Goal: Task Accomplishment & Management: Complete application form

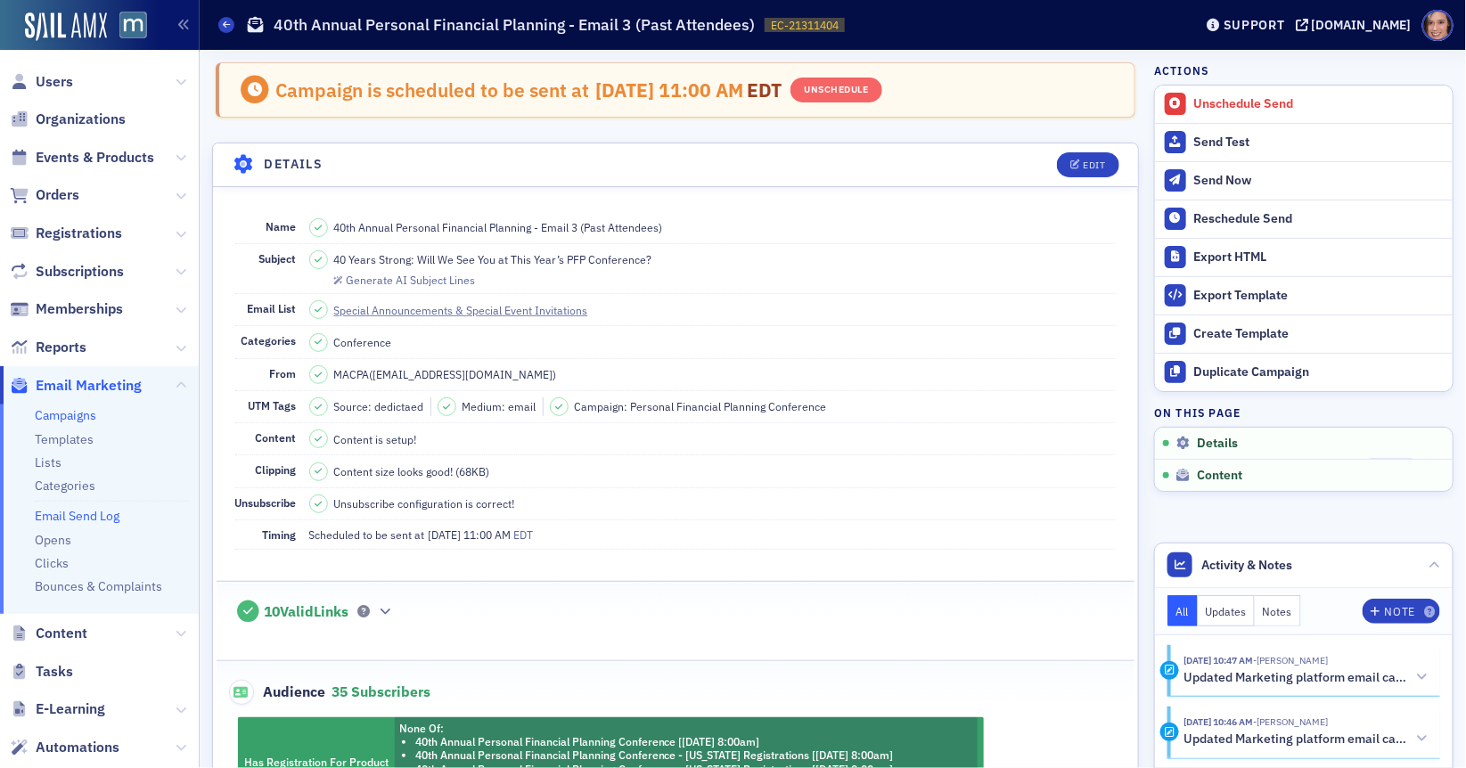
scroll to position [526, 0]
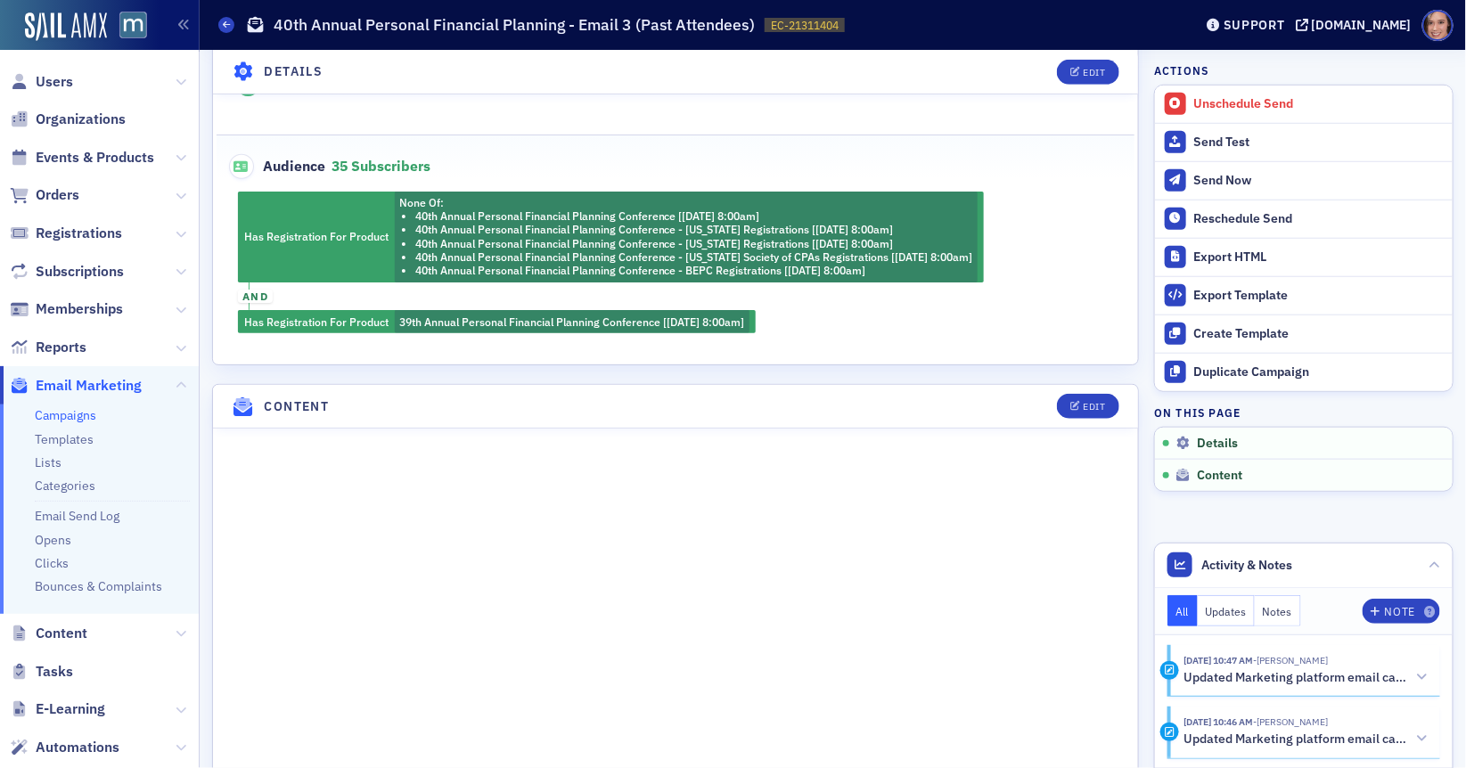
click at [79, 414] on link "Campaigns" at bounding box center [65, 415] width 61 height 16
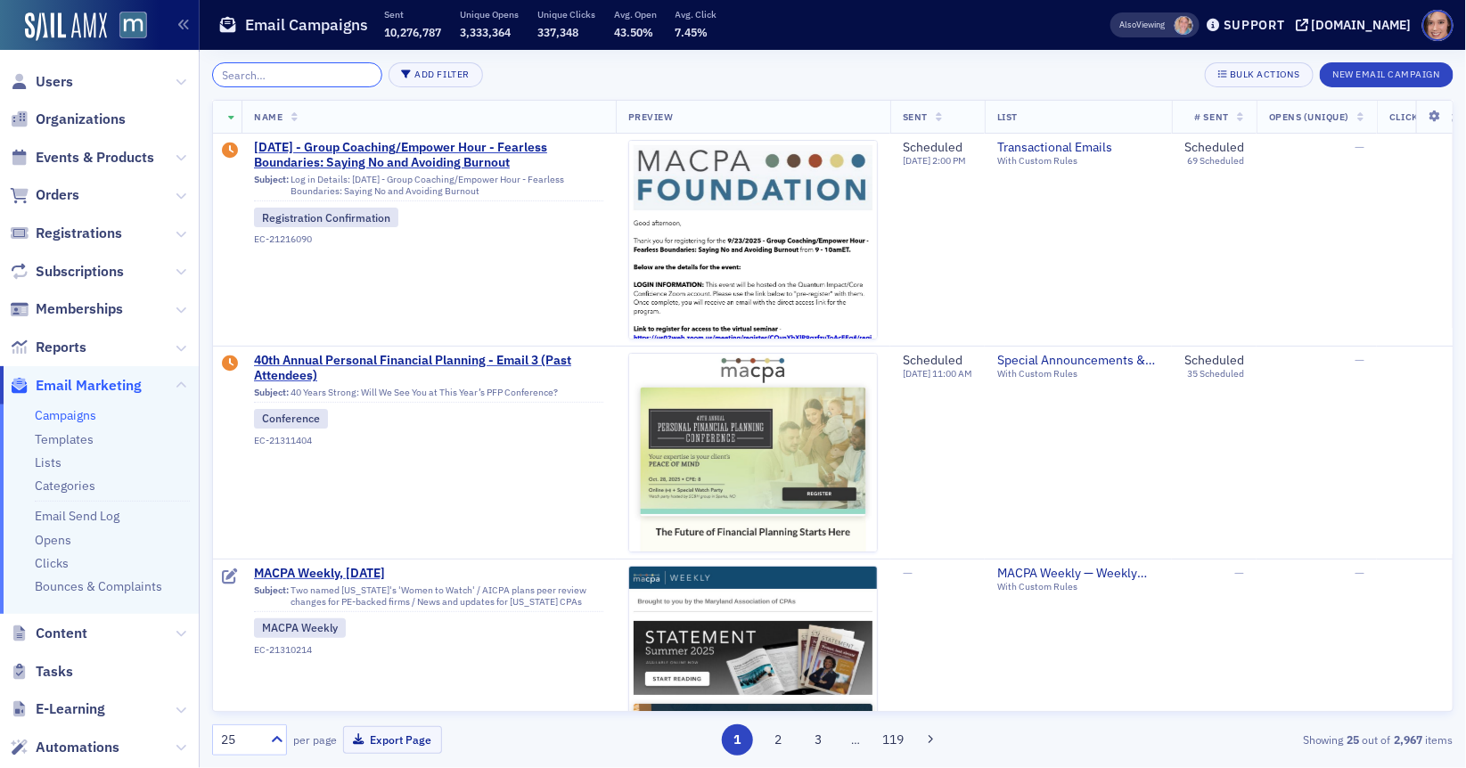
click at [295, 82] on input "search" at bounding box center [297, 74] width 170 height 25
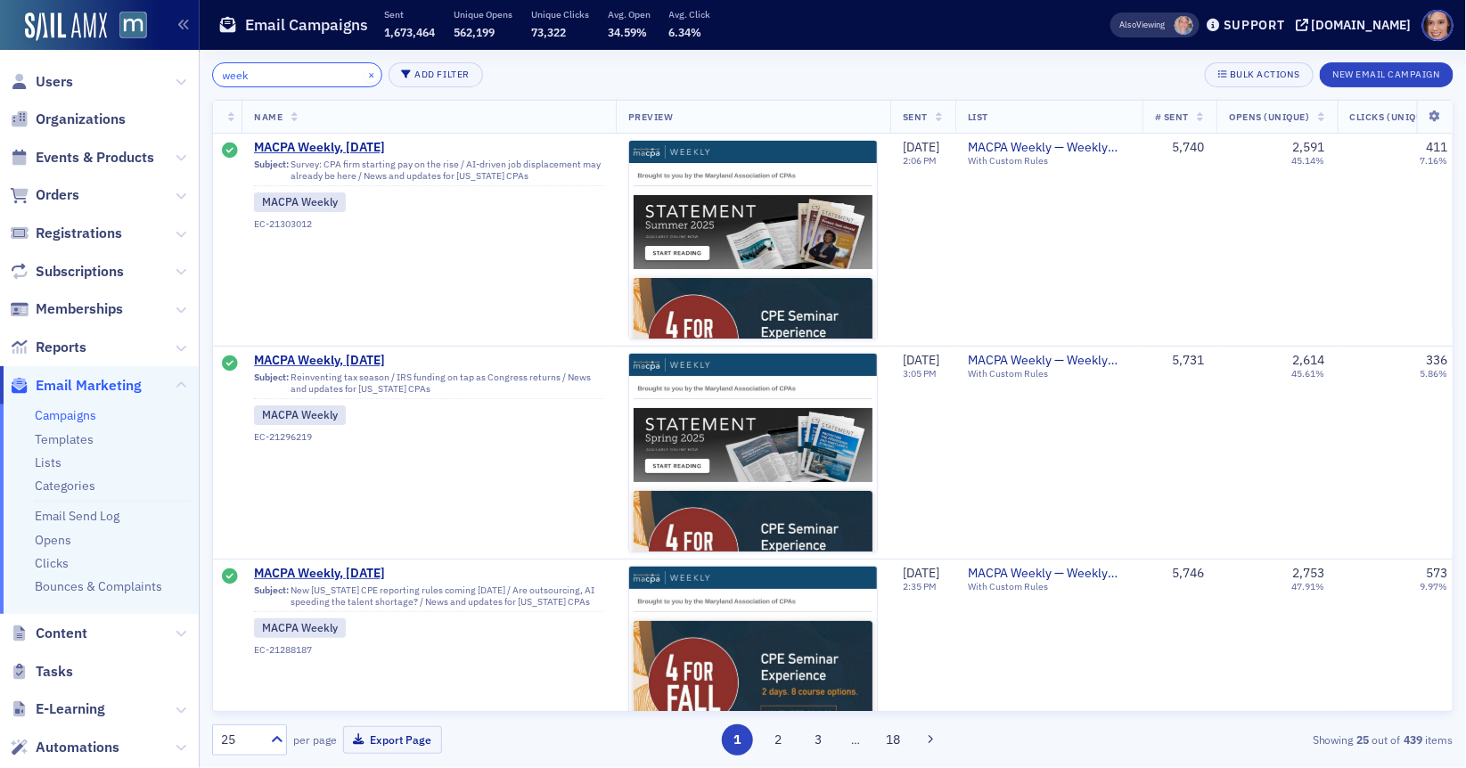
type input "week"
click at [364, 70] on button "×" at bounding box center [372, 74] width 16 height 16
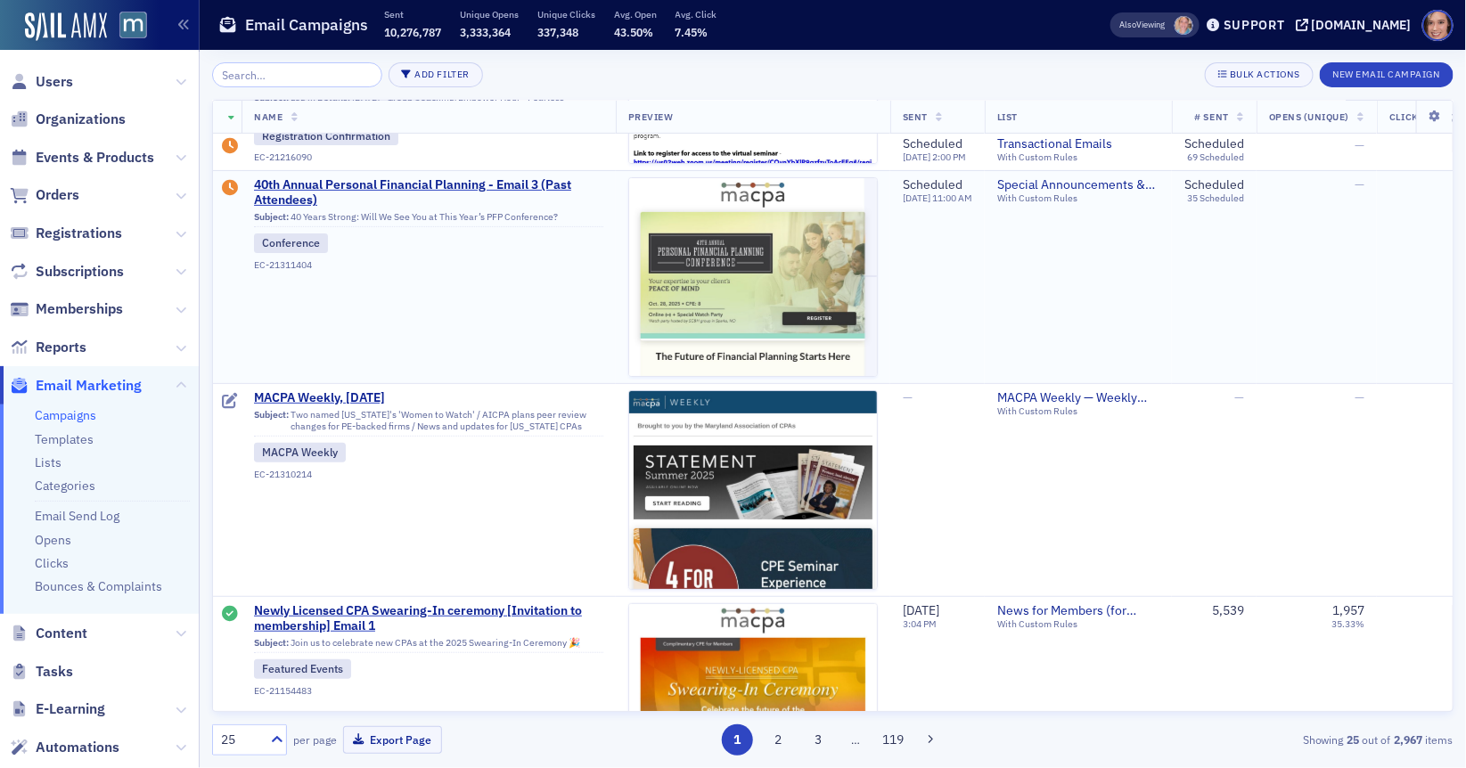
scroll to position [178, 0]
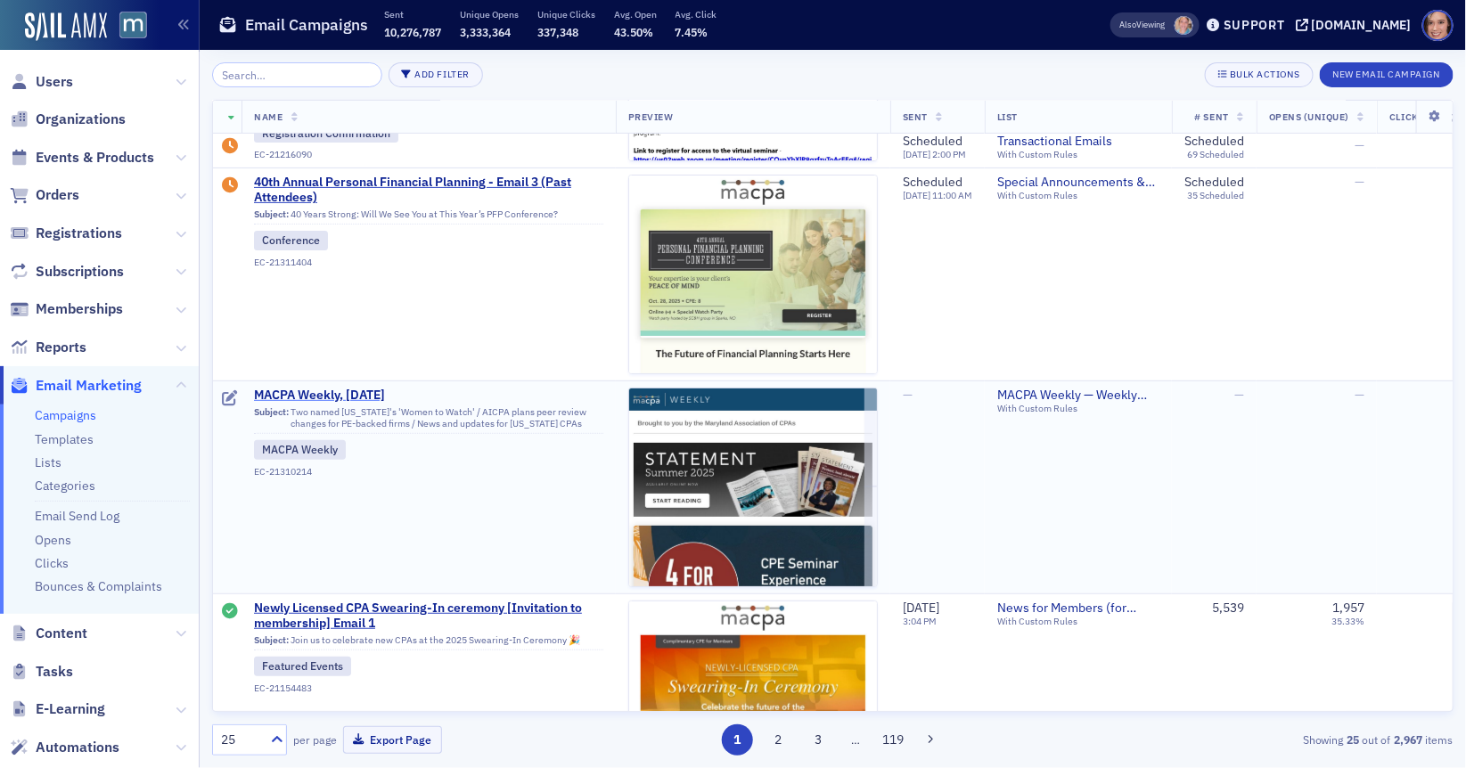
click at [352, 393] on span "MACPA Weekly, [DATE]" at bounding box center [428, 396] width 349 height 16
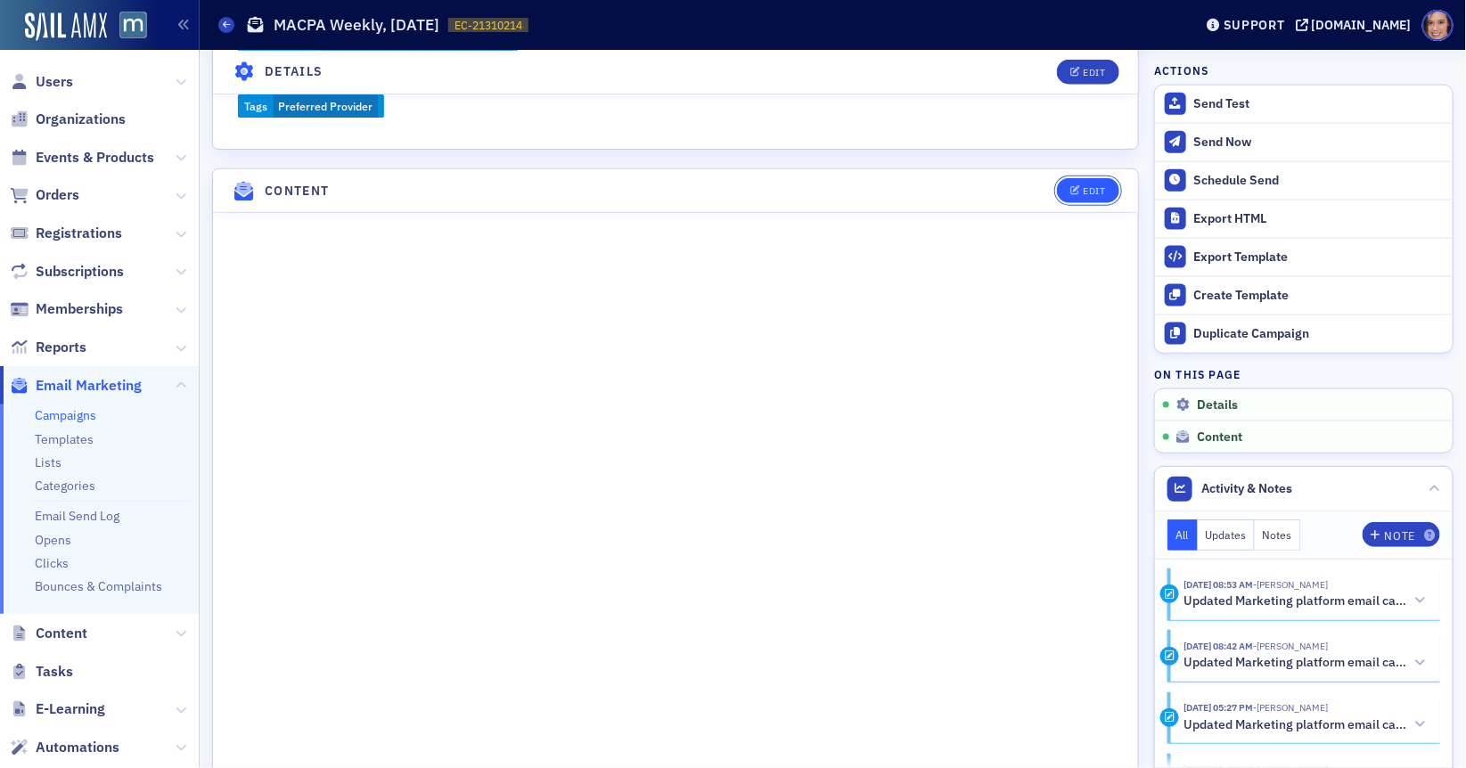
click at [1089, 189] on button "Edit" at bounding box center [1087, 190] width 61 height 25
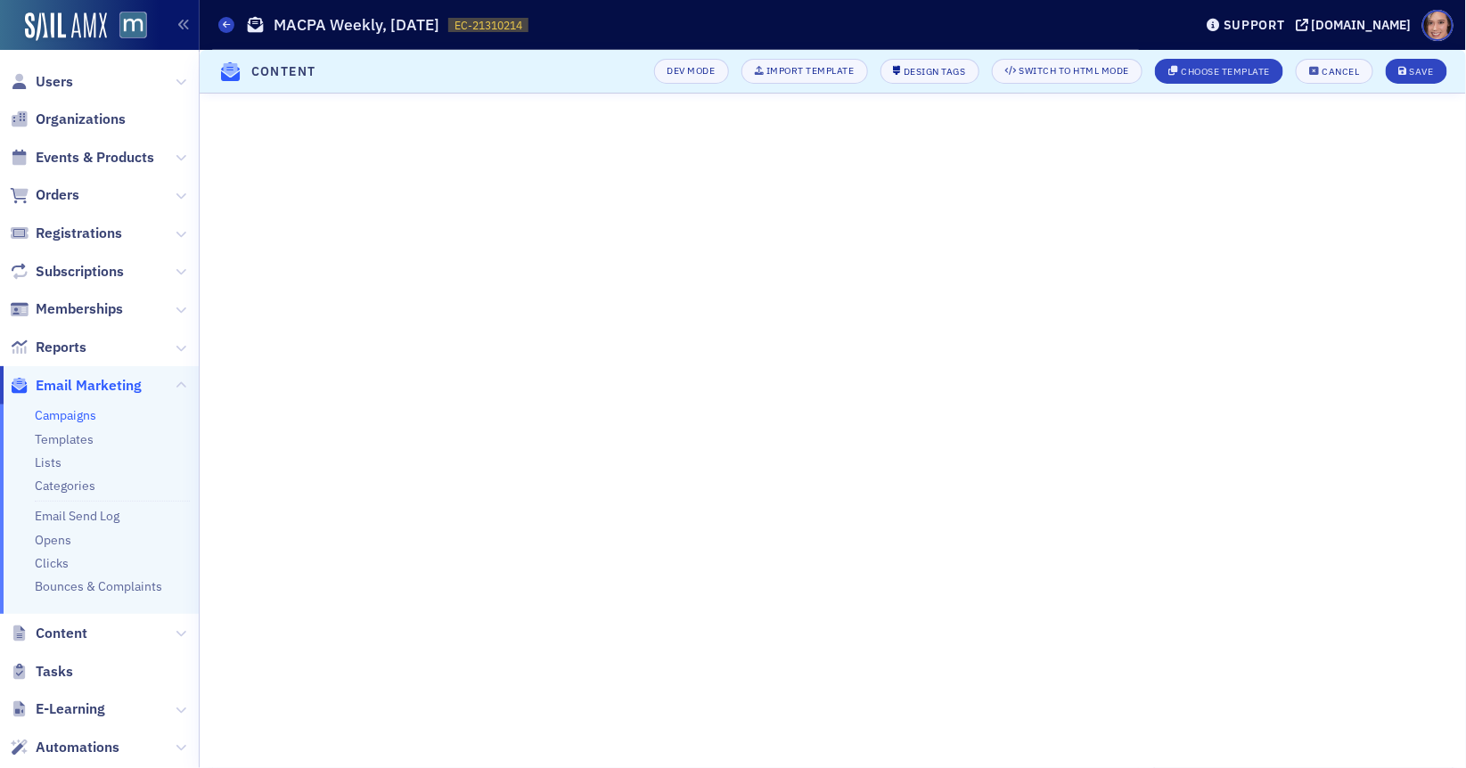
scroll to position [305, 0]
click at [1397, 72] on button "Save" at bounding box center [1416, 71] width 61 height 25
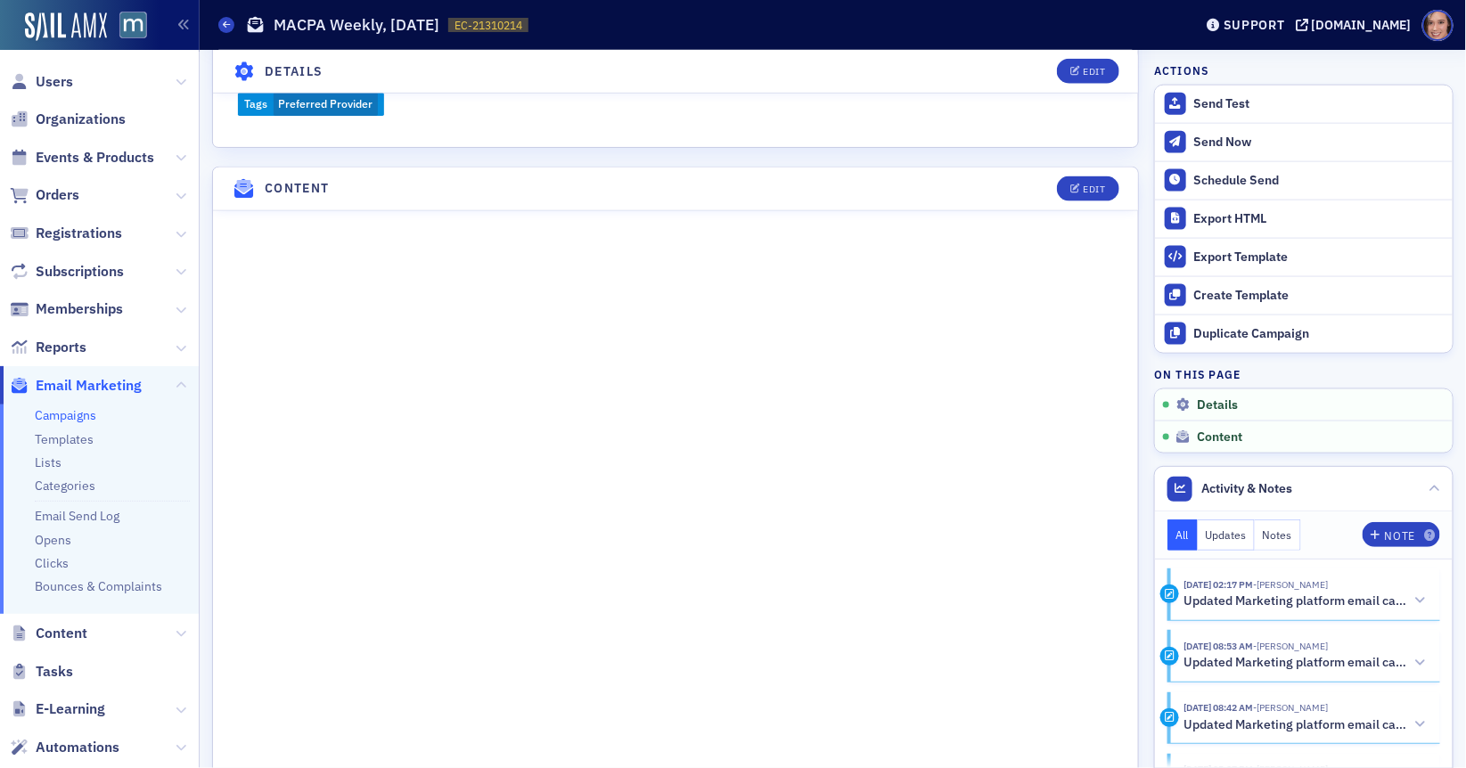
scroll to position [917, 0]
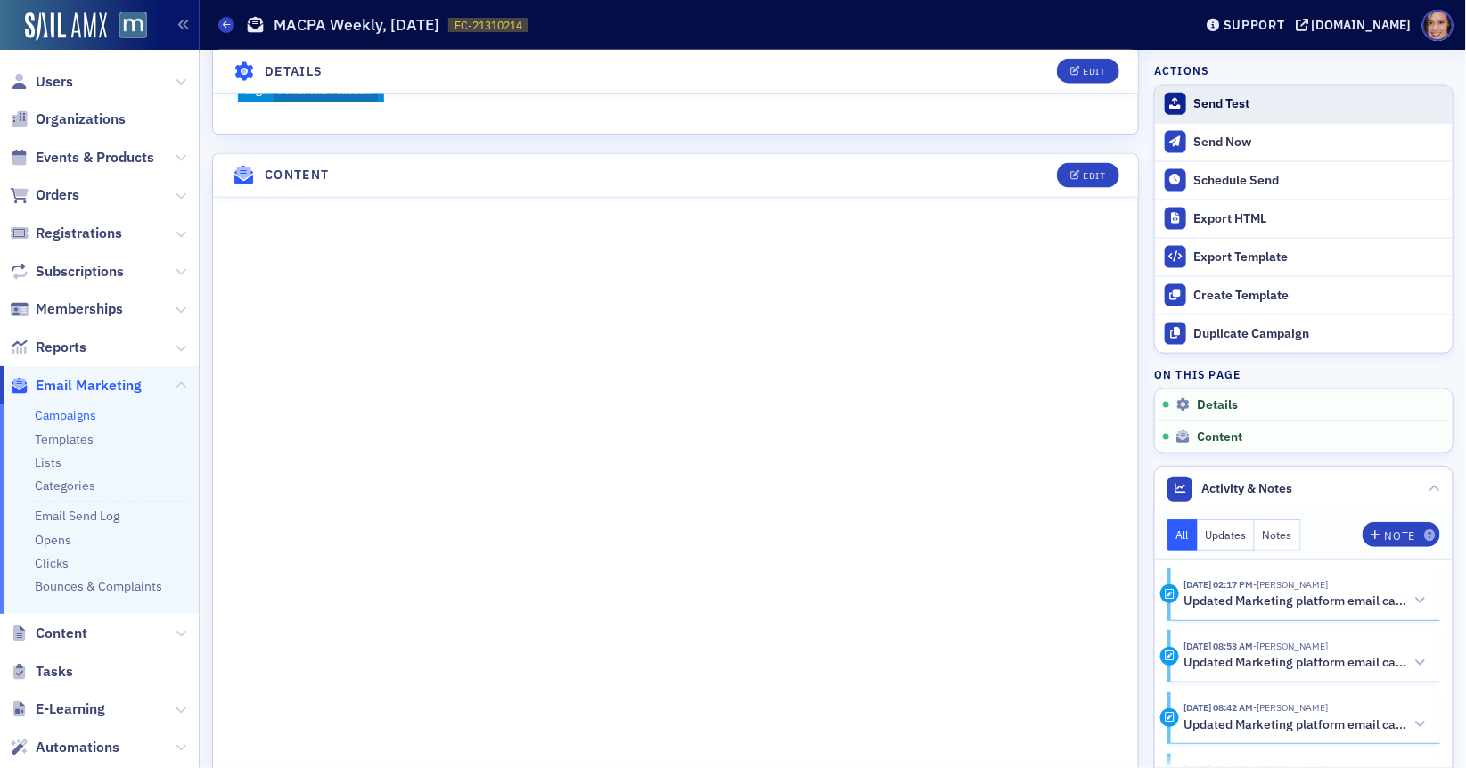
click at [1262, 96] on div "Send Test" at bounding box center [1319, 104] width 250 height 16
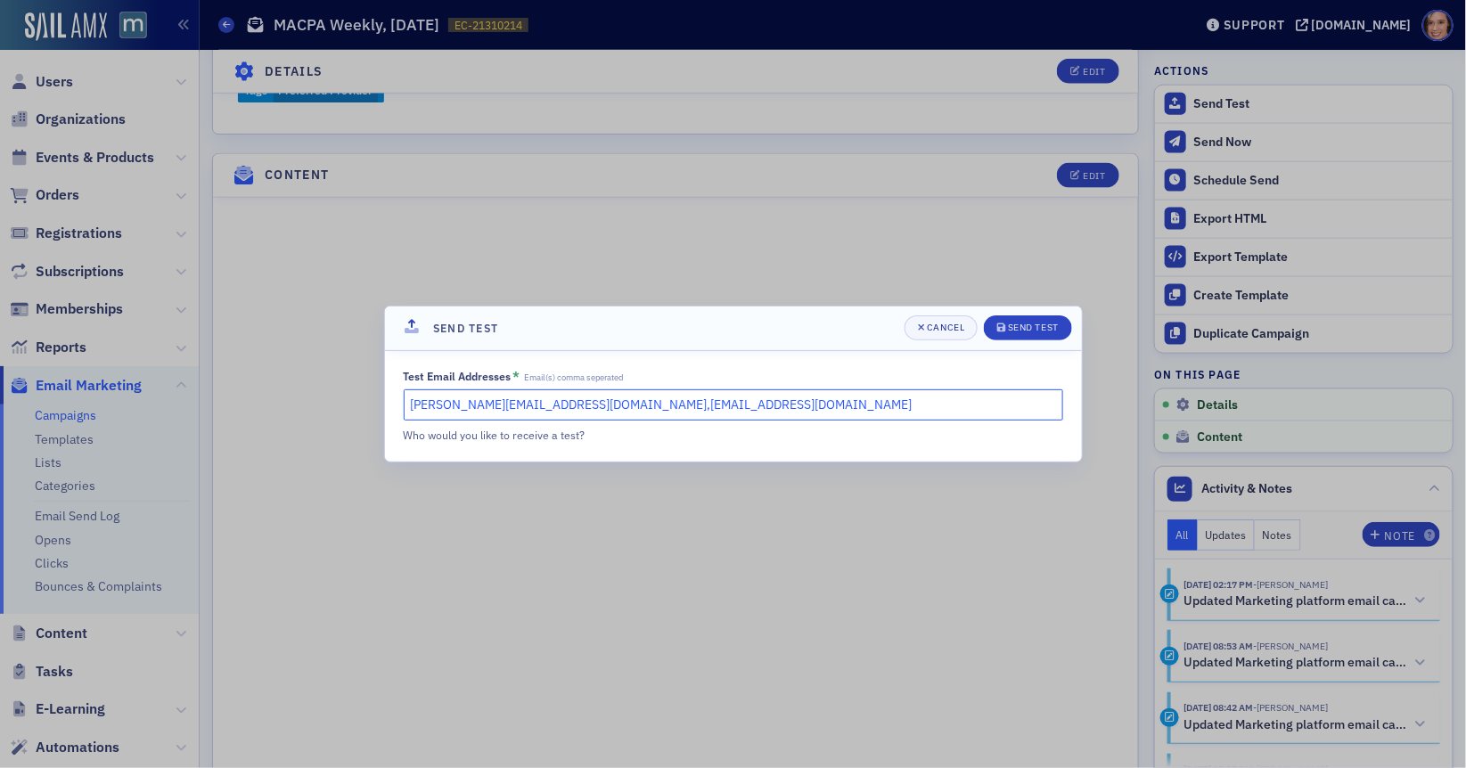
drag, startPoint x: 562, startPoint y: 409, endPoint x: 741, endPoint y: 408, distance: 178.3
click at [741, 408] on input "katie@blueoceanideas.com,dee@macpa.org" at bounding box center [734, 404] width 660 height 31
type input "katie@blueoceanideas.com"
click at [1041, 323] on div "Send Test" at bounding box center [1033, 328] width 51 height 10
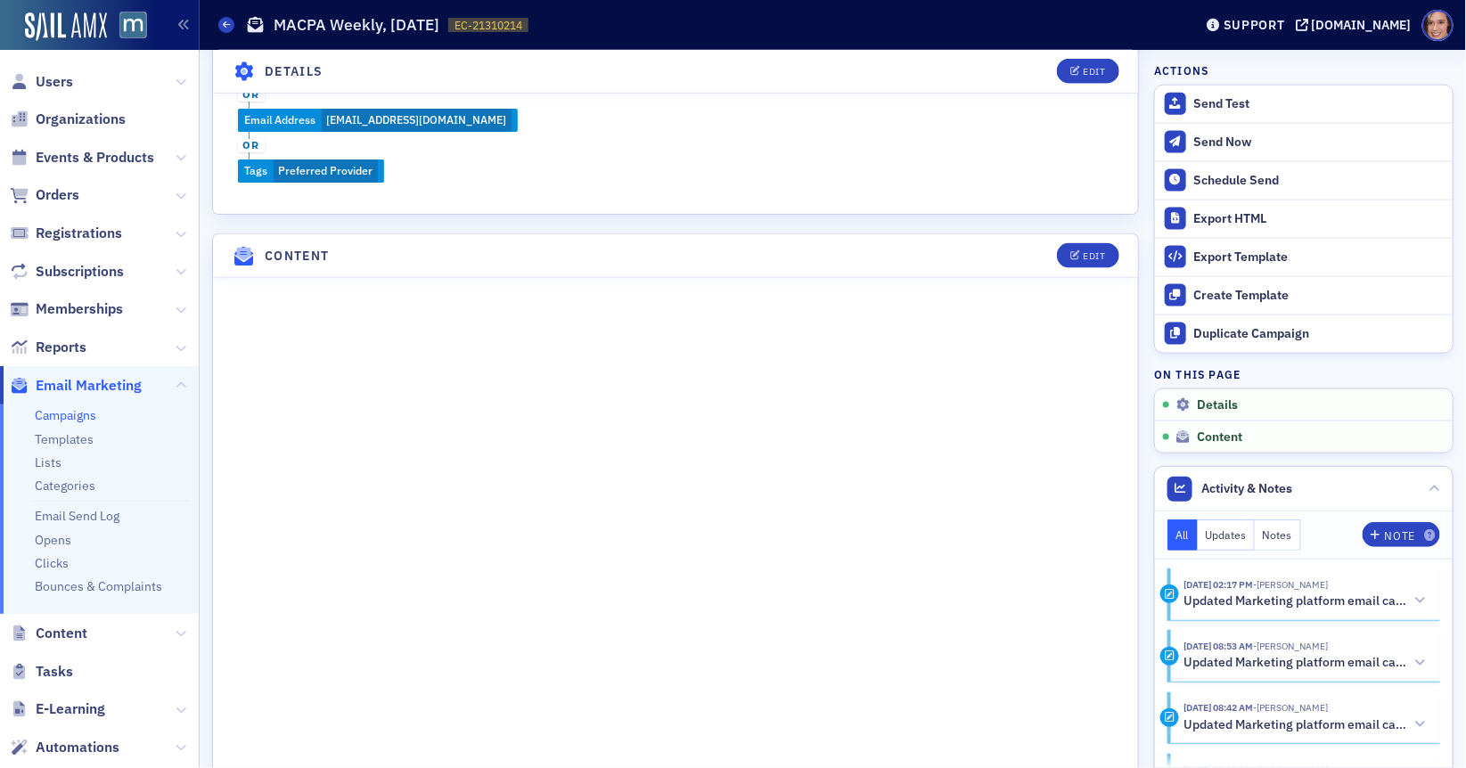
click at [79, 416] on link "Campaigns" at bounding box center [65, 415] width 61 height 16
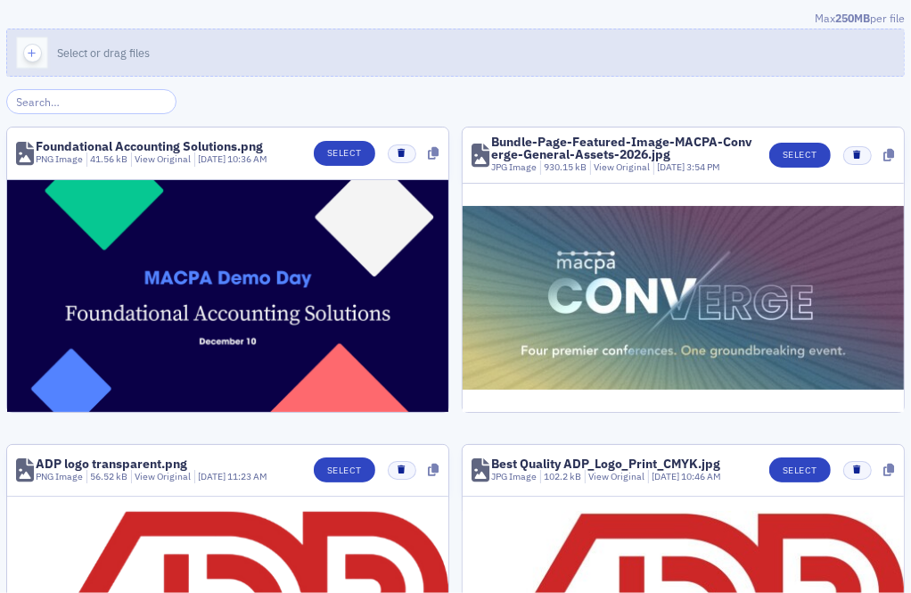
click at [340, 54] on button "Select or drag files" at bounding box center [455, 53] width 898 height 48
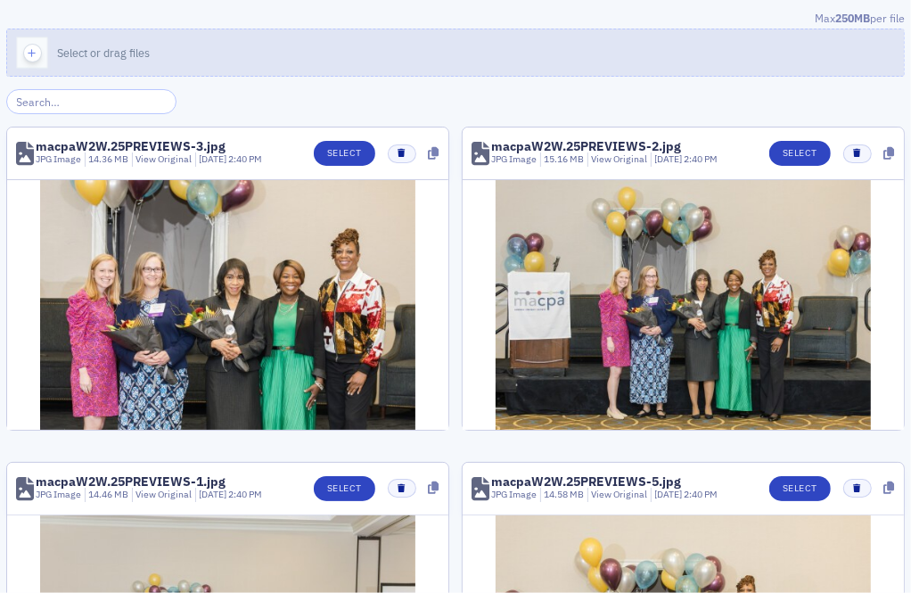
click at [306, 54] on button "Select or drag files" at bounding box center [455, 53] width 898 height 48
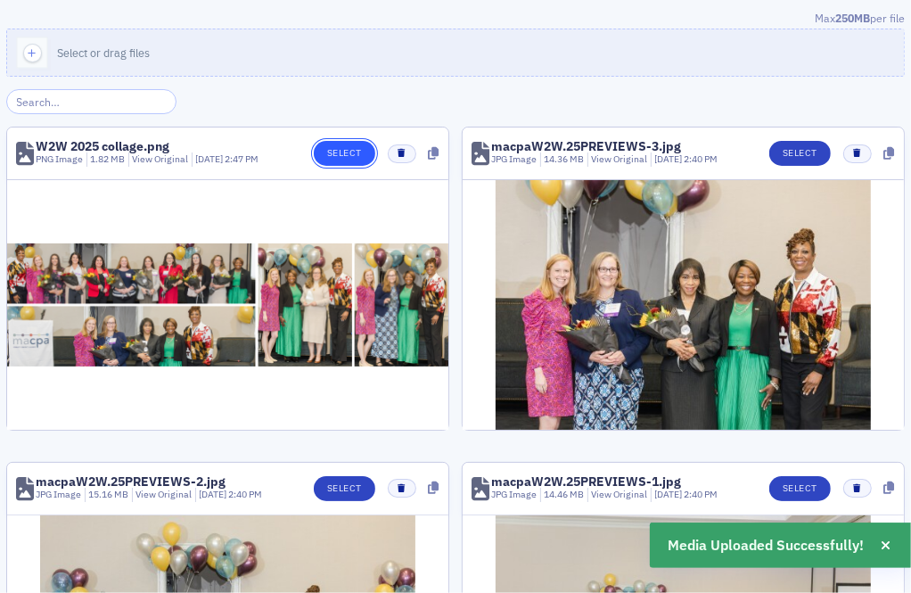
click at [335, 158] on button "Select" at bounding box center [344, 153] width 61 height 25
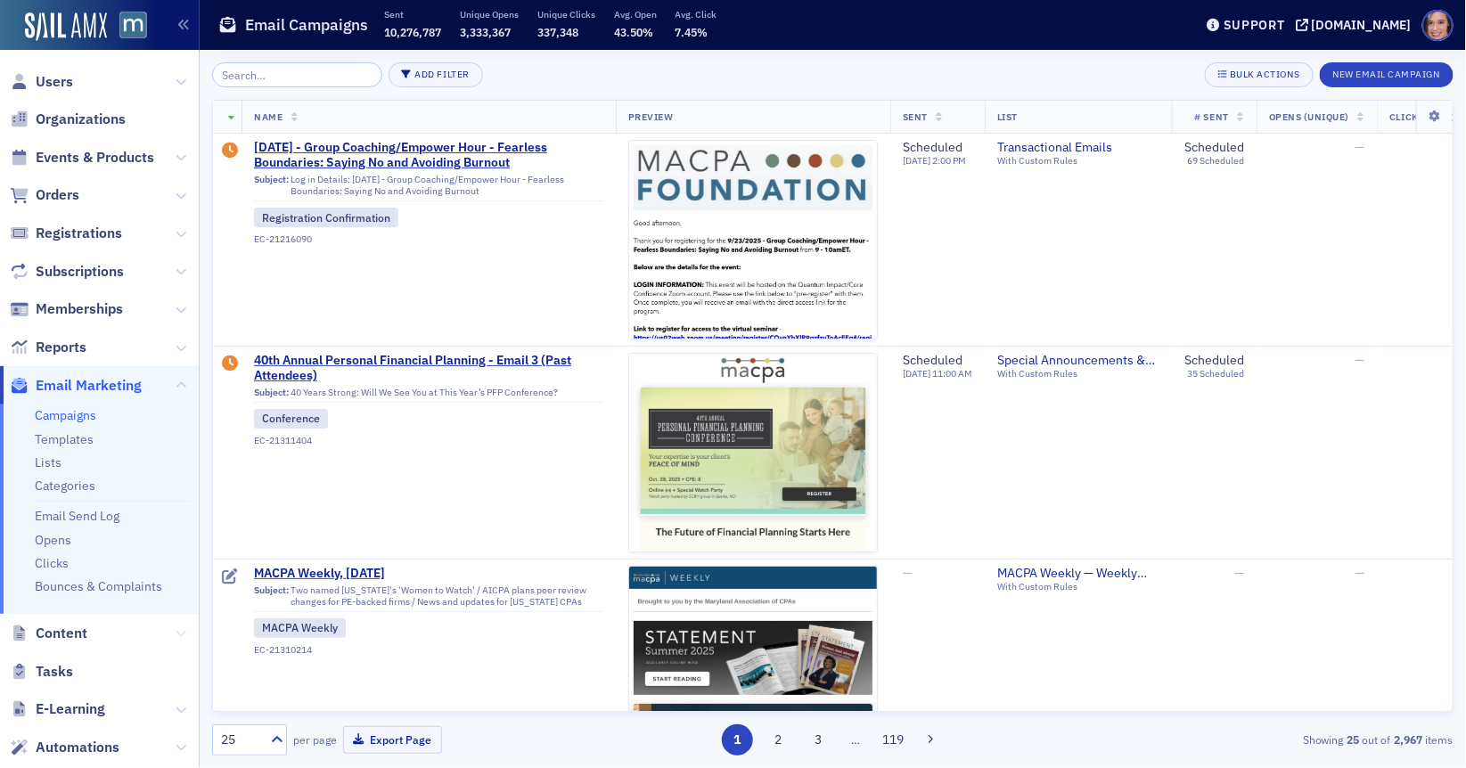
click at [180, 636] on icon at bounding box center [181, 633] width 11 height 11
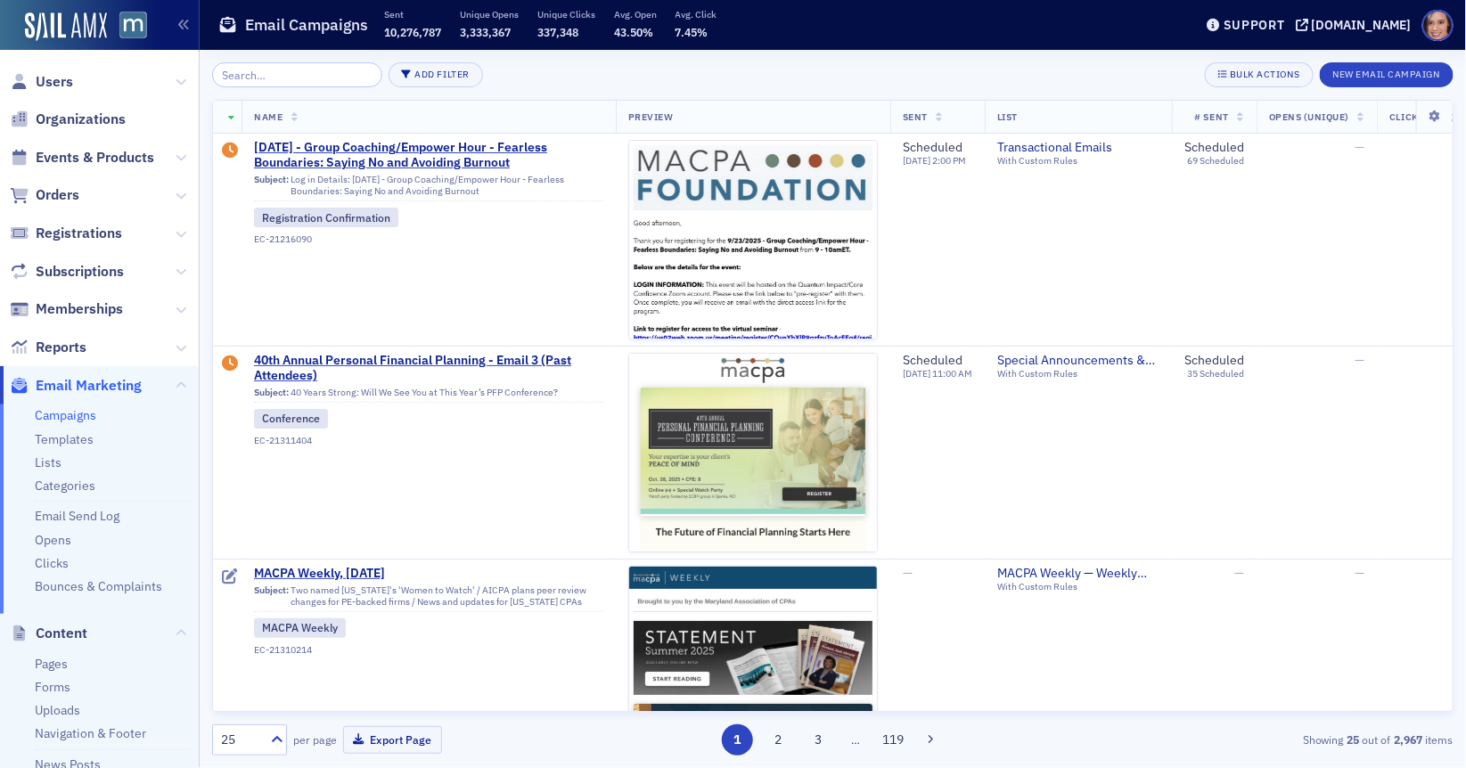
scroll to position [61, 0]
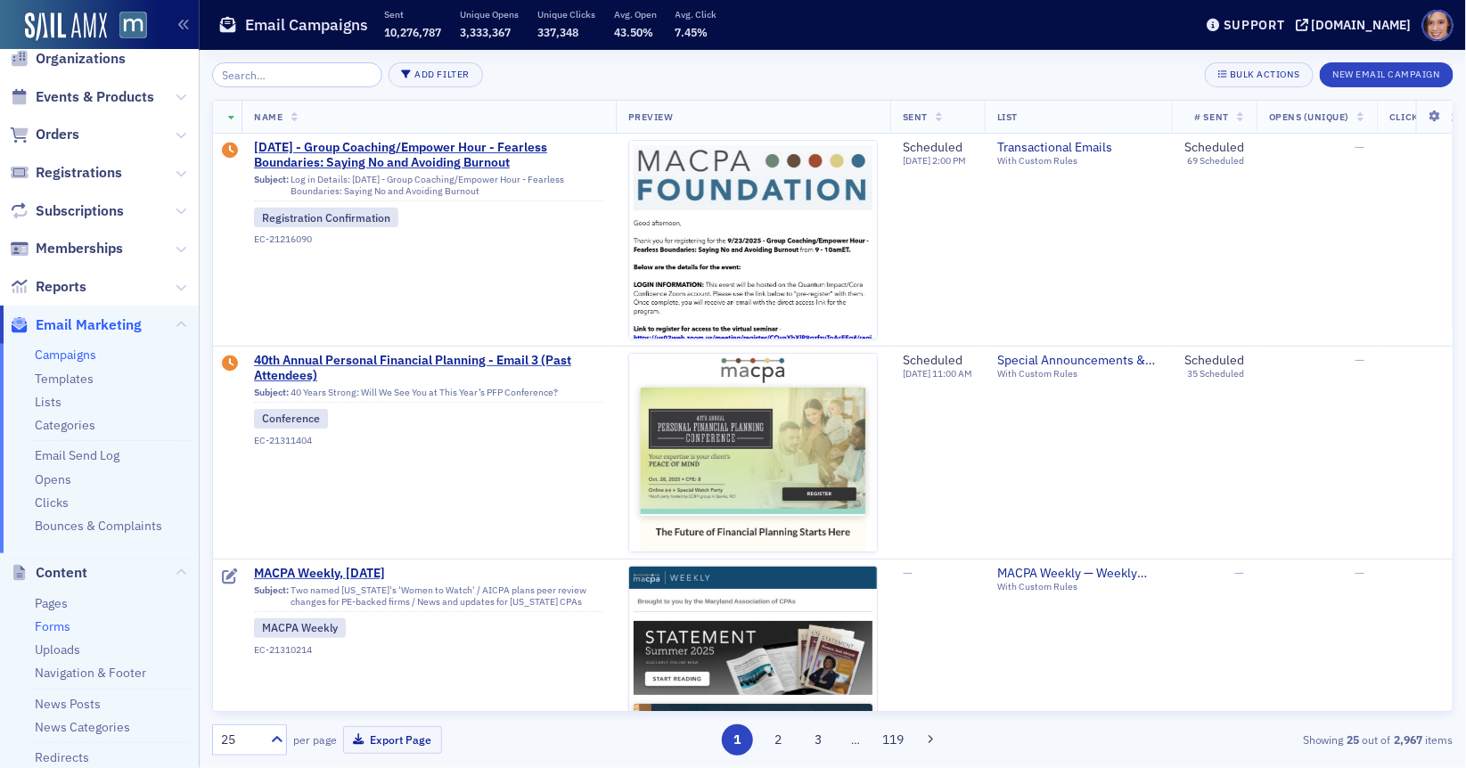
click at [50, 627] on link "Forms" at bounding box center [53, 627] width 36 height 16
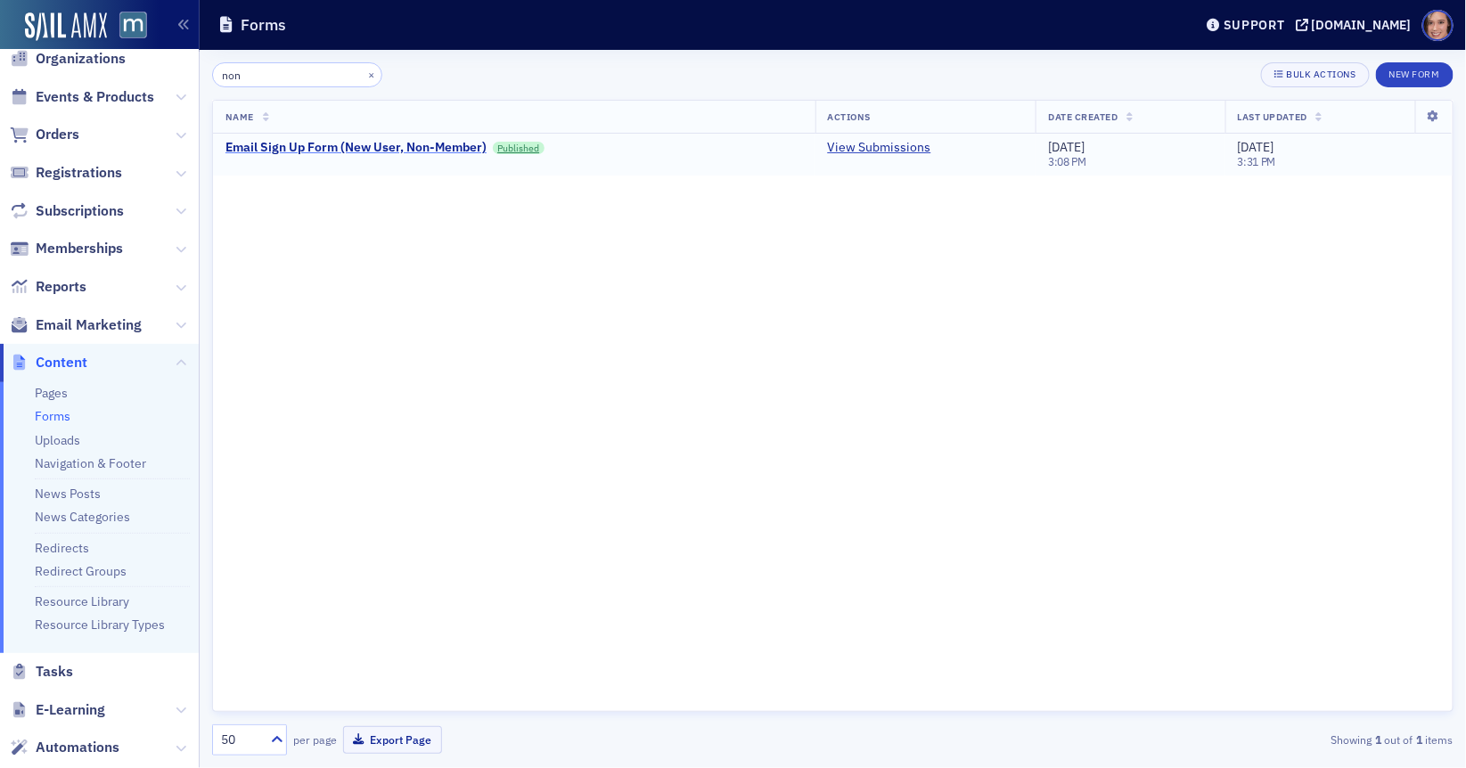
type input "non"
click at [422, 146] on div "Email Sign Up Form (New User, Non-Member)" at bounding box center [355, 148] width 261 height 16
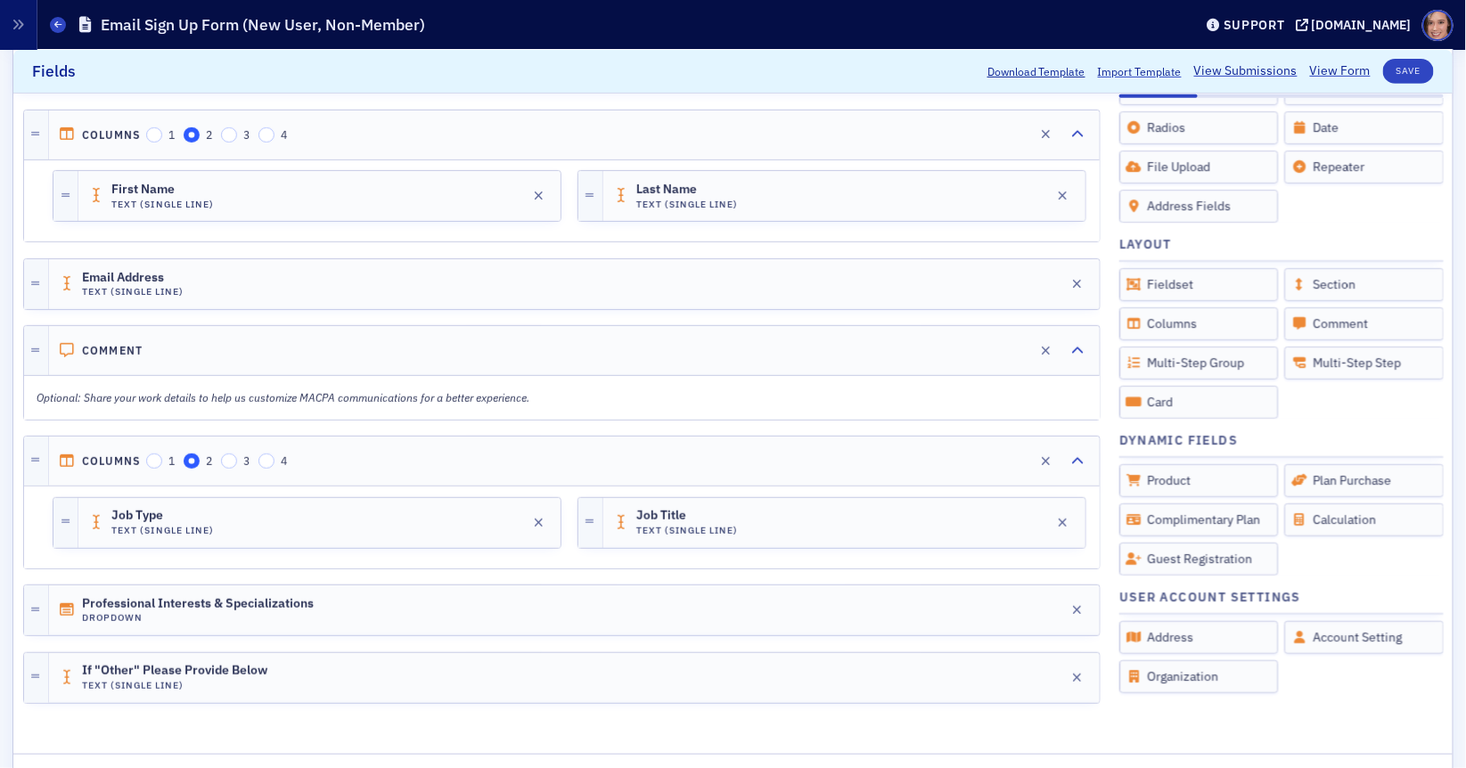
scroll to position [305, 0]
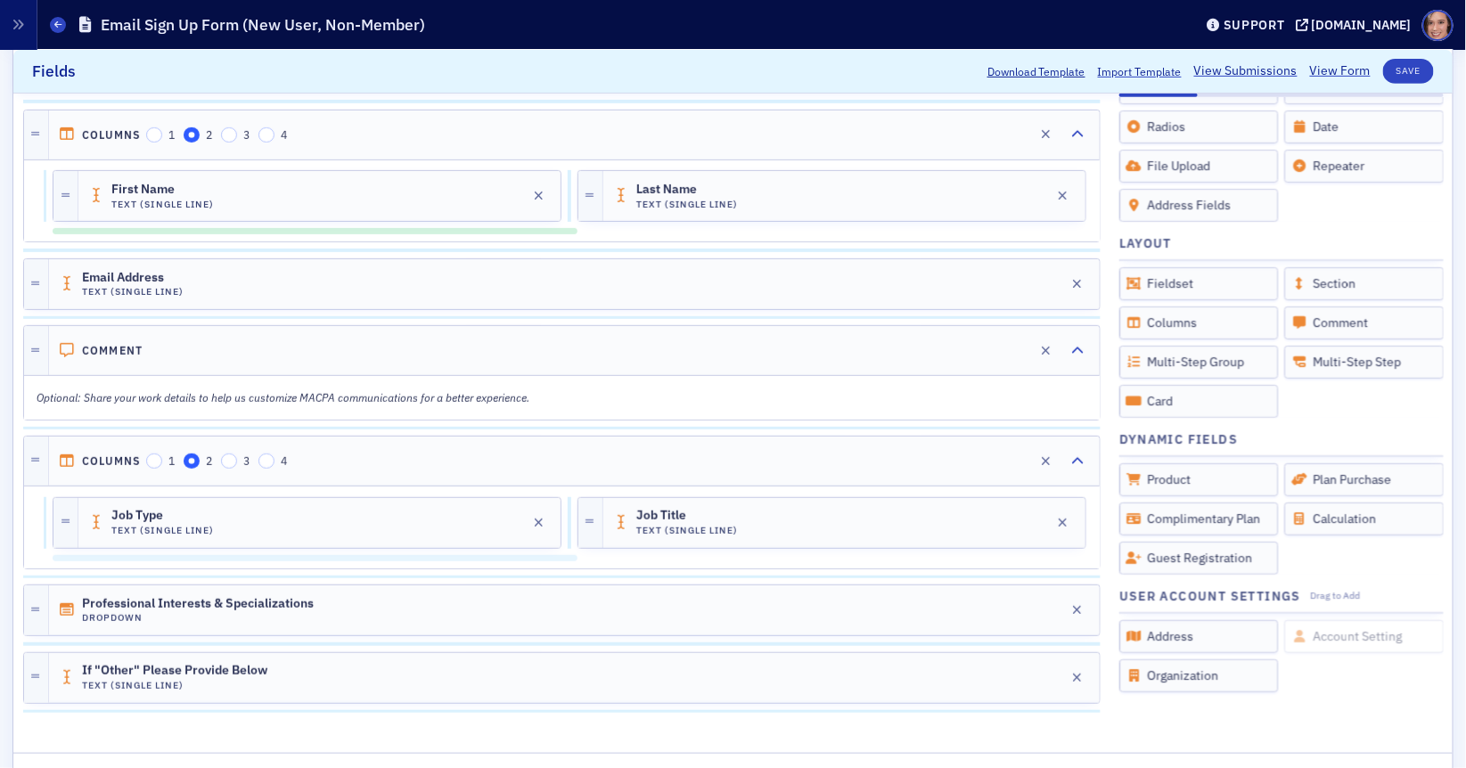
checkbox input "true"
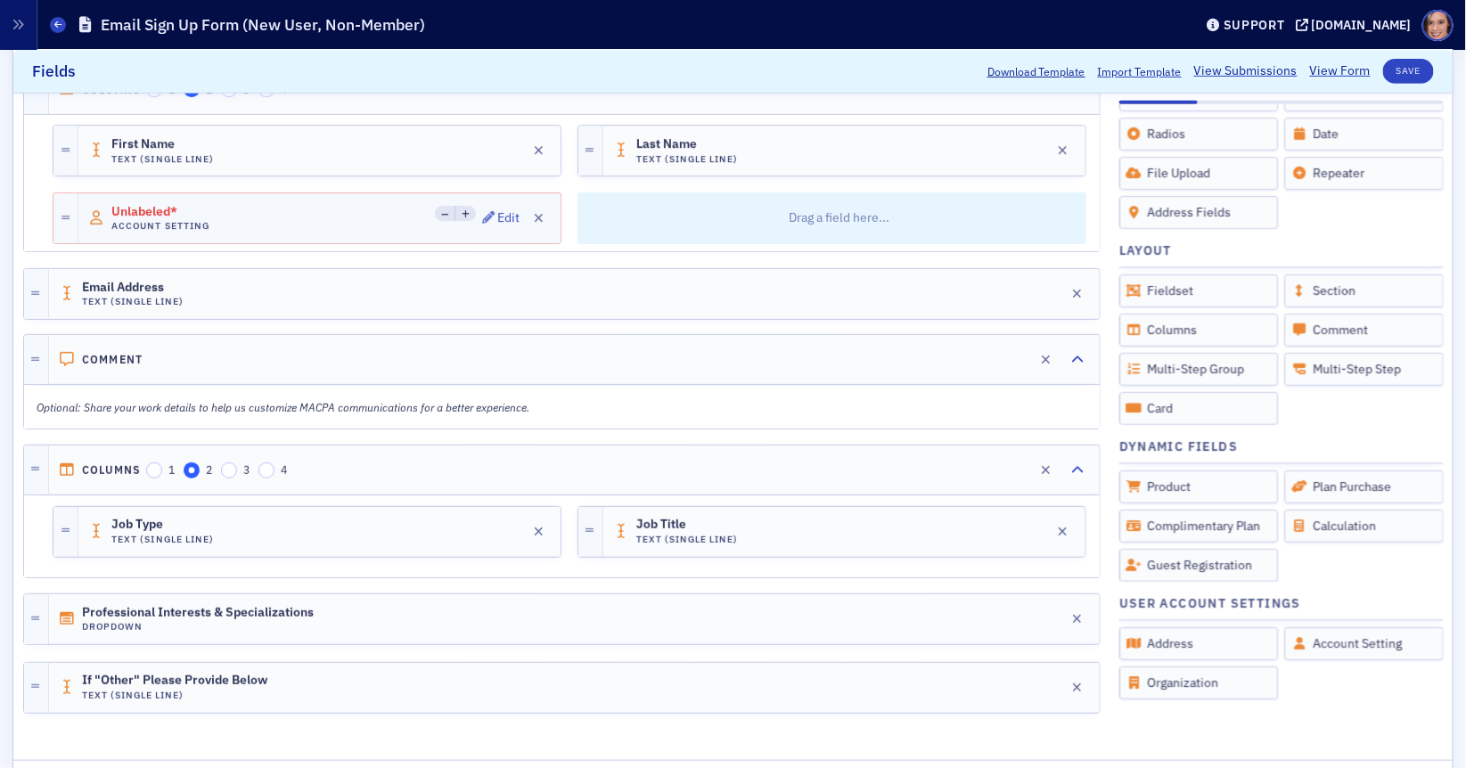
click at [300, 206] on div "Unlabeled* Account Setting Edit" at bounding box center [319, 218] width 482 height 50
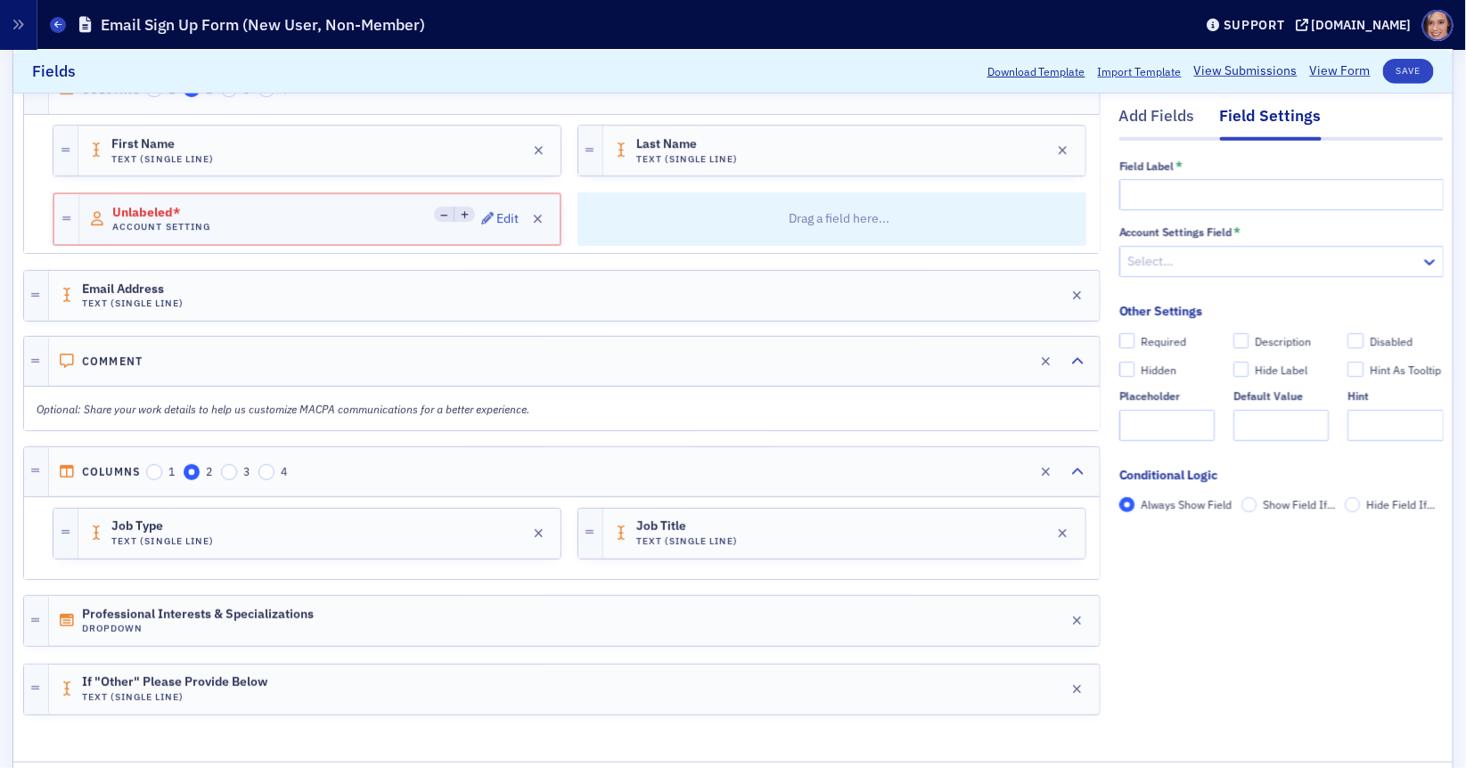
scroll to position [0, 0]
click at [1183, 202] on input "text" at bounding box center [1281, 194] width 324 height 31
type input "First Name"
click at [1231, 270] on div at bounding box center [1273, 261] width 292 height 22
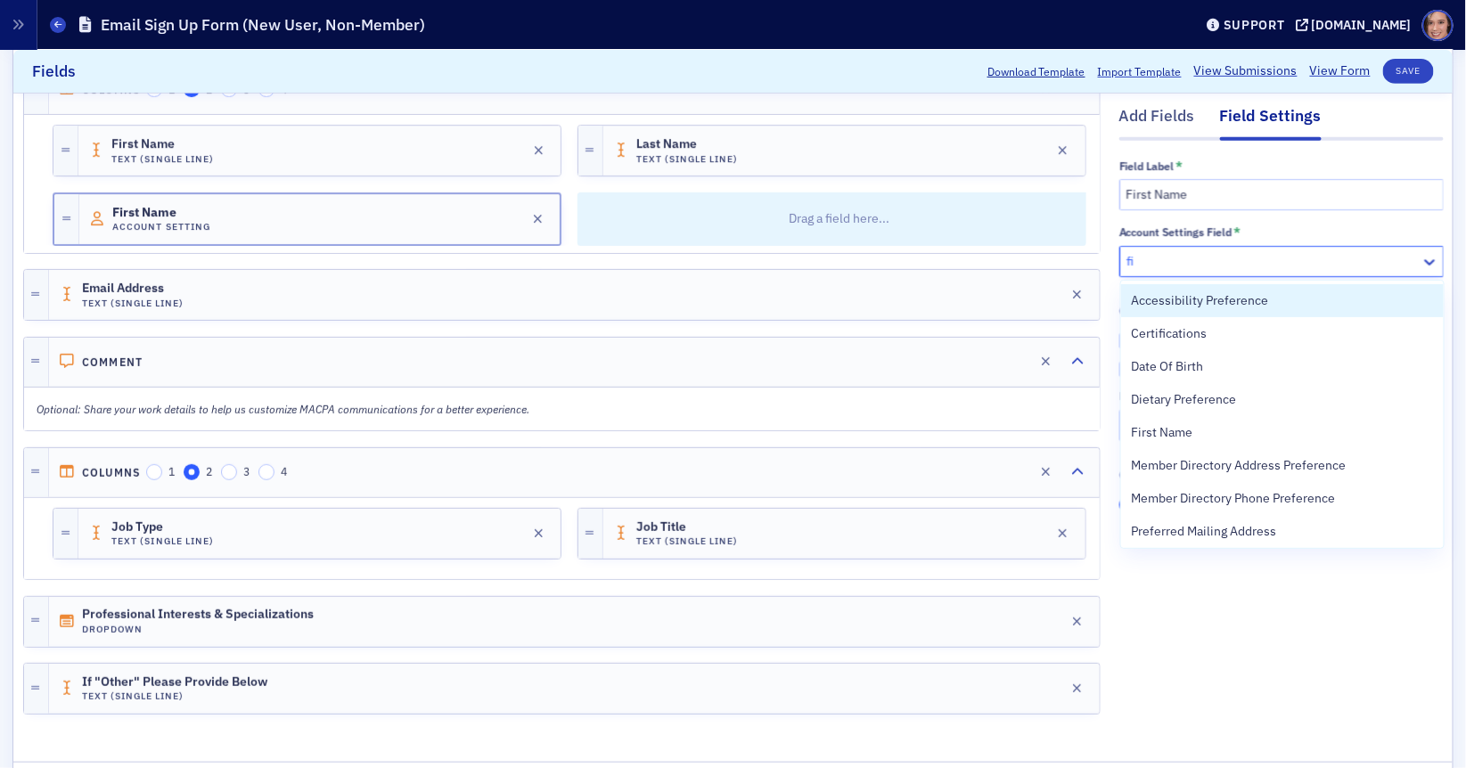
type input "fir"
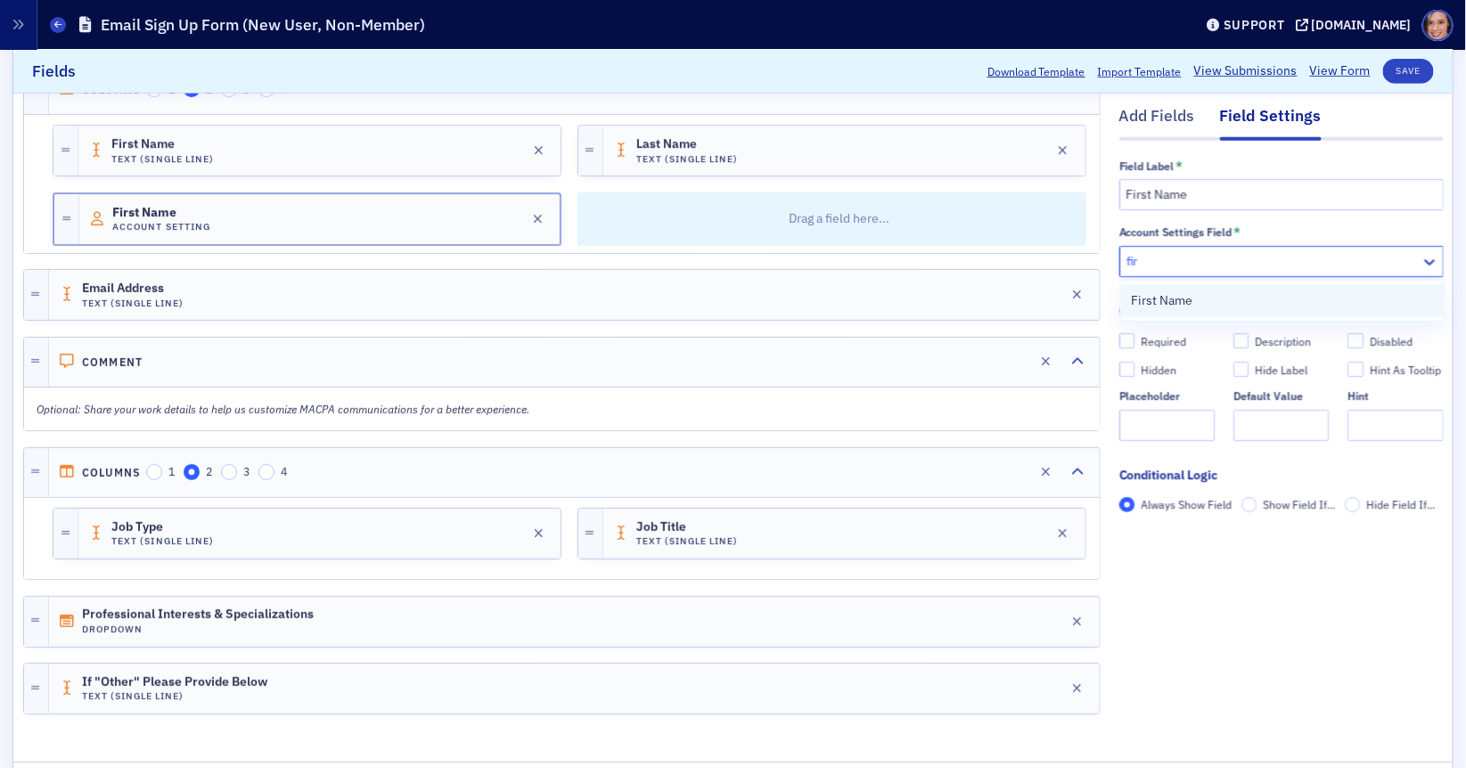
click at [1181, 306] on span "First Name" at bounding box center [1162, 300] width 61 height 19
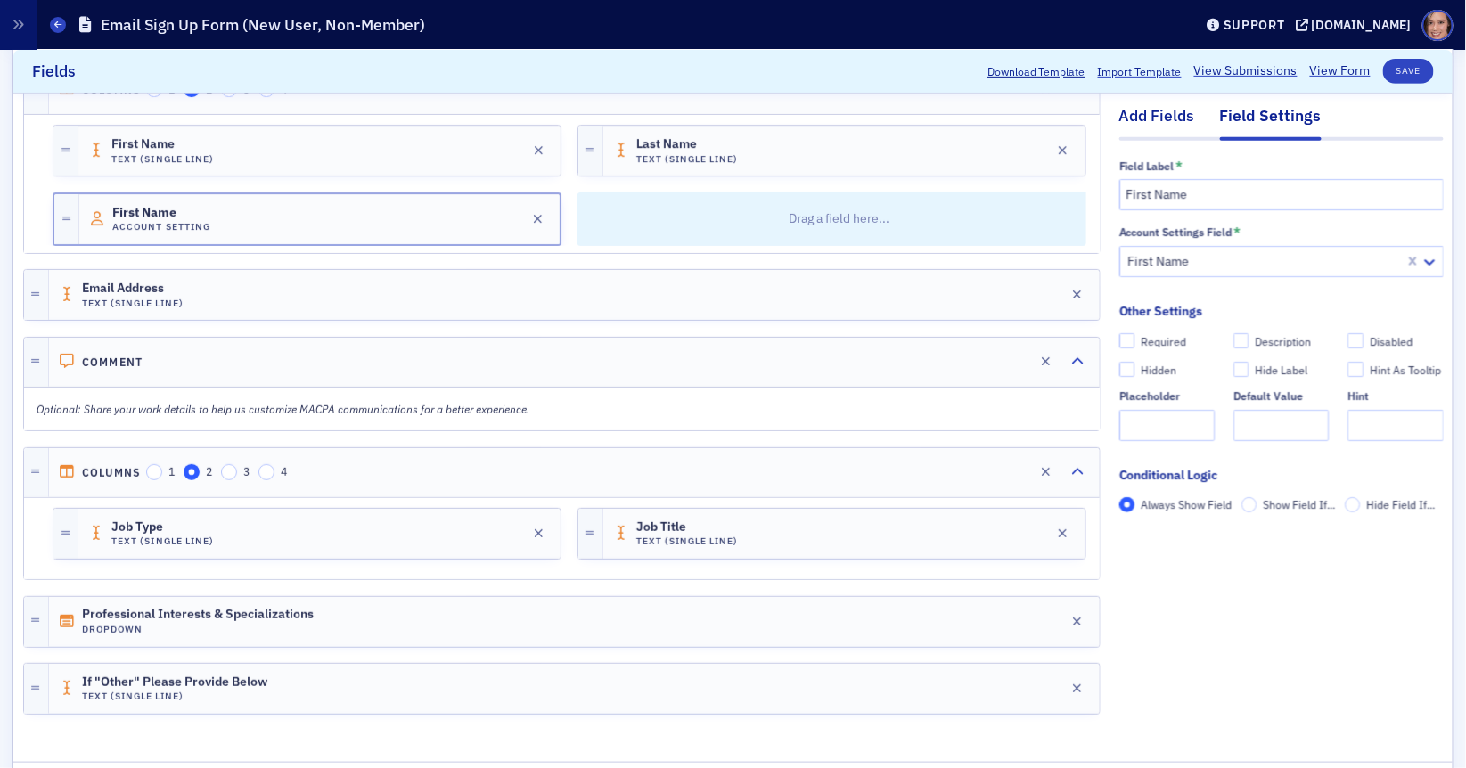
click at [1189, 119] on div "Add Fields" at bounding box center [1157, 121] width 76 height 33
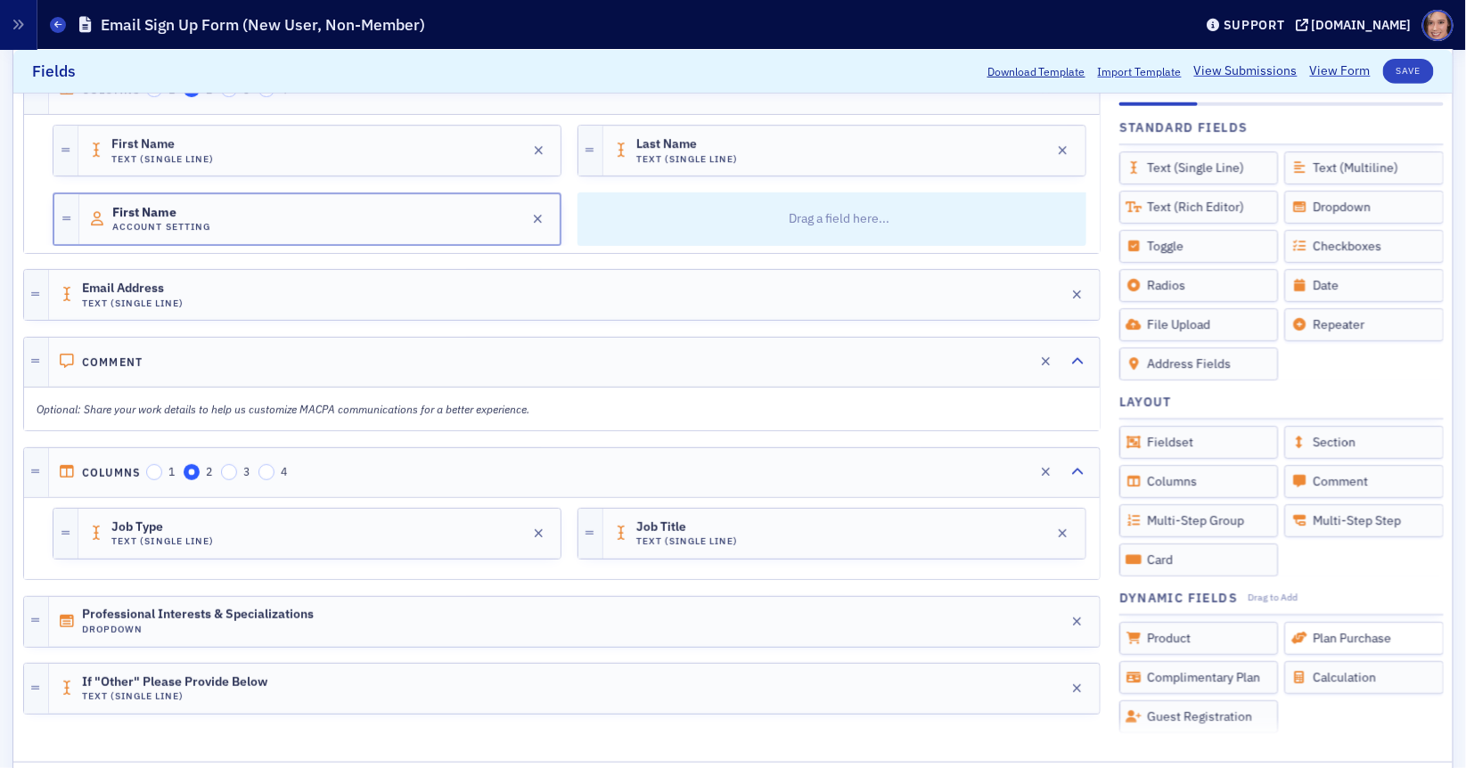
scroll to position [150, 0]
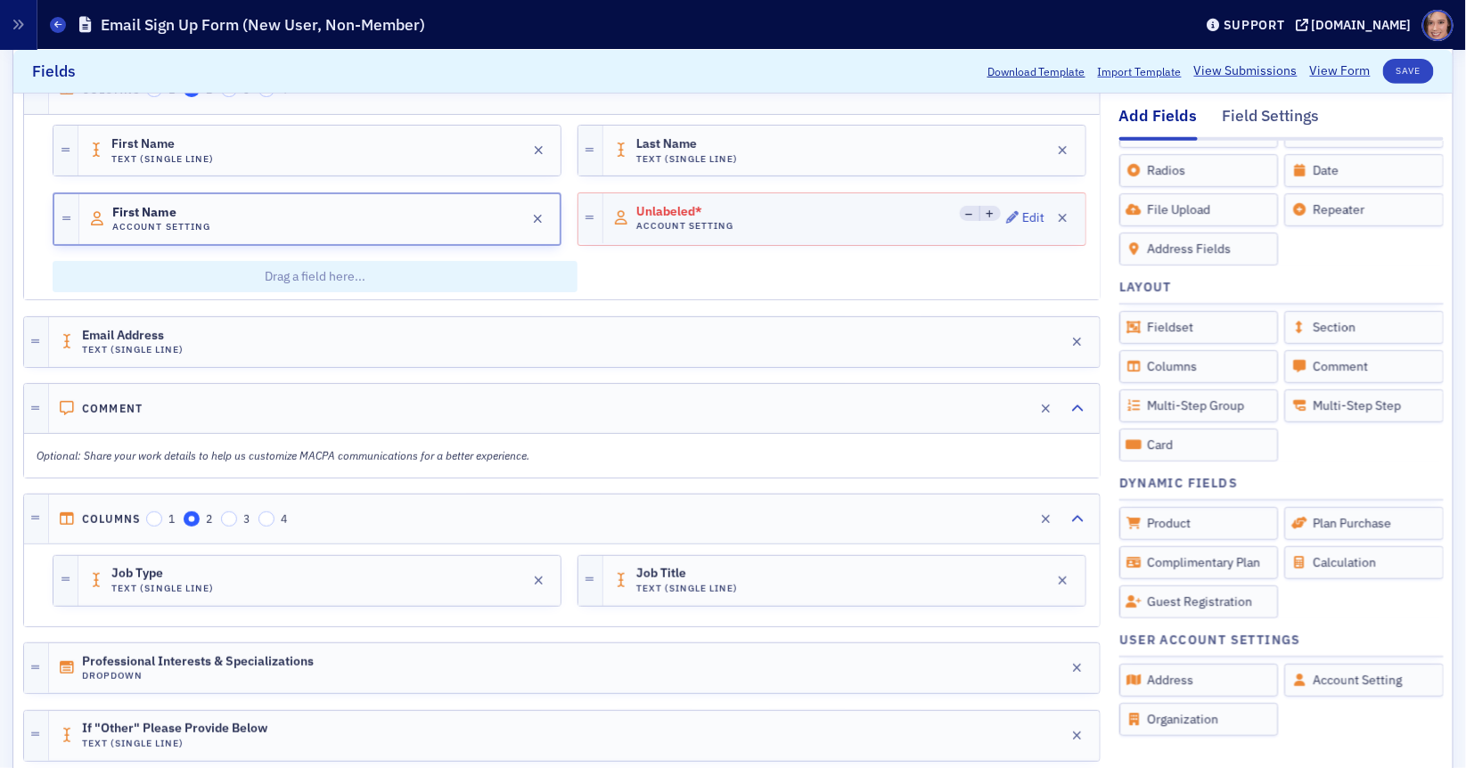
click at [783, 221] on div "Unlabeled* Account Setting Edit" at bounding box center [844, 218] width 482 height 50
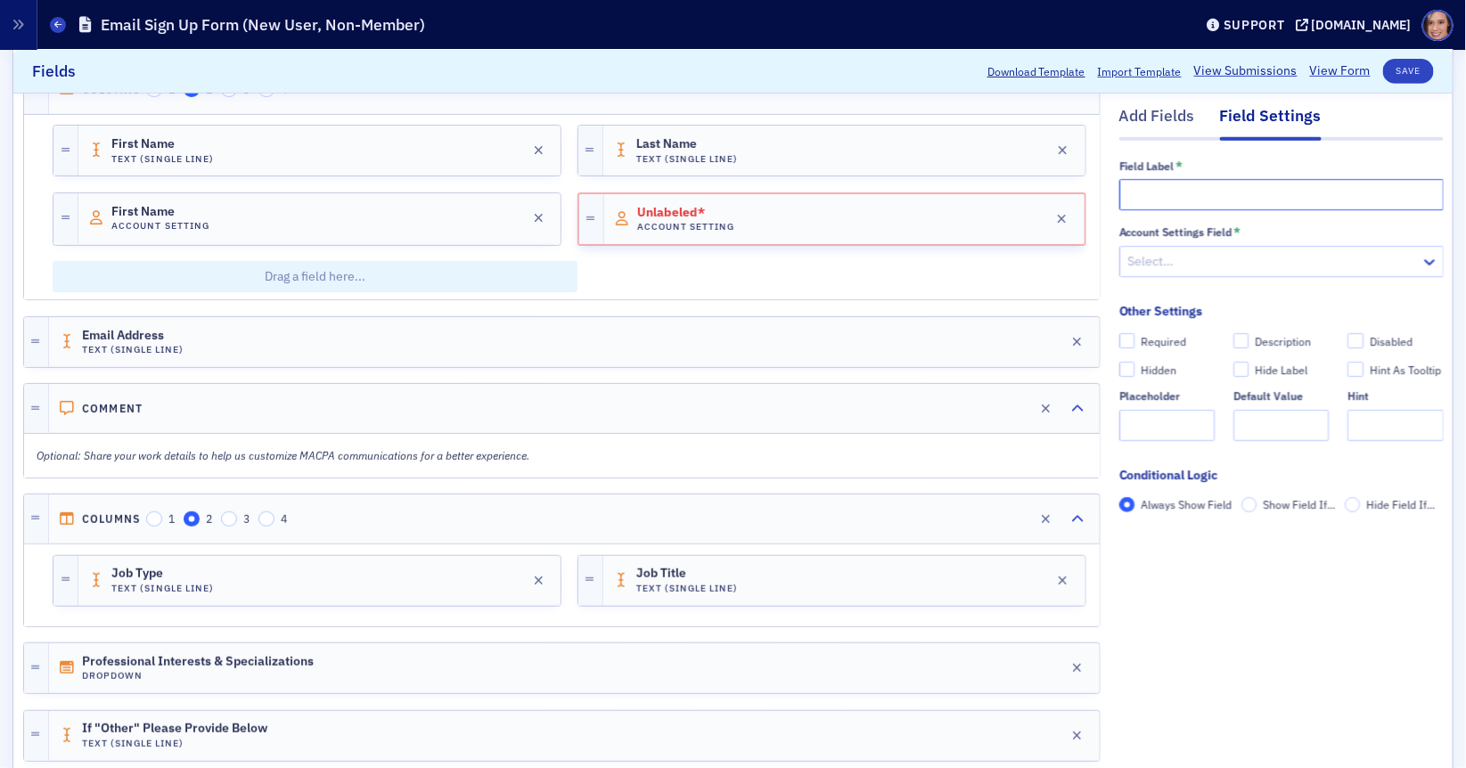
click at [1168, 199] on input "text" at bounding box center [1281, 194] width 324 height 31
type input "Last Name"
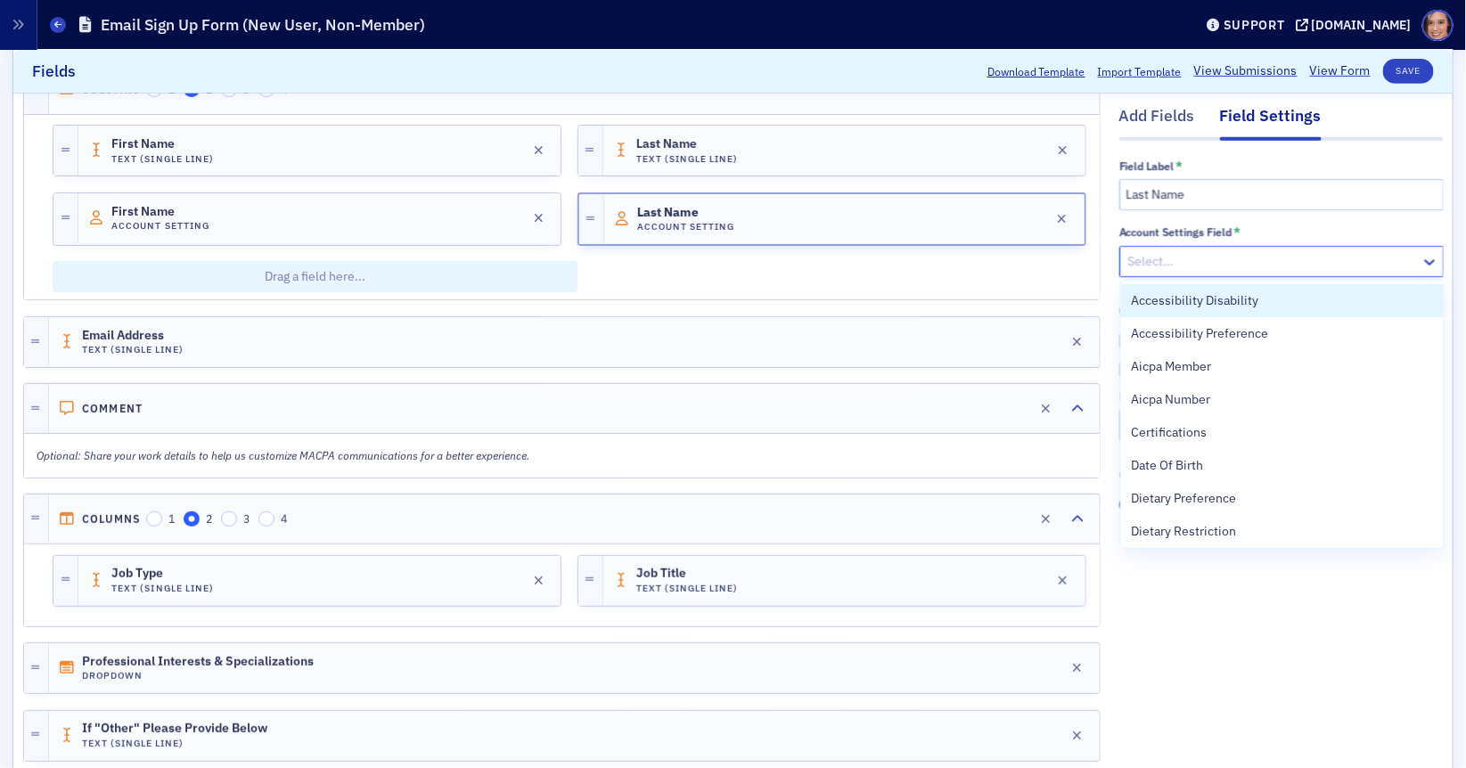
click at [1176, 273] on div "Select…" at bounding box center [1270, 262] width 300 height 26
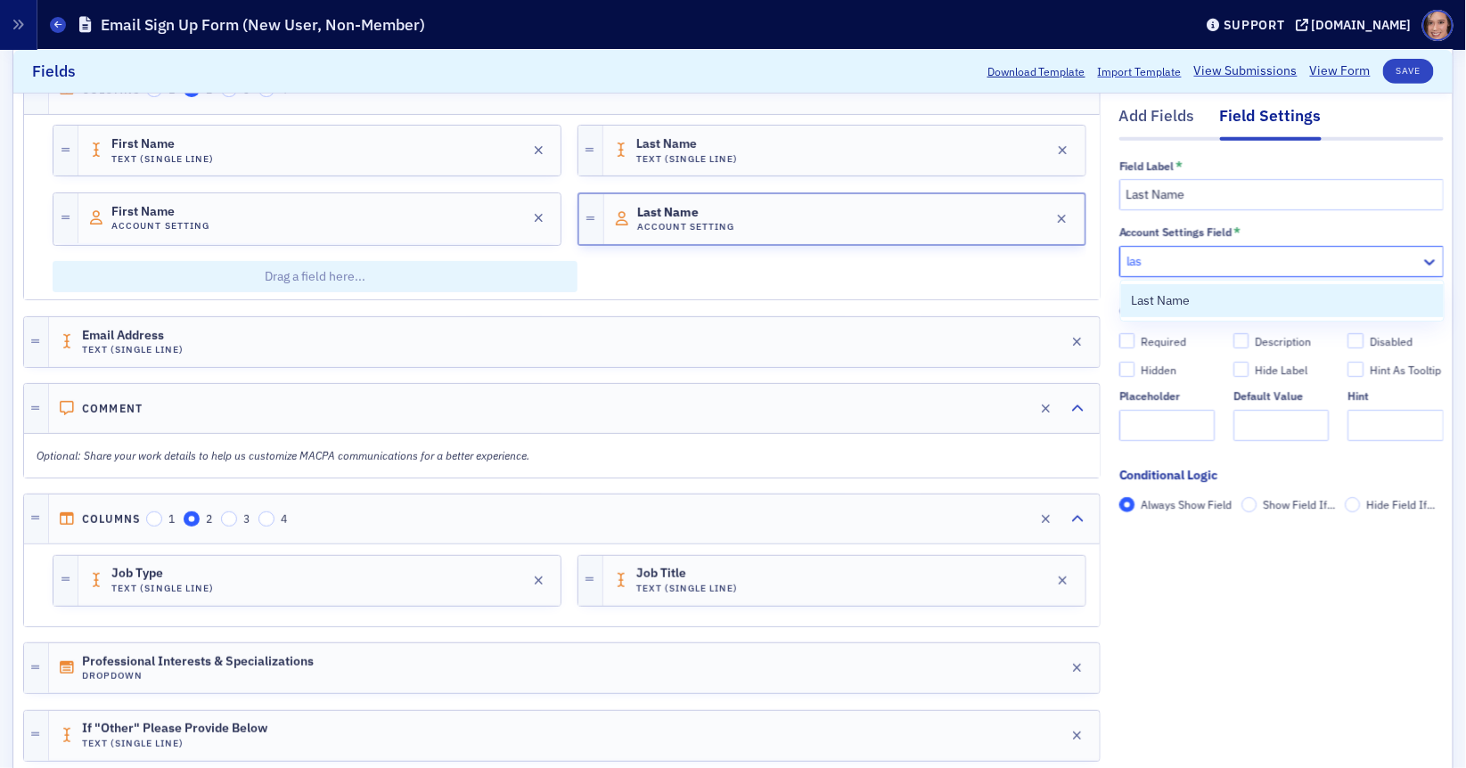
type input "last"
click at [1186, 298] on span "Last Name" at bounding box center [1161, 300] width 59 height 19
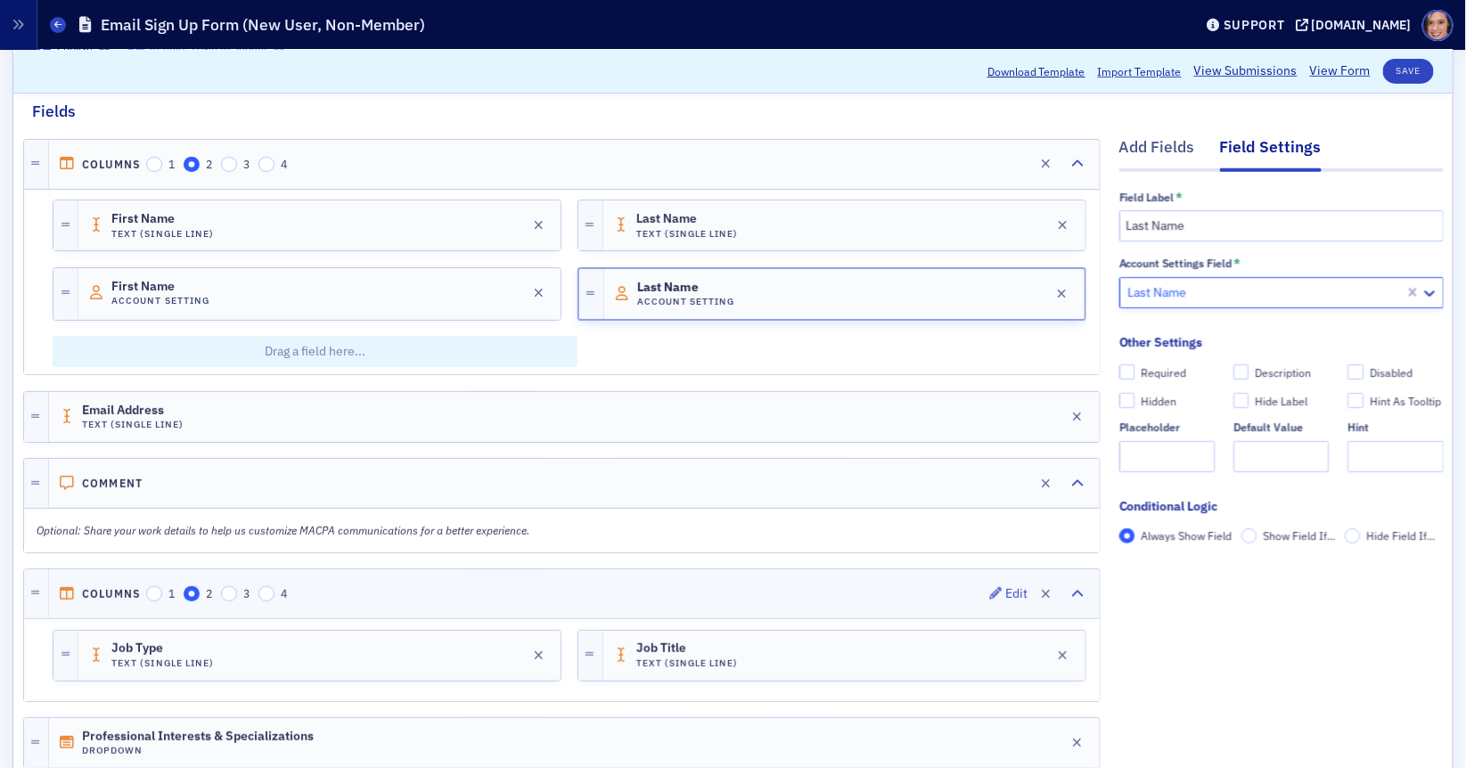
scroll to position [228, 0]
click at [541, 223] on icon "button" at bounding box center [539, 227] width 10 height 12
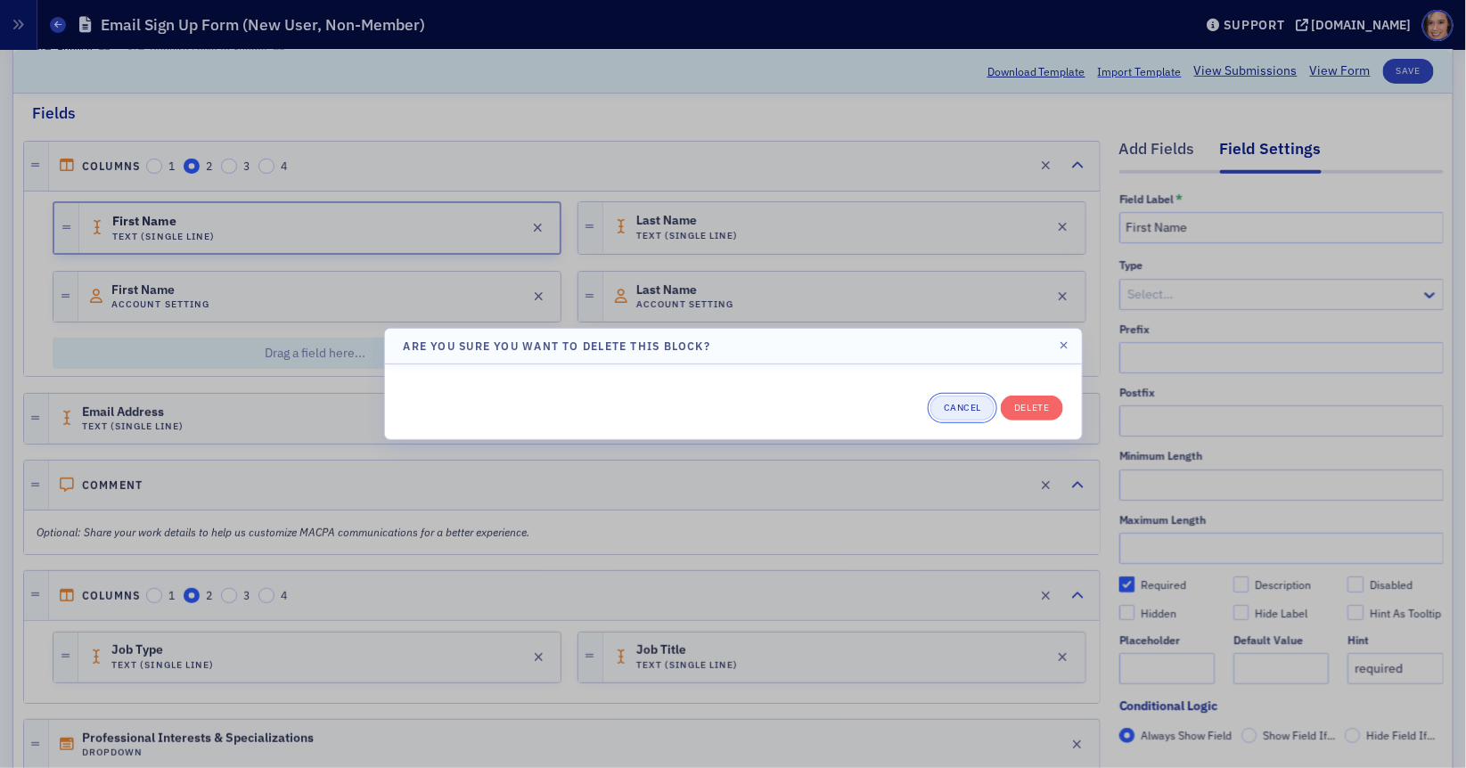
click at [974, 406] on button "Cancel" at bounding box center [962, 408] width 64 height 25
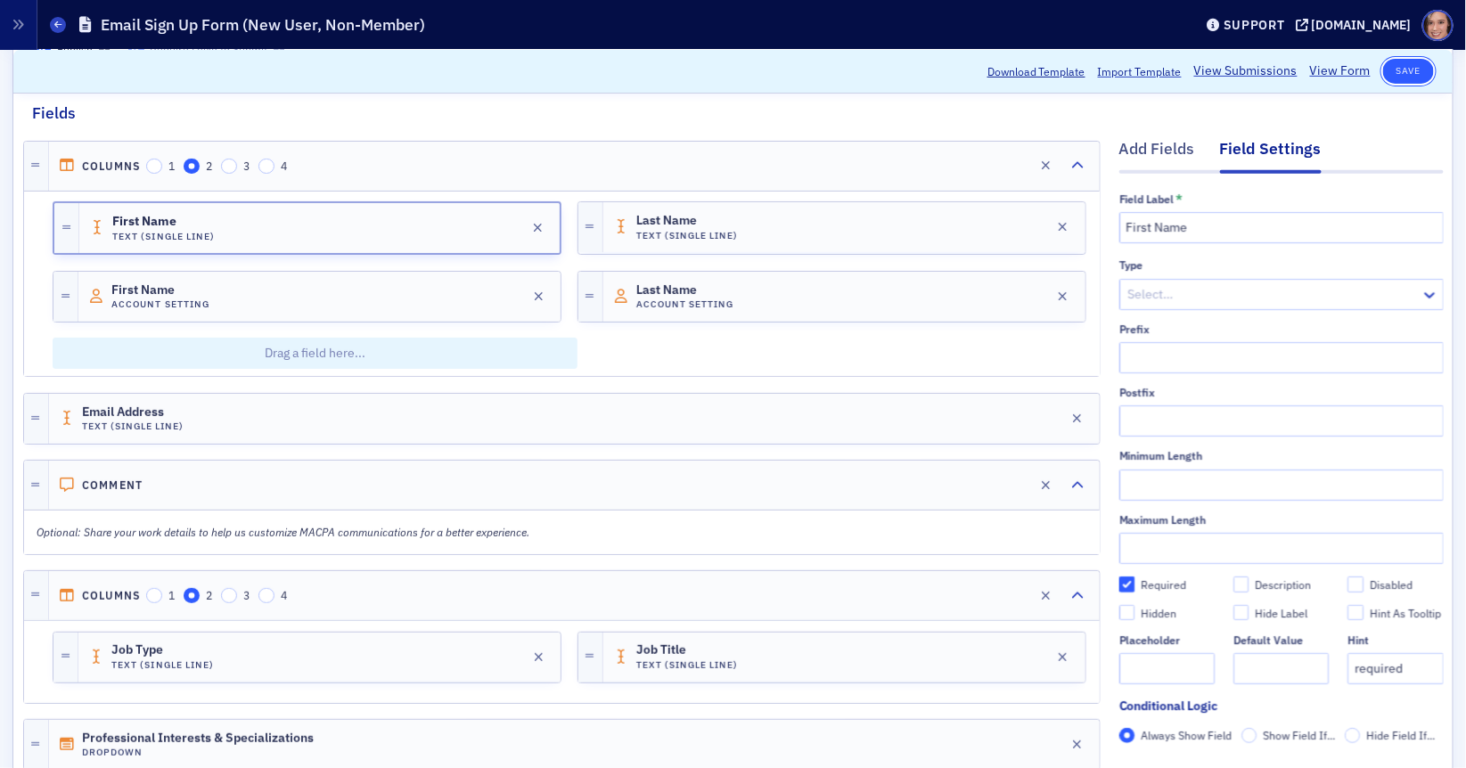
click at [1389, 79] on button "Save" at bounding box center [1408, 71] width 51 height 25
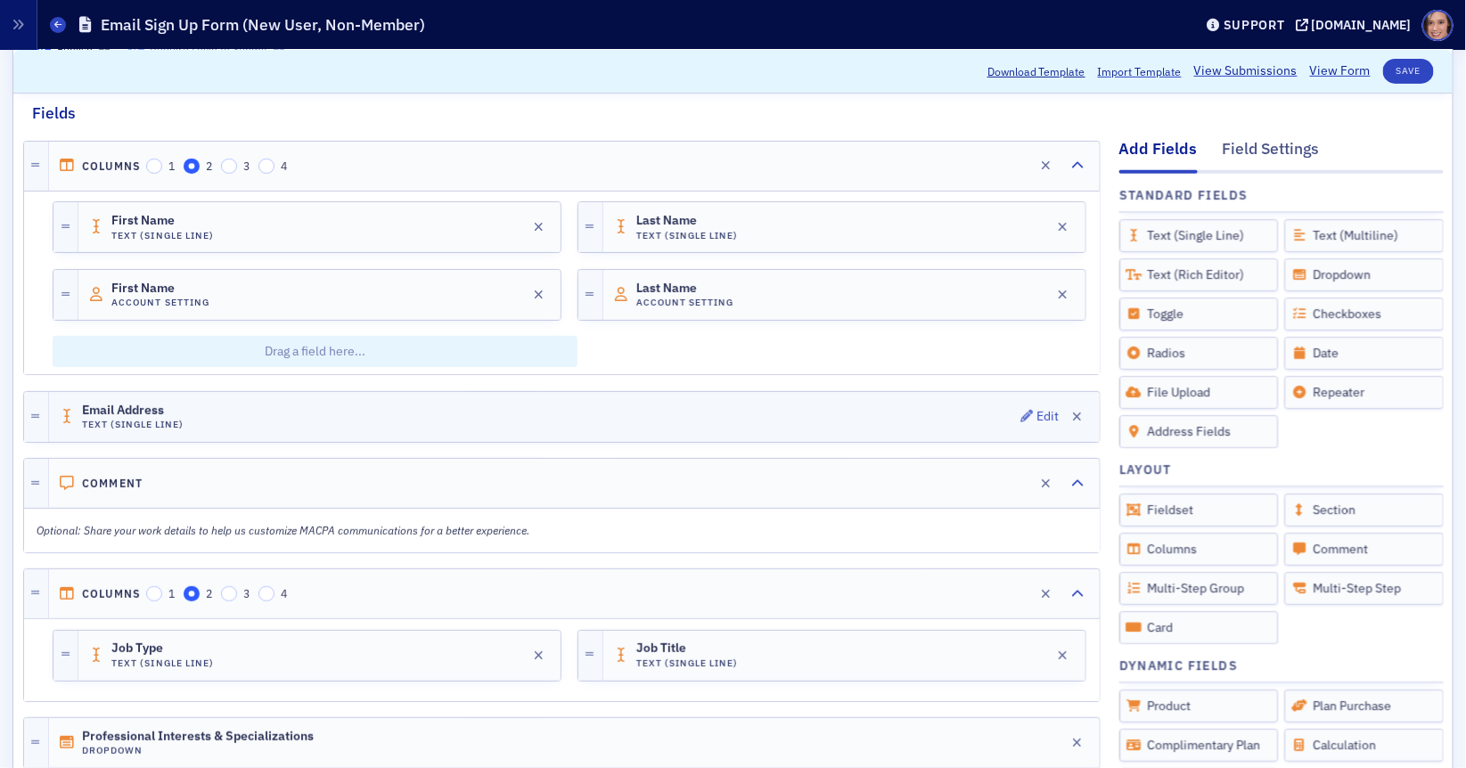
scroll to position [504, 0]
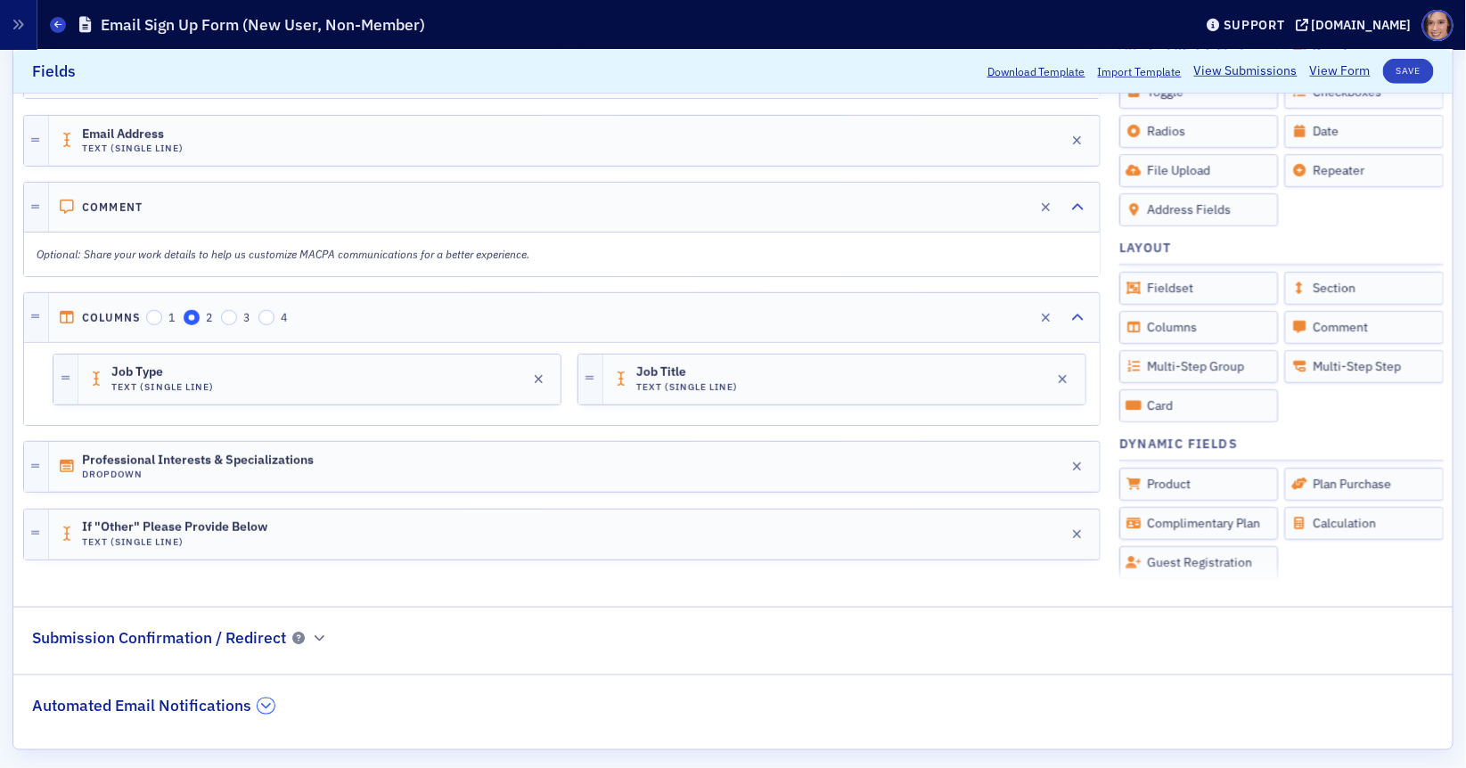
click at [266, 701] on icon "button" at bounding box center [266, 706] width 11 height 11
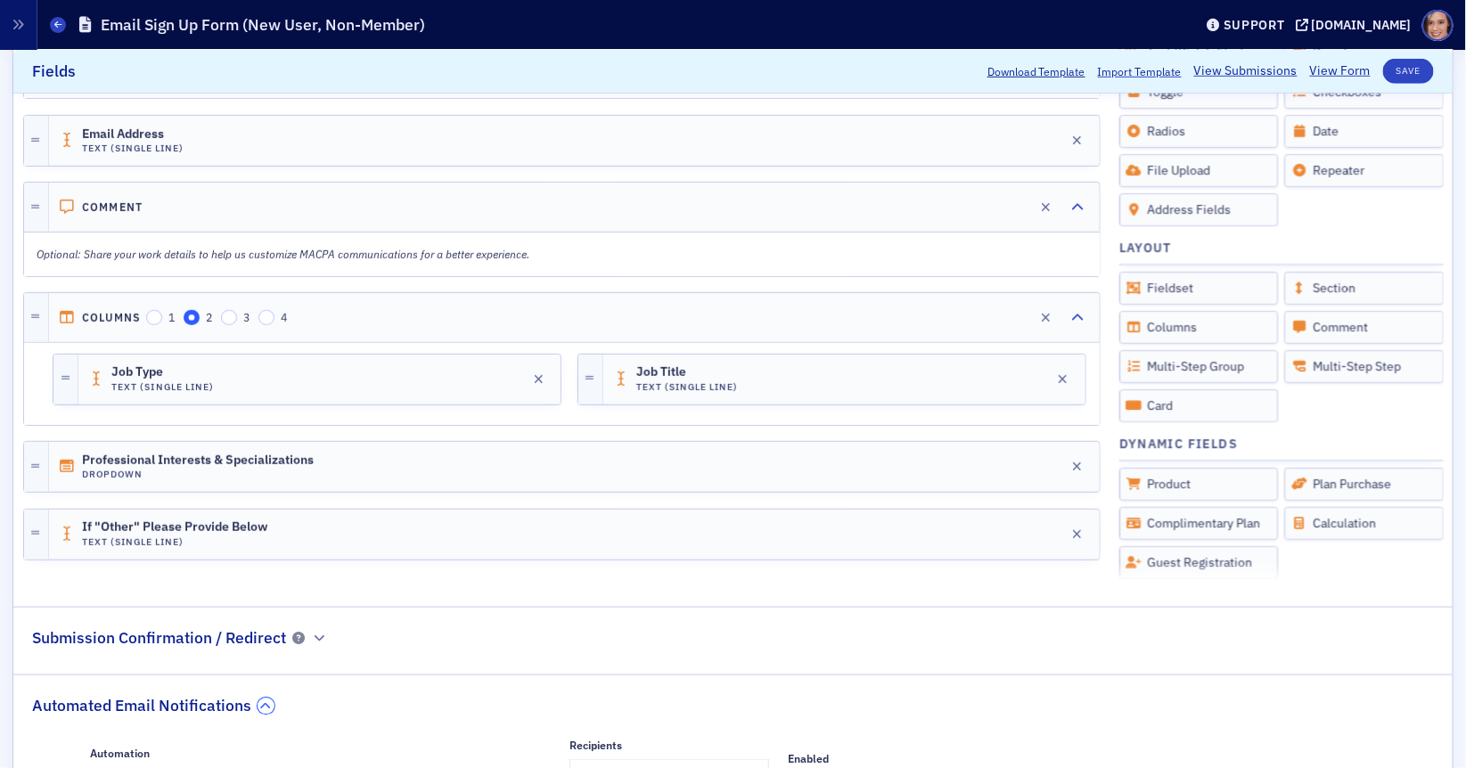
scroll to position [622, 0]
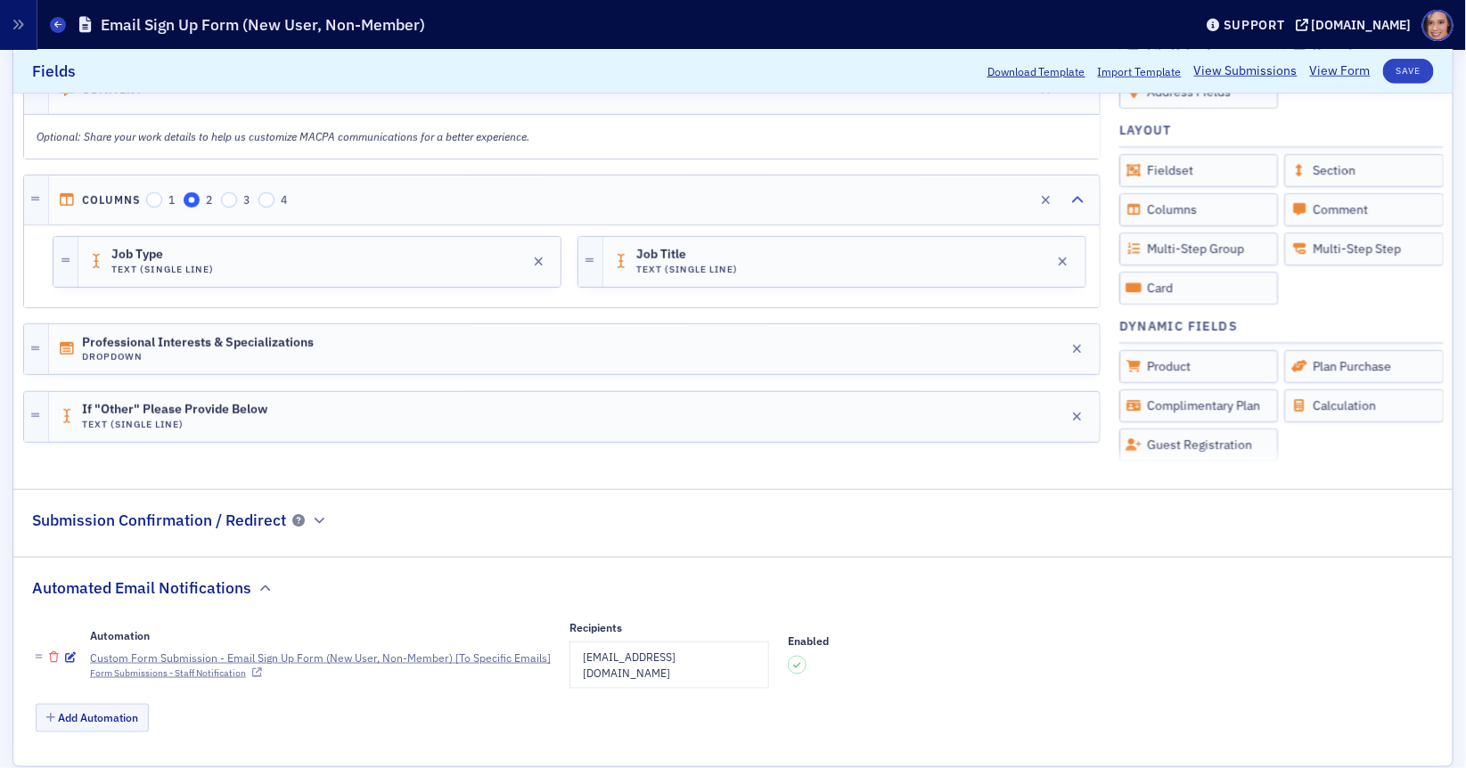
click at [53, 652] on icon "button" at bounding box center [54, 657] width 10 height 11
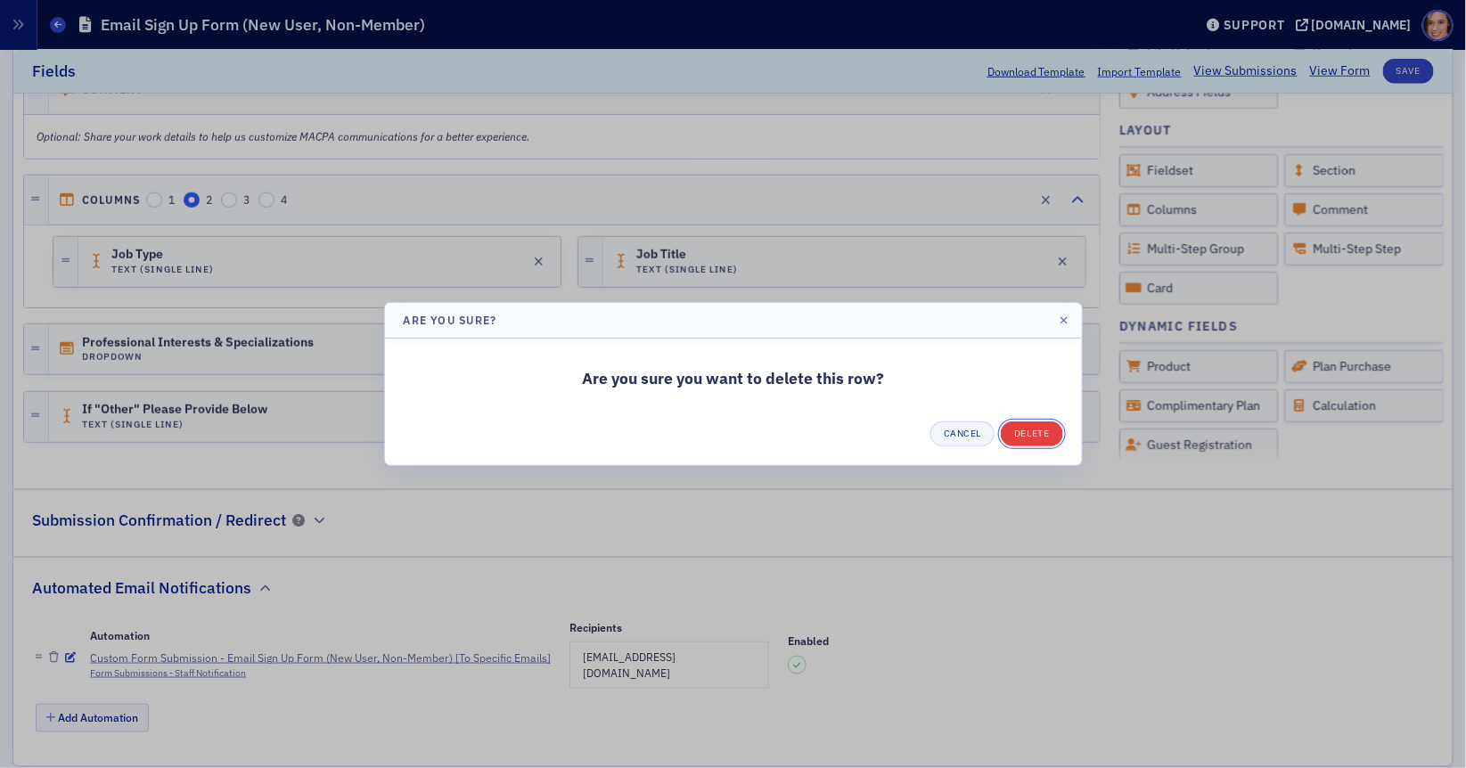
click at [1042, 427] on button "Delete" at bounding box center [1031, 434] width 61 height 25
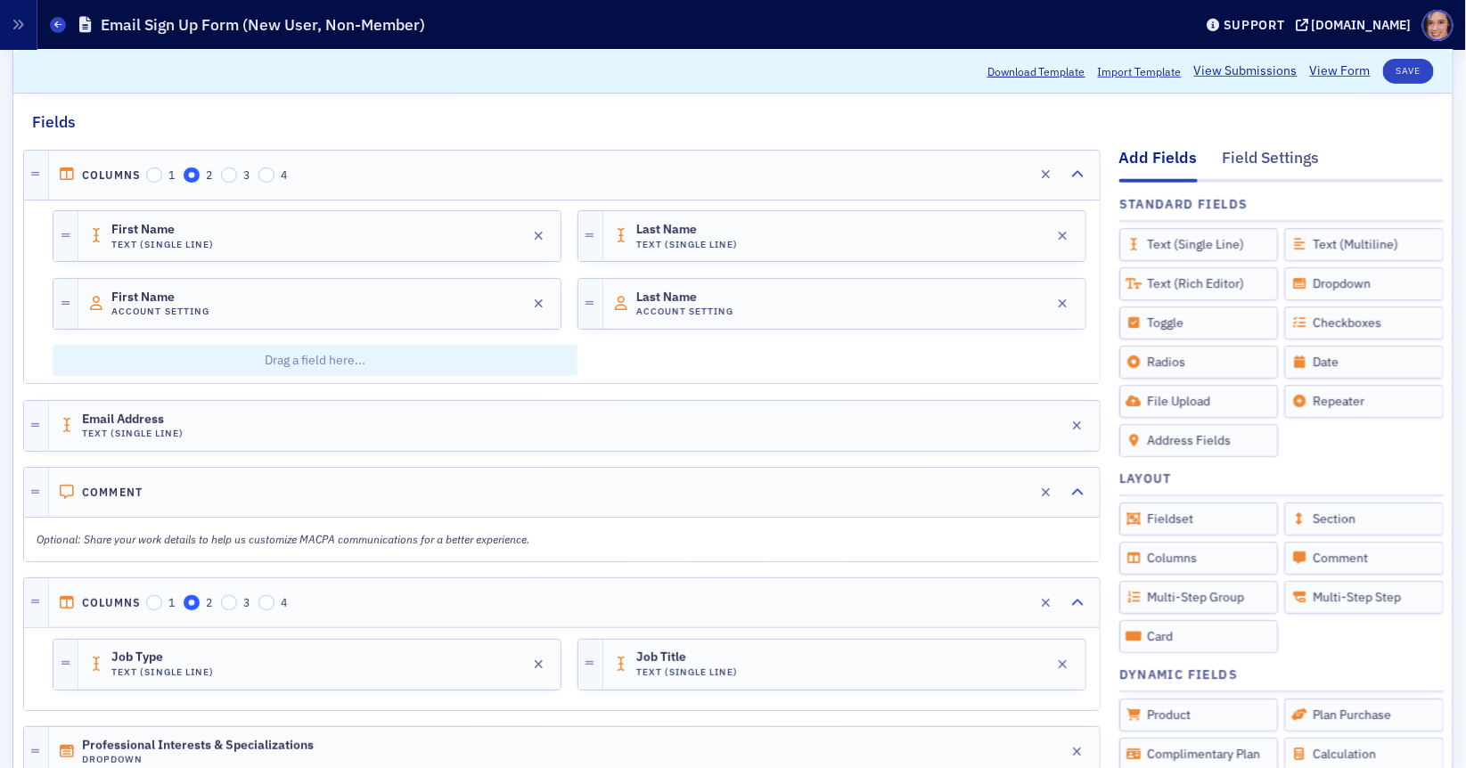
scroll to position [127, 0]
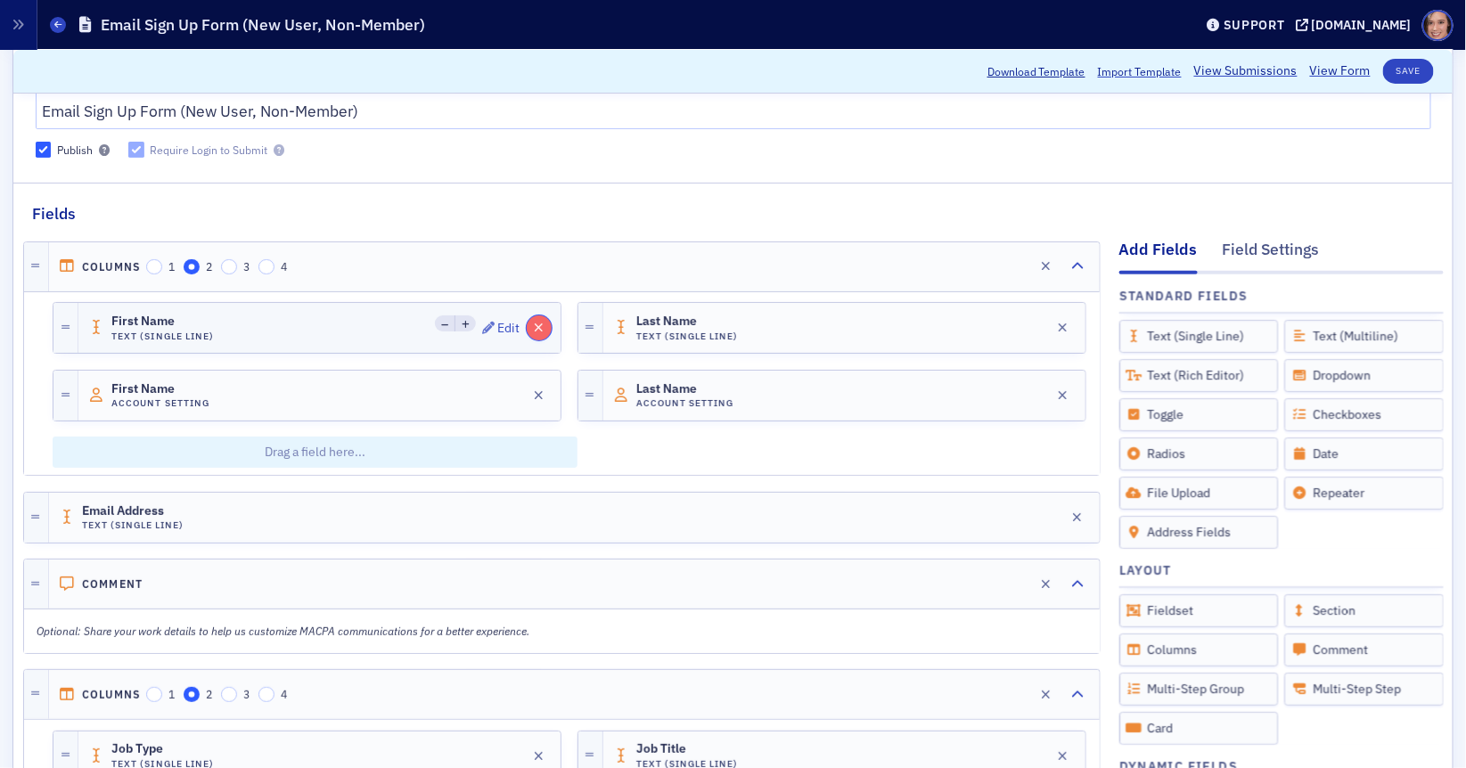
click at [541, 324] on icon "button" at bounding box center [539, 328] width 10 height 12
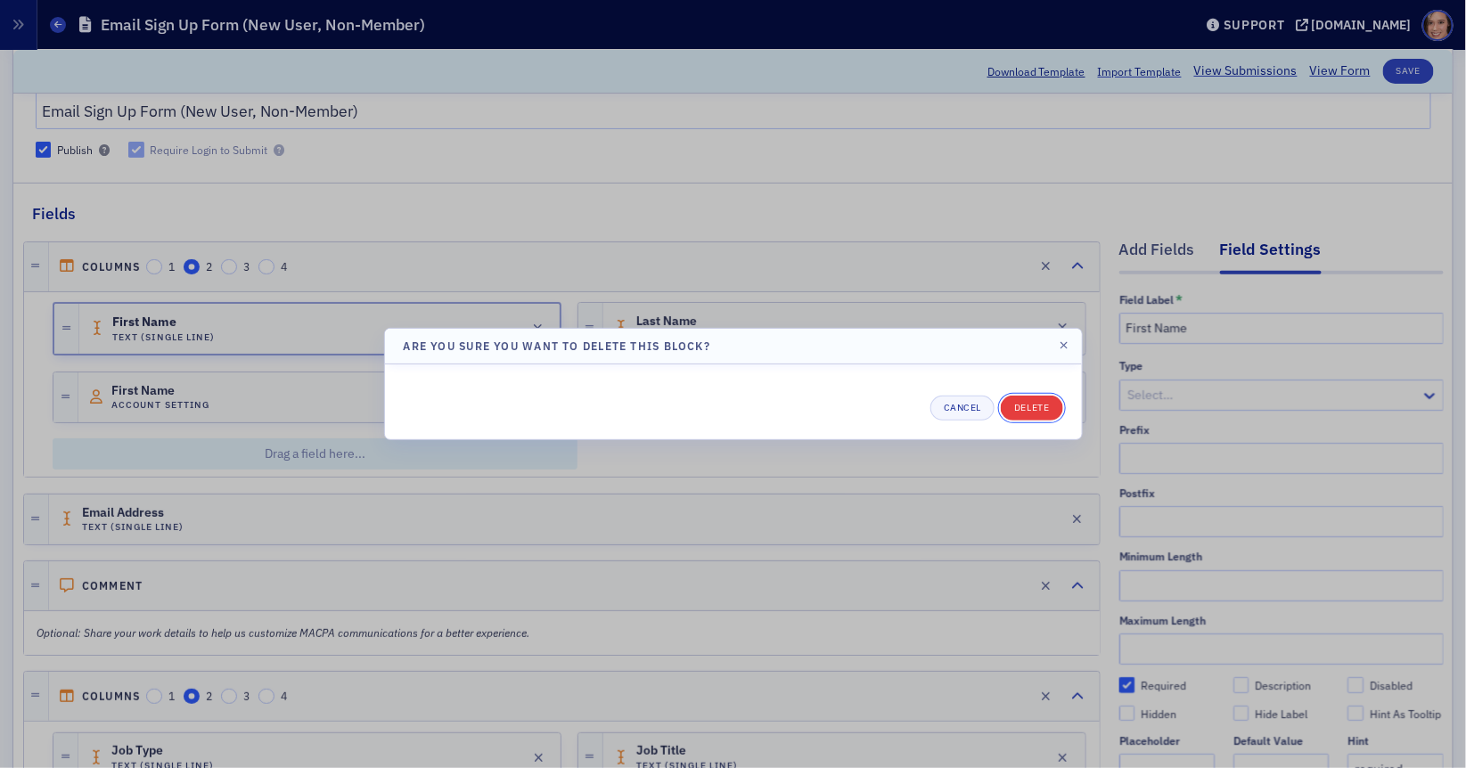
click at [1035, 402] on button "Delete" at bounding box center [1031, 408] width 61 height 25
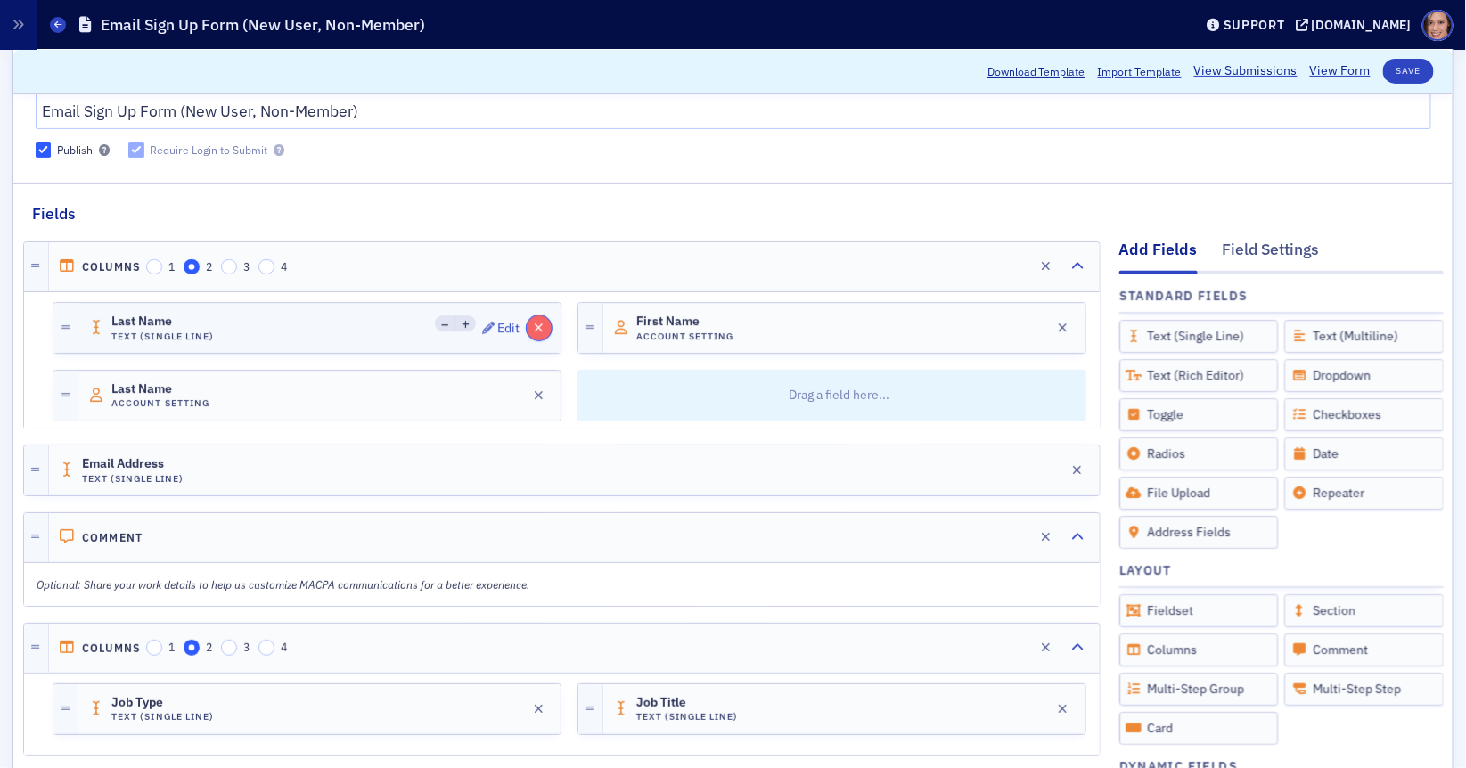
click at [544, 322] on icon "button" at bounding box center [539, 328] width 10 height 12
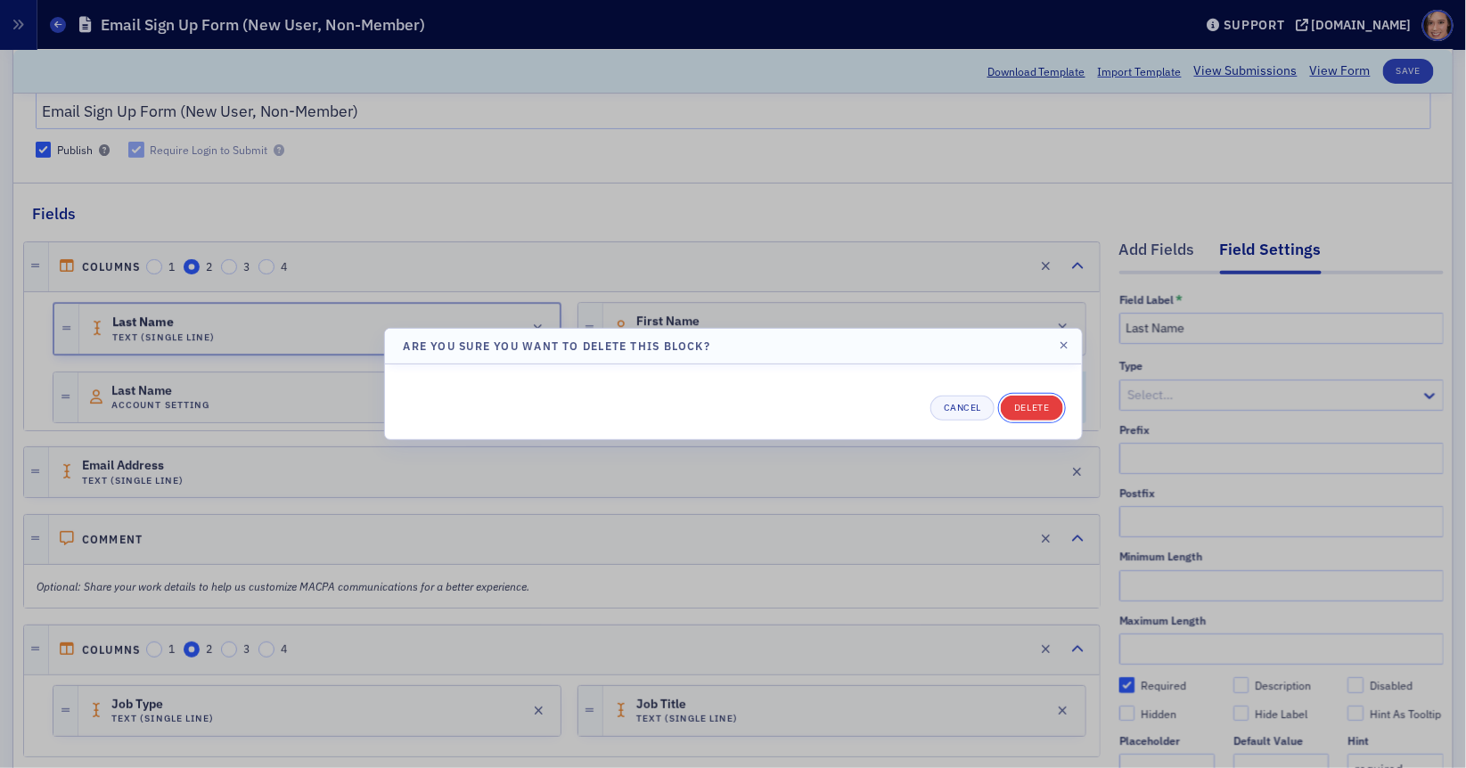
click at [1029, 406] on button "Delete" at bounding box center [1031, 408] width 61 height 25
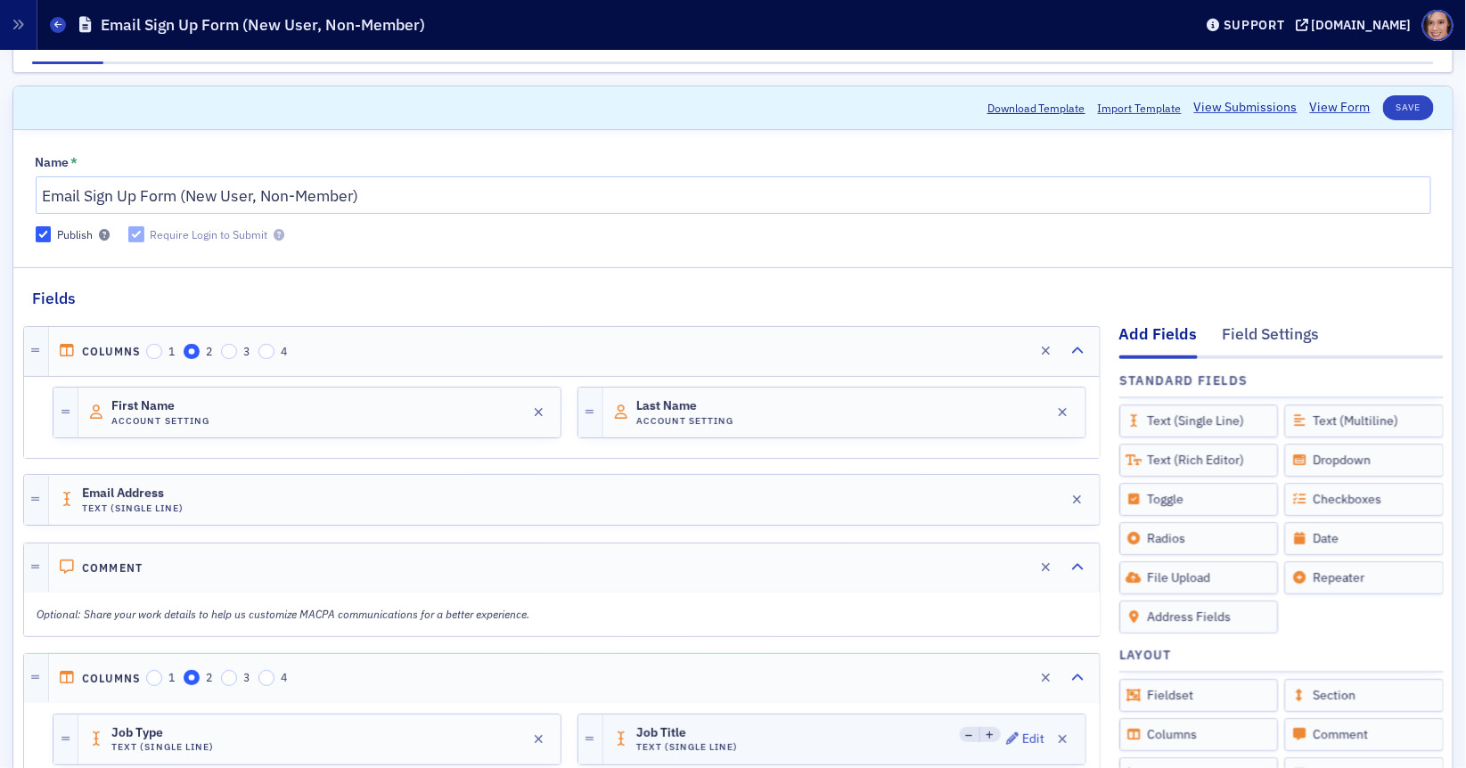
scroll to position [0, 0]
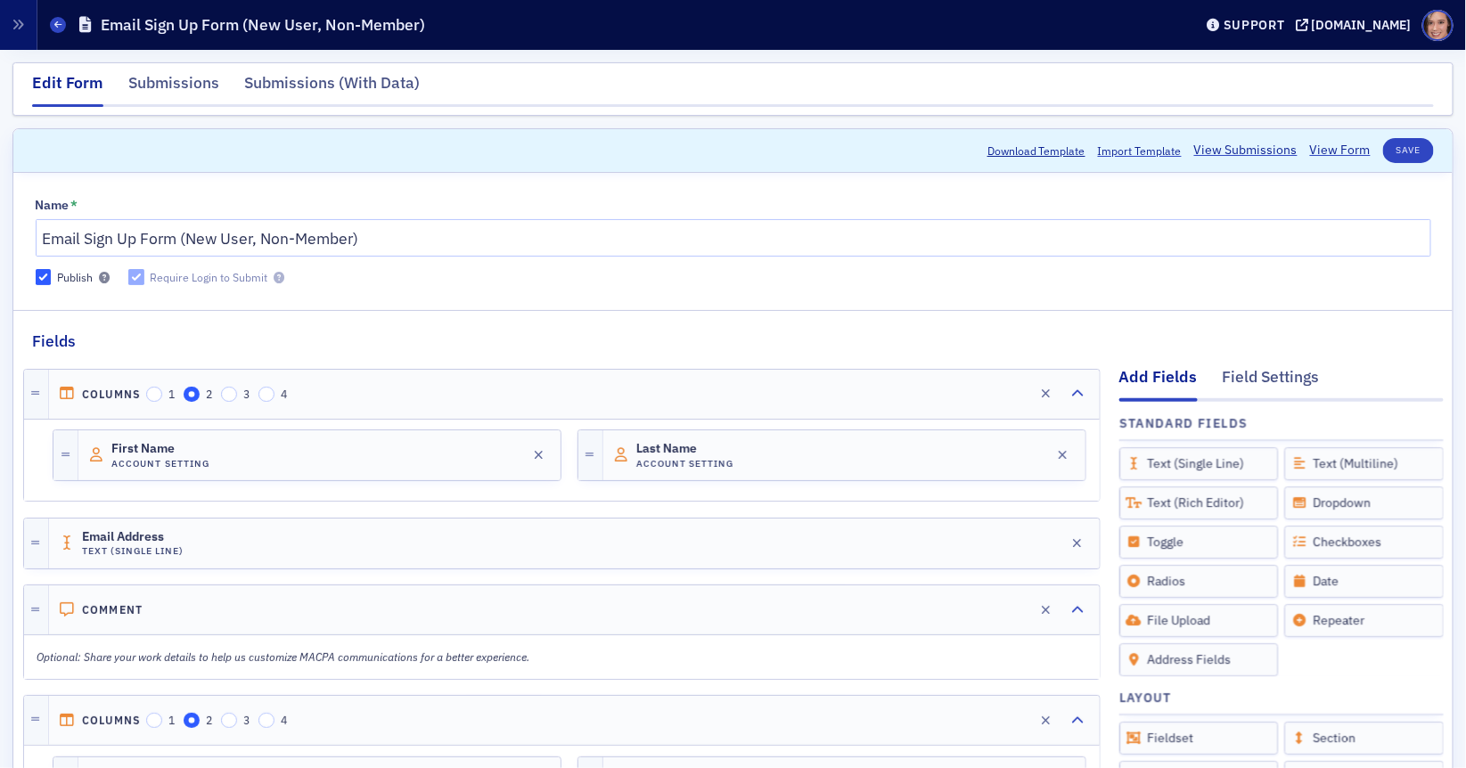
click at [215, 280] on div "Require Login to Submit" at bounding box center [210, 277] width 118 height 15
click at [280, 282] on div at bounding box center [276, 277] width 17 height 15
click at [278, 275] on icon at bounding box center [280, 278] width 11 height 11
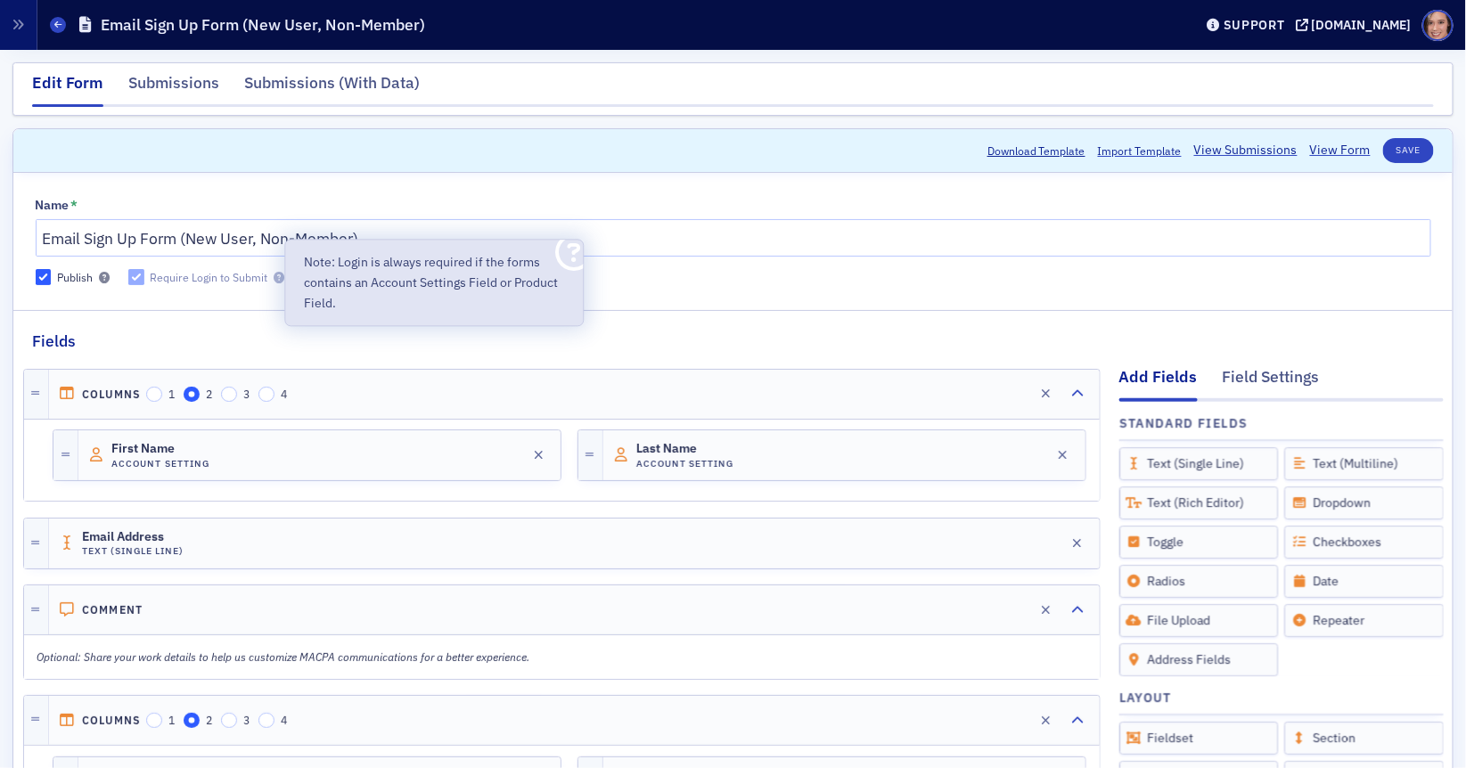
click at [724, 328] on fieldset "Fields Add Fields Field Settings Standard Fields Drag to Add Text (Single Line)…" at bounding box center [732, 677] width 1439 height 735
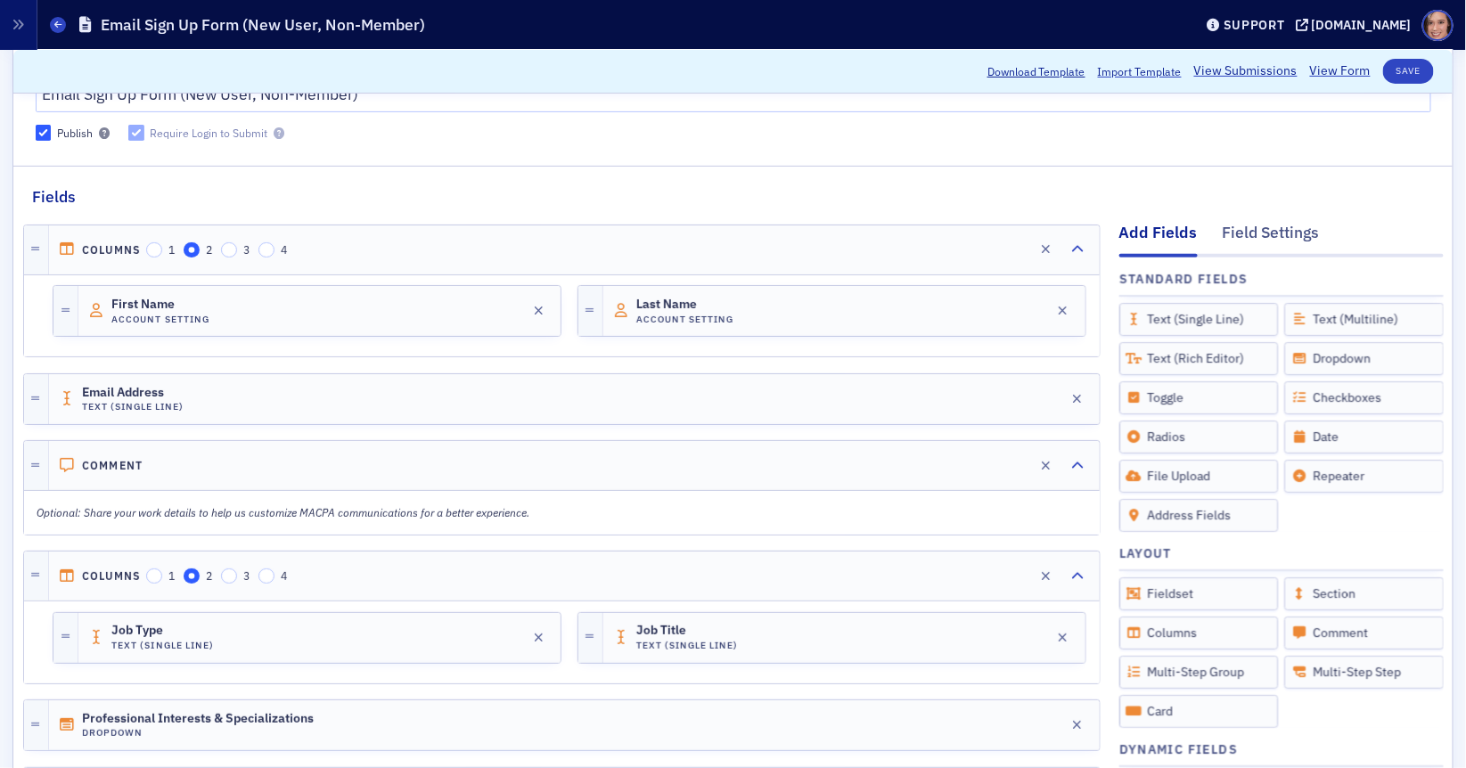
scroll to position [146, 0]
click at [1080, 391] on icon "button" at bounding box center [1078, 397] width 10 height 12
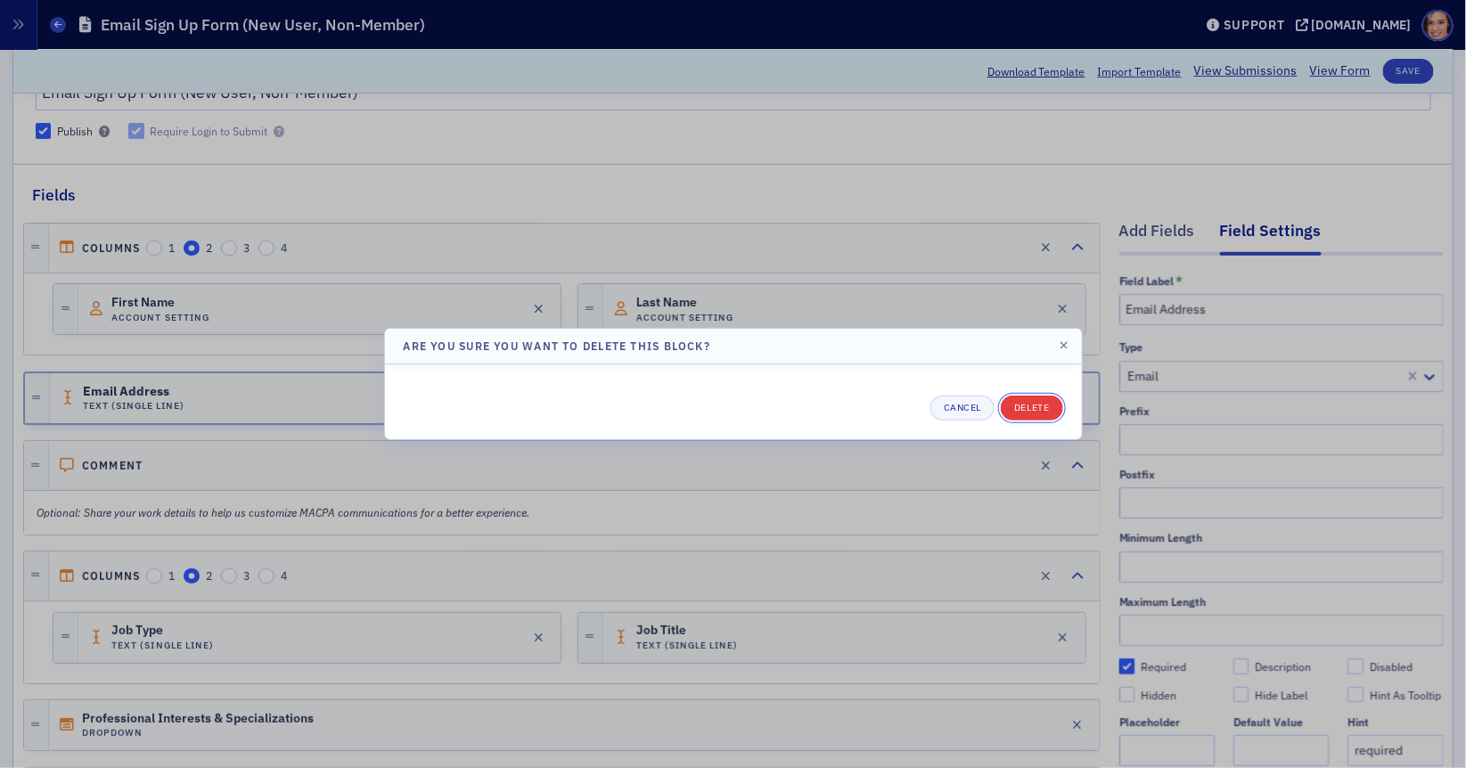
click at [1044, 410] on button "Delete" at bounding box center [1031, 408] width 61 height 25
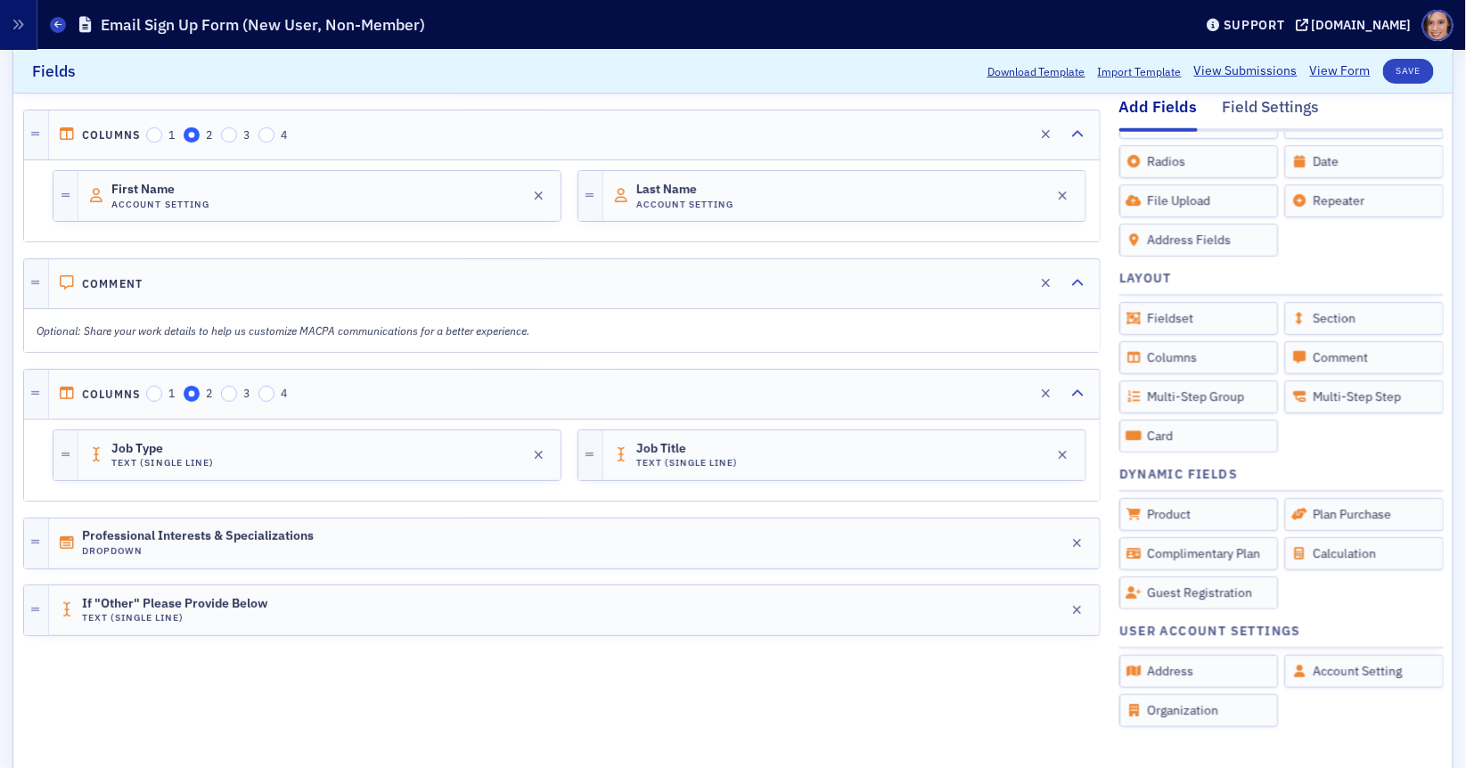
scroll to position [283, 0]
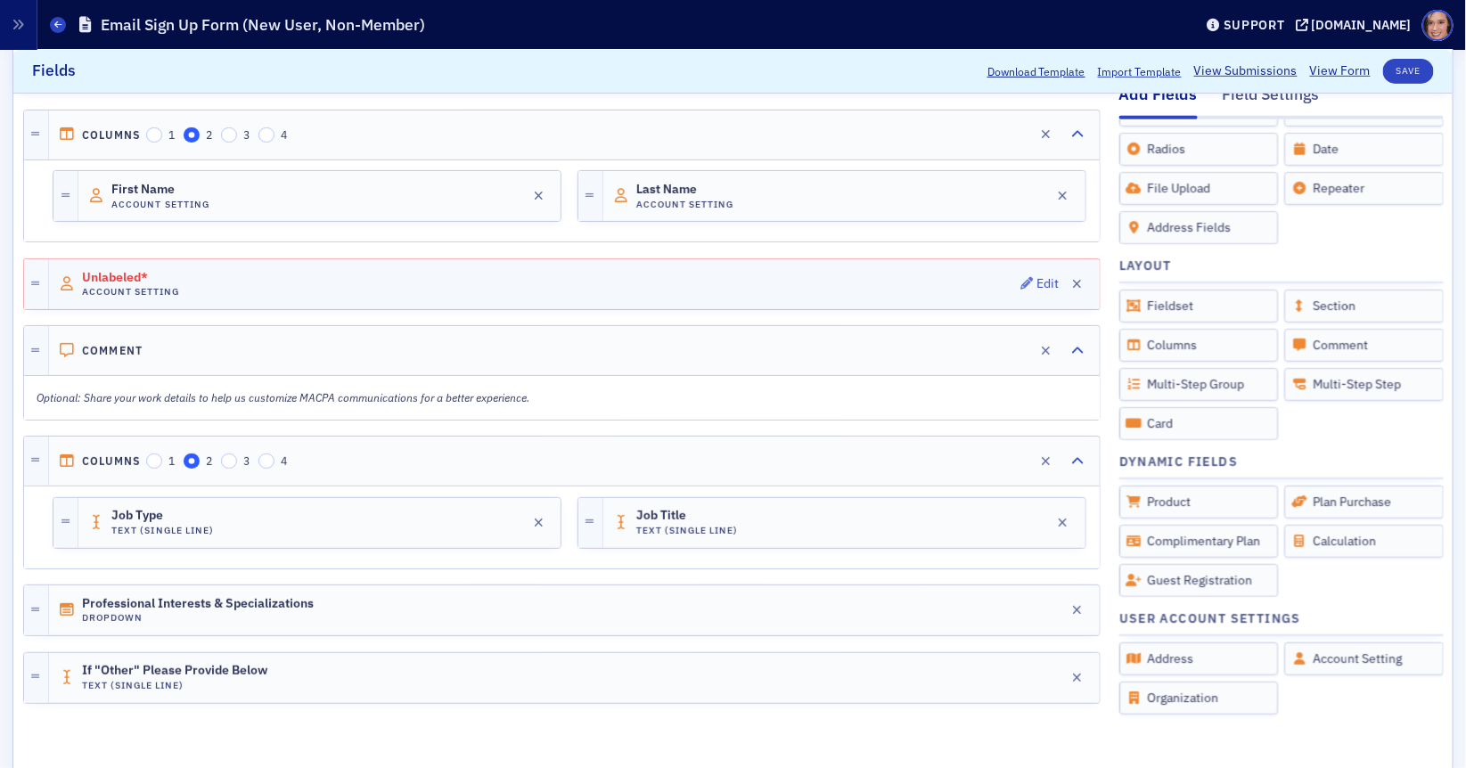
click at [362, 266] on div "Unlabeled* Account Setting Edit" at bounding box center [574, 284] width 1051 height 50
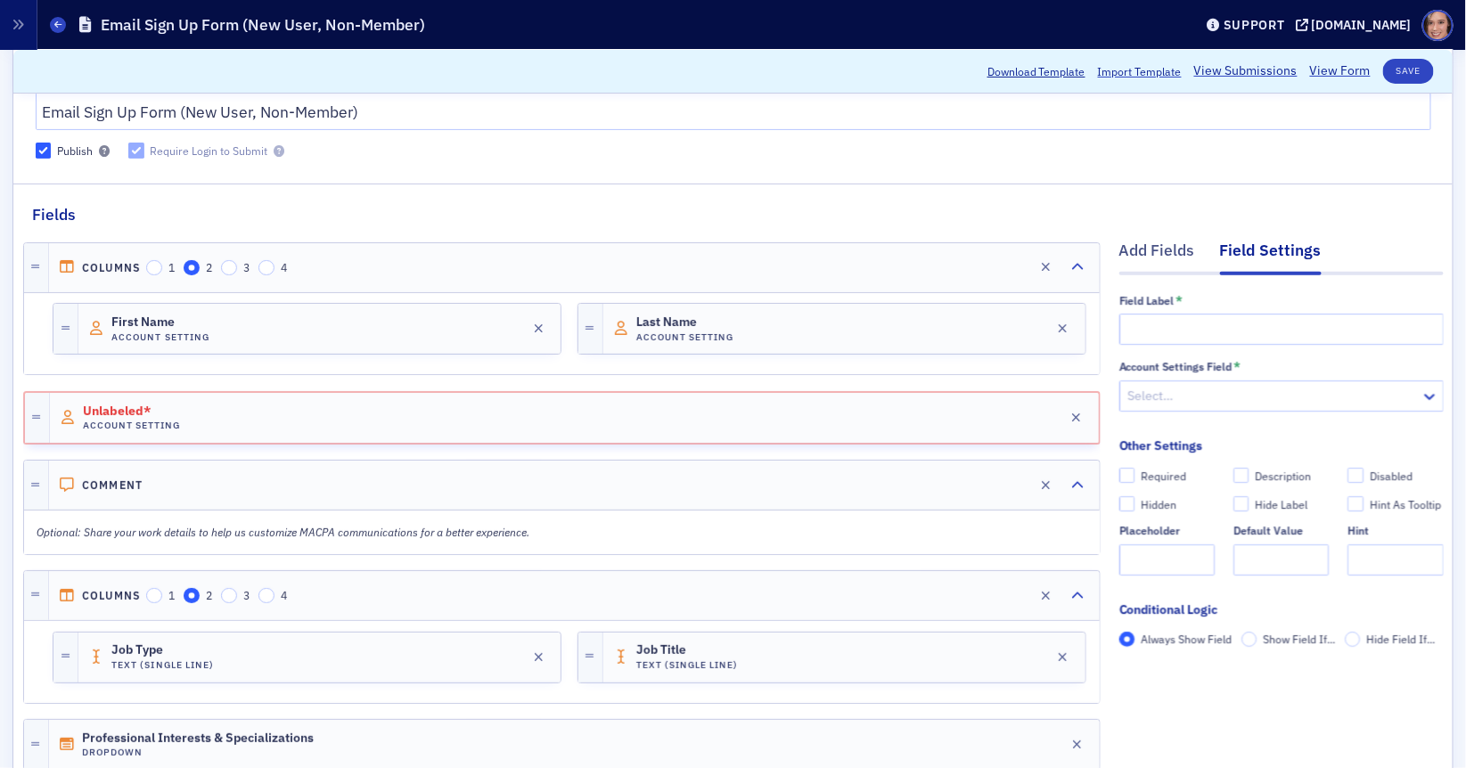
scroll to position [117, 0]
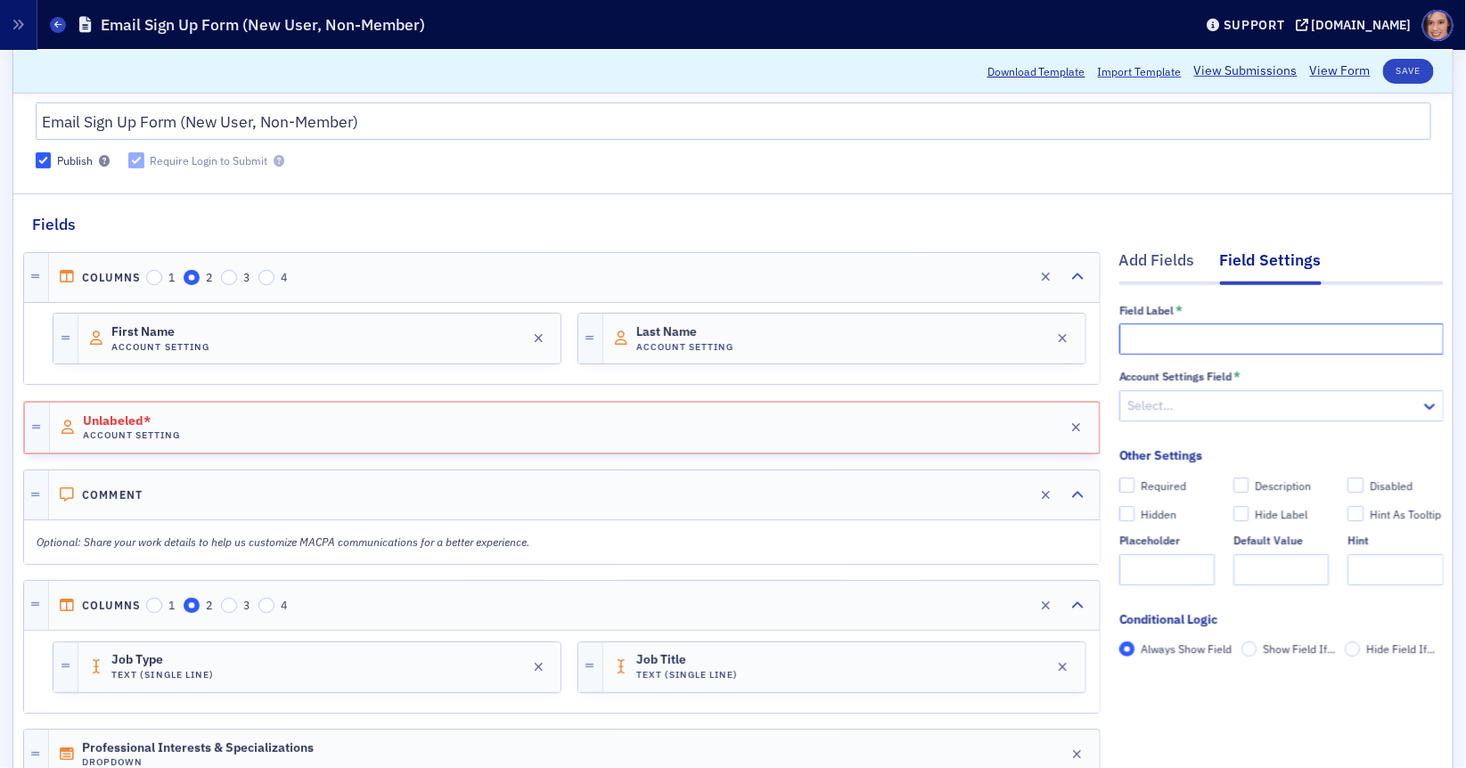
click at [1217, 340] on input "text" at bounding box center [1281, 339] width 324 height 31
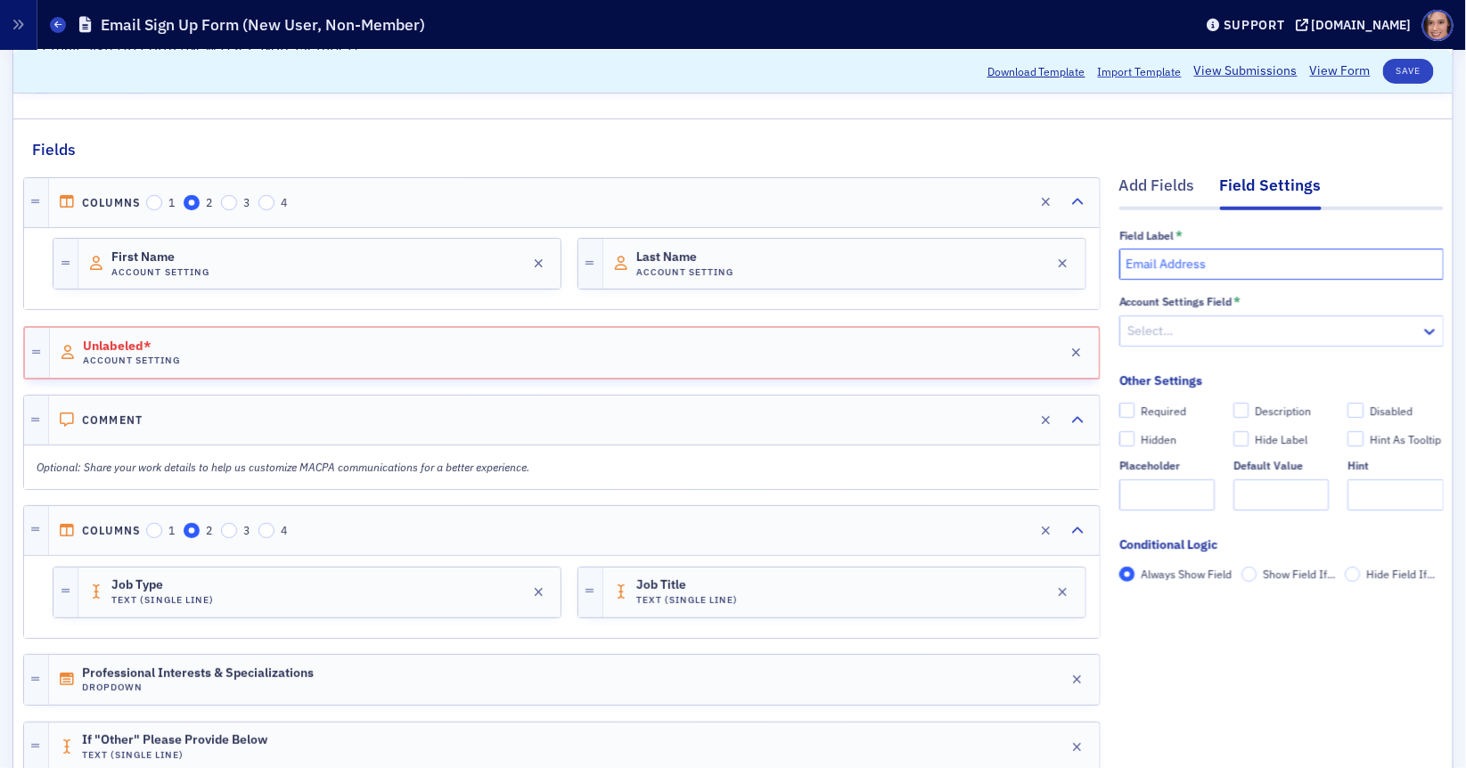
scroll to position [198, 0]
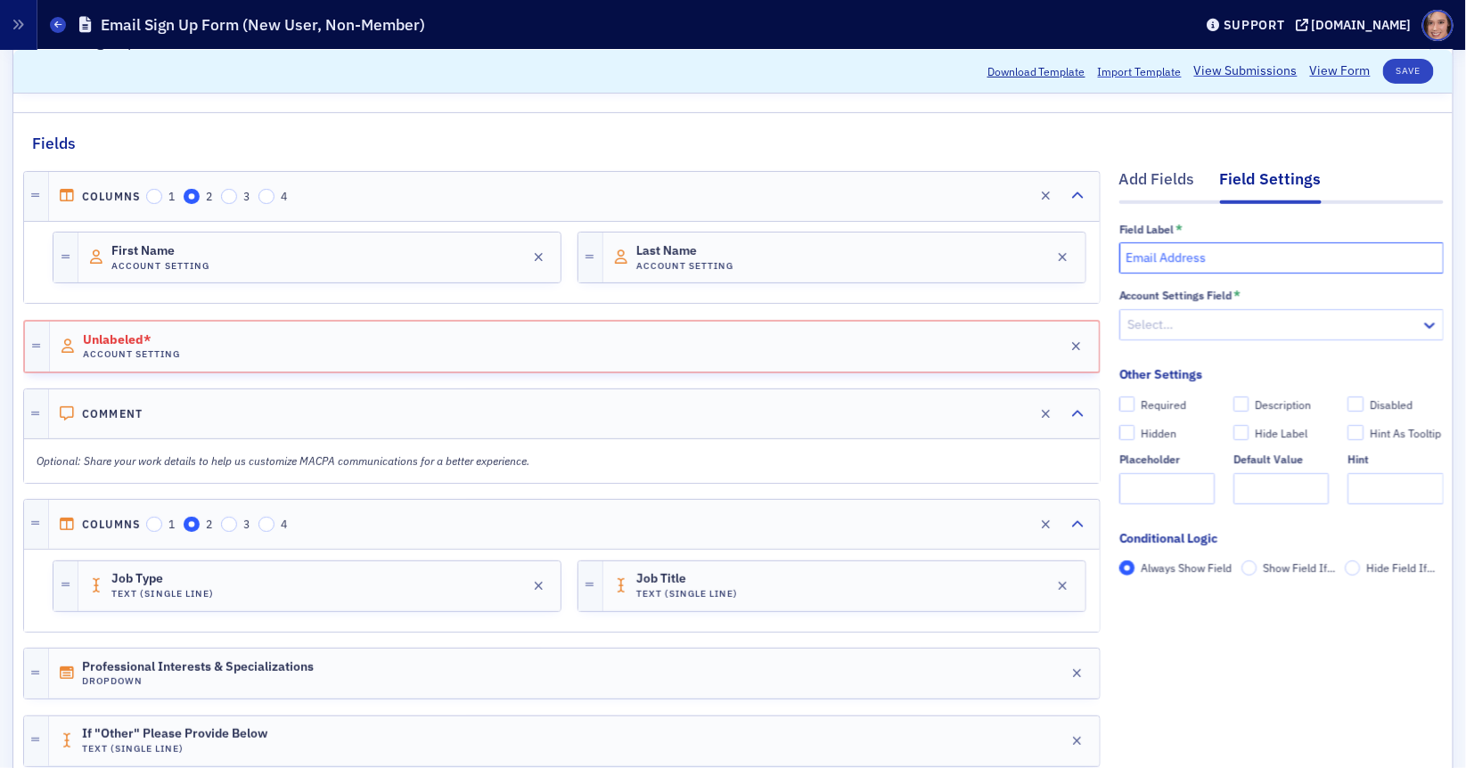
type input "Email Address"
click at [1200, 328] on div at bounding box center [1273, 325] width 292 height 22
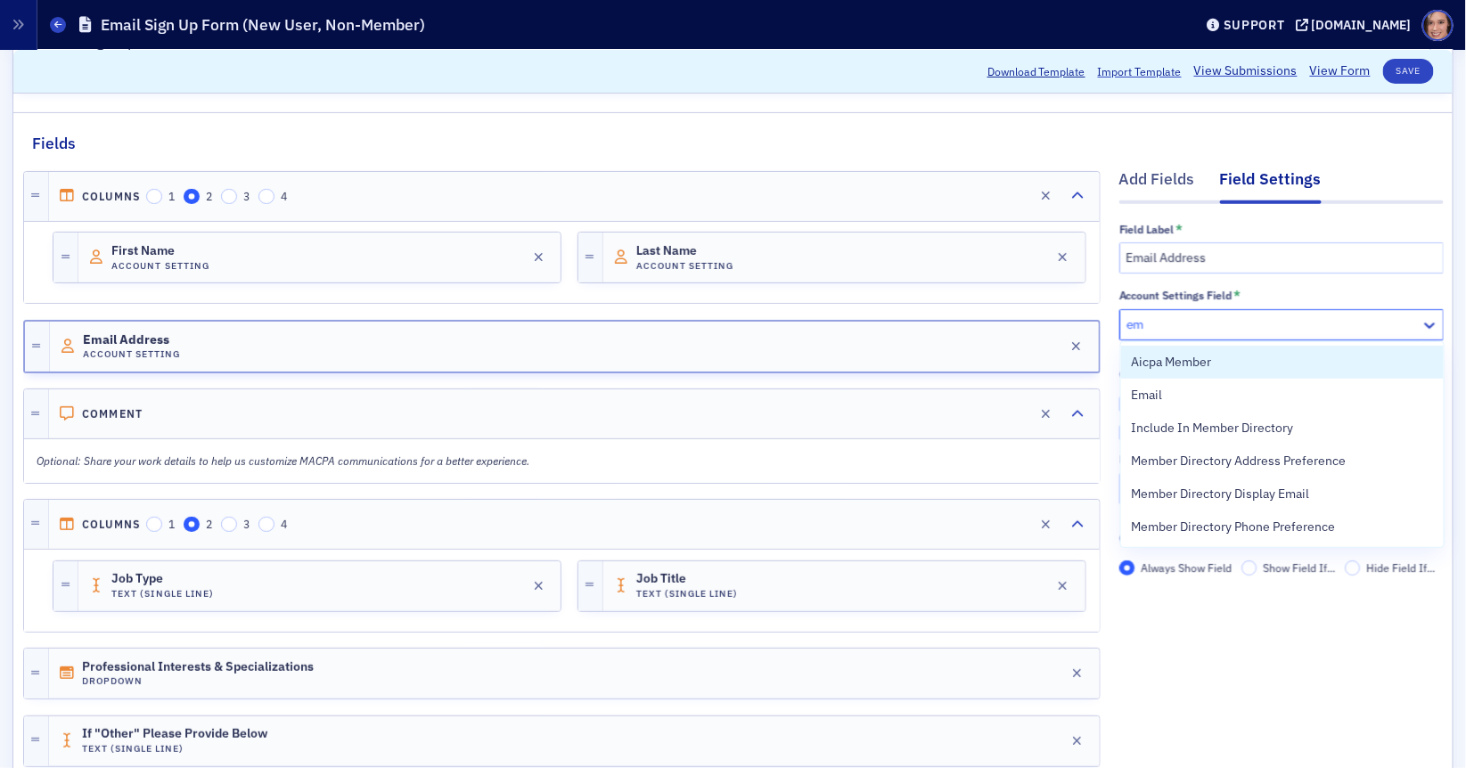
type input "ema"
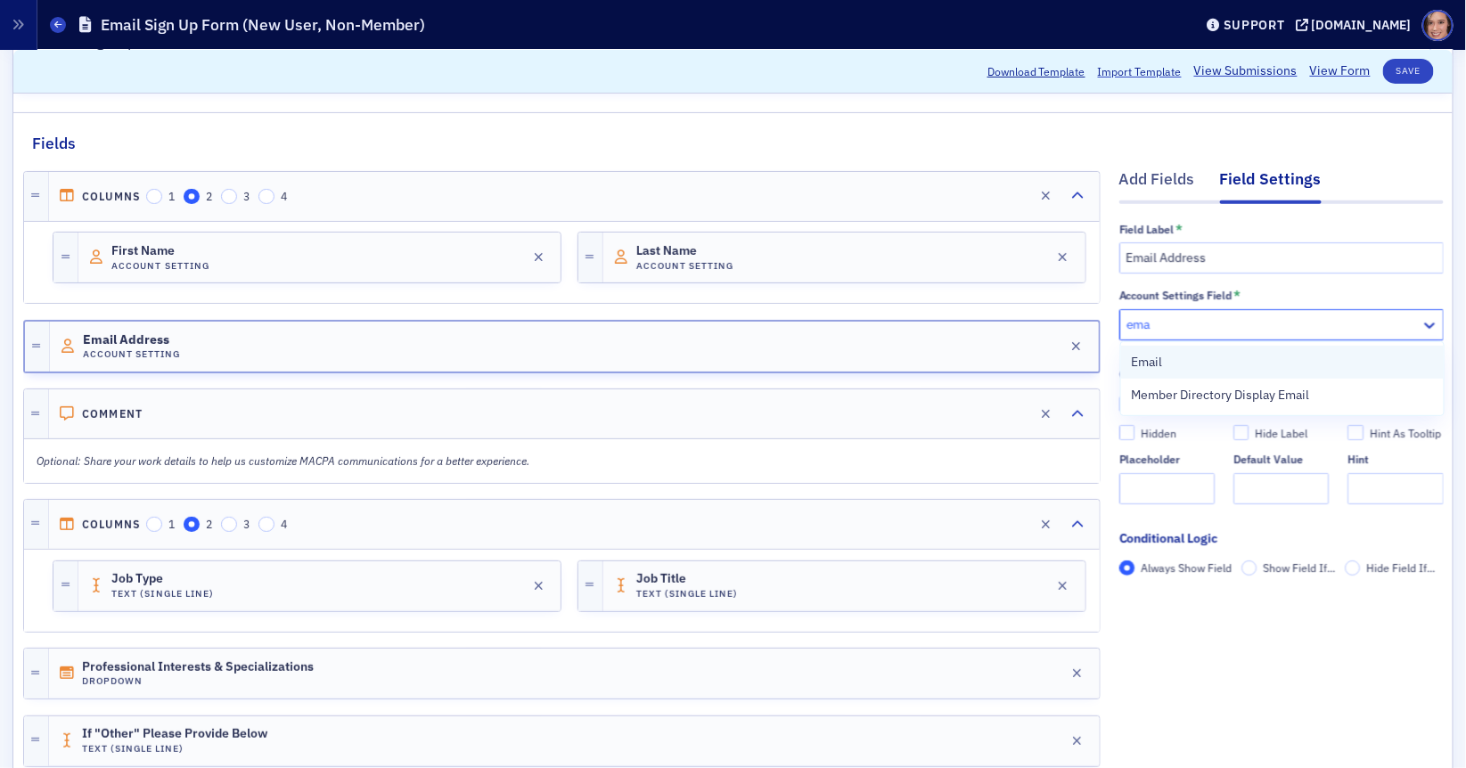
click at [1192, 357] on div "Email" at bounding box center [1282, 362] width 301 height 19
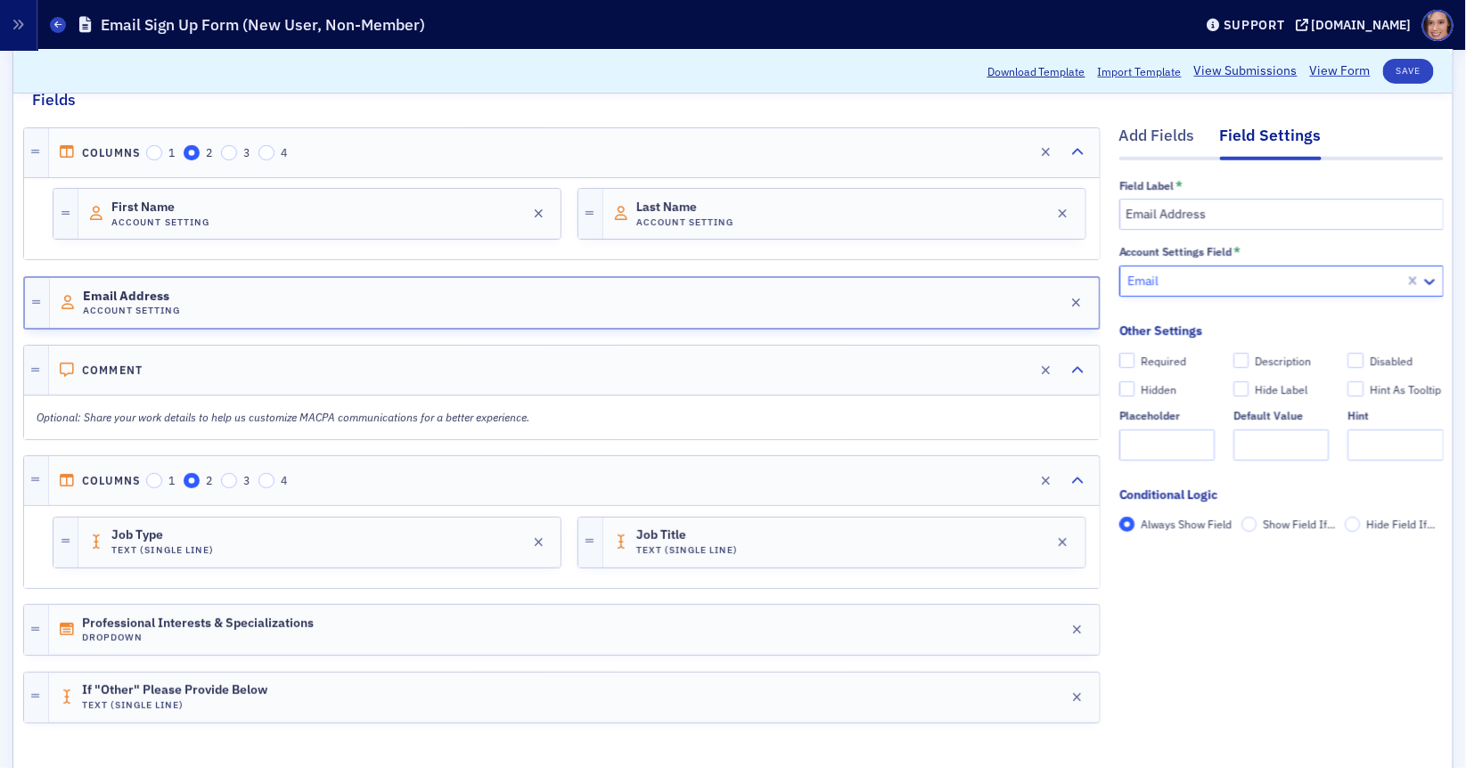
click at [460, 331] on div at bounding box center [562, 338] width 1078 height 16
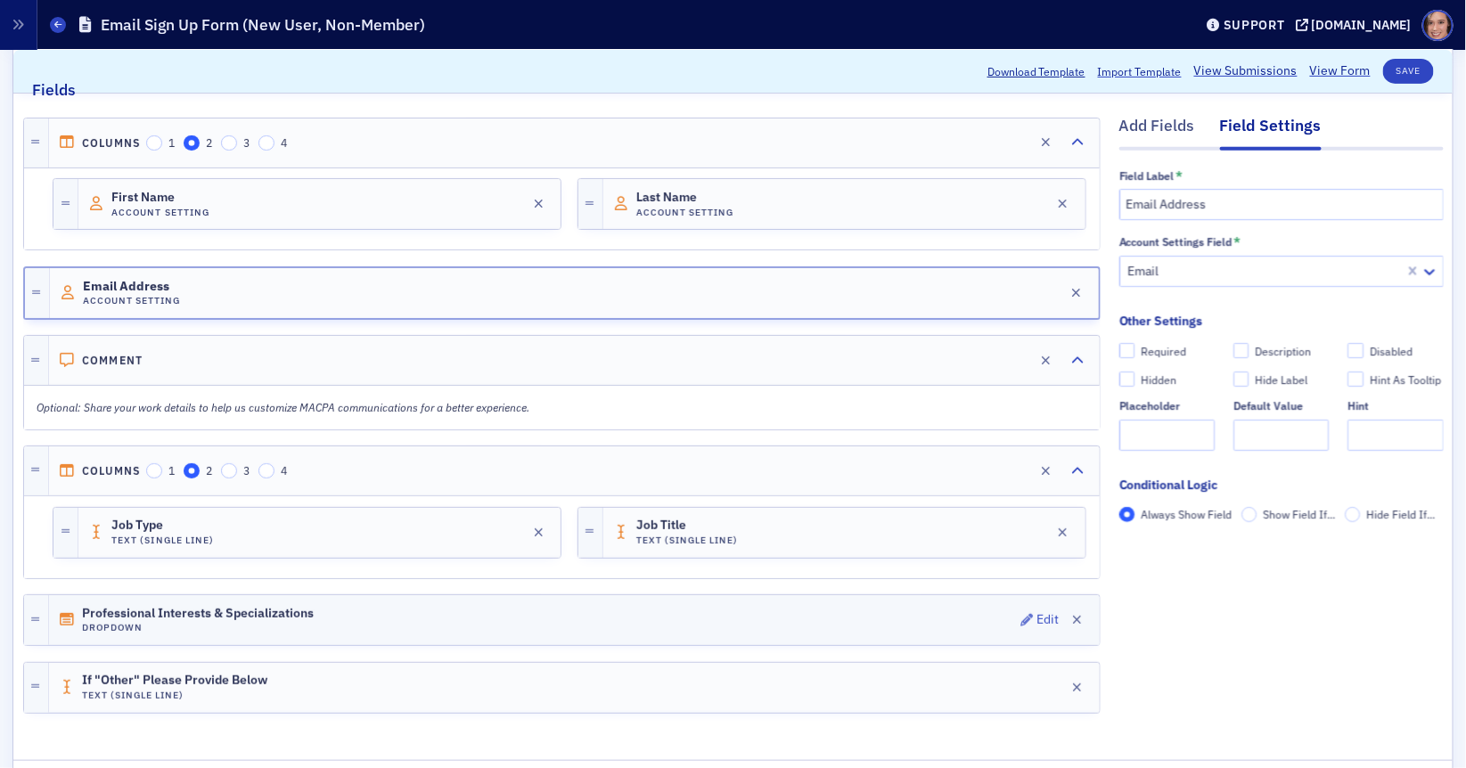
scroll to position [224, 0]
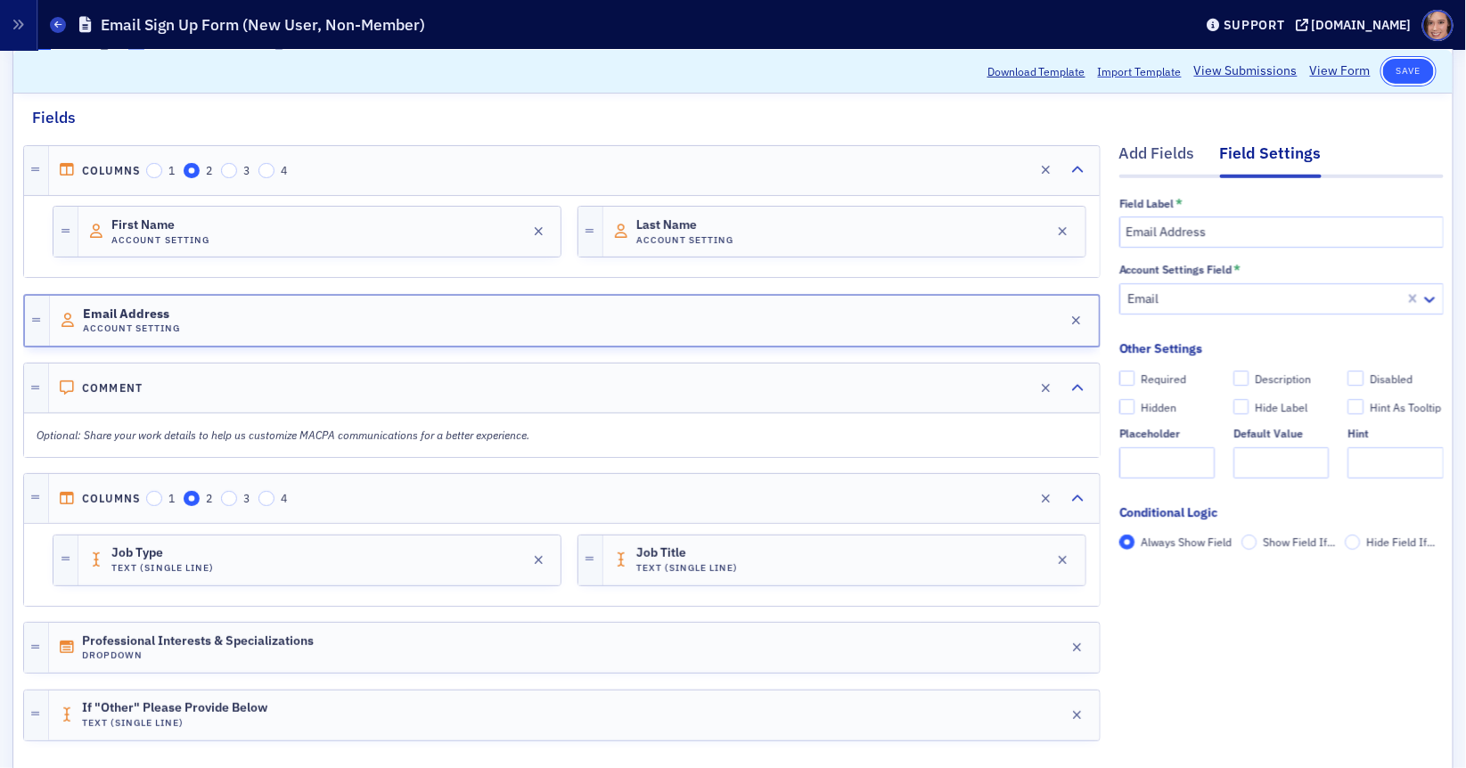
click at [1415, 72] on button "Save" at bounding box center [1408, 71] width 51 height 25
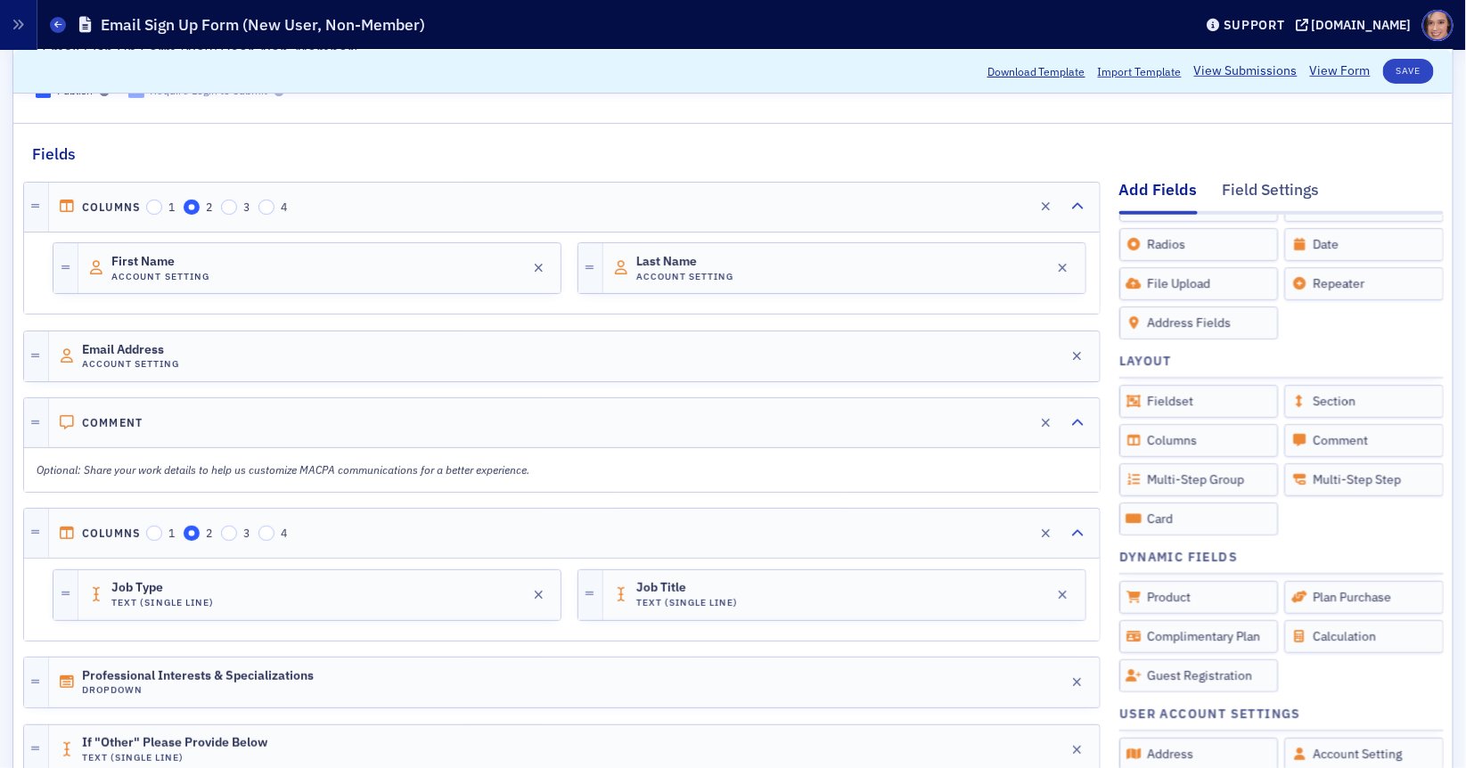
scroll to position [165, 0]
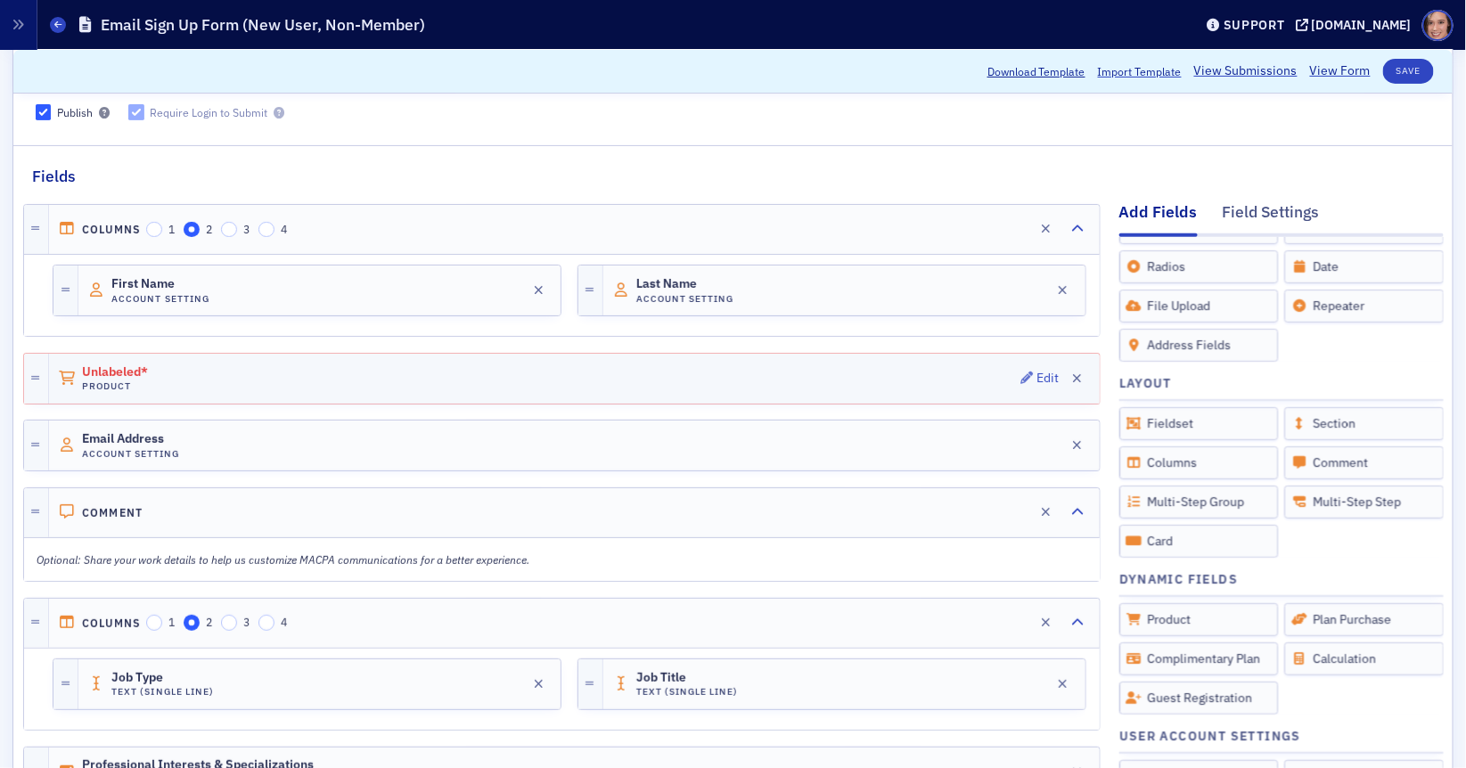
click at [729, 355] on div "Unlabeled* Product Edit" at bounding box center [574, 379] width 1051 height 50
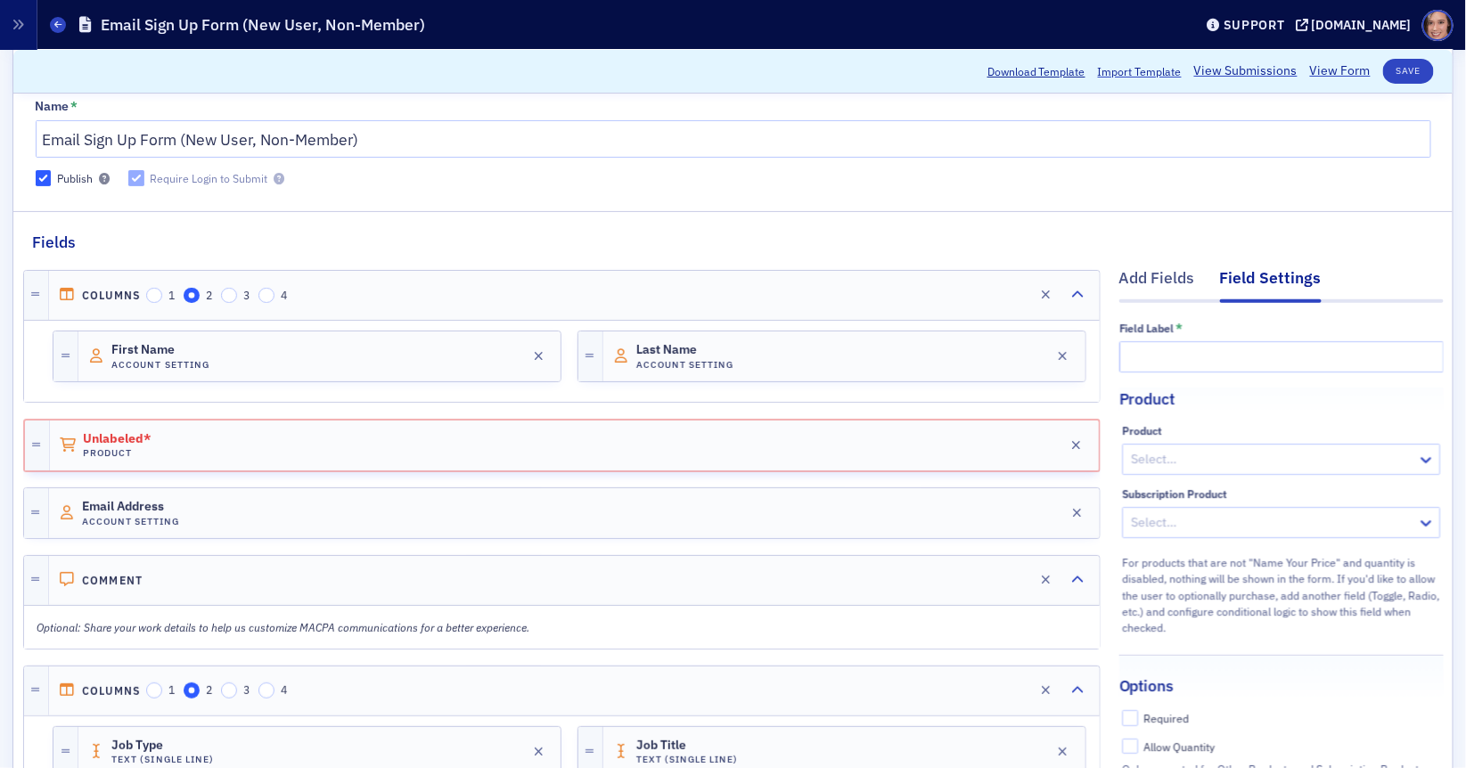
scroll to position [84, 0]
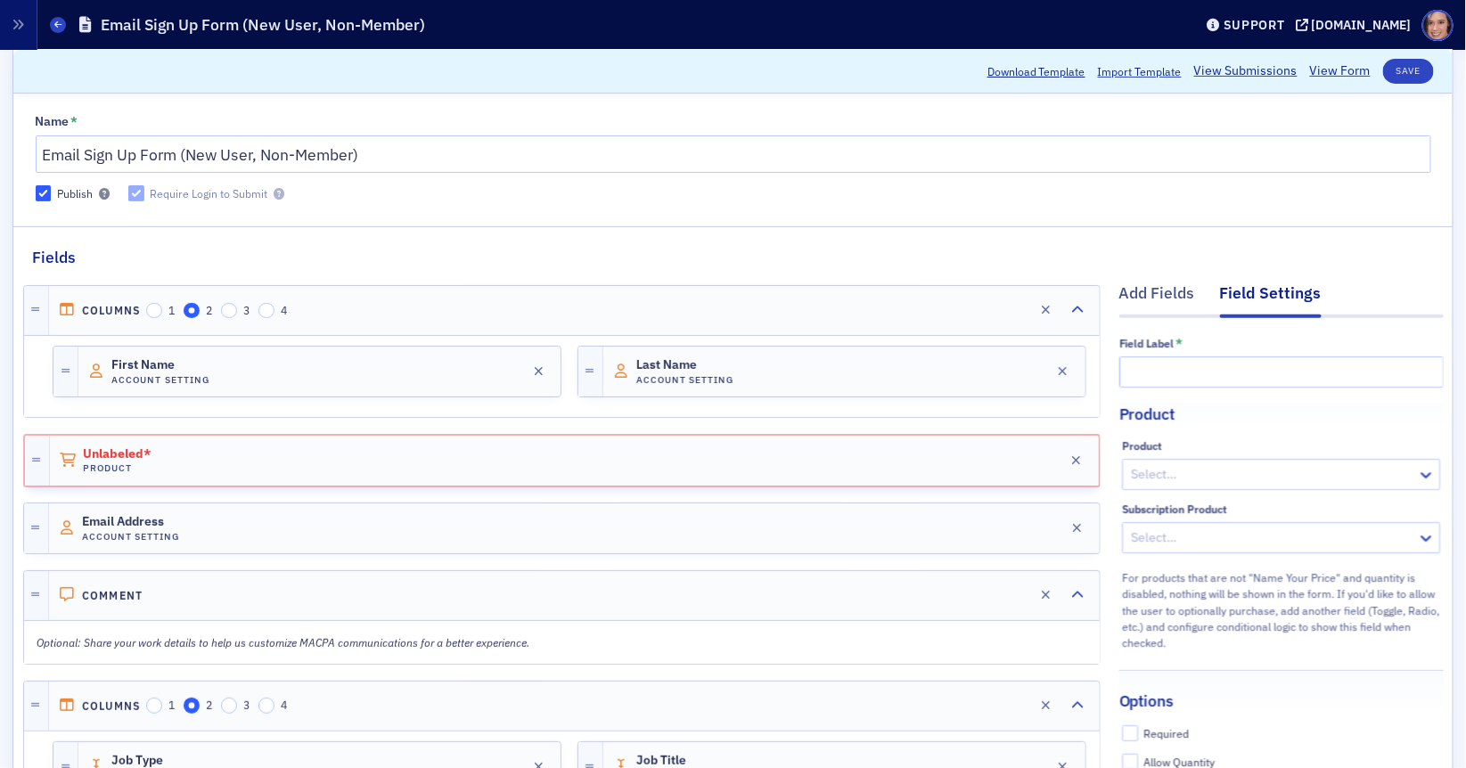
click at [1211, 469] on div at bounding box center [1272, 474] width 286 height 22
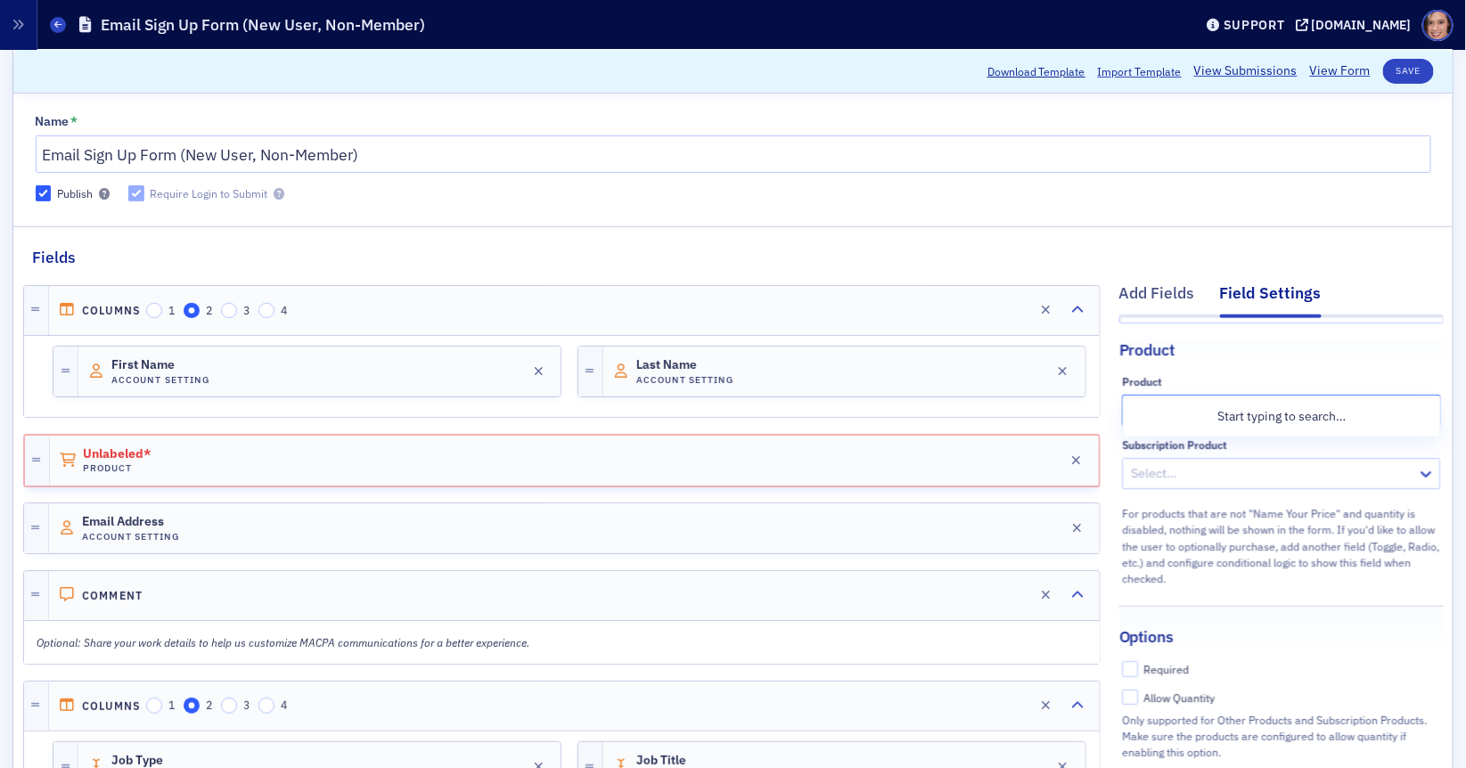
scroll to position [119, 0]
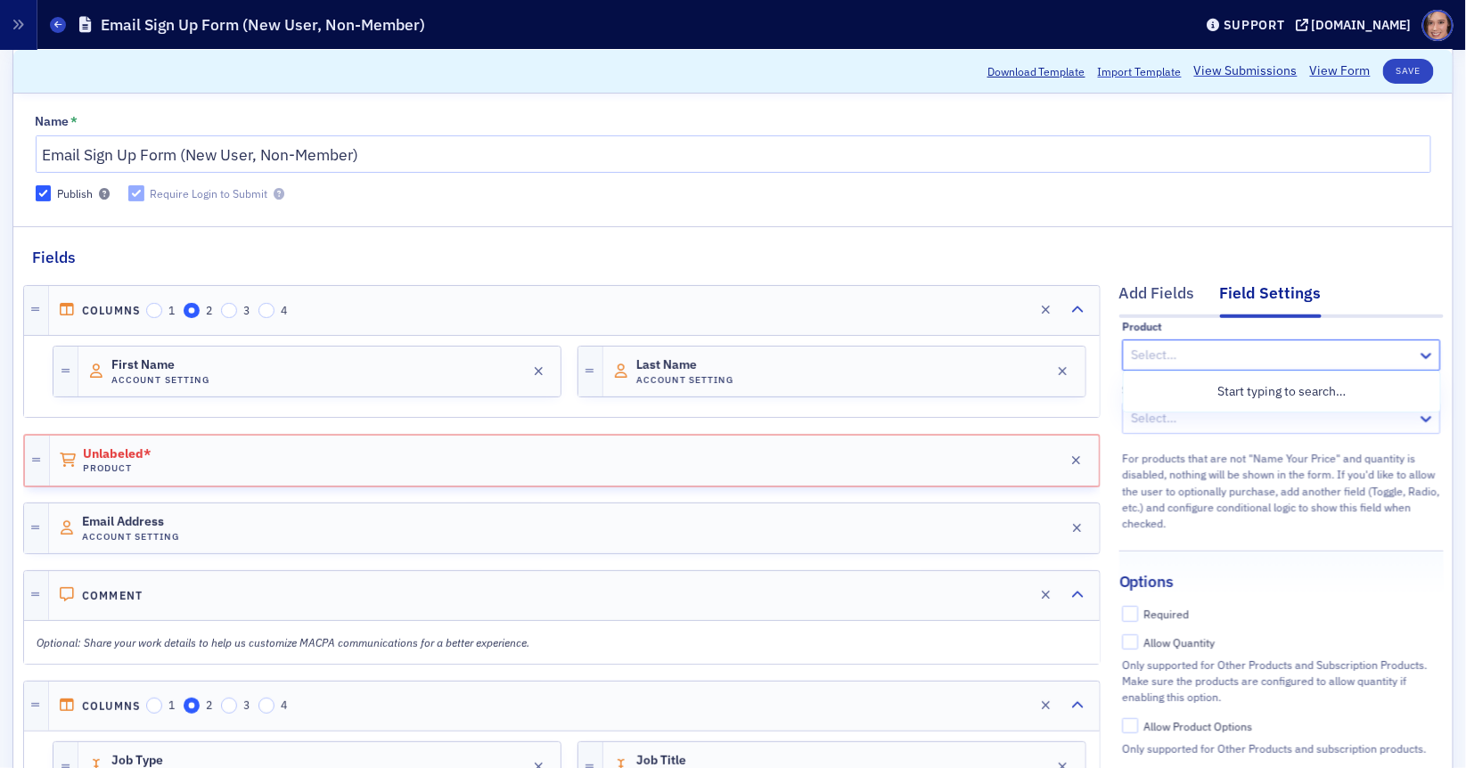
click at [1204, 459] on div "For products that are not "Name Your Price" and quantity is disabled, nothing w…" at bounding box center [1281, 489] width 318 height 85
click at [1192, 425] on div at bounding box center [1272, 418] width 286 height 22
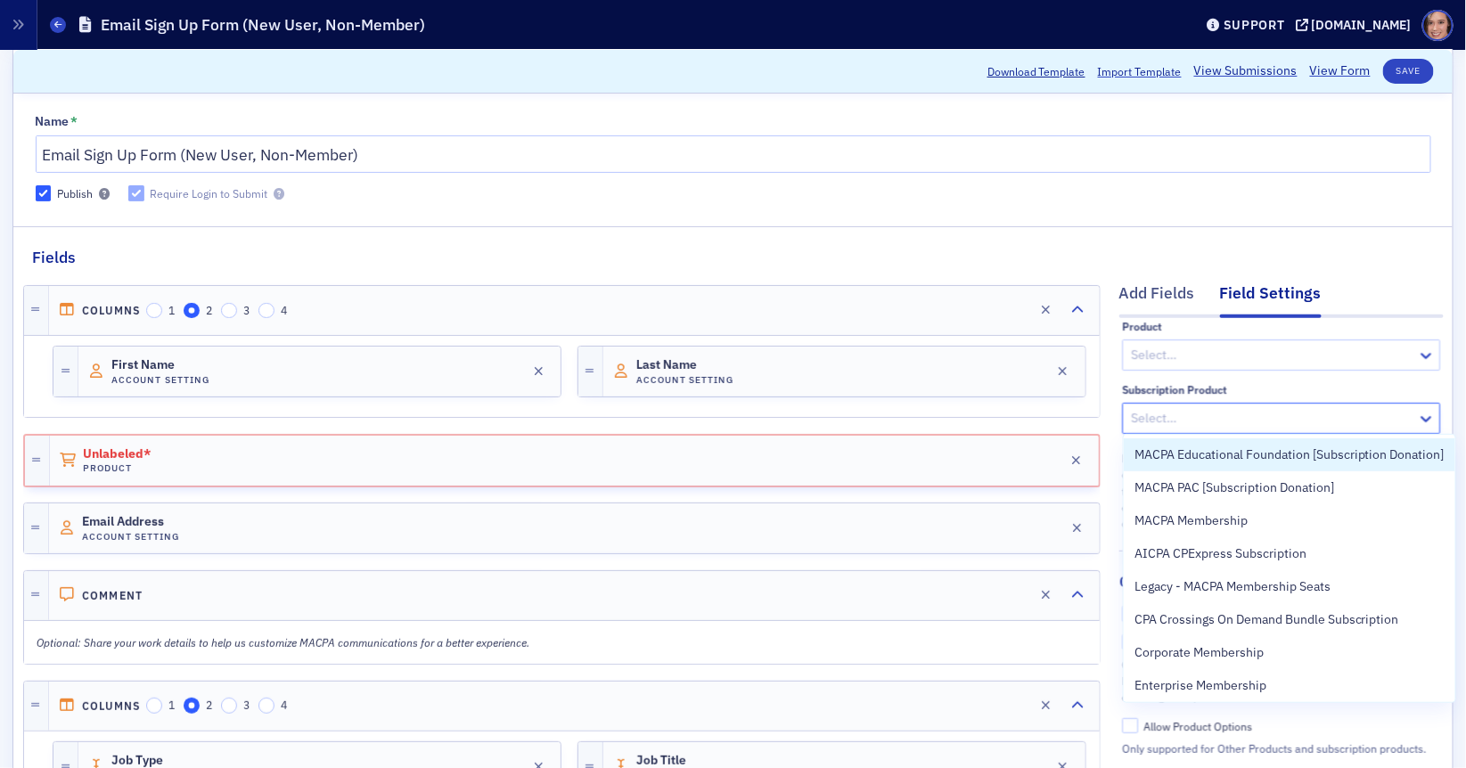
click at [1178, 352] on div at bounding box center [1272, 355] width 286 height 22
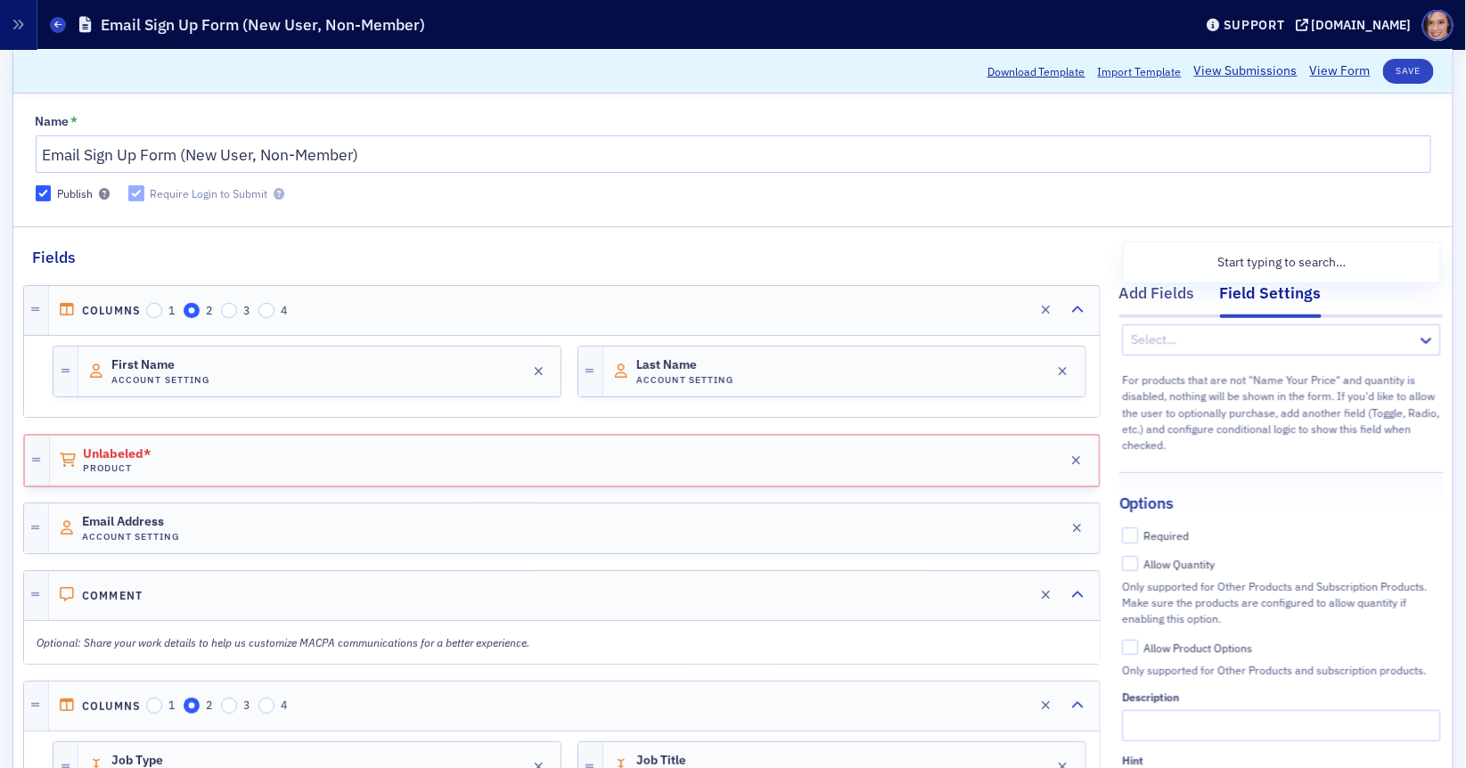
scroll to position [250, 0]
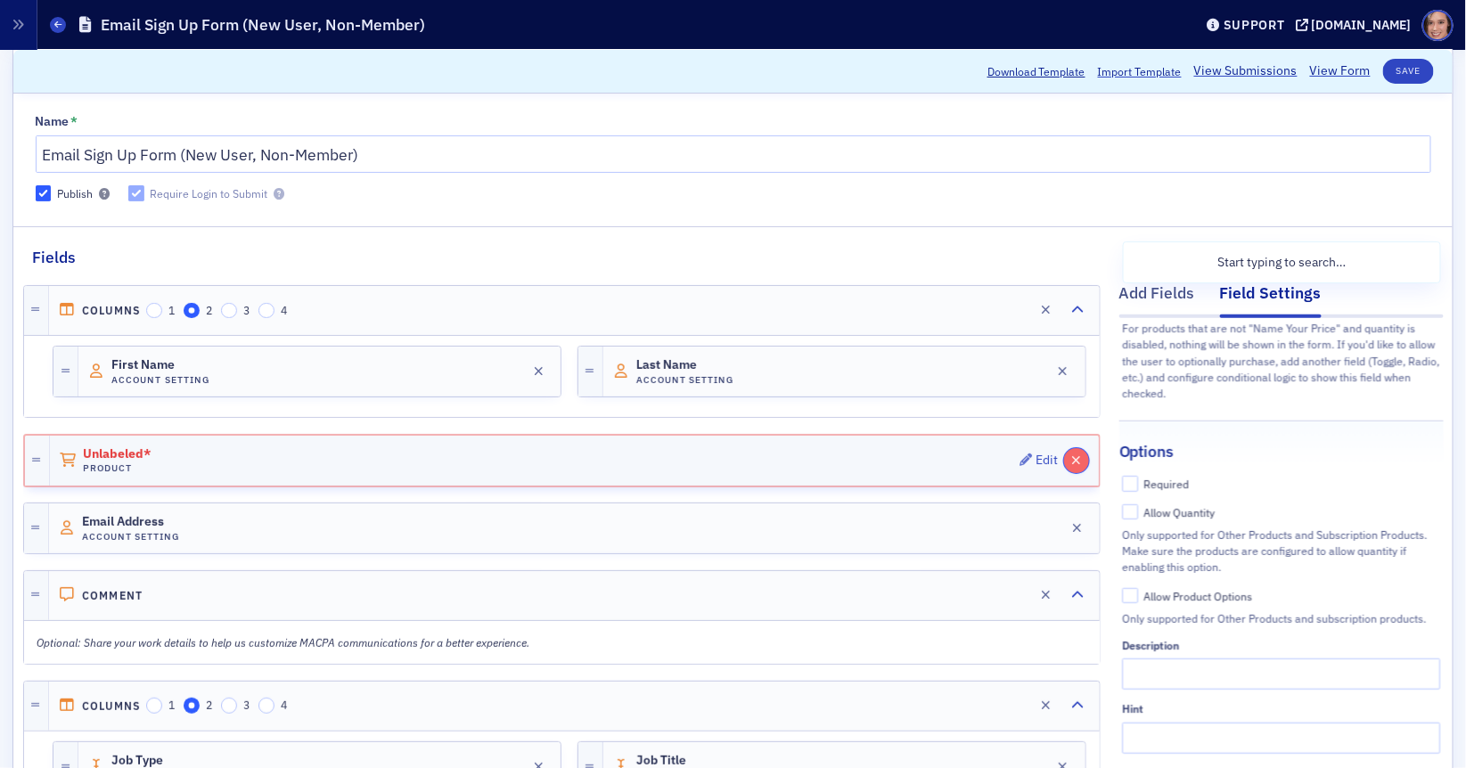
click at [1079, 455] on icon "button" at bounding box center [1077, 461] width 10 height 12
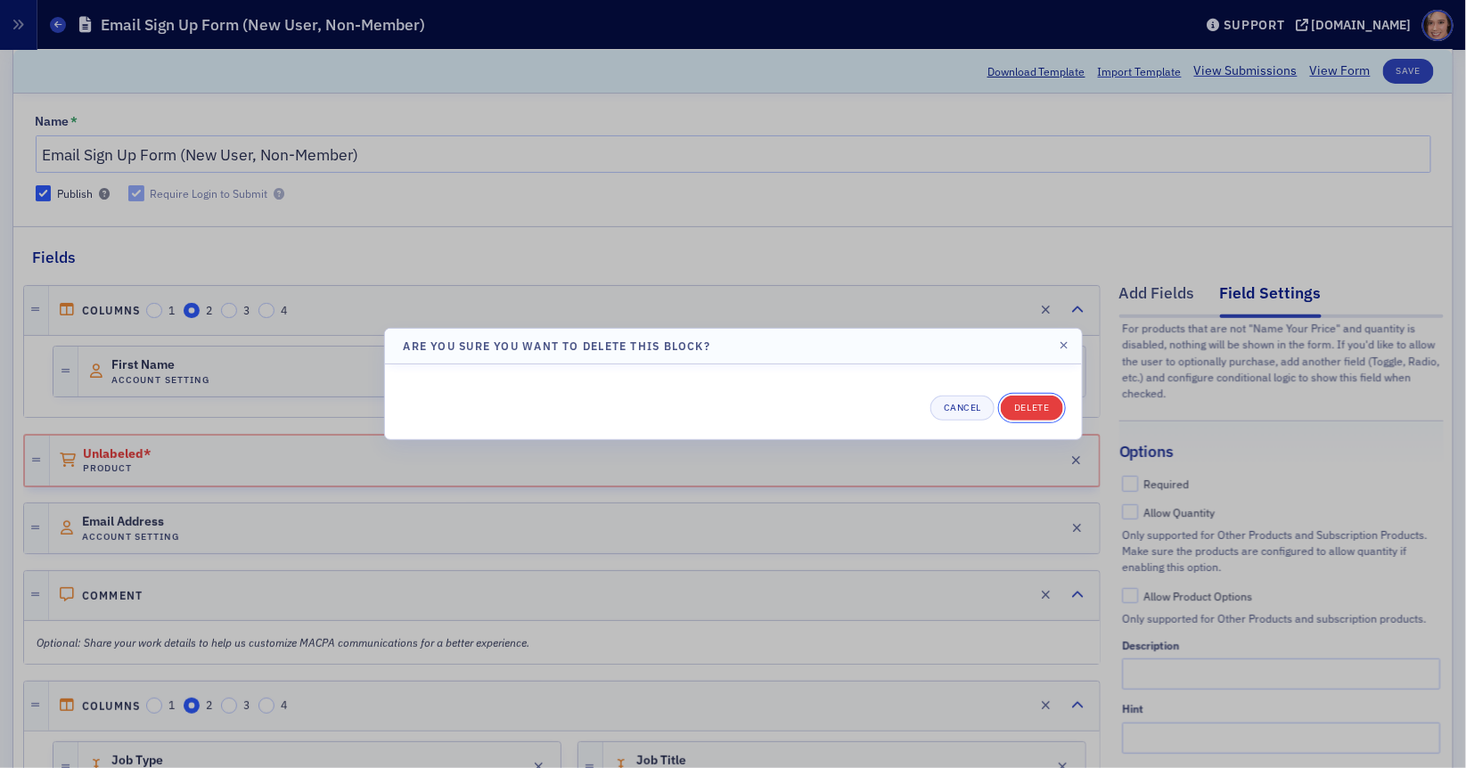
click at [1045, 404] on button "Delete" at bounding box center [1031, 408] width 61 height 25
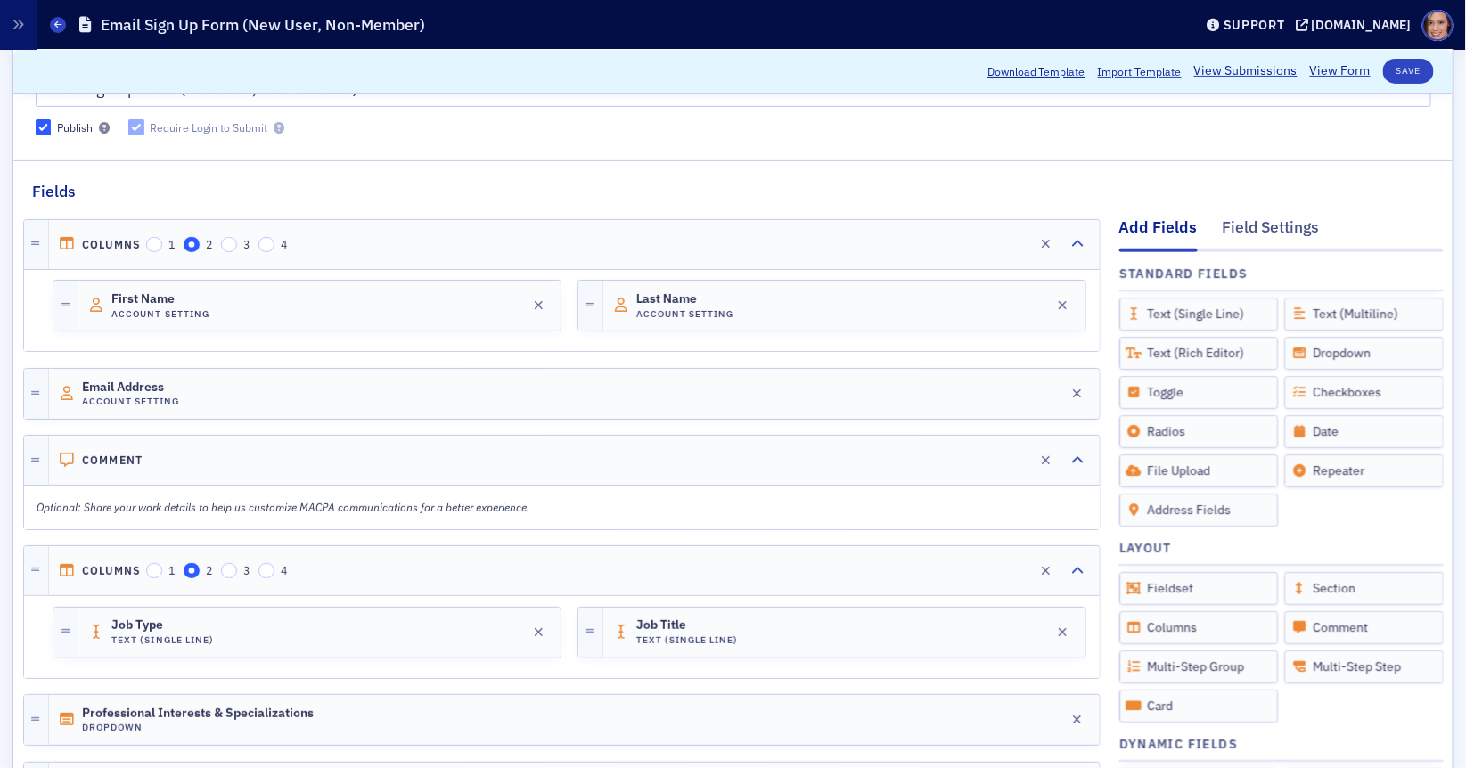
scroll to position [0, 0]
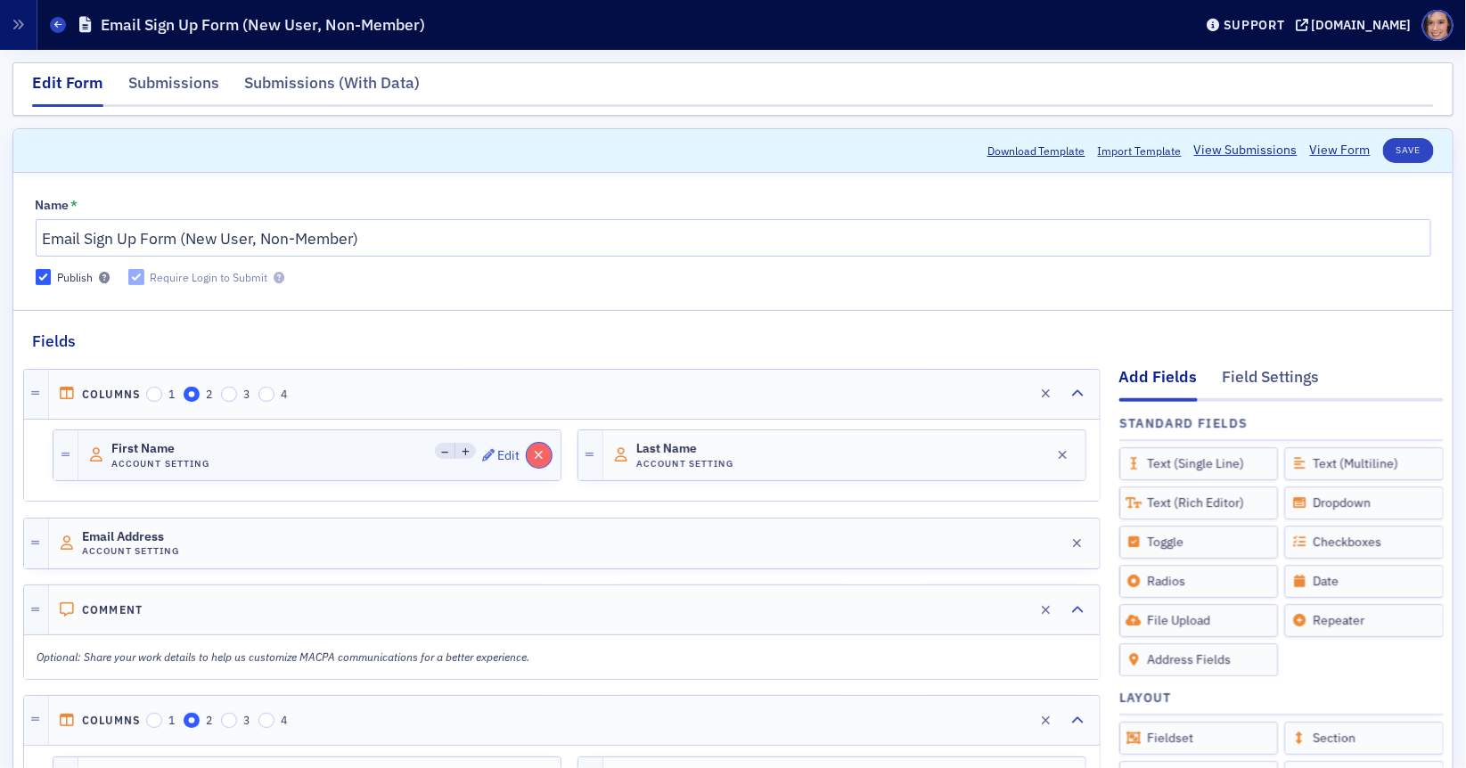
click at [541, 455] on icon "button" at bounding box center [539, 455] width 10 height 12
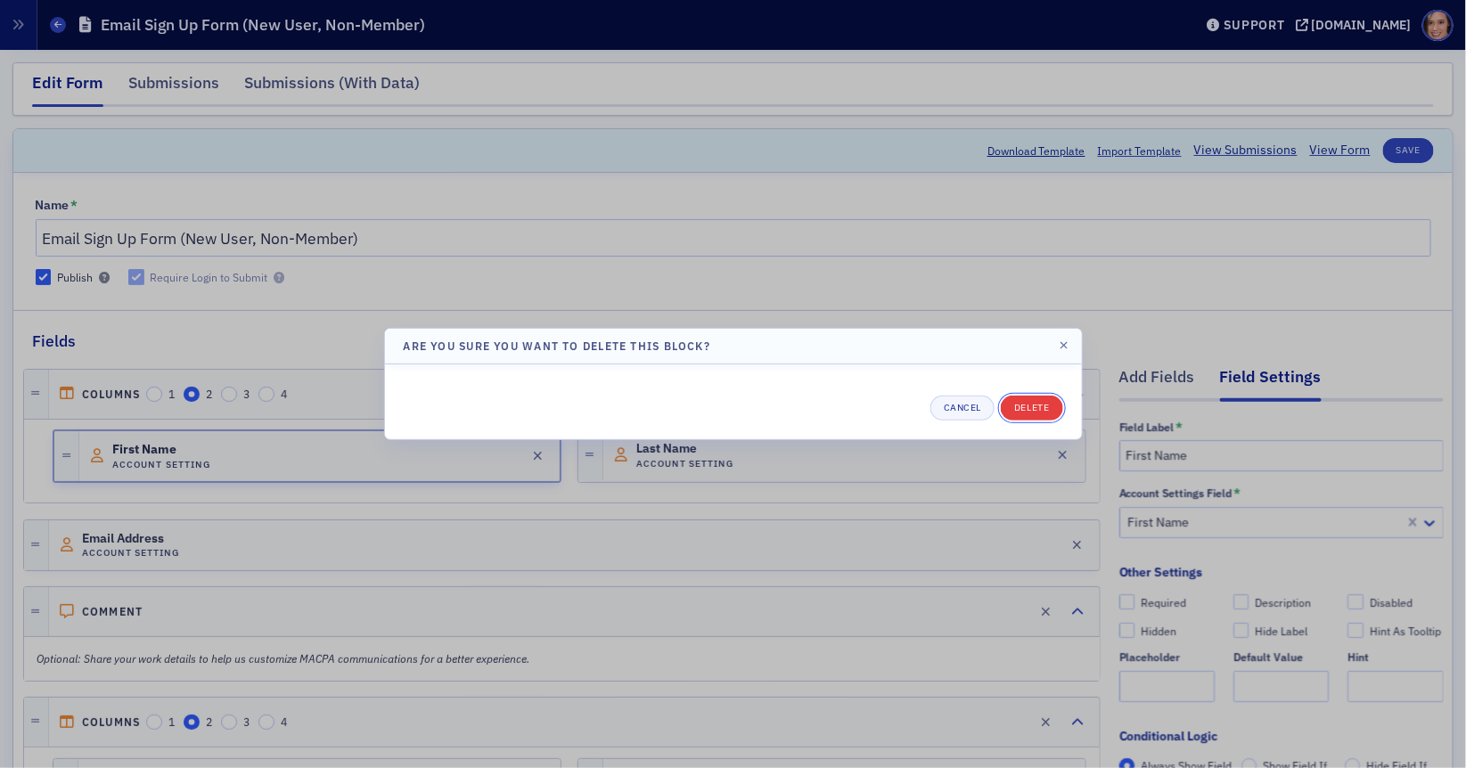
click at [1021, 413] on button "Delete" at bounding box center [1031, 408] width 61 height 25
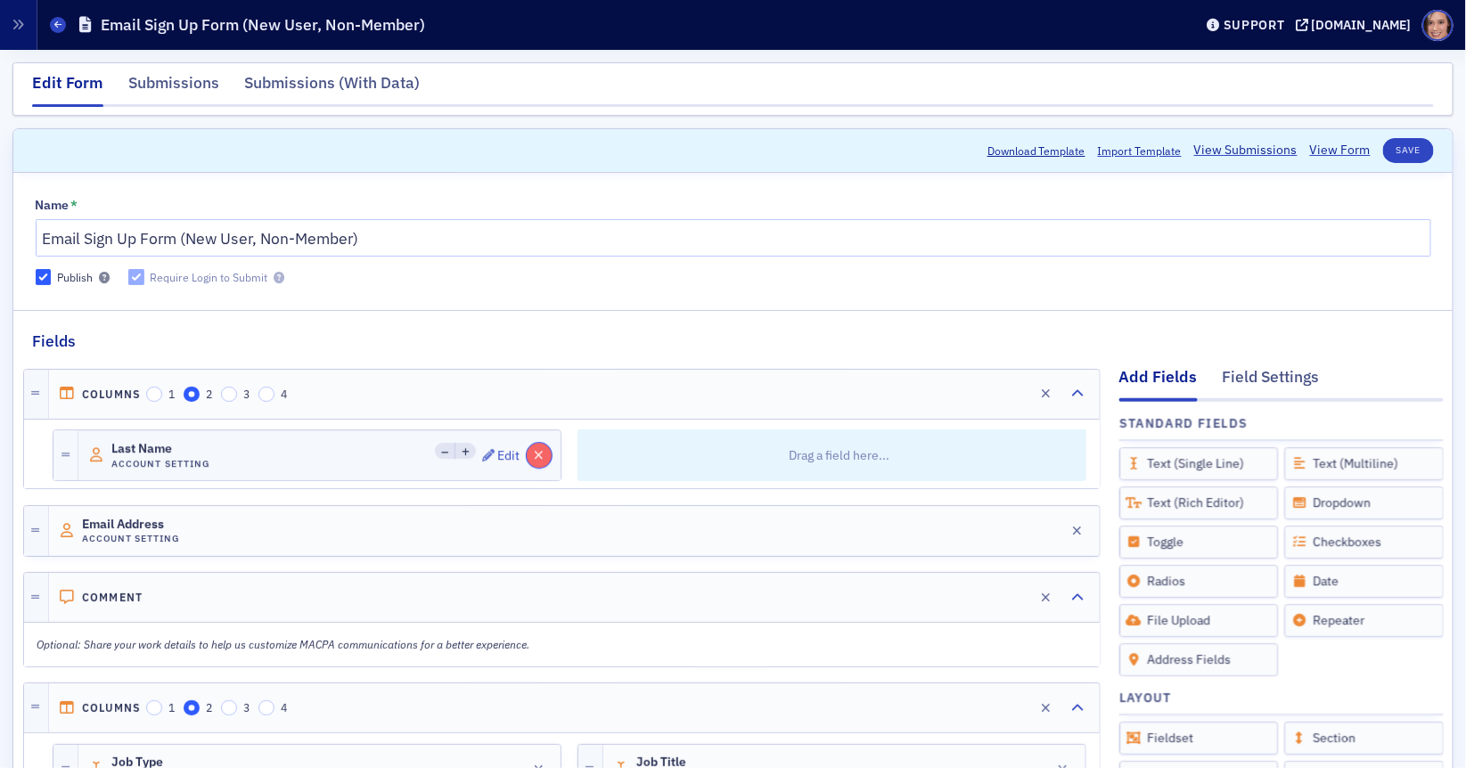
click at [536, 456] on icon "button" at bounding box center [539, 455] width 10 height 12
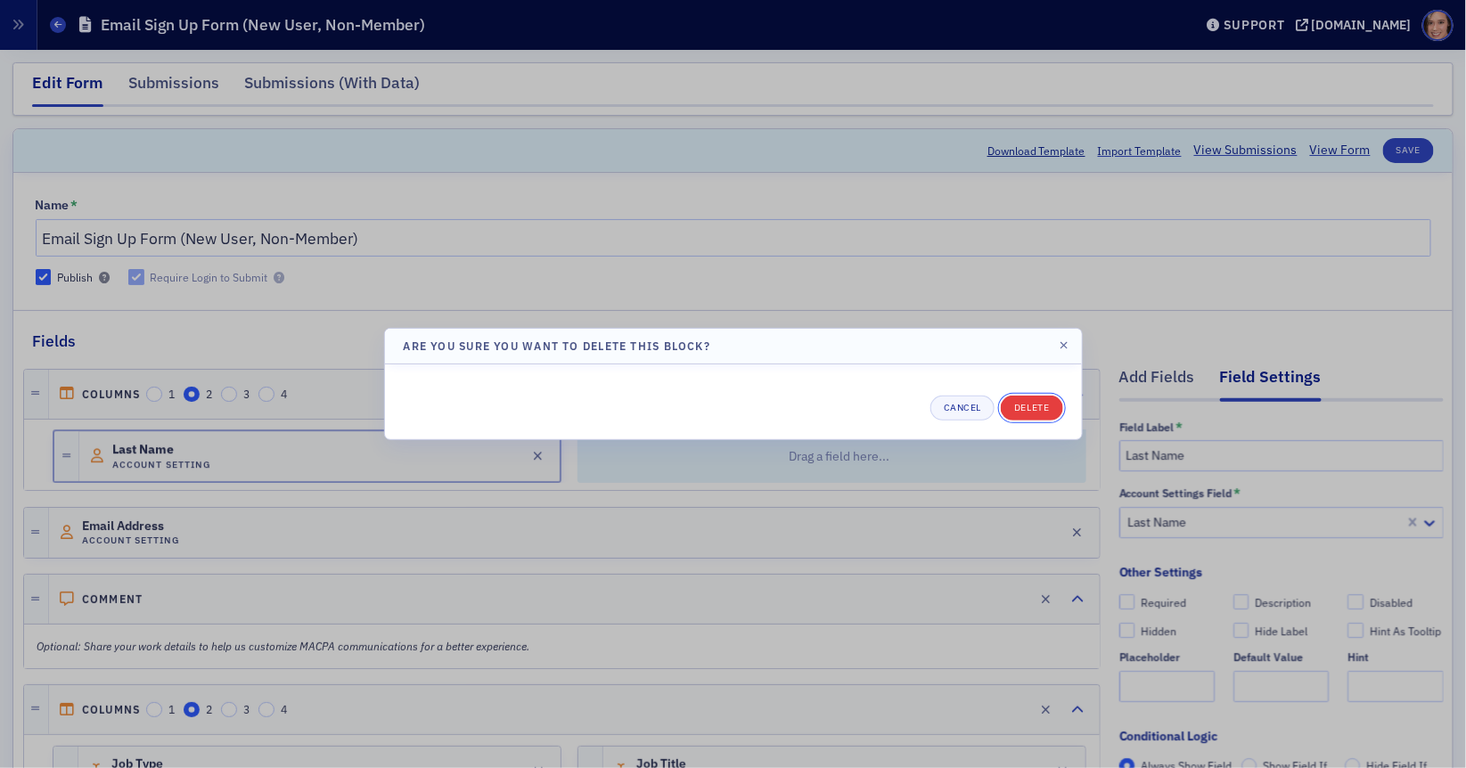
click at [1035, 407] on button "Delete" at bounding box center [1031, 408] width 61 height 25
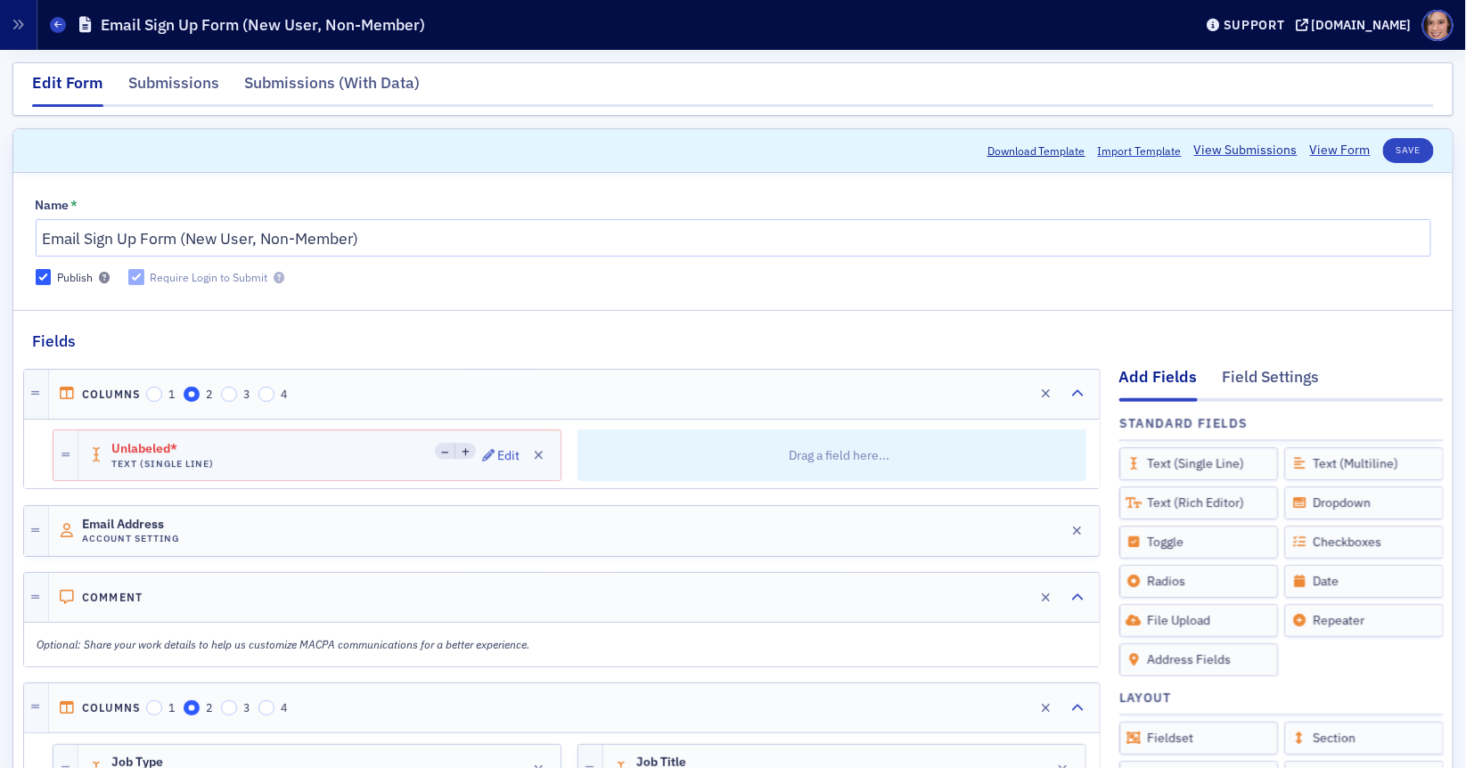
click at [389, 477] on div "Unlabeled* Text (Single Line) Edit" at bounding box center [319, 455] width 482 height 50
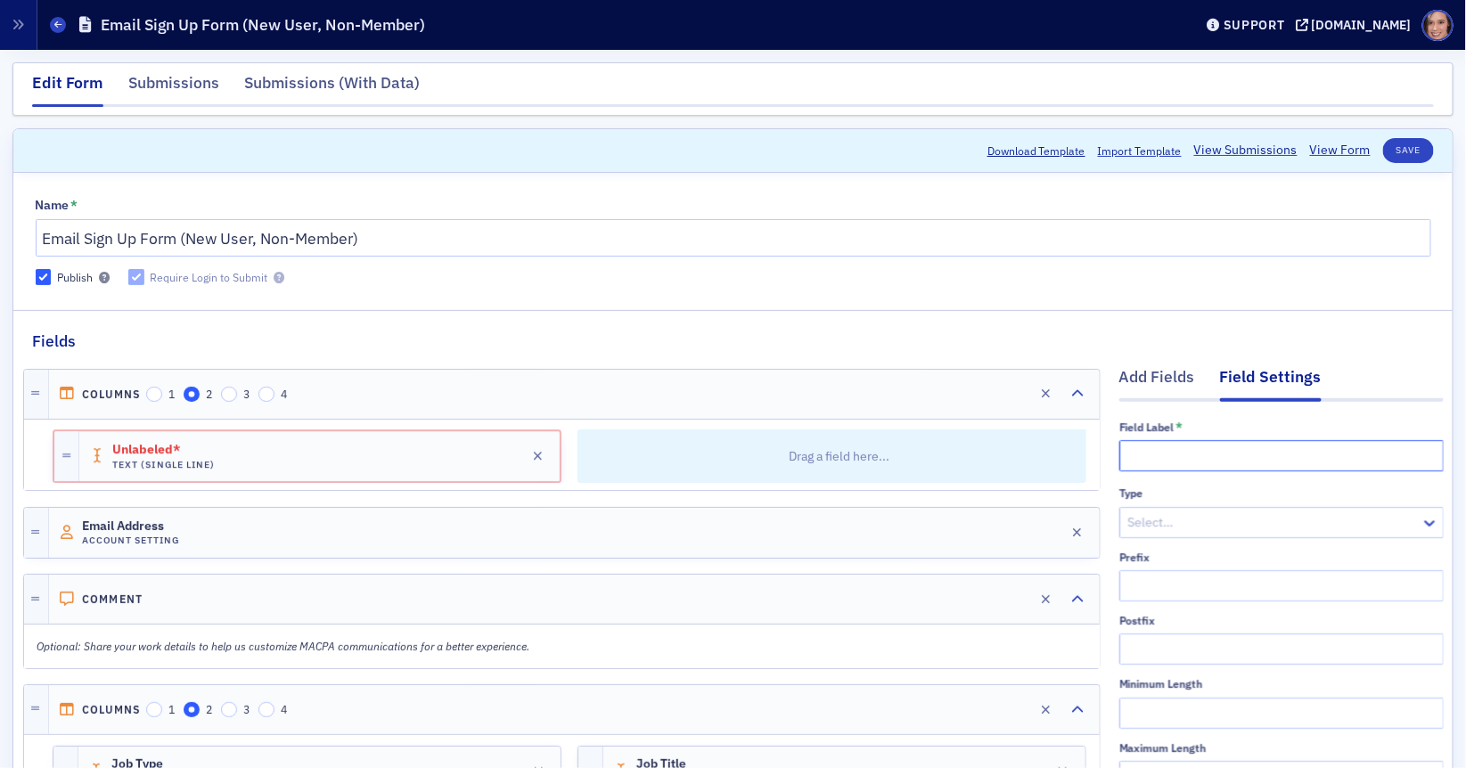
click at [1139, 450] on input "text" at bounding box center [1281, 455] width 324 height 31
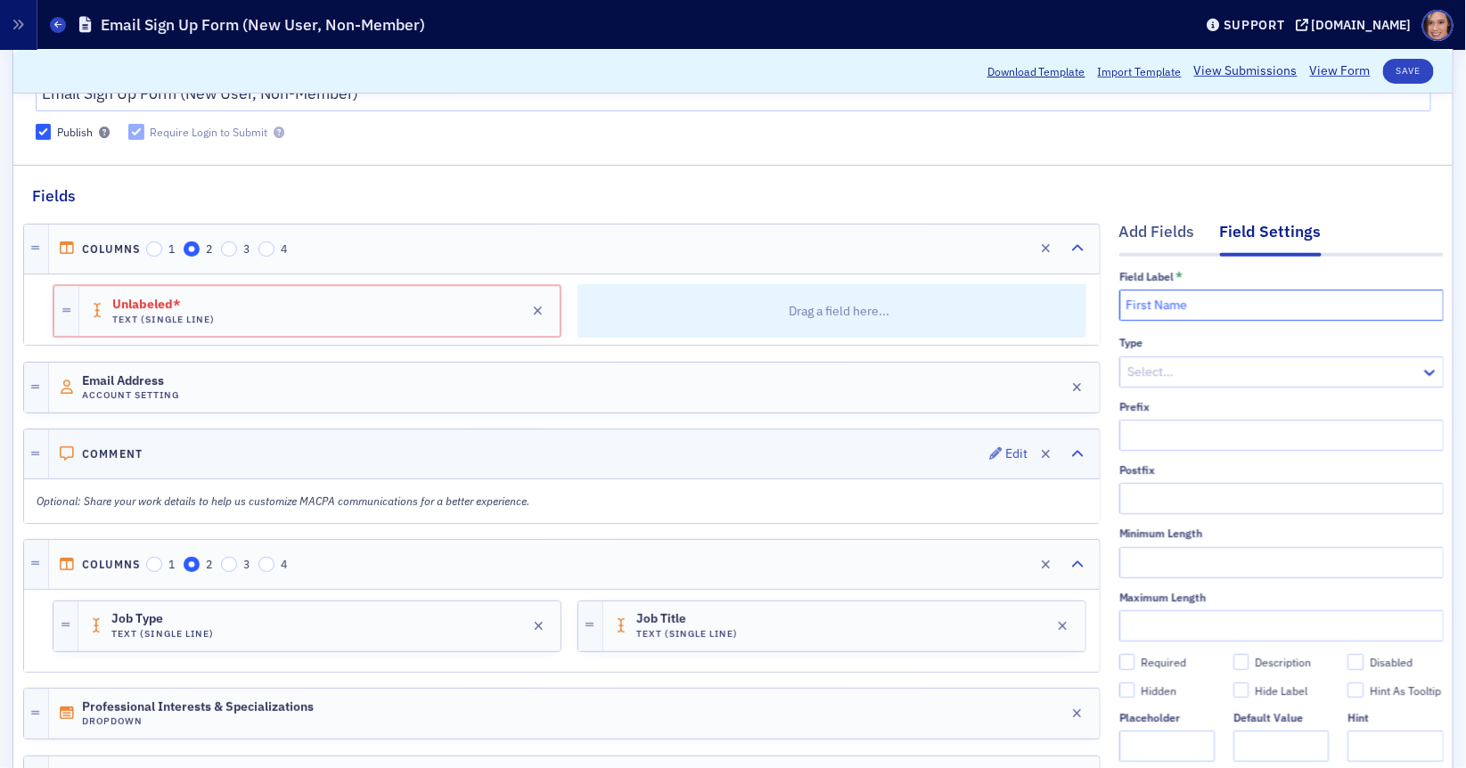
scroll to position [179, 0]
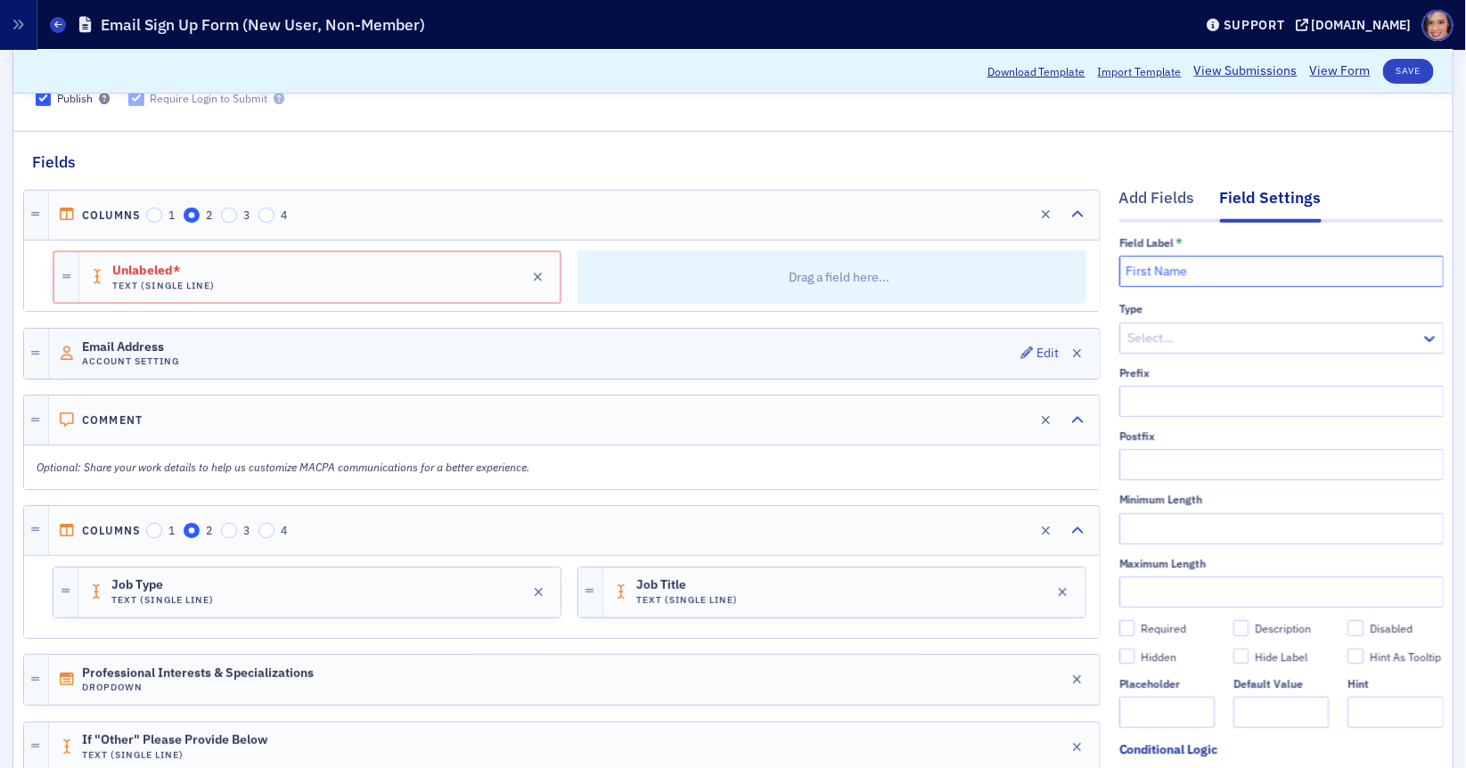
type input "First Name"
click at [1012, 339] on div "Email Address Account Setting Edit" at bounding box center [574, 354] width 1051 height 50
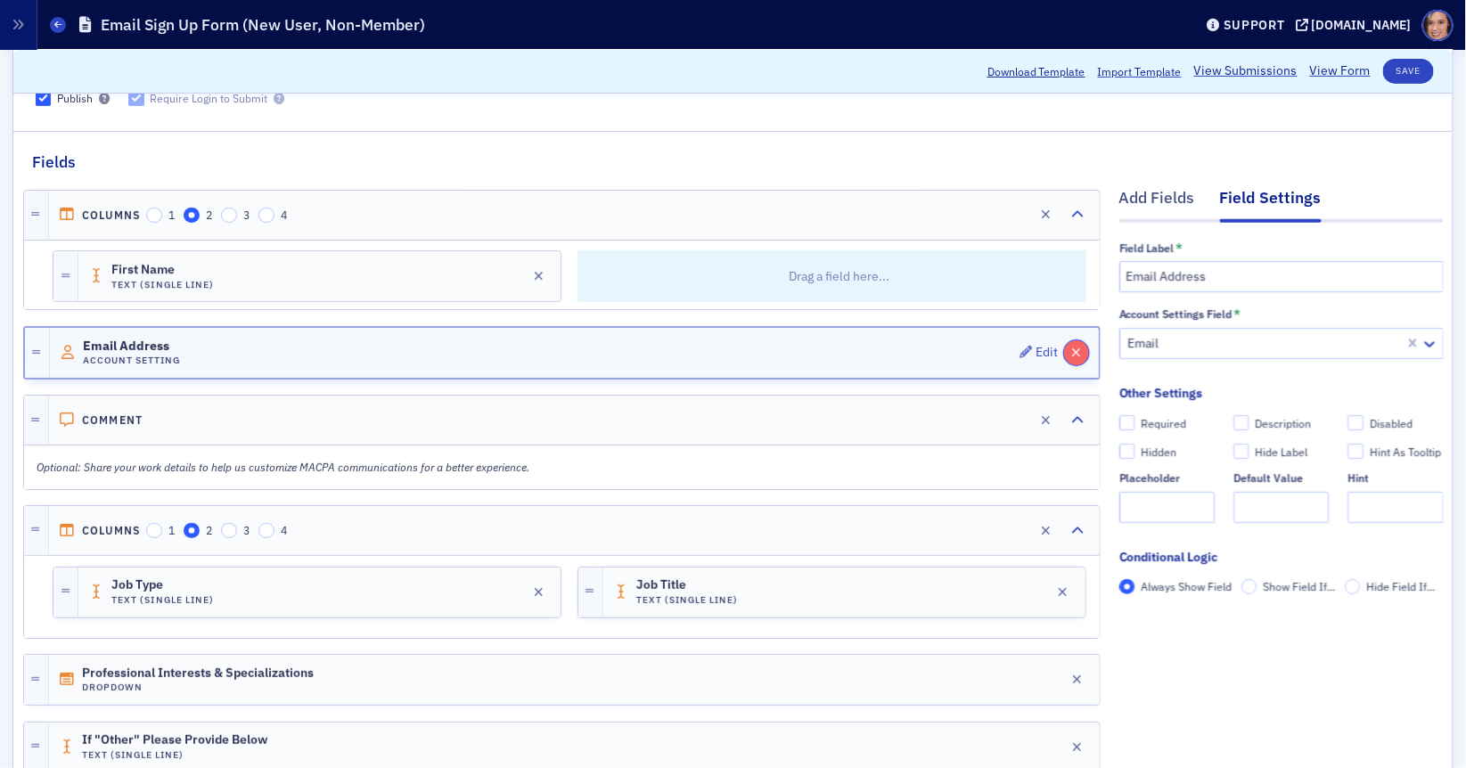
click at [1073, 347] on icon "button" at bounding box center [1077, 353] width 10 height 12
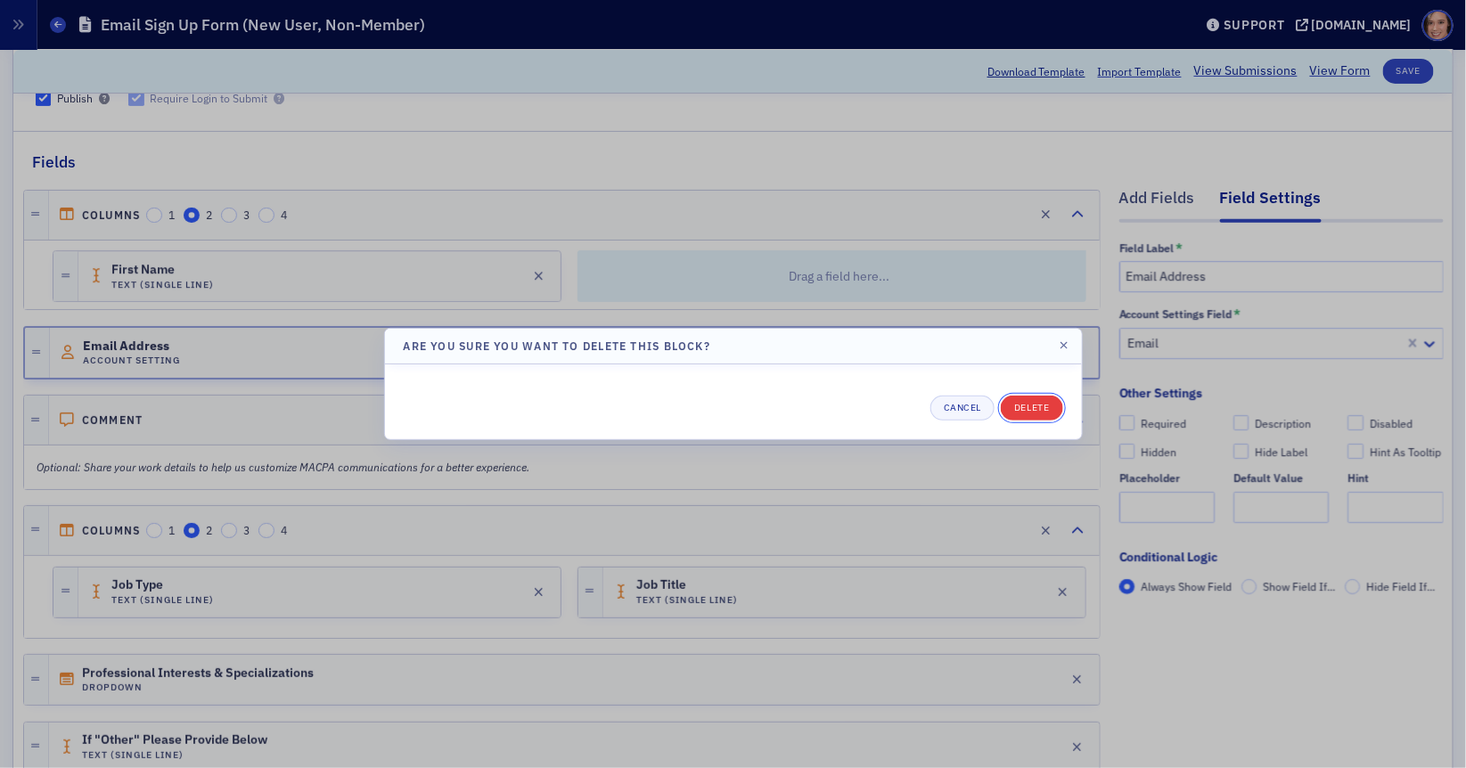
click at [1037, 405] on button "Delete" at bounding box center [1031, 408] width 61 height 25
checkbox input "false"
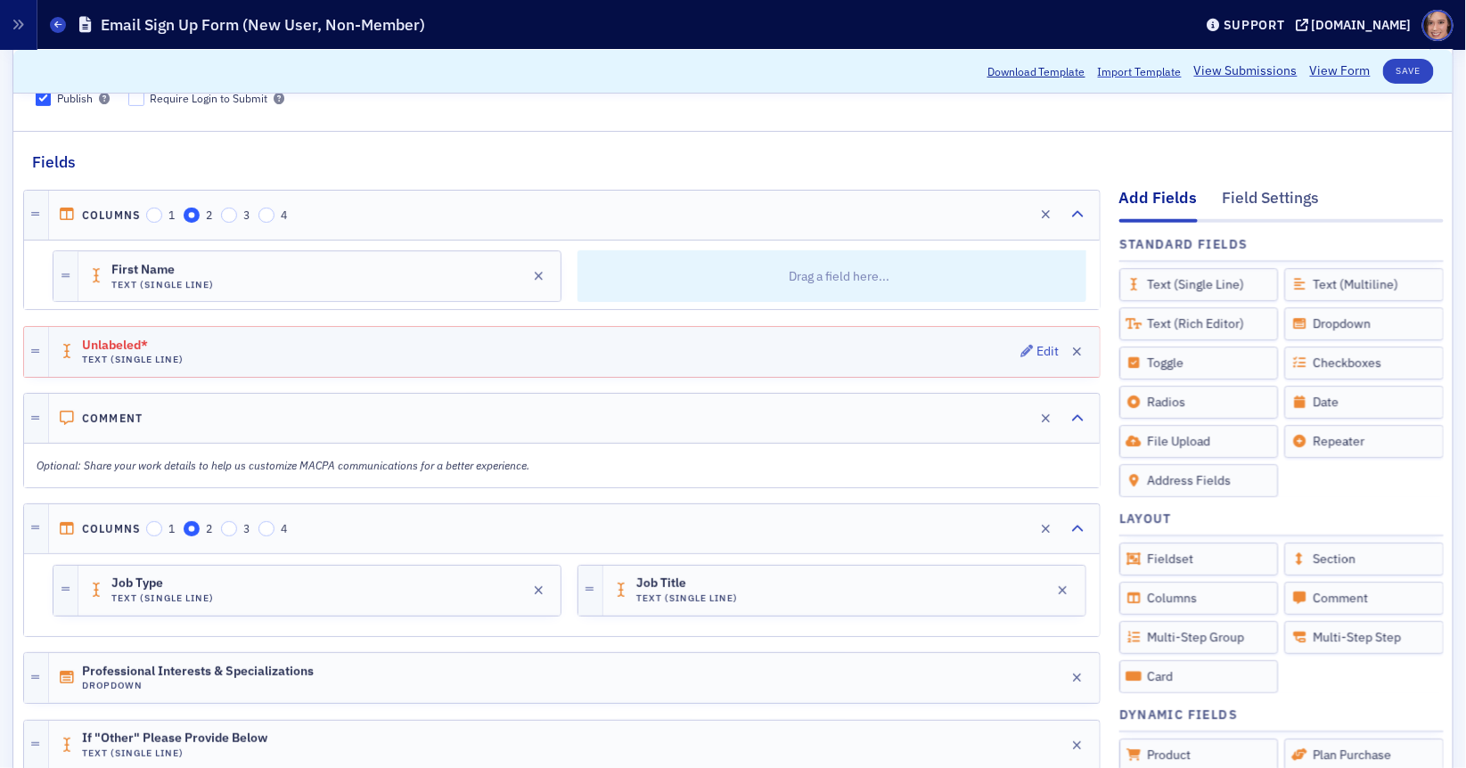
click at [314, 329] on div "Unlabeled* Text (Single Line) Edit" at bounding box center [574, 352] width 1051 height 50
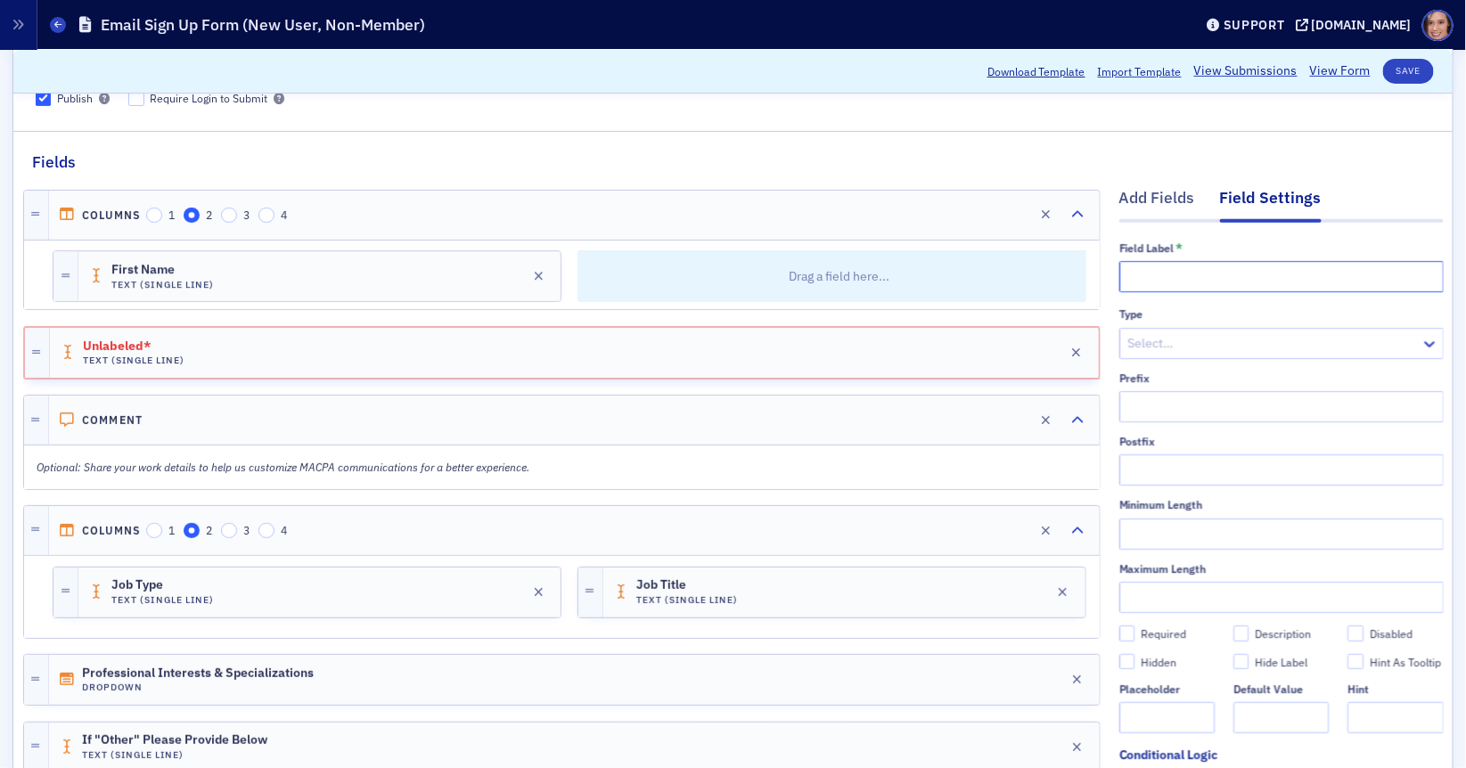
click at [1143, 284] on input "text" at bounding box center [1281, 276] width 324 height 31
type input "Email Address"
click at [860, 278] on p "Drag a field here..." at bounding box center [840, 276] width 512 height 52
click at [1162, 186] on div "Add Fields" at bounding box center [1157, 202] width 76 height 33
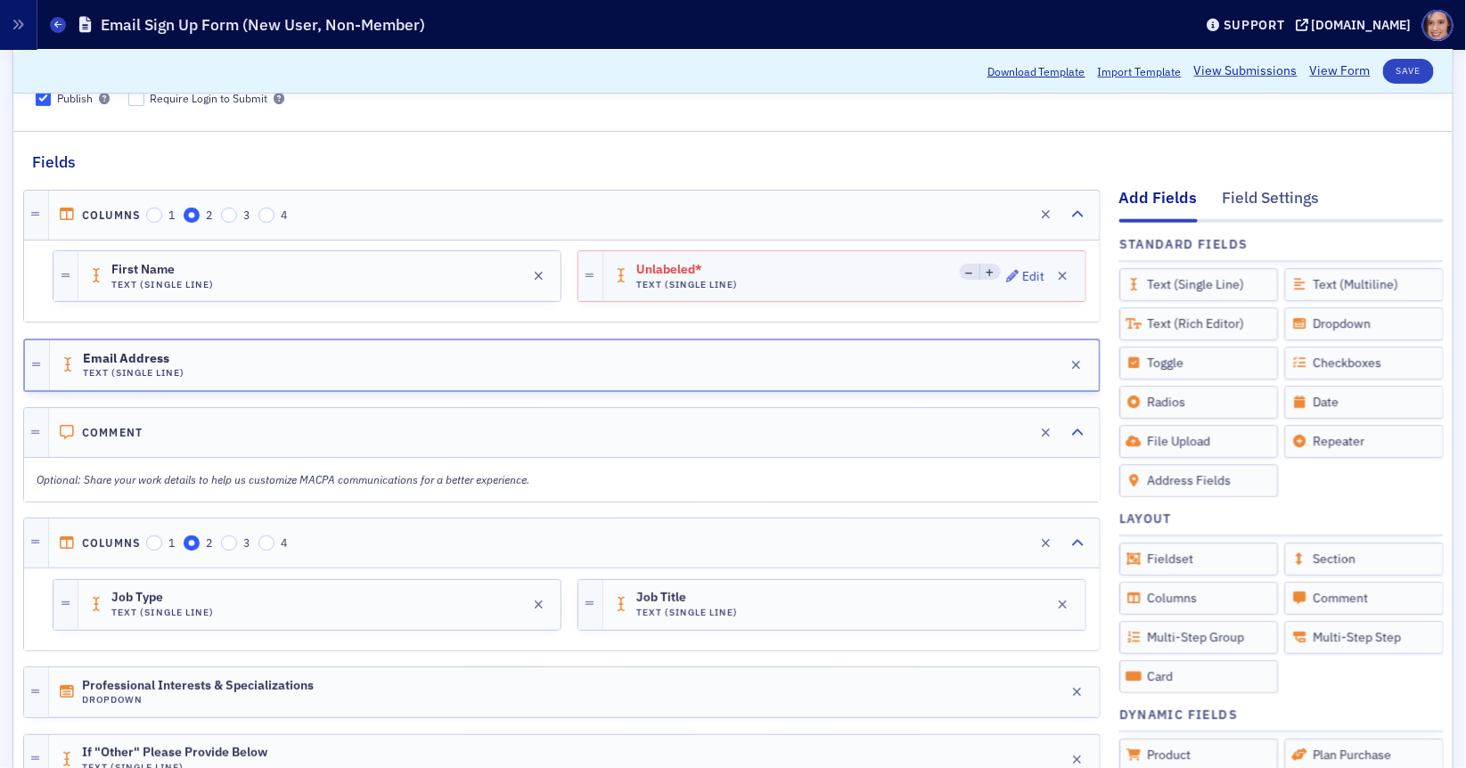
click at [871, 269] on div "Unlabeled* Text (Single Line) Edit" at bounding box center [844, 276] width 482 height 50
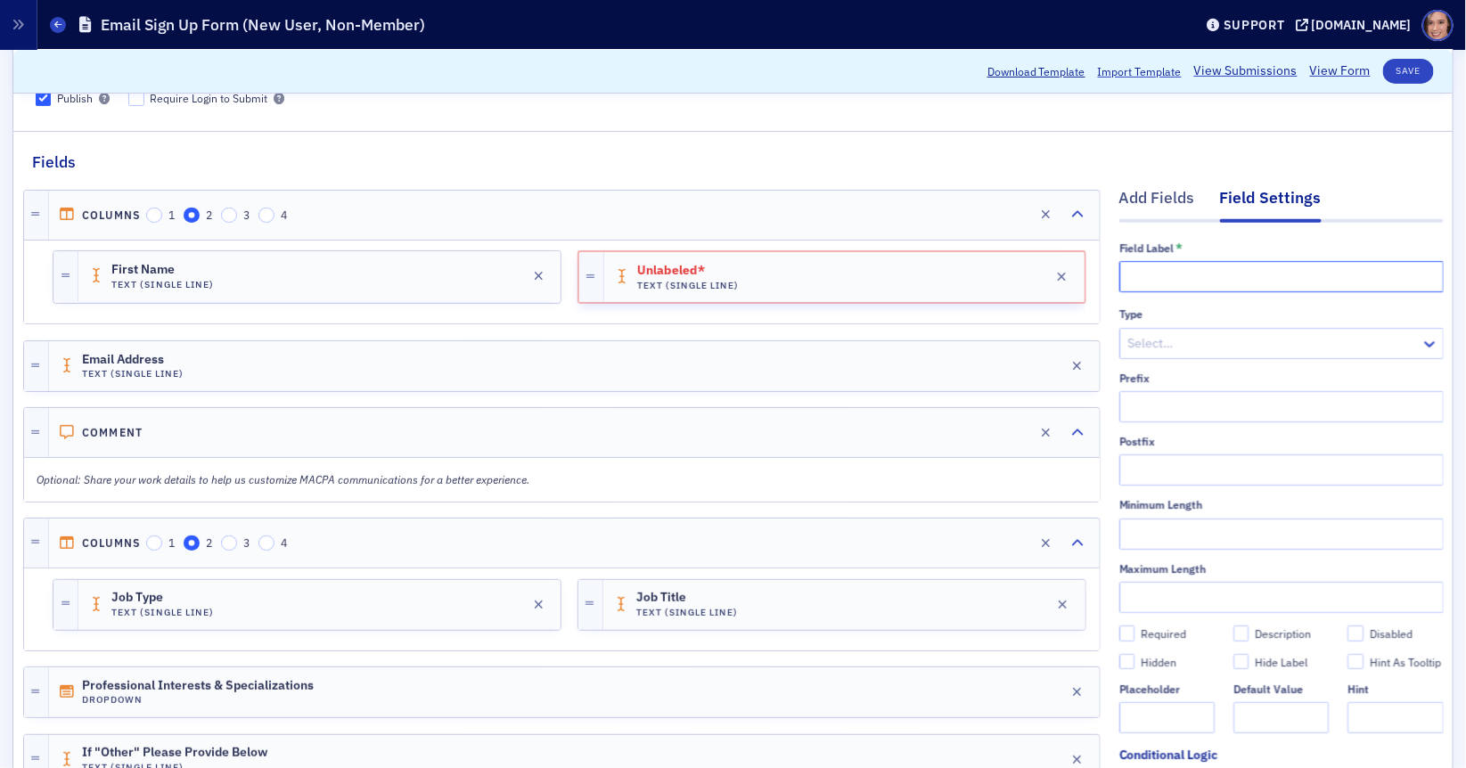
click at [1159, 275] on input "text" at bounding box center [1281, 276] width 324 height 31
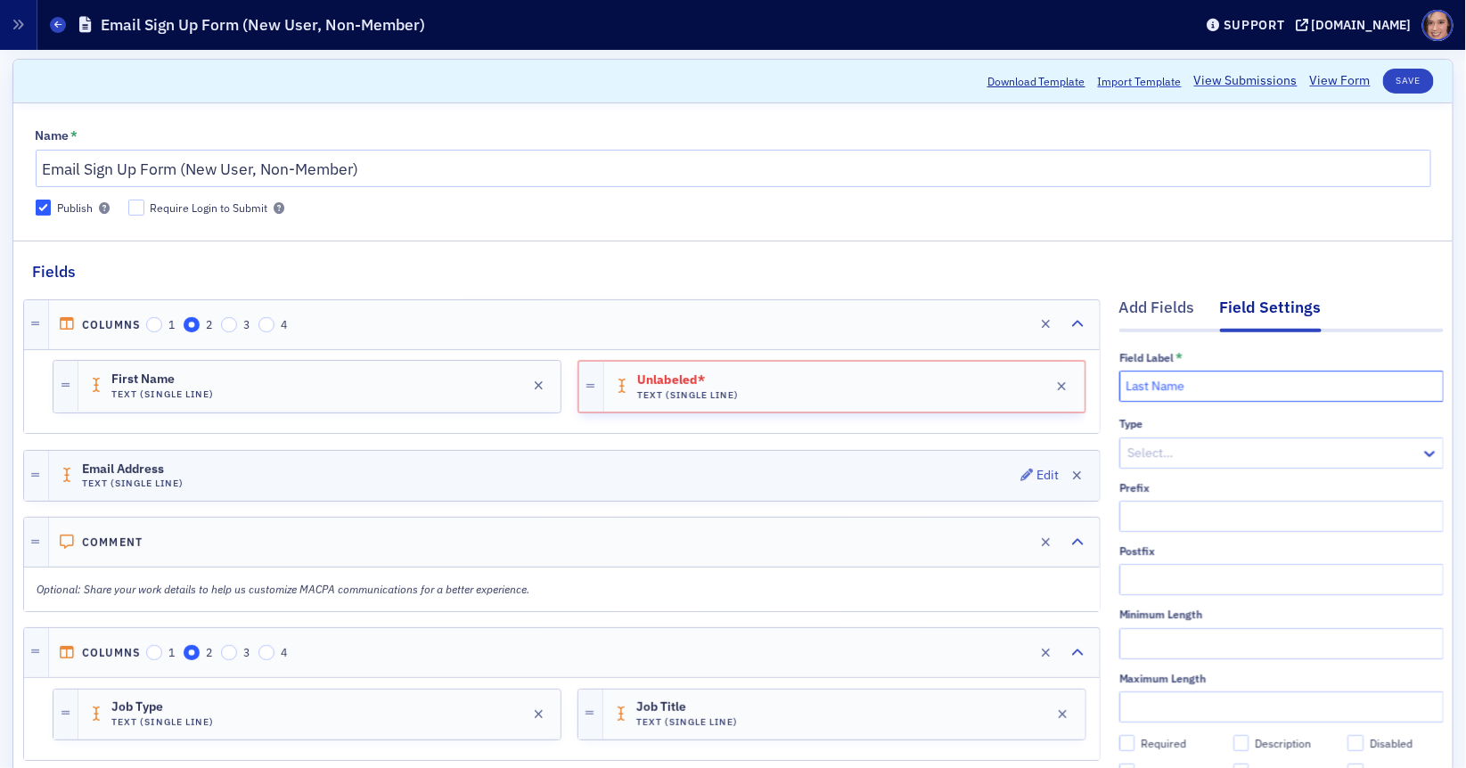
scroll to position [60, 0]
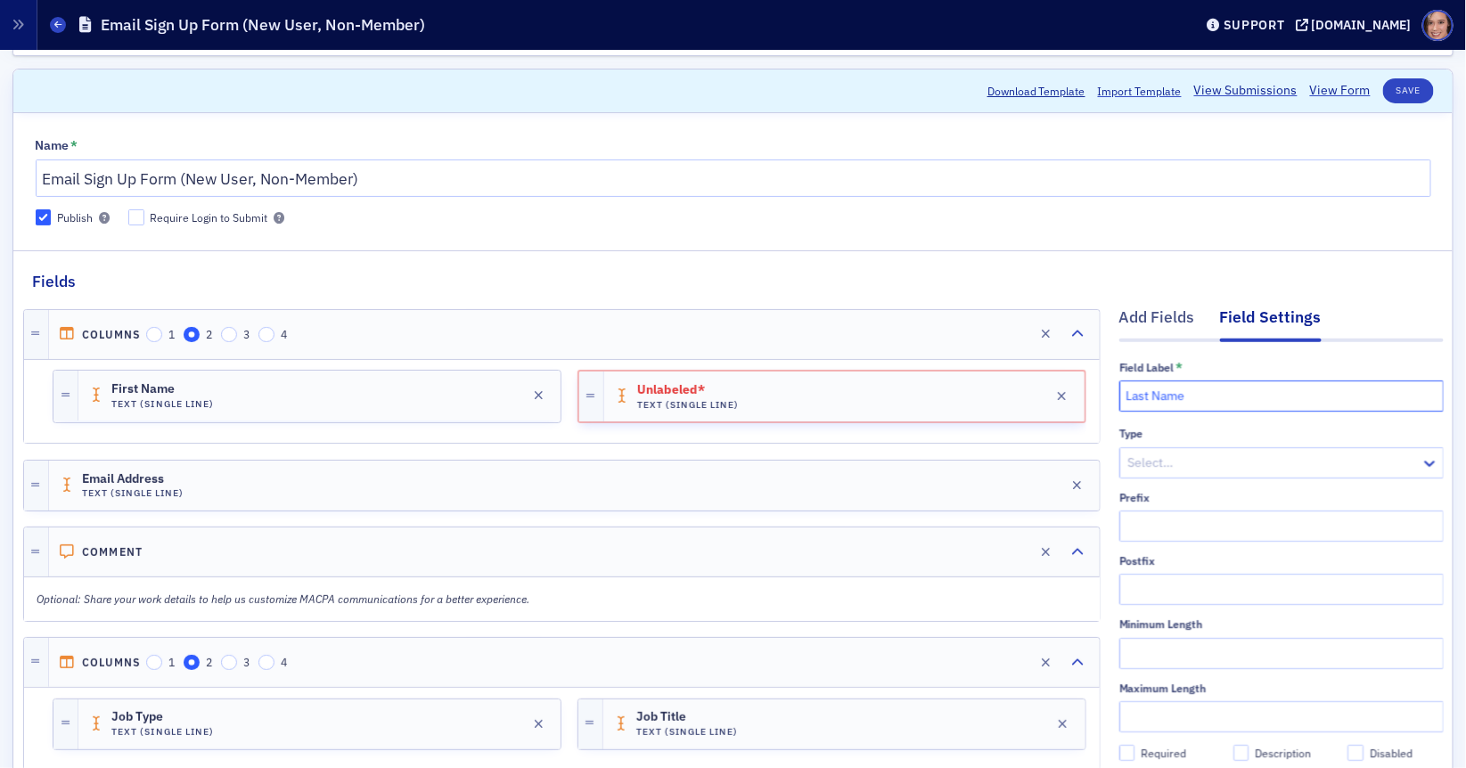
type input "Last Name"
click at [210, 214] on div "Require Login to Submit" at bounding box center [210, 217] width 118 height 15
click at [144, 214] on input "Require Login to Submit" at bounding box center [136, 217] width 16 height 16
checkbox input "true"
click at [1405, 96] on button "Save" at bounding box center [1408, 90] width 51 height 25
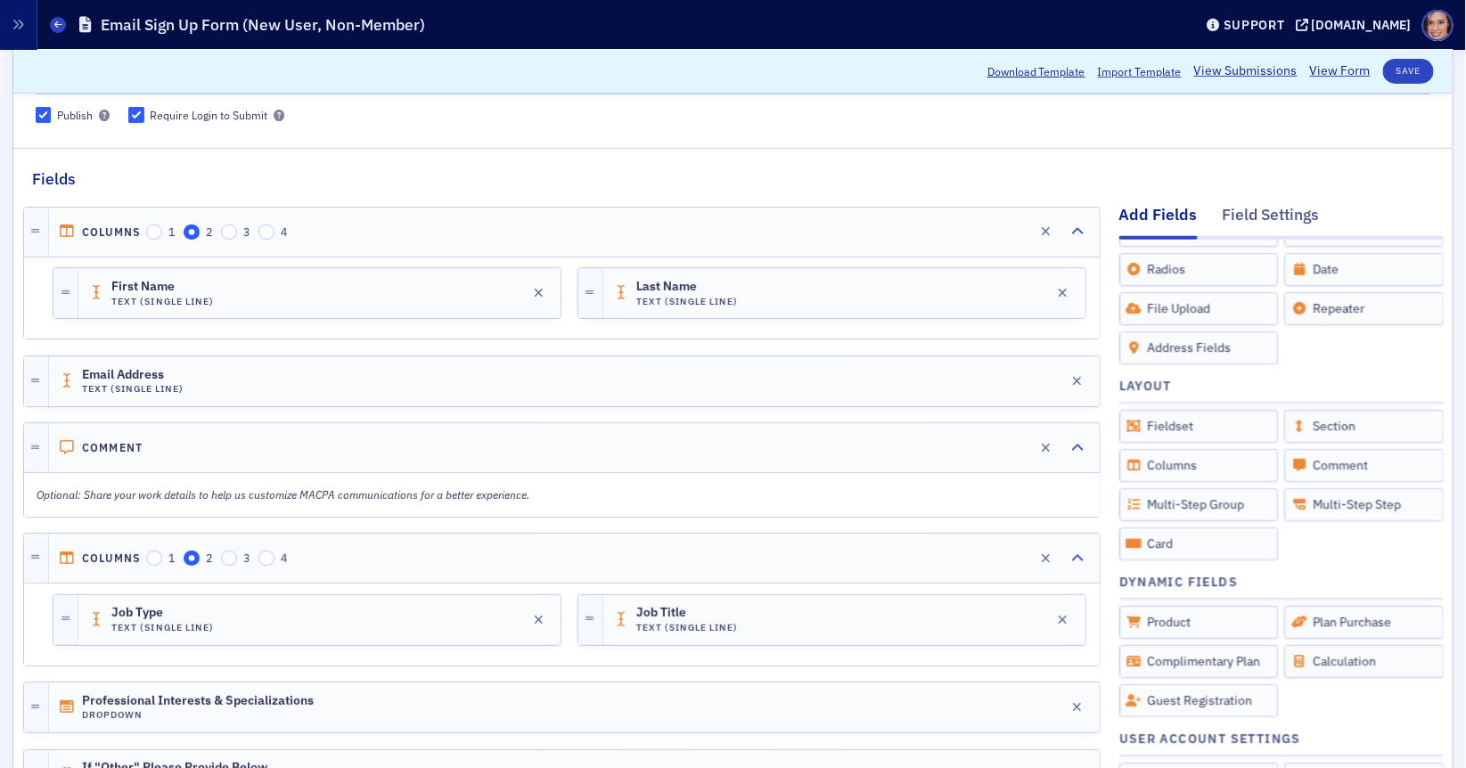
scroll to position [164, 0]
click at [141, 114] on input "Require Login to Submit" at bounding box center [136, 113] width 16 height 16
checkbox input "false"
click at [433, 291] on div "First Name Text (Single Line) Edit" at bounding box center [319, 291] width 482 height 50
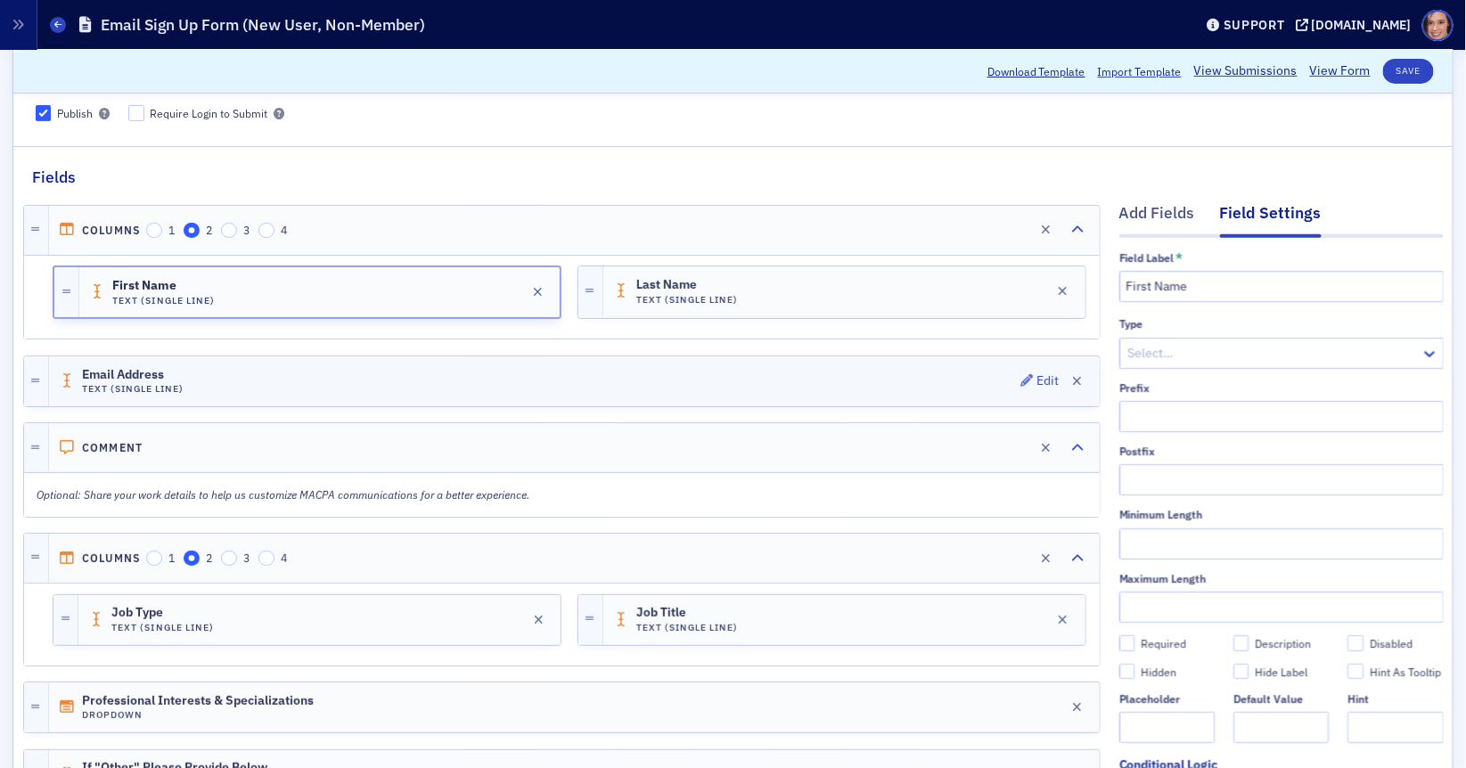
click at [701, 365] on div "Email Address Text (Single Line) Edit" at bounding box center [574, 381] width 1051 height 50
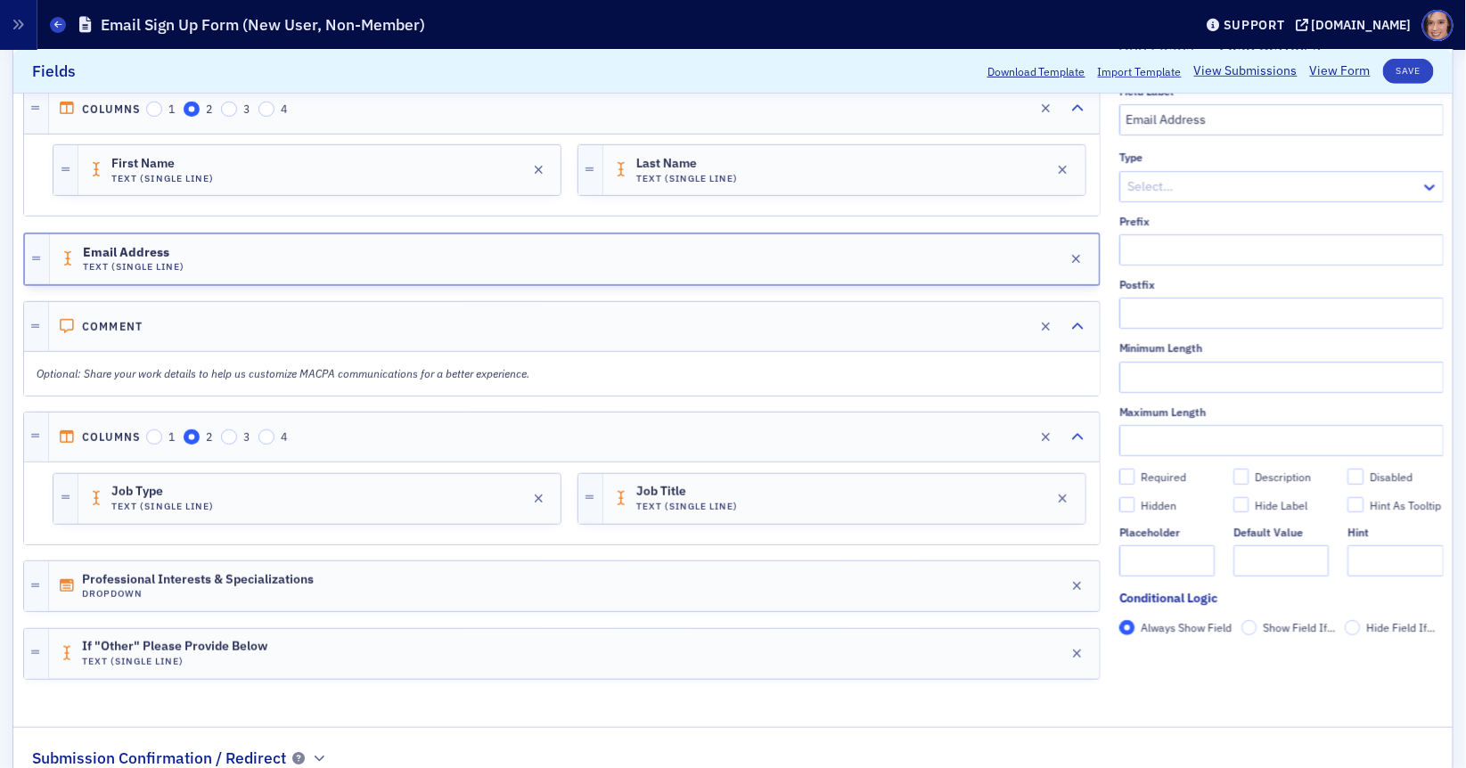
click at [1144, 471] on div "Required" at bounding box center [1163, 477] width 45 height 15
click at [1135, 471] on input "Required" at bounding box center [1127, 477] width 16 height 16
checkbox input "true"
type input "required"
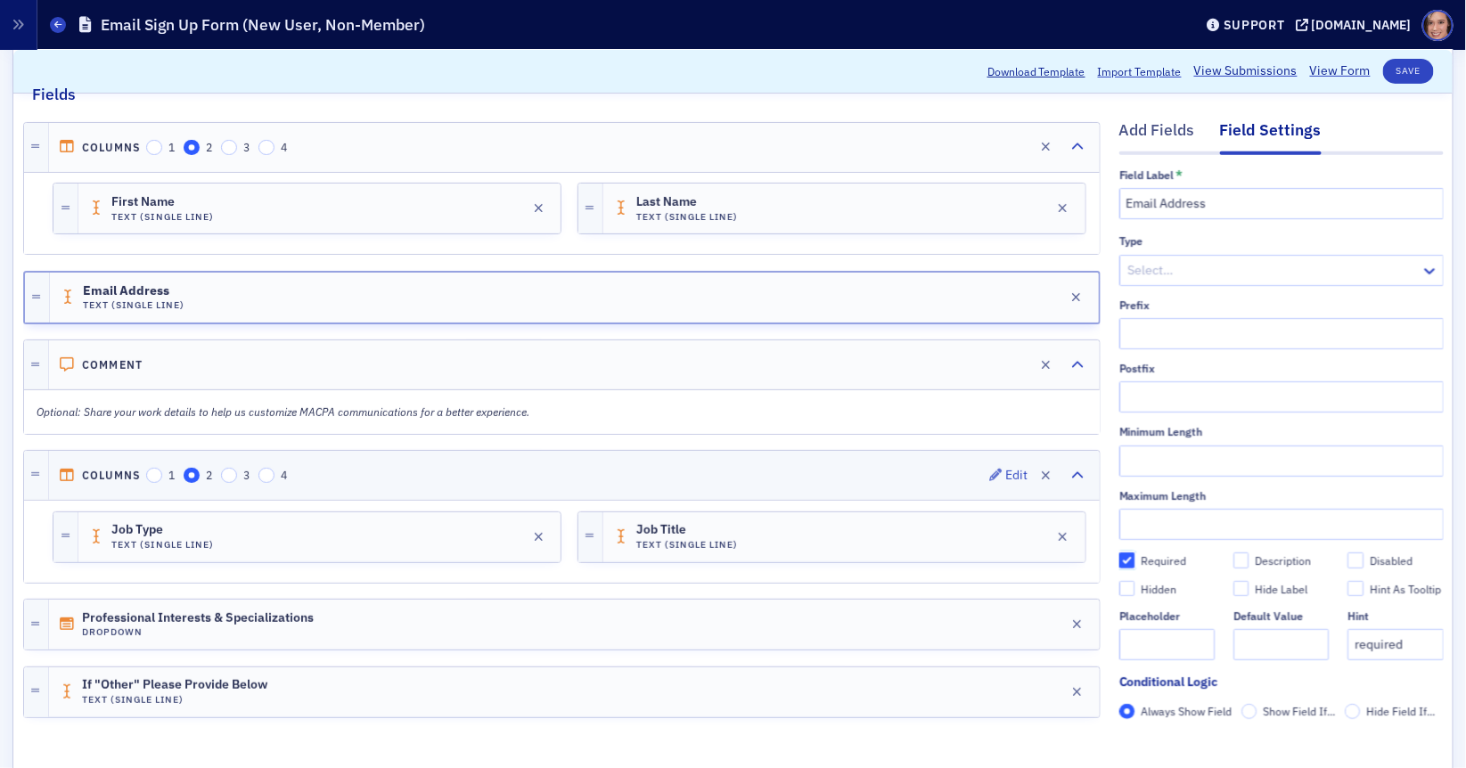
scroll to position [245, 0]
click at [313, 207] on div "First Name Text (Single Line) Edit" at bounding box center [319, 210] width 482 height 50
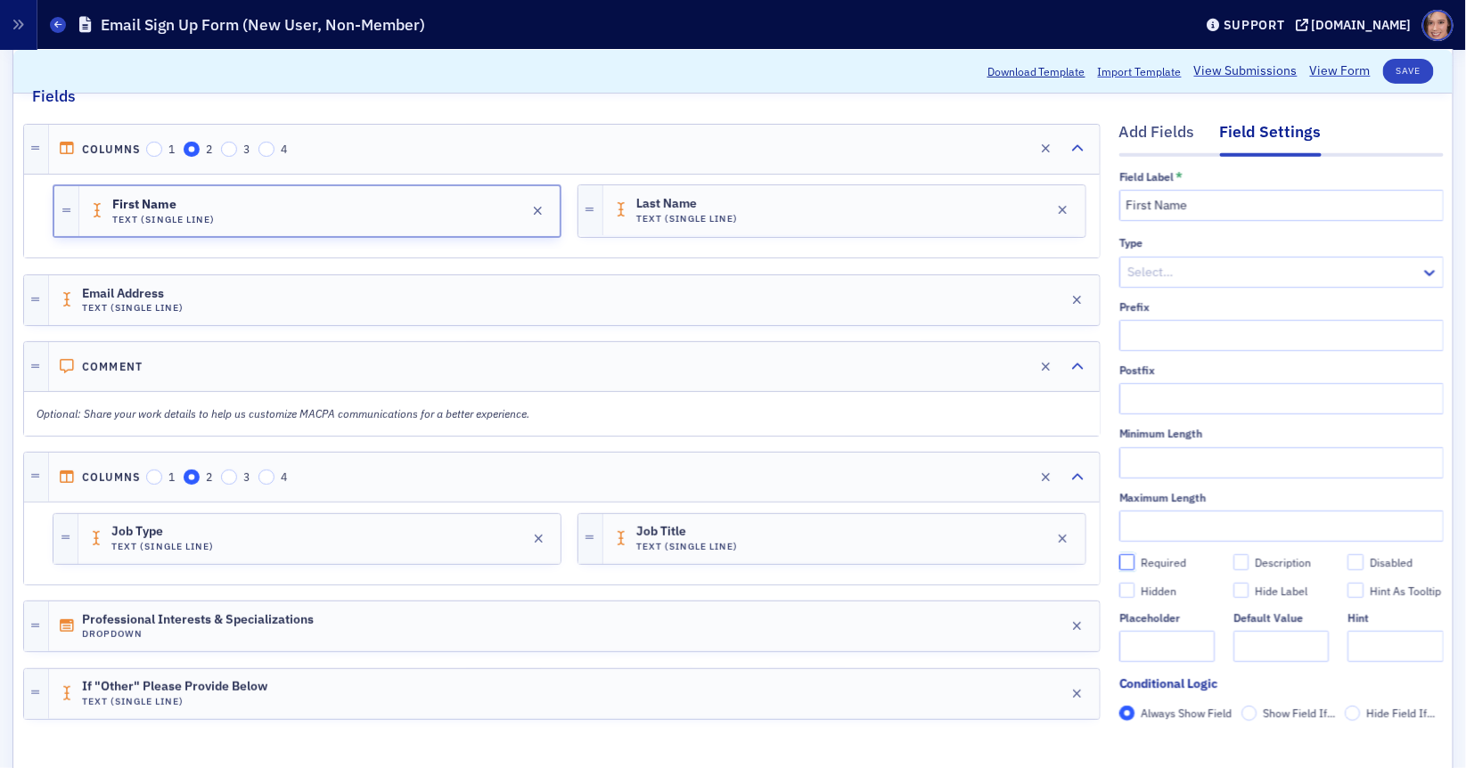
click at [1124, 560] on input "Required" at bounding box center [1127, 562] width 16 height 16
checkbox input "true"
type input "required"
click at [881, 215] on div "Last Name Text (Single Line) Edit" at bounding box center [844, 210] width 482 height 50
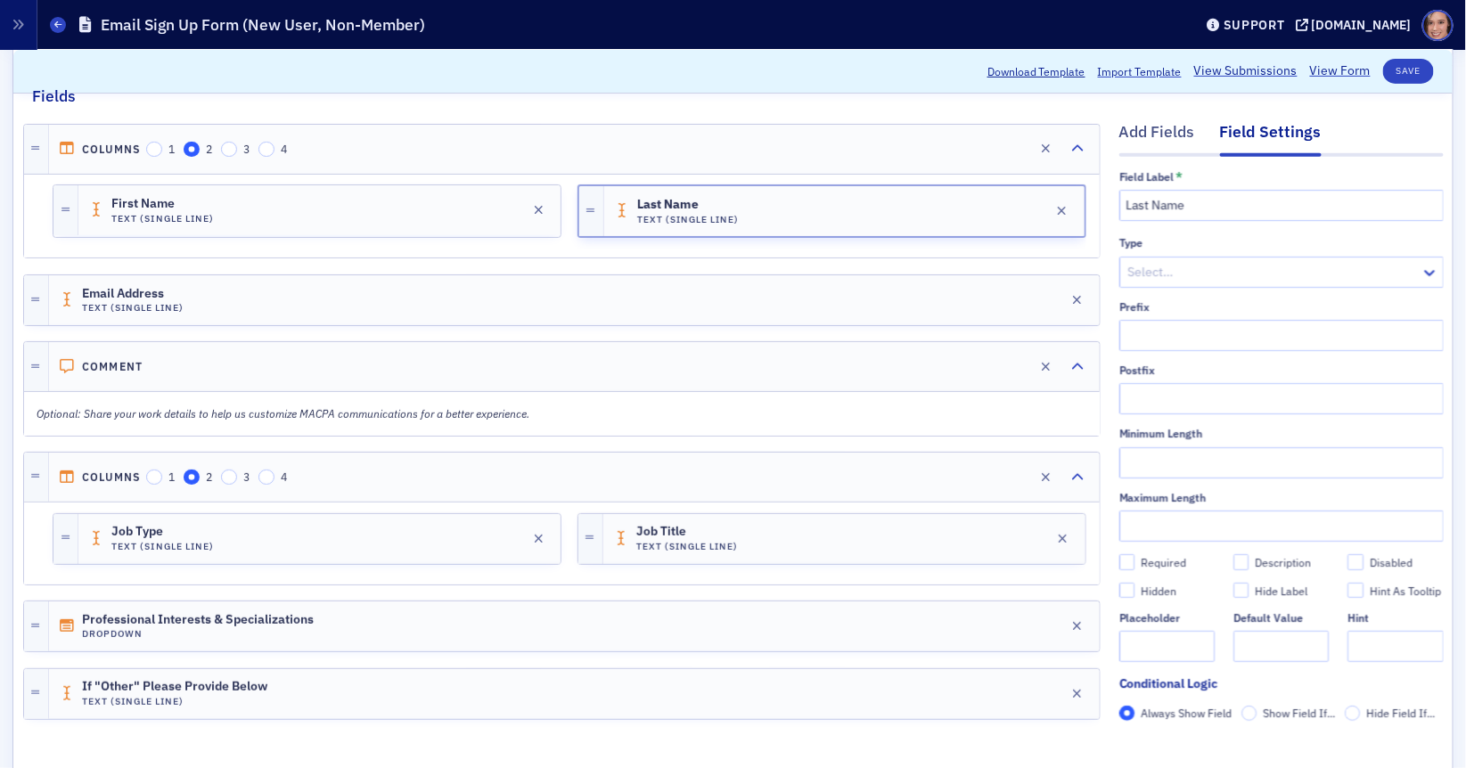
click at [1143, 558] on div "Required" at bounding box center [1163, 562] width 45 height 15
click at [1135, 558] on input "Required" at bounding box center [1127, 562] width 16 height 16
checkbox input "true"
type input "required"
click at [1397, 66] on button "Save" at bounding box center [1408, 71] width 51 height 25
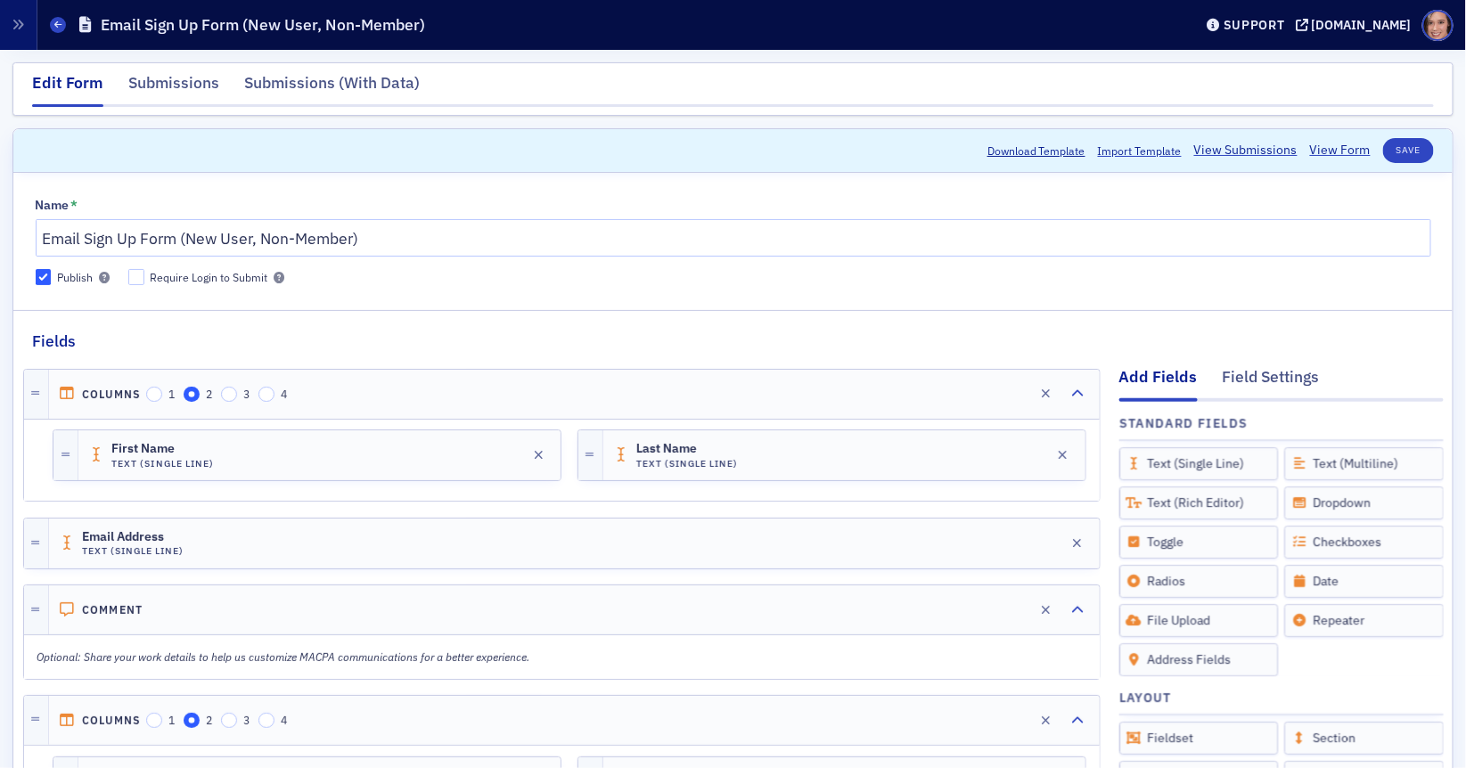
scroll to position [460, 0]
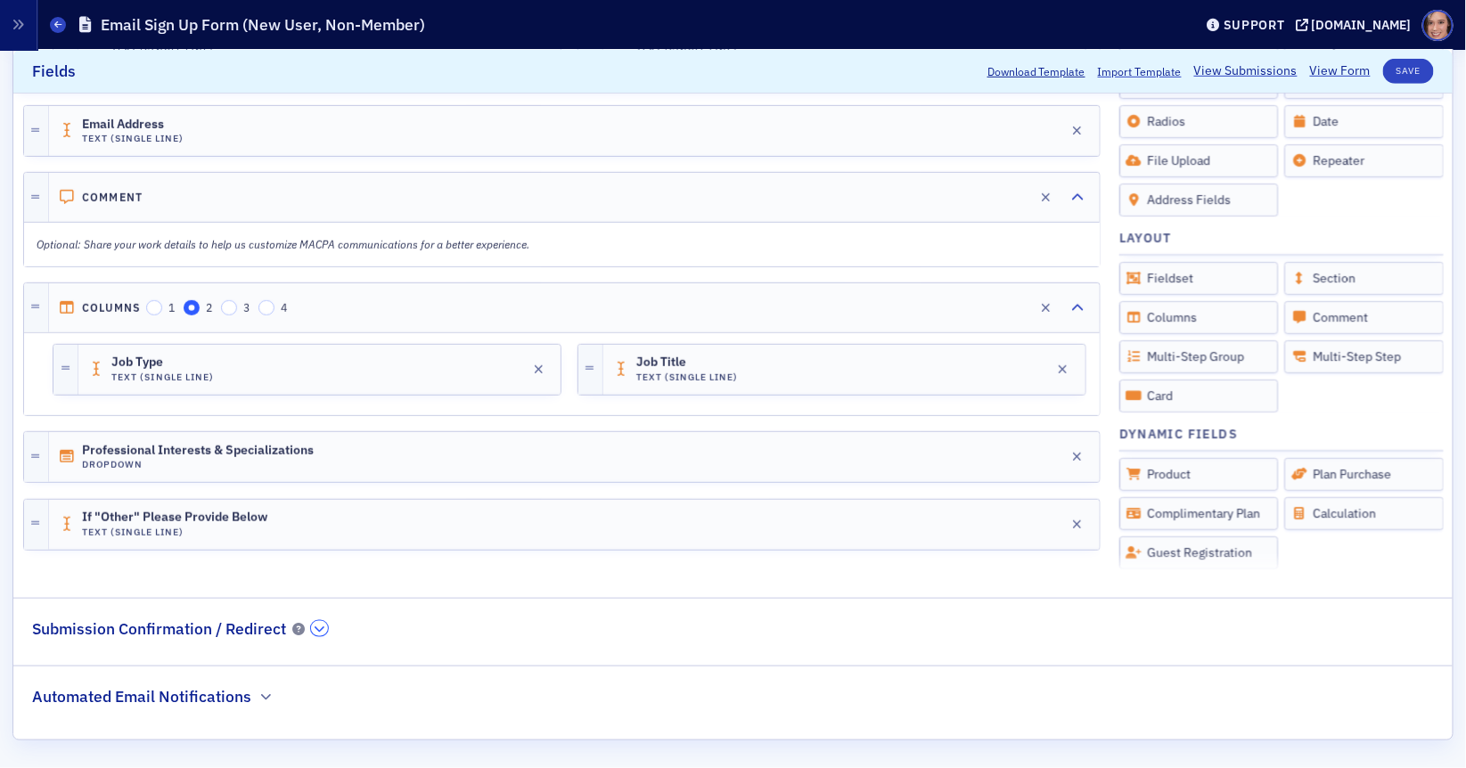
click at [323, 627] on icon "button" at bounding box center [320, 629] width 11 height 11
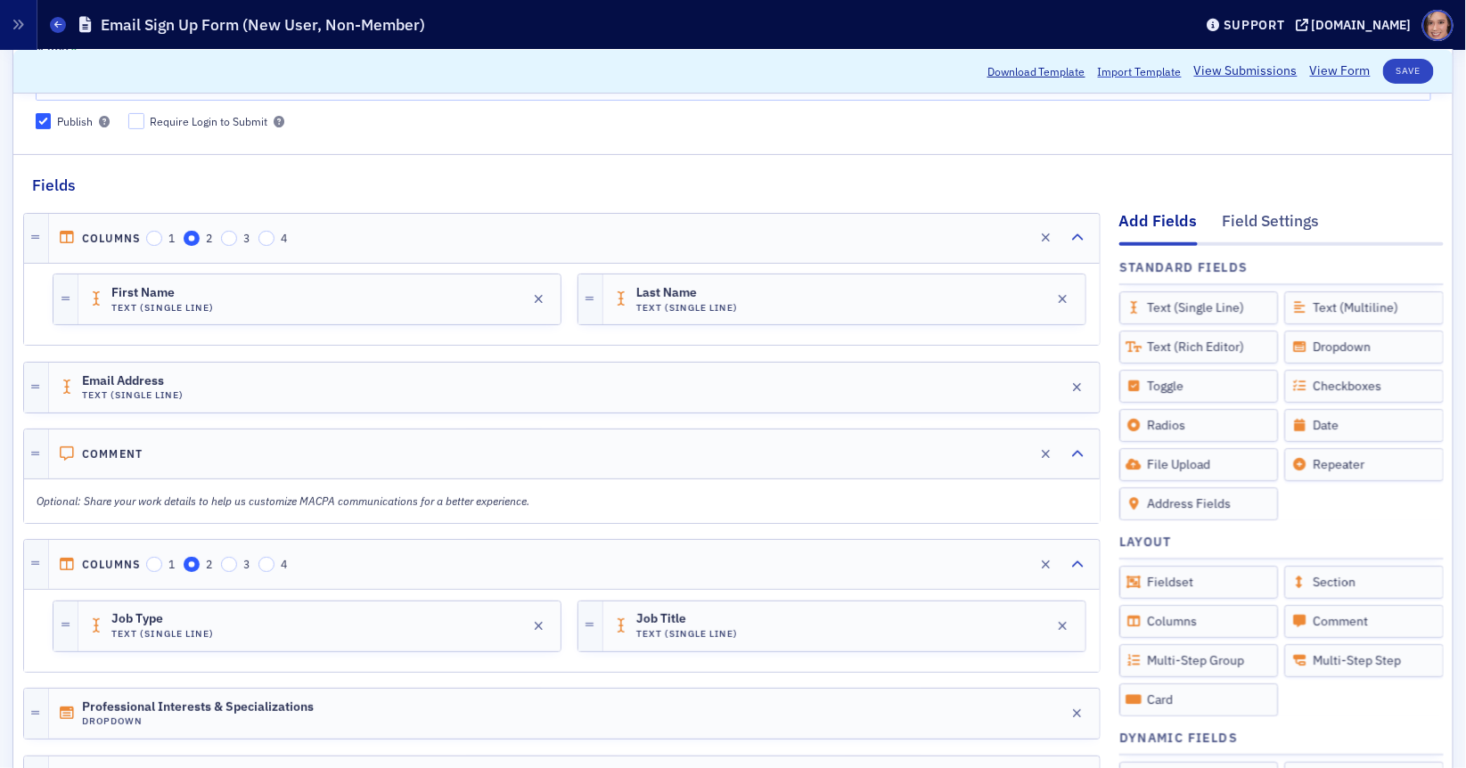
scroll to position [158, 0]
click at [216, 116] on div "Require Login to Submit" at bounding box center [210, 119] width 118 height 15
click at [144, 116] on input "Require Login to Submit" at bounding box center [136, 119] width 16 height 16
checkbox input "true"
click at [1388, 76] on button "Save" at bounding box center [1408, 71] width 51 height 25
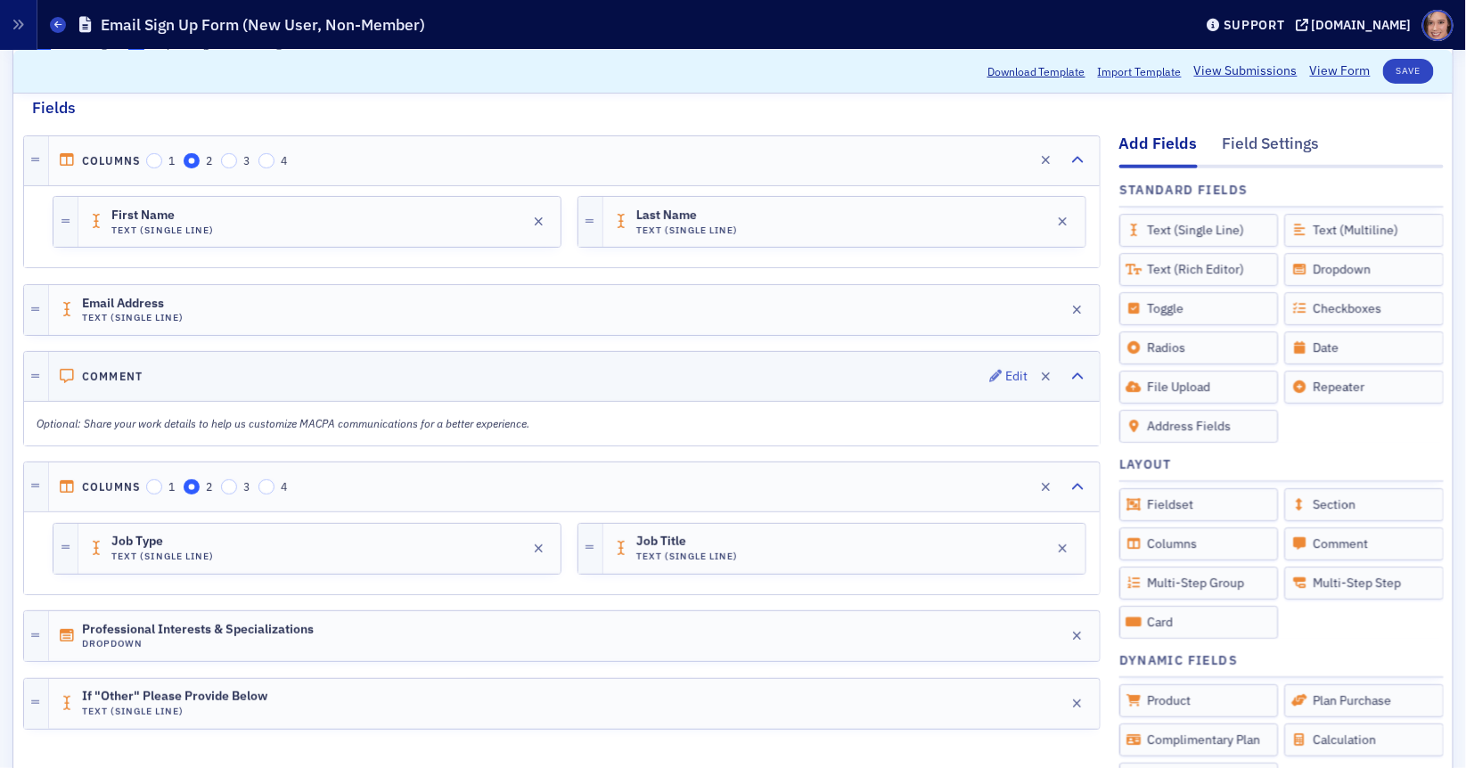
scroll to position [0, 0]
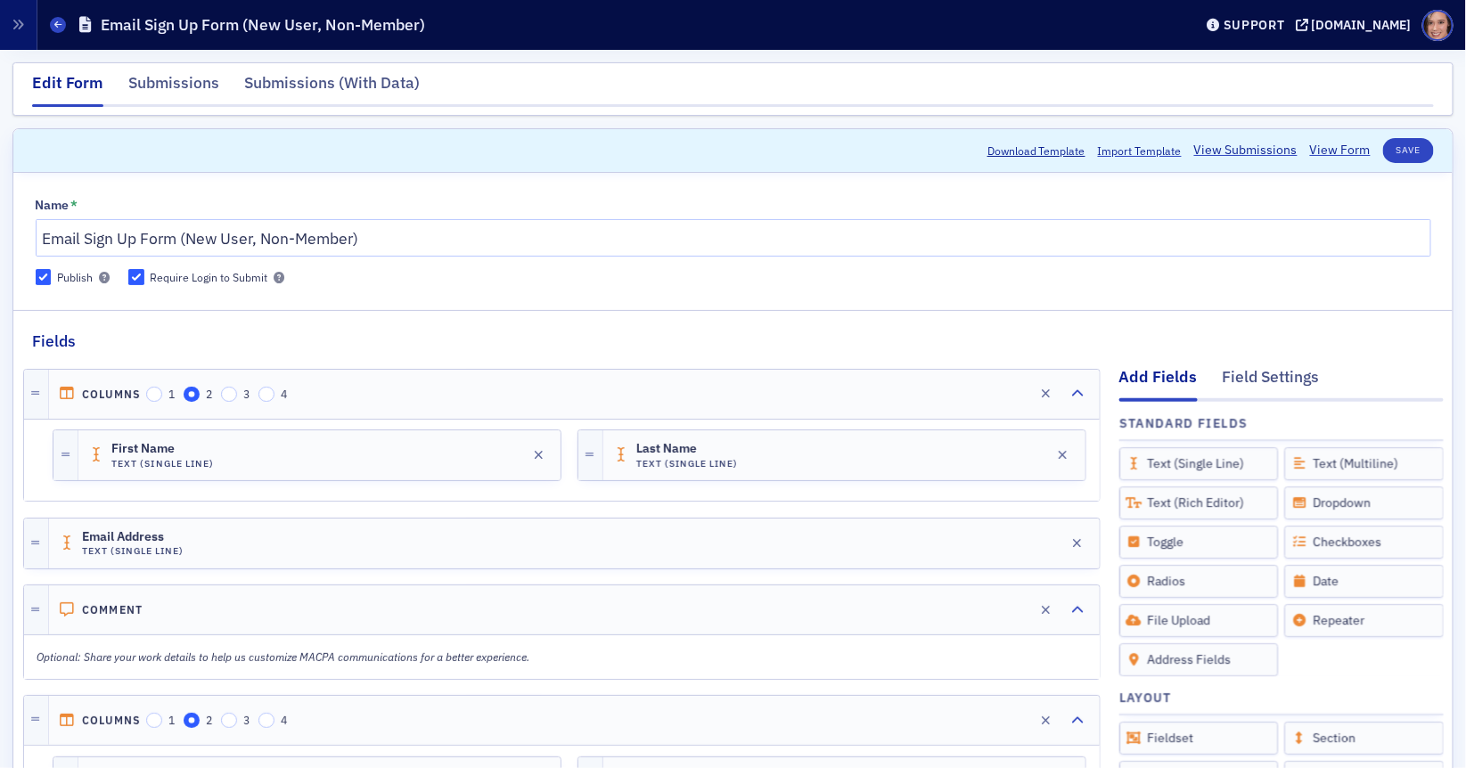
click at [176, 274] on div "Require Login to Submit" at bounding box center [210, 277] width 118 height 15
click at [144, 274] on input "Require Login to Submit" at bounding box center [136, 277] width 16 height 16
checkbox input "false"
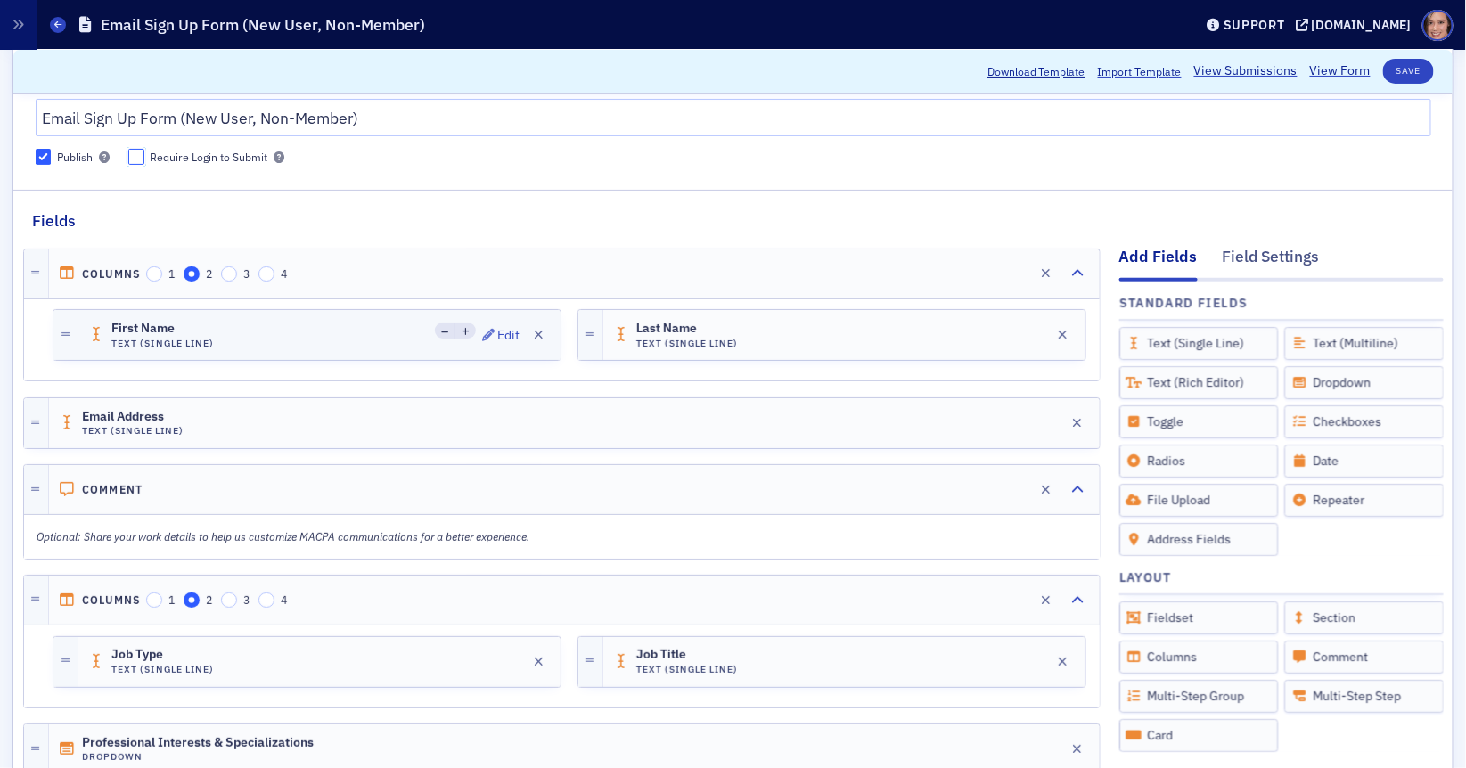
scroll to position [123, 0]
click at [444, 343] on div "First Name Text (Single Line) Edit" at bounding box center [319, 332] width 482 height 50
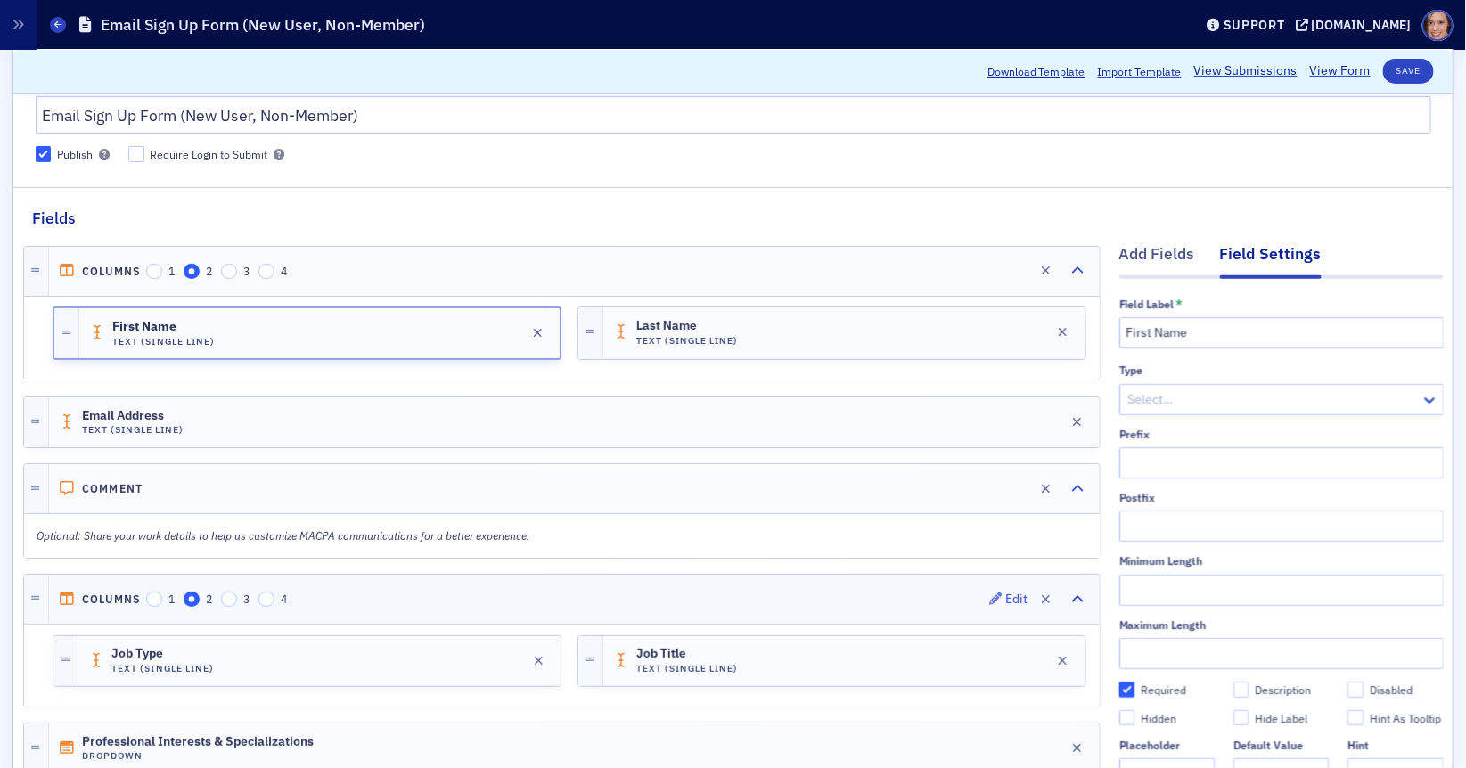
scroll to position [460, 0]
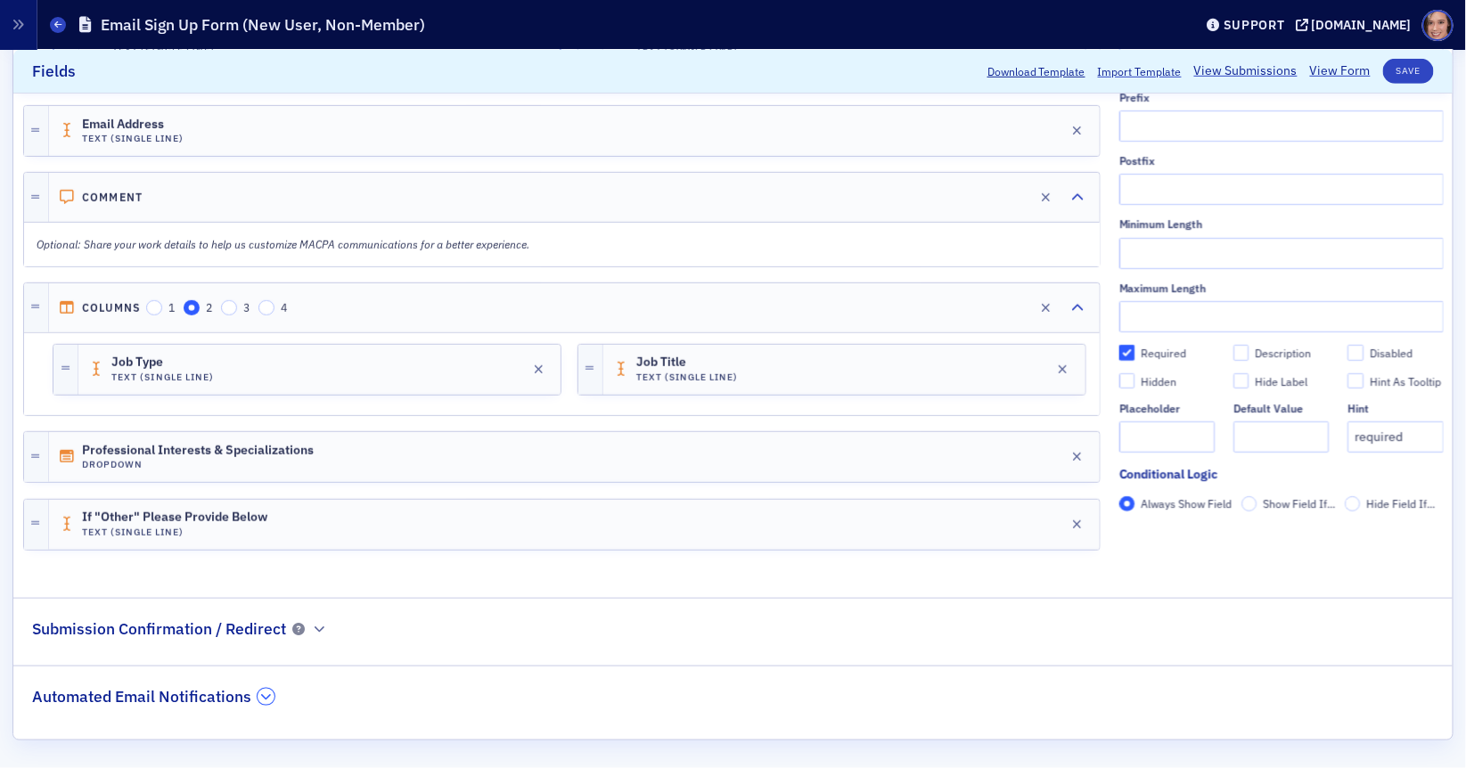
click at [265, 692] on icon "button" at bounding box center [266, 697] width 11 height 11
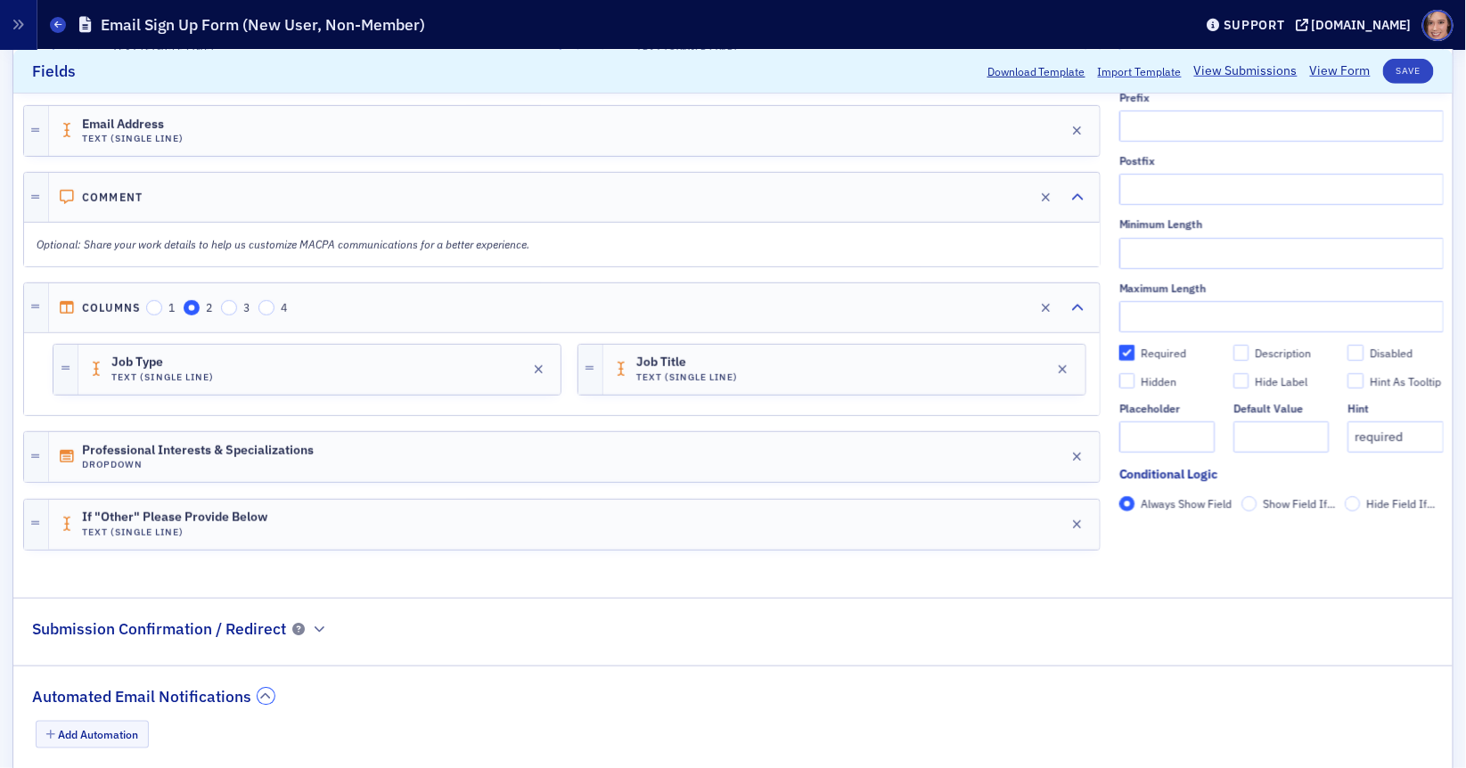
scroll to position [504, 0]
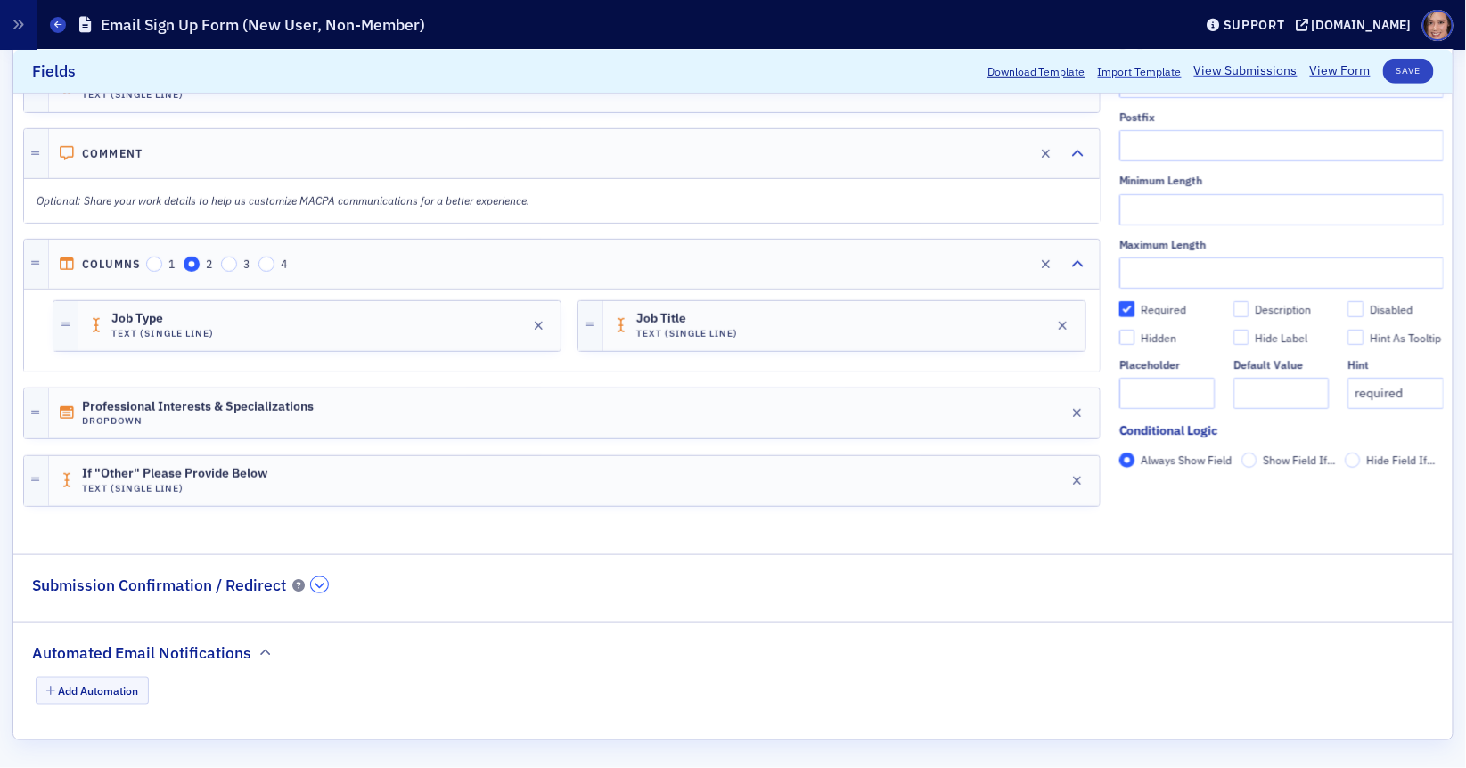
click at [315, 584] on icon "button" at bounding box center [320, 585] width 11 height 11
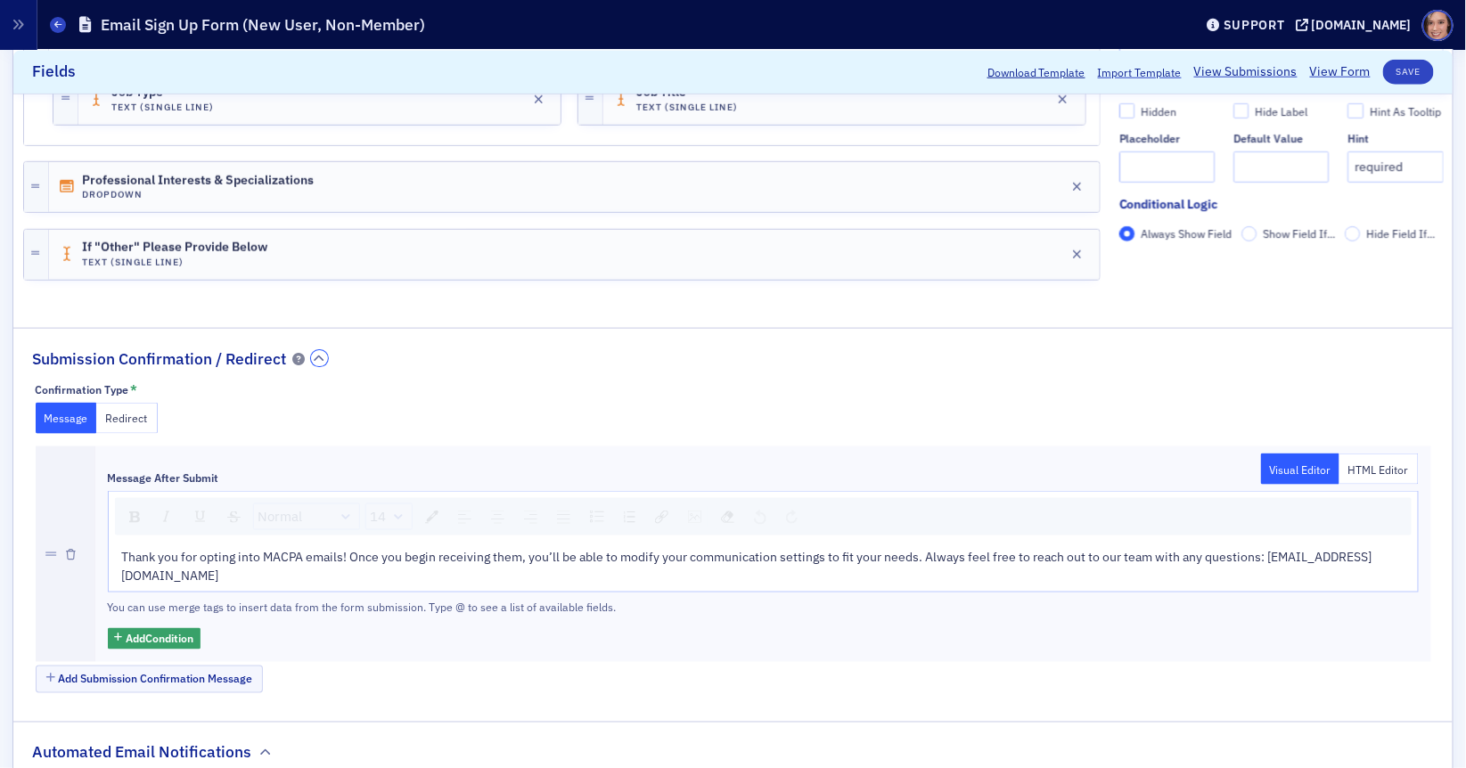
scroll to position [808, 0]
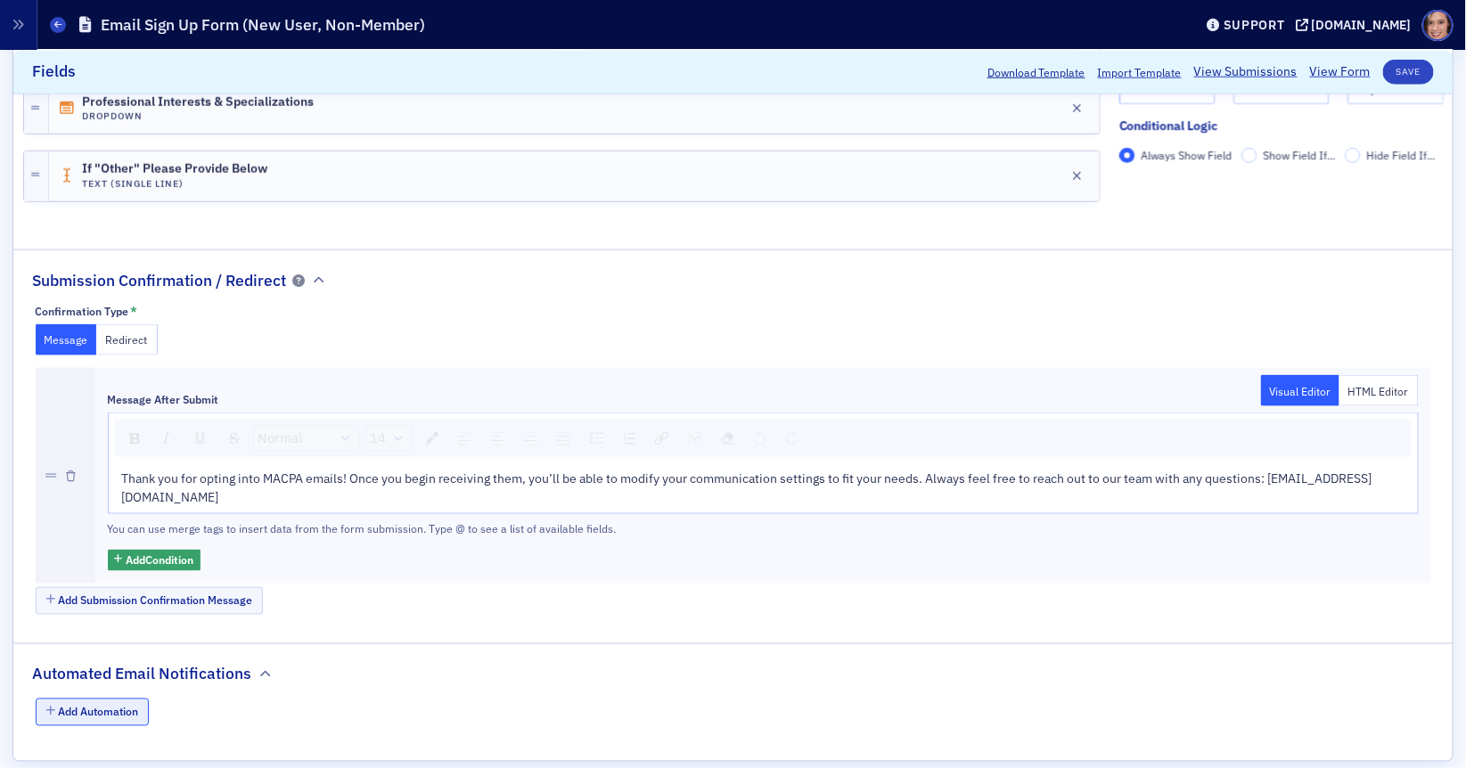
click at [127, 699] on button "Add Automation" at bounding box center [93, 713] width 114 height 28
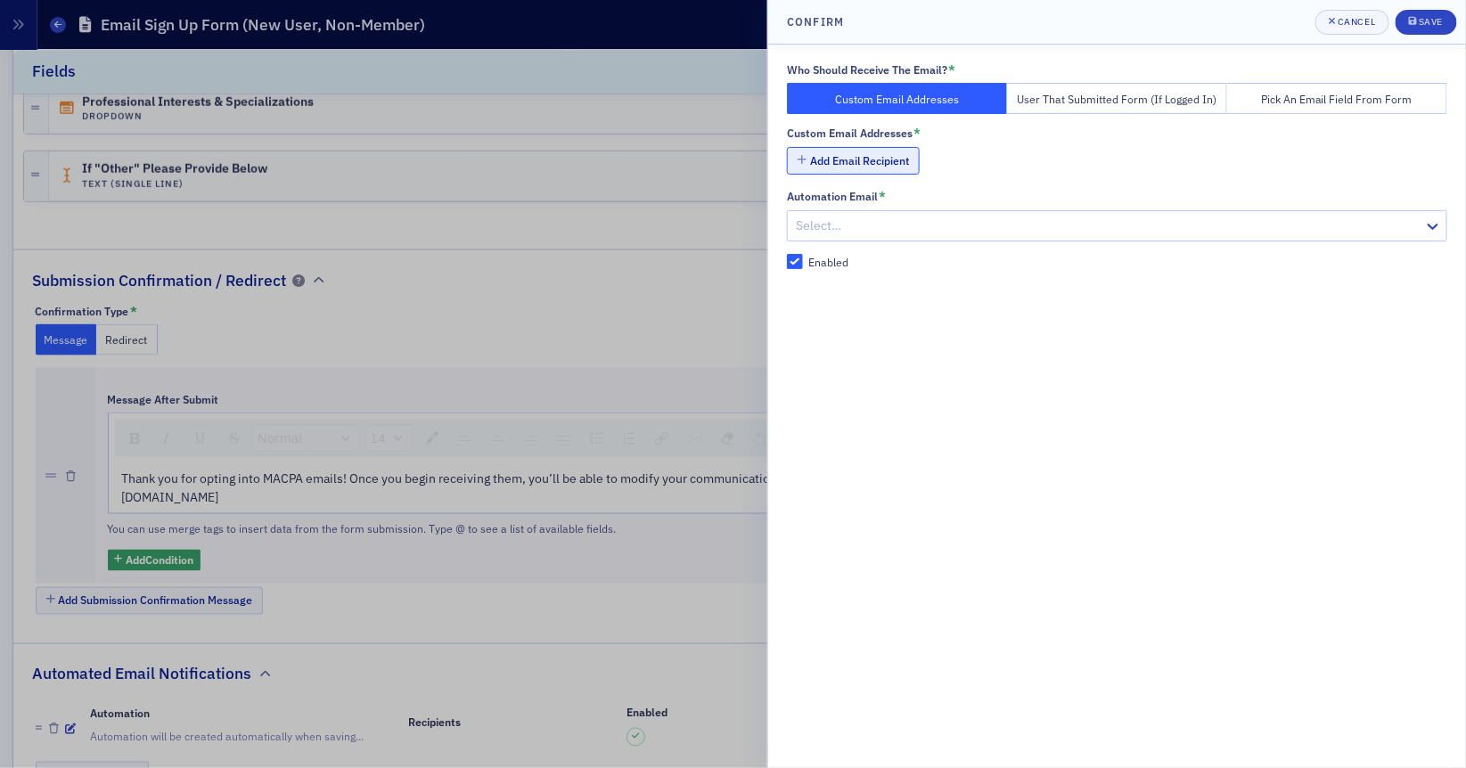
click at [826, 157] on button "Add Email Recipient" at bounding box center [853, 161] width 133 height 28
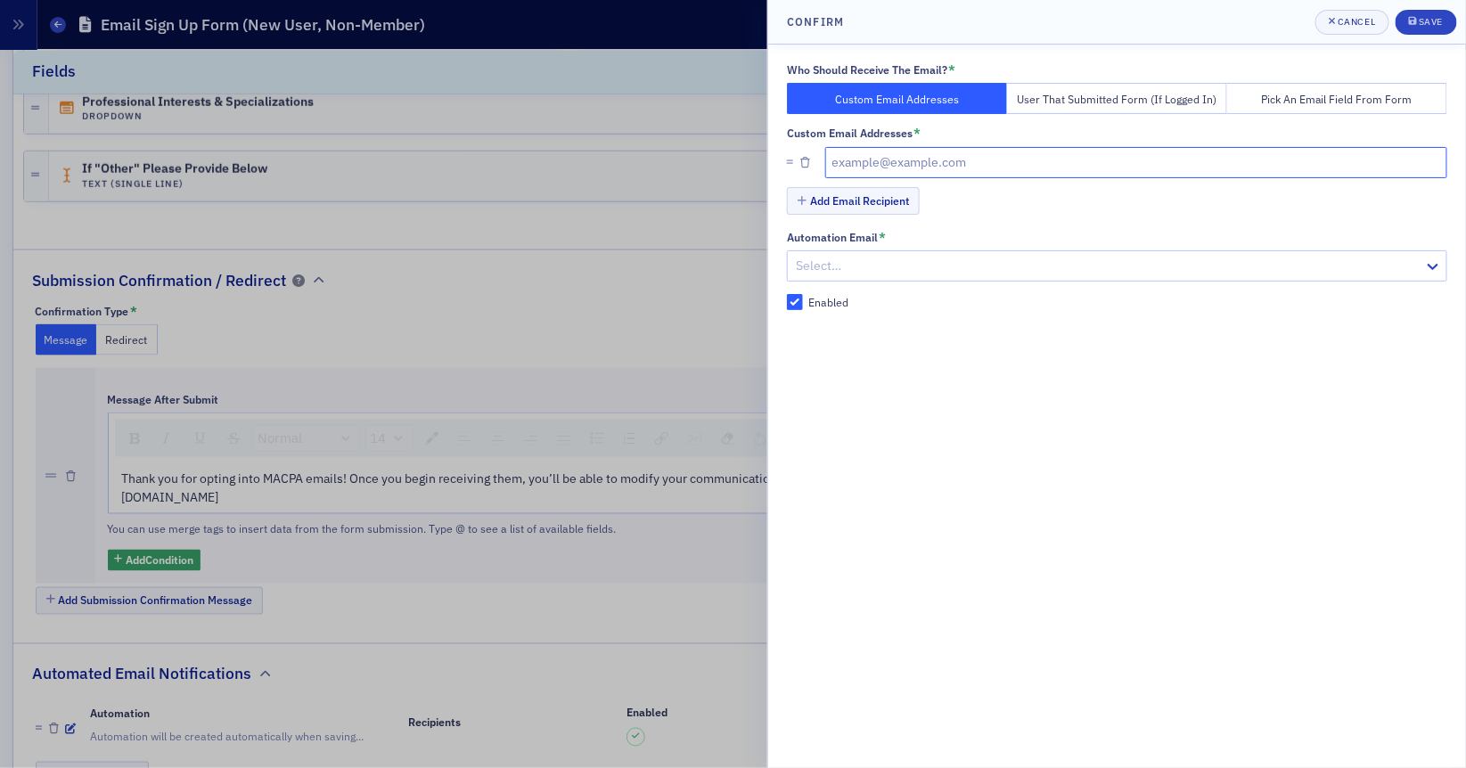
click at [935, 160] on input "text" at bounding box center [1136, 162] width 623 height 31
type input "[EMAIL_ADDRESS][DOMAIN_NAME]"
click at [1431, 24] on div "Save" at bounding box center [1431, 22] width 24 height 10
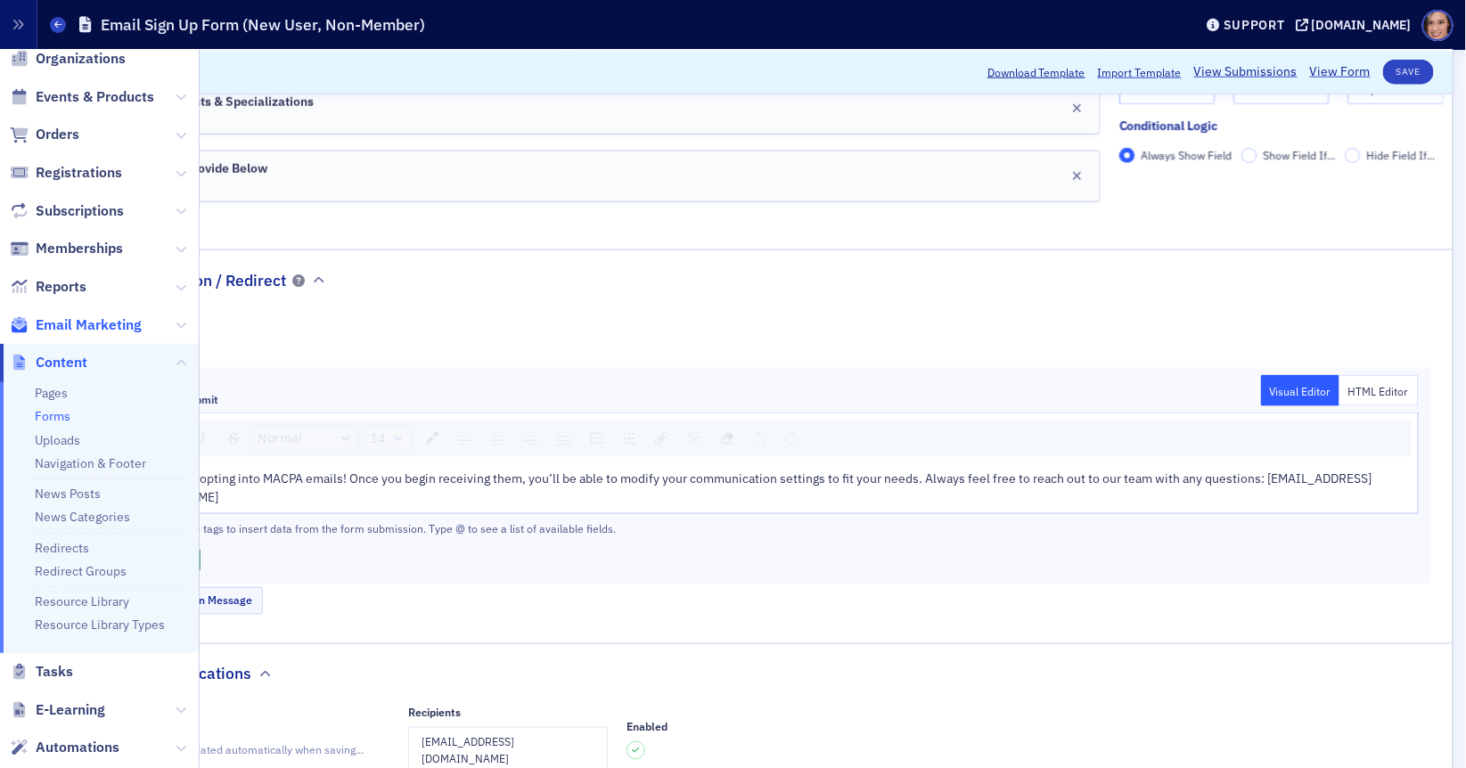
click at [65, 317] on span "Email Marketing" at bounding box center [89, 326] width 106 height 20
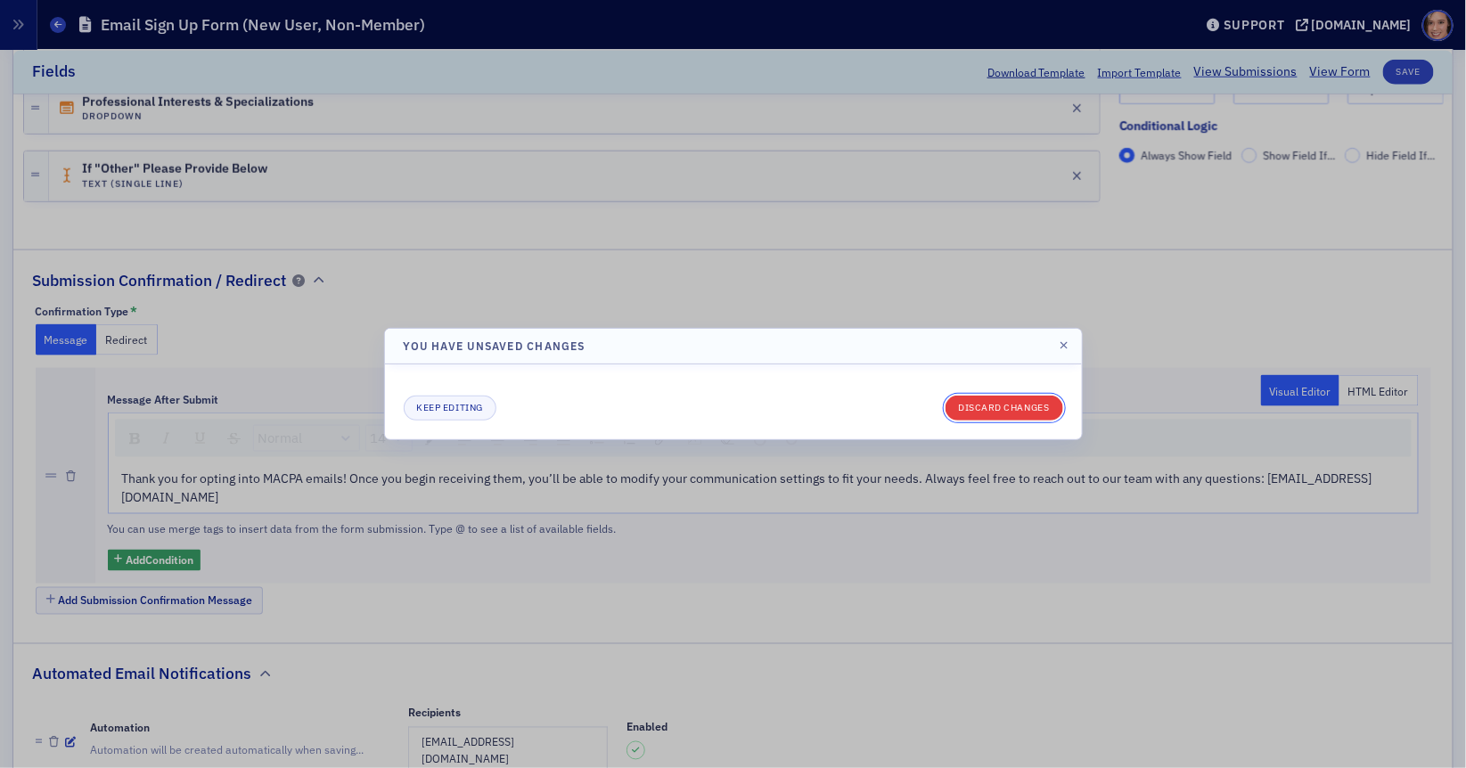
click at [1004, 416] on button "Discard changes" at bounding box center [1005, 408] width 118 height 25
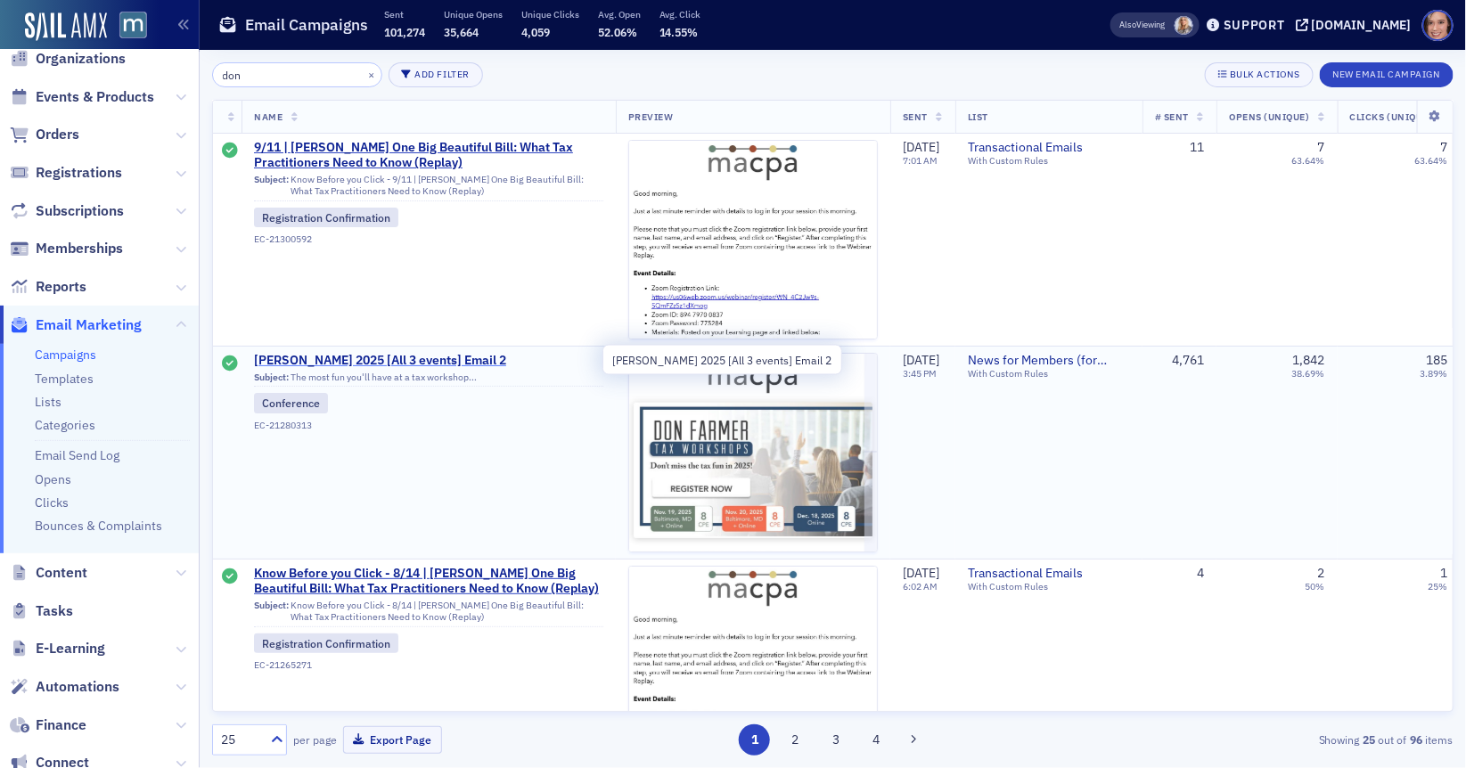
type input "don"
click at [392, 361] on span "[PERSON_NAME] 2025 [All 3 events] Email 2" at bounding box center [428, 361] width 349 height 16
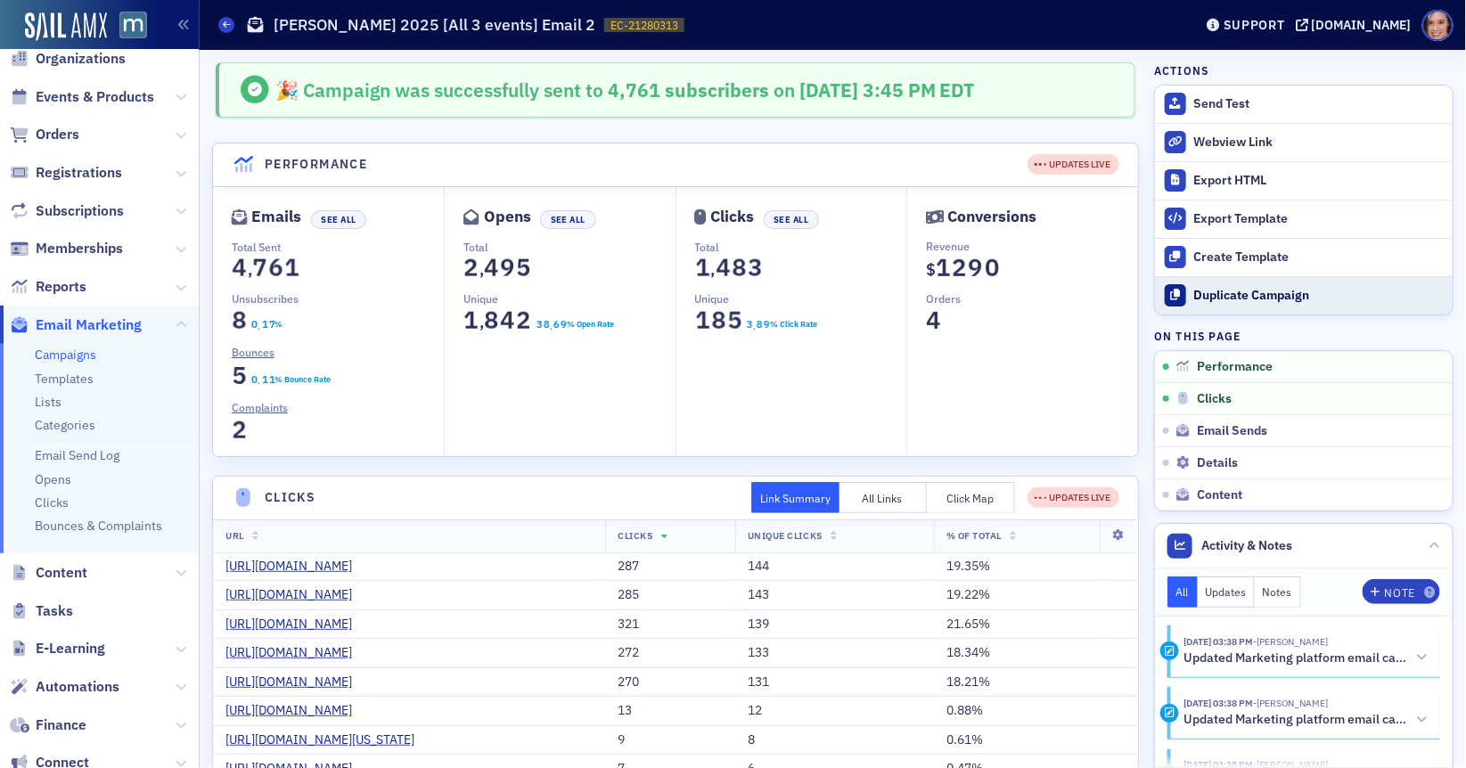
click at [1283, 283] on button "Duplicate Campaign" at bounding box center [1304, 295] width 298 height 38
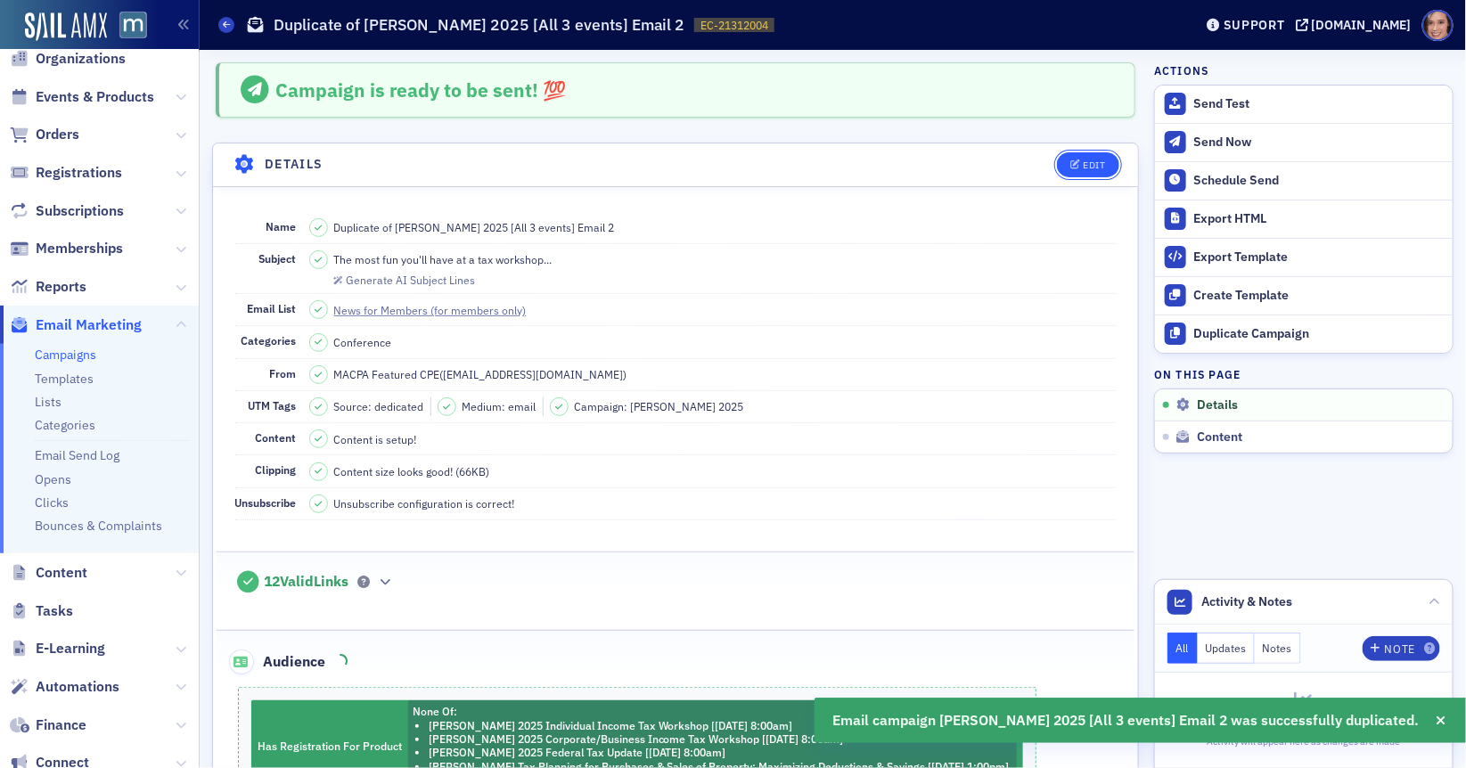
click at [1061, 161] on button "Edit" at bounding box center [1087, 164] width 61 height 25
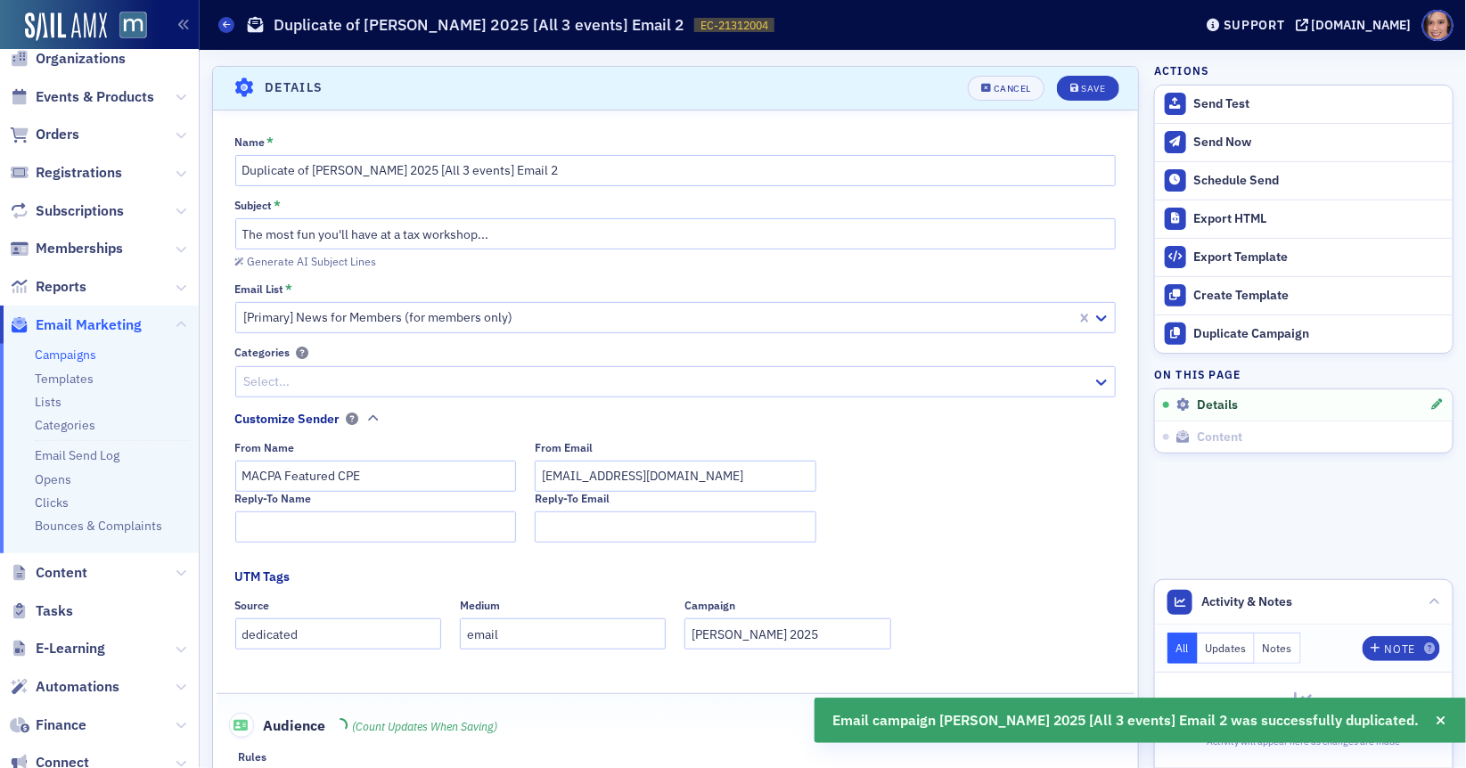
scroll to position [82, 0]
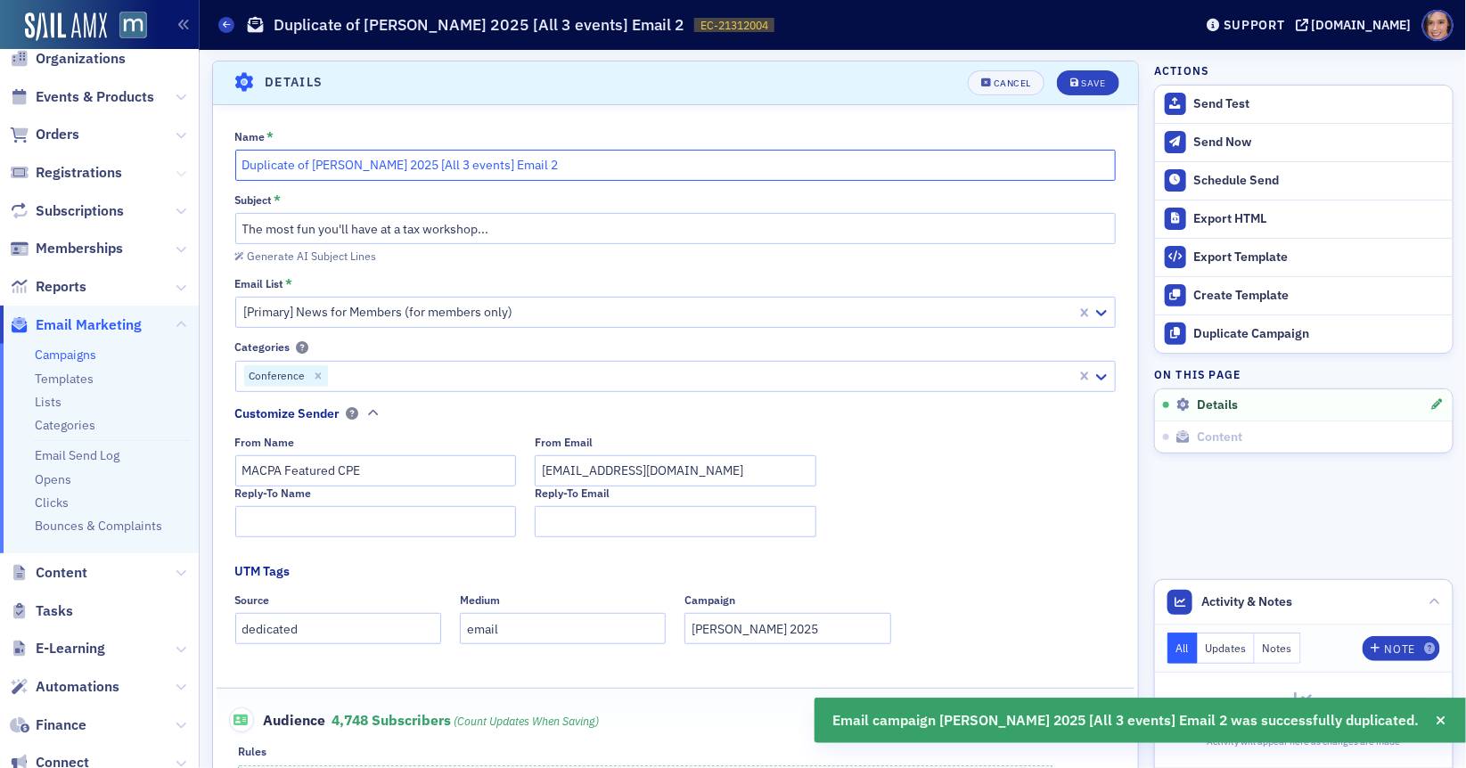
drag, startPoint x: 310, startPoint y: 165, endPoint x: 183, endPoint y: 165, distance: 127.4
click at [183, 165] on div "Users Organizations Events & Products Orders Registrations Subscriptions Member…" at bounding box center [733, 384] width 1466 height 768
click at [616, 160] on input "[PERSON_NAME] 2025 [All 3 events] Email 2" at bounding box center [675, 165] width 881 height 31
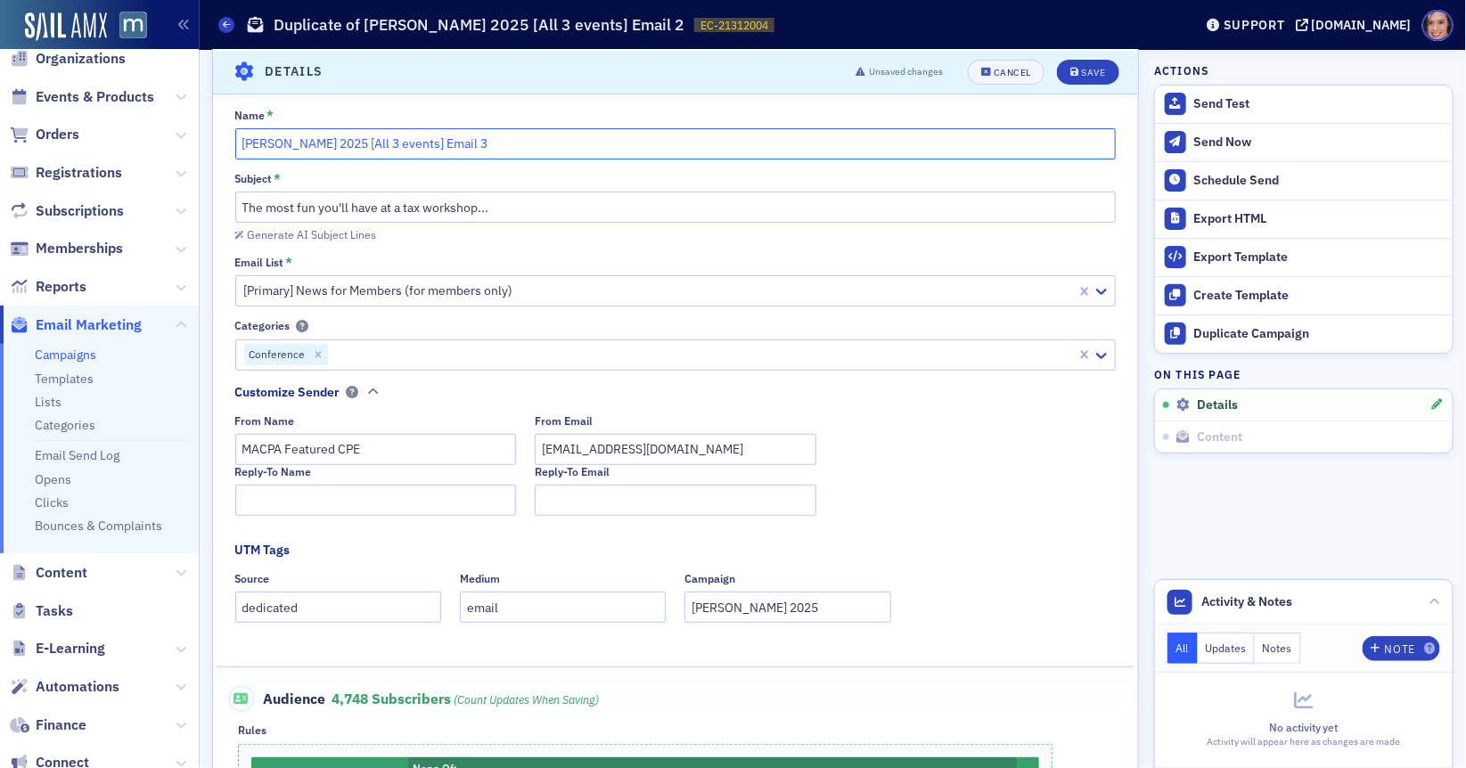
scroll to position [56, 0]
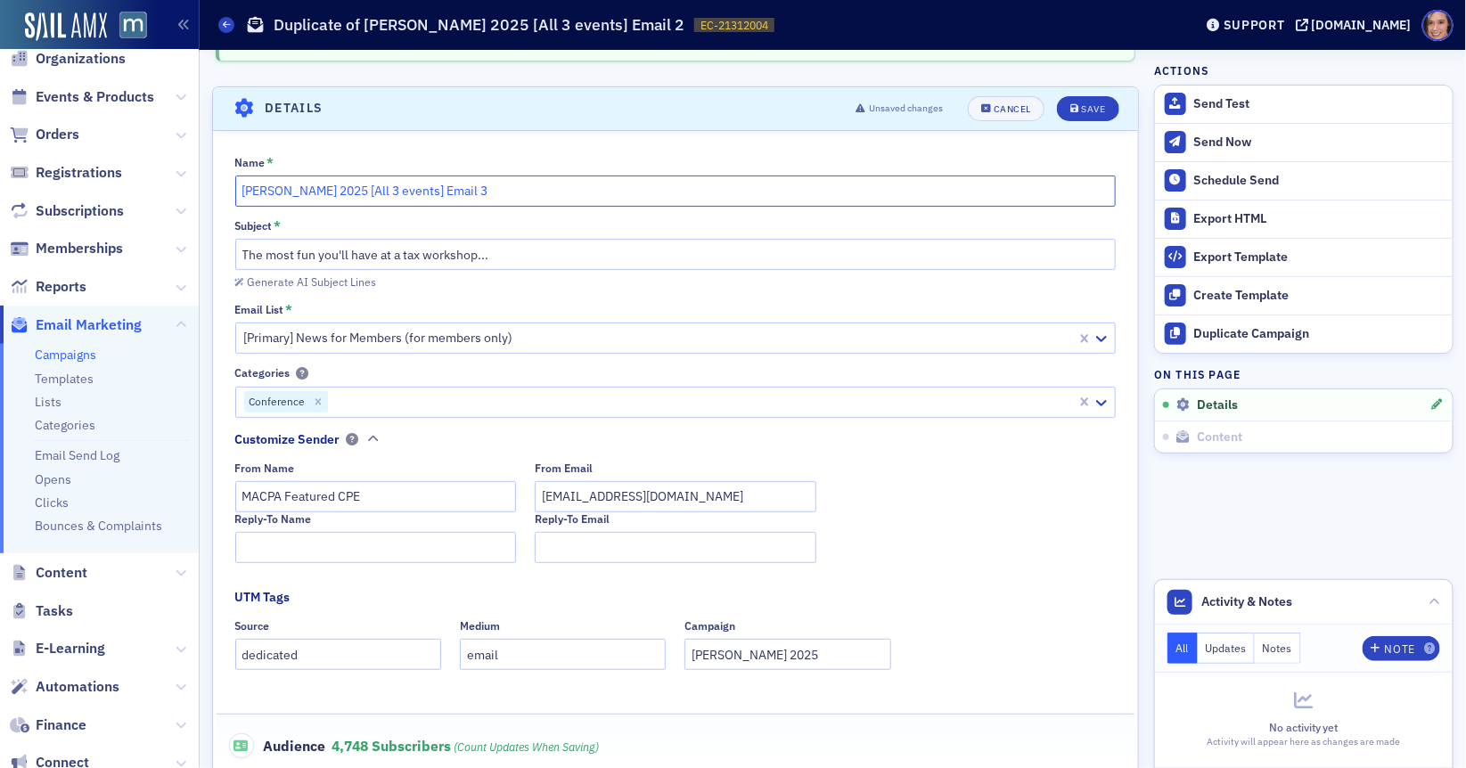
type input "[PERSON_NAME] 2025 [All 3 events] Email 3"
click at [569, 255] on input "The most fun you'll have at a tax workshop..." at bounding box center [675, 254] width 881 height 31
paste input ""Hear from [PERSON_NAME] and [PERSON_NAME]""
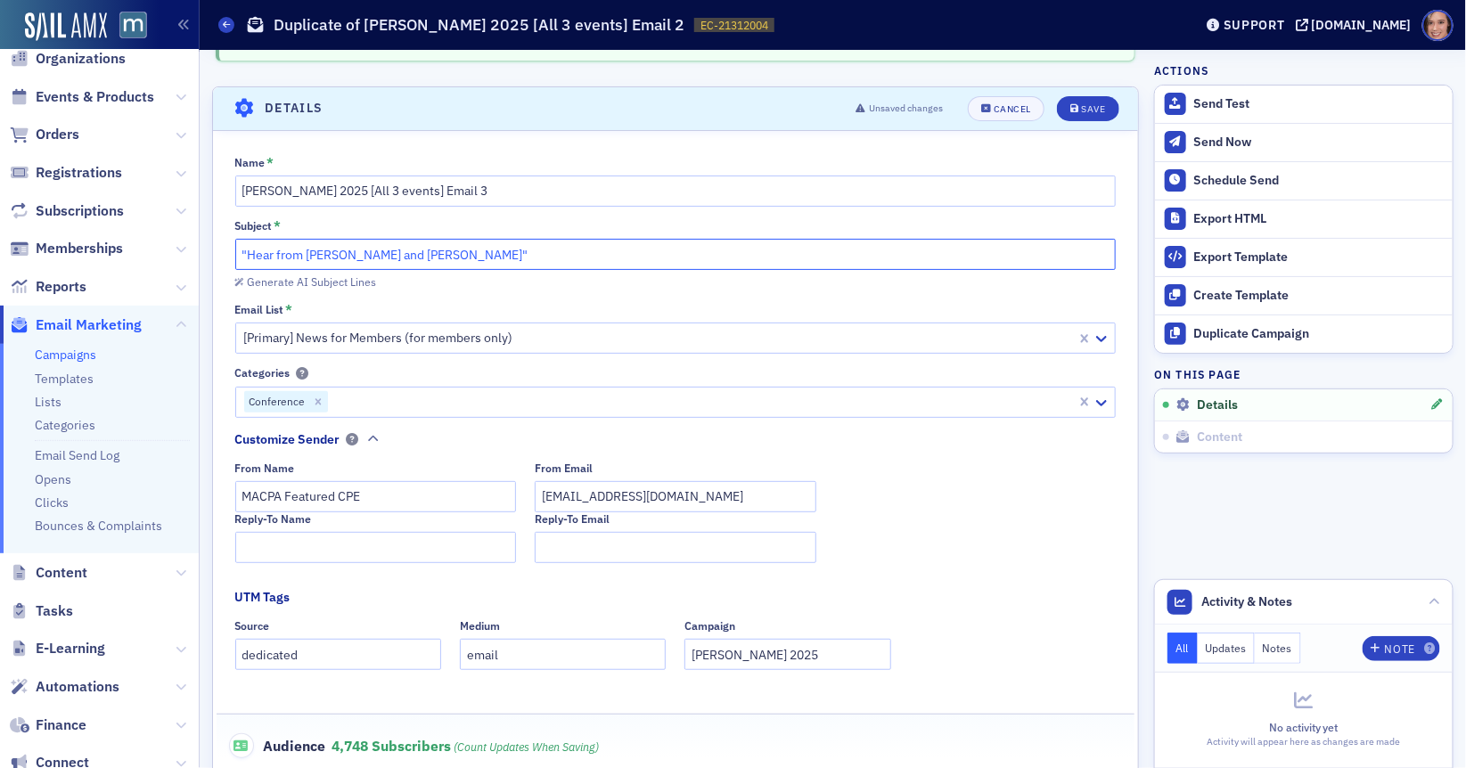
click at [247, 246] on input ""Hear from [PERSON_NAME] and [PERSON_NAME]"" at bounding box center [675, 254] width 881 height 31
click at [498, 248] on input "Hear from [PERSON_NAME] and [PERSON_NAME]"" at bounding box center [675, 254] width 881 height 31
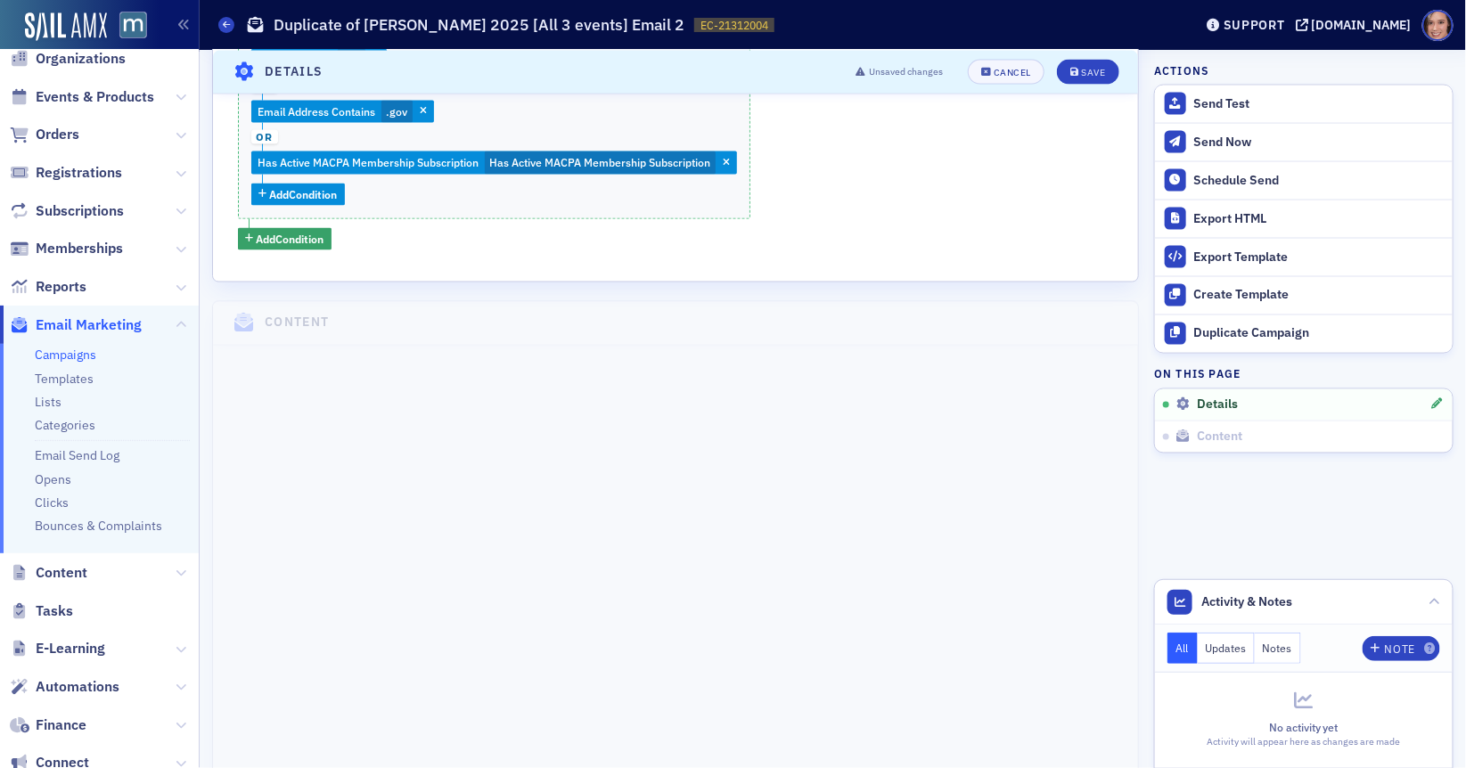
scroll to position [0, 0]
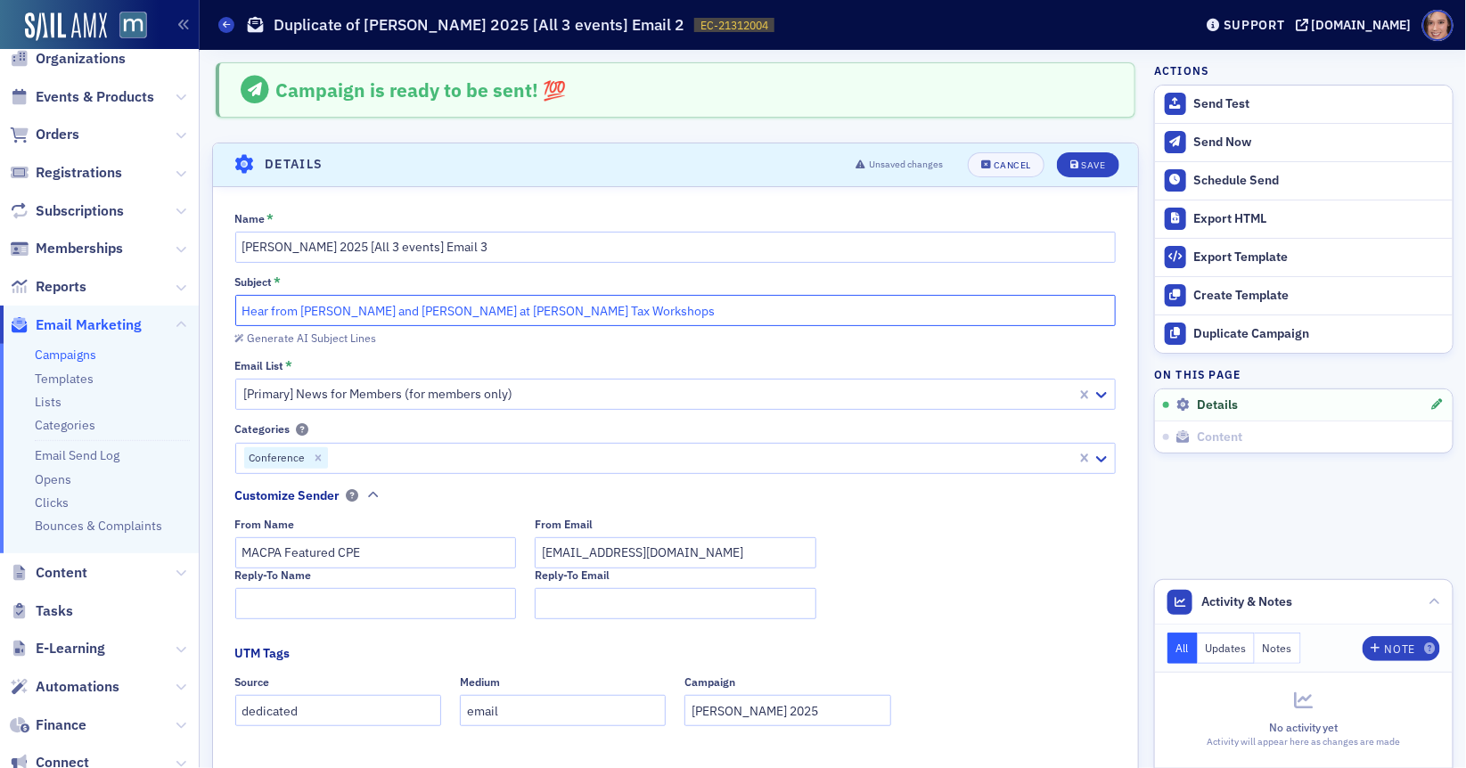
click at [472, 310] on input "Hear from [PERSON_NAME] and [PERSON_NAME] at [PERSON_NAME] Tax Workshops" at bounding box center [675, 310] width 881 height 31
click at [486, 306] on input "Hear from [PERSON_NAME] and [PERSON_NAME] at 2025 [PERSON_NAME] Tax Workshops" at bounding box center [675, 310] width 881 height 31
paste input "[PERSON_NAME] 2025: Hear Tax Strategies from [PERSON_NAME] & [PERSON_NAME]"
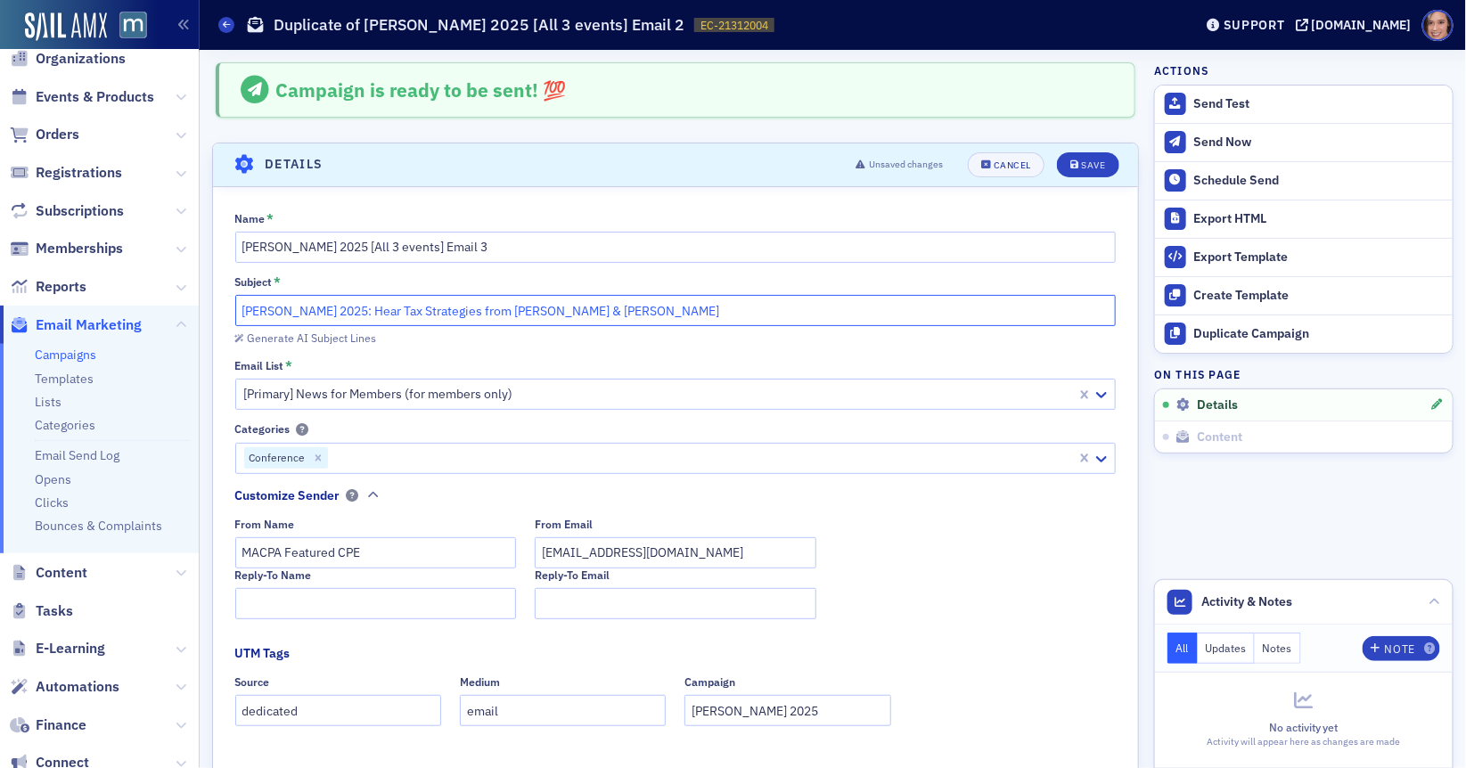
drag, startPoint x: 379, startPoint y: 310, endPoint x: 460, endPoint y: 311, distance: 81.1
click at [460, 311] on input "[PERSON_NAME] 2025: Hear Tax Strategies from [PERSON_NAME] & [PERSON_NAME]" at bounding box center [675, 310] width 881 height 31
type input "[PERSON_NAME] 2025: Hear from [PERSON_NAME] & [PERSON_NAME]"
click at [1086, 171] on button "Save" at bounding box center [1087, 164] width 61 height 25
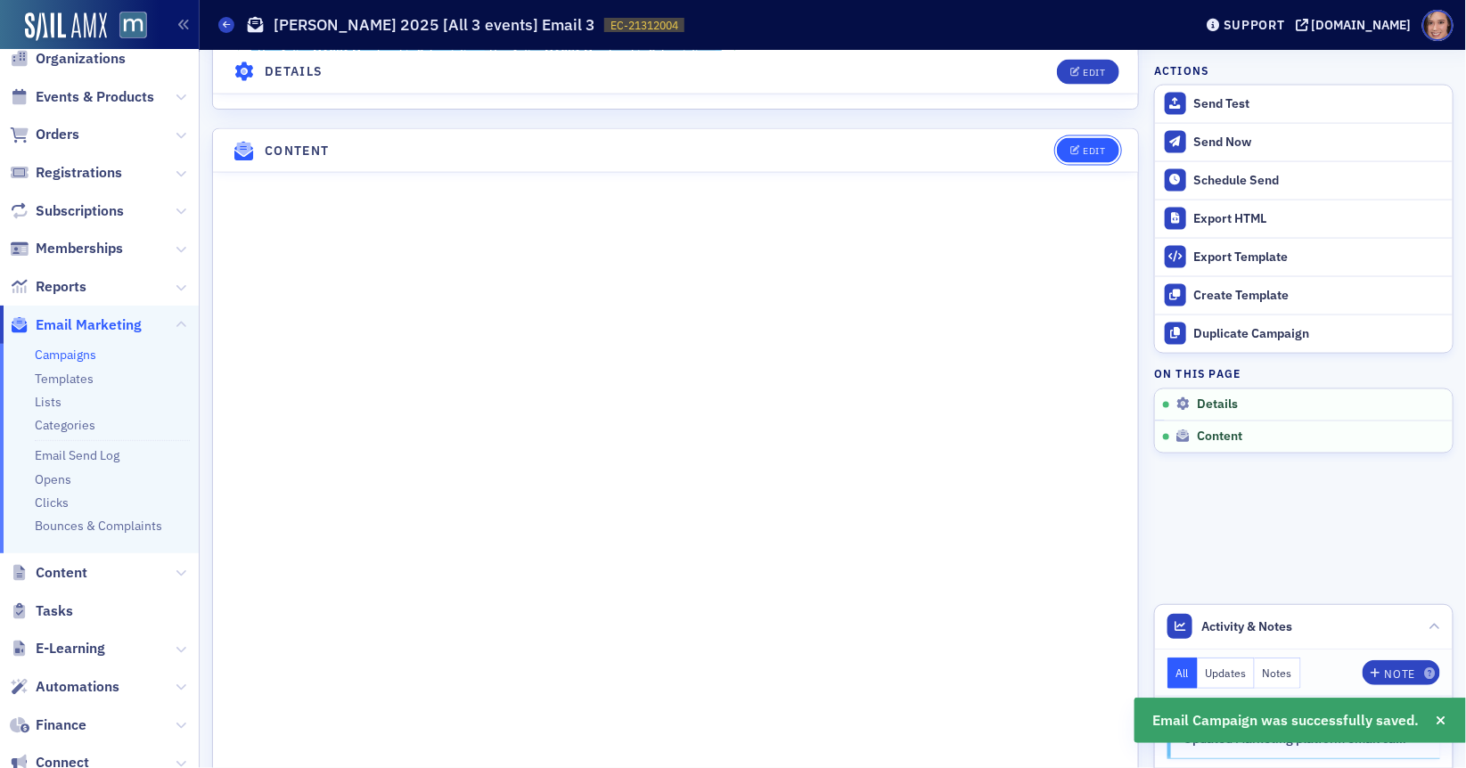
click at [1086, 146] on div "Edit" at bounding box center [1094, 151] width 22 height 10
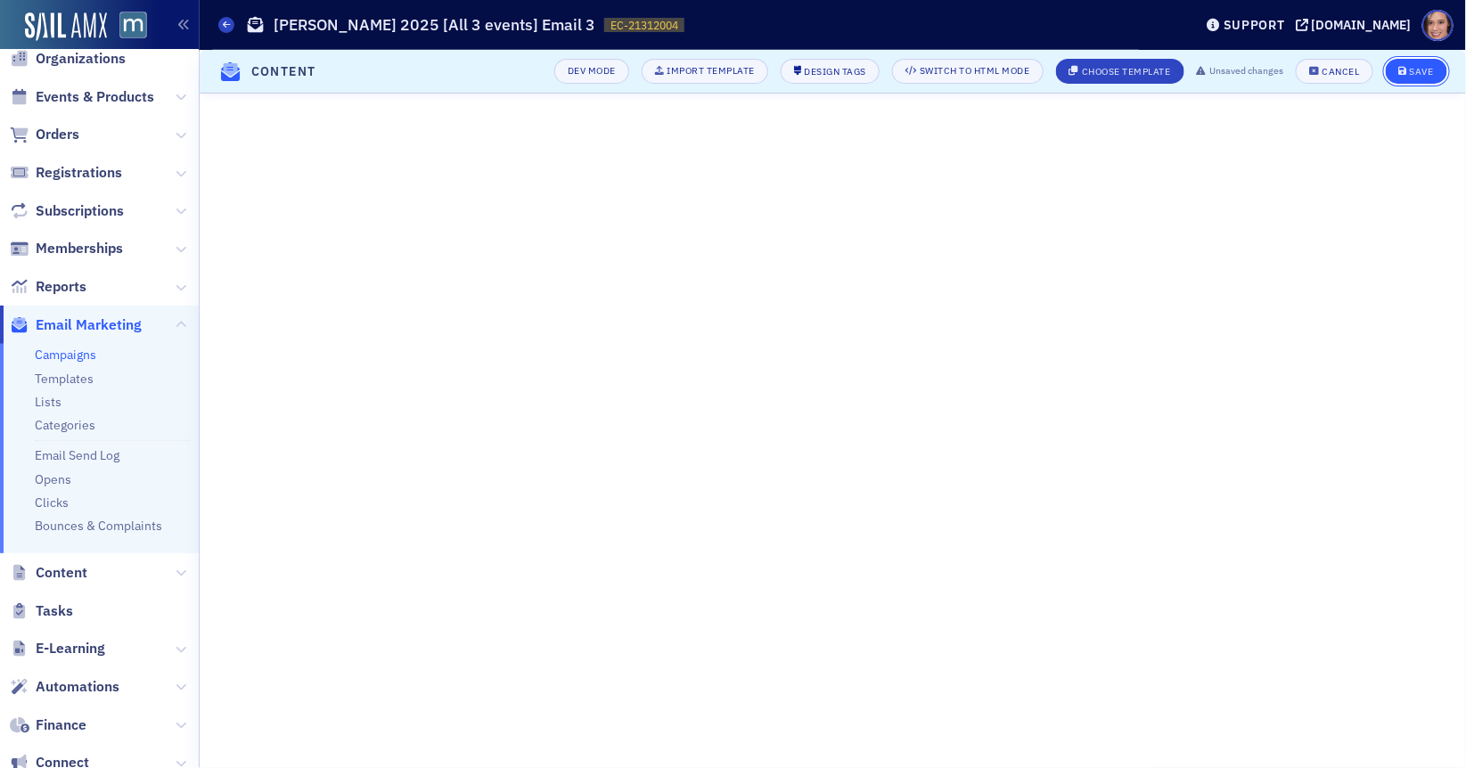
click at [1423, 71] on div "Save" at bounding box center [1422, 72] width 24 height 10
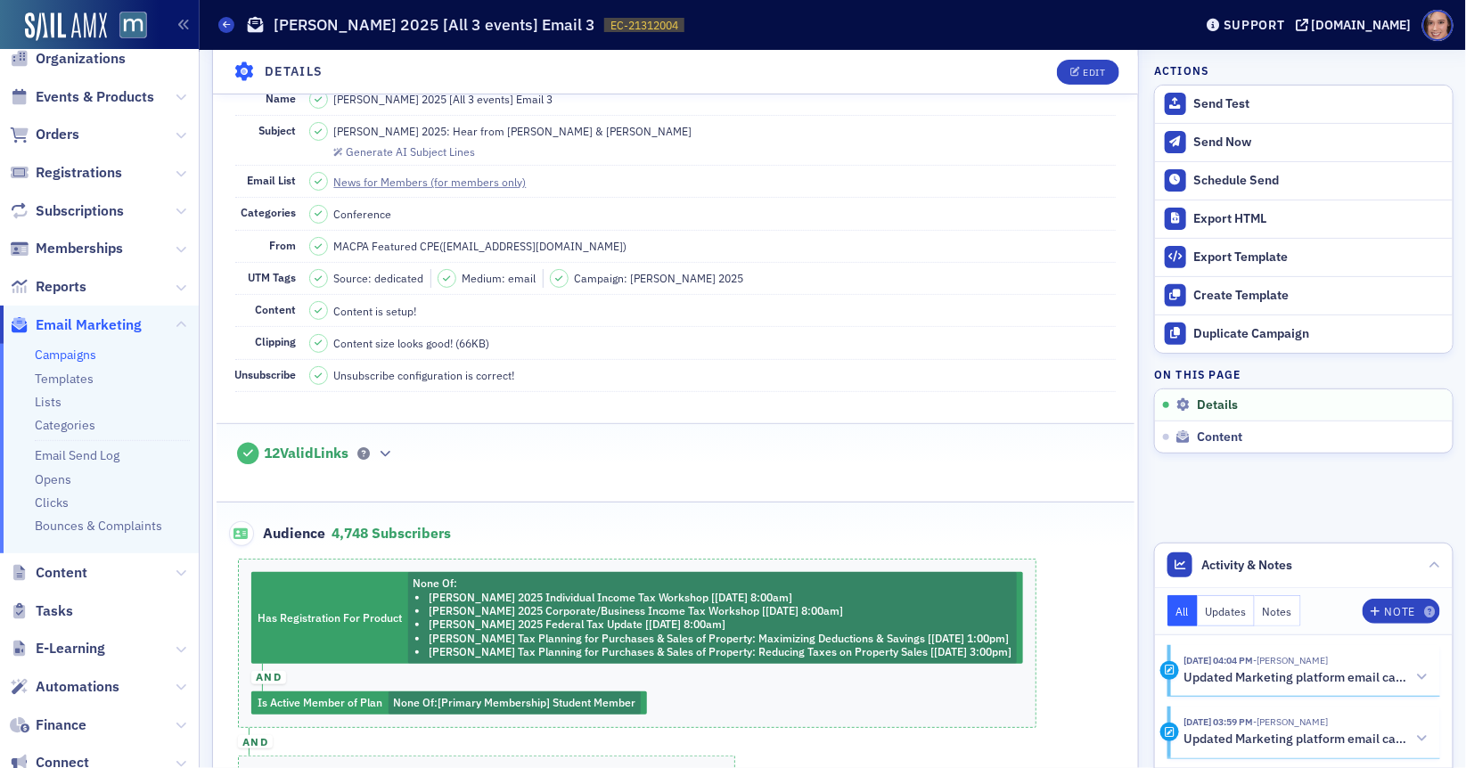
scroll to position [0, 0]
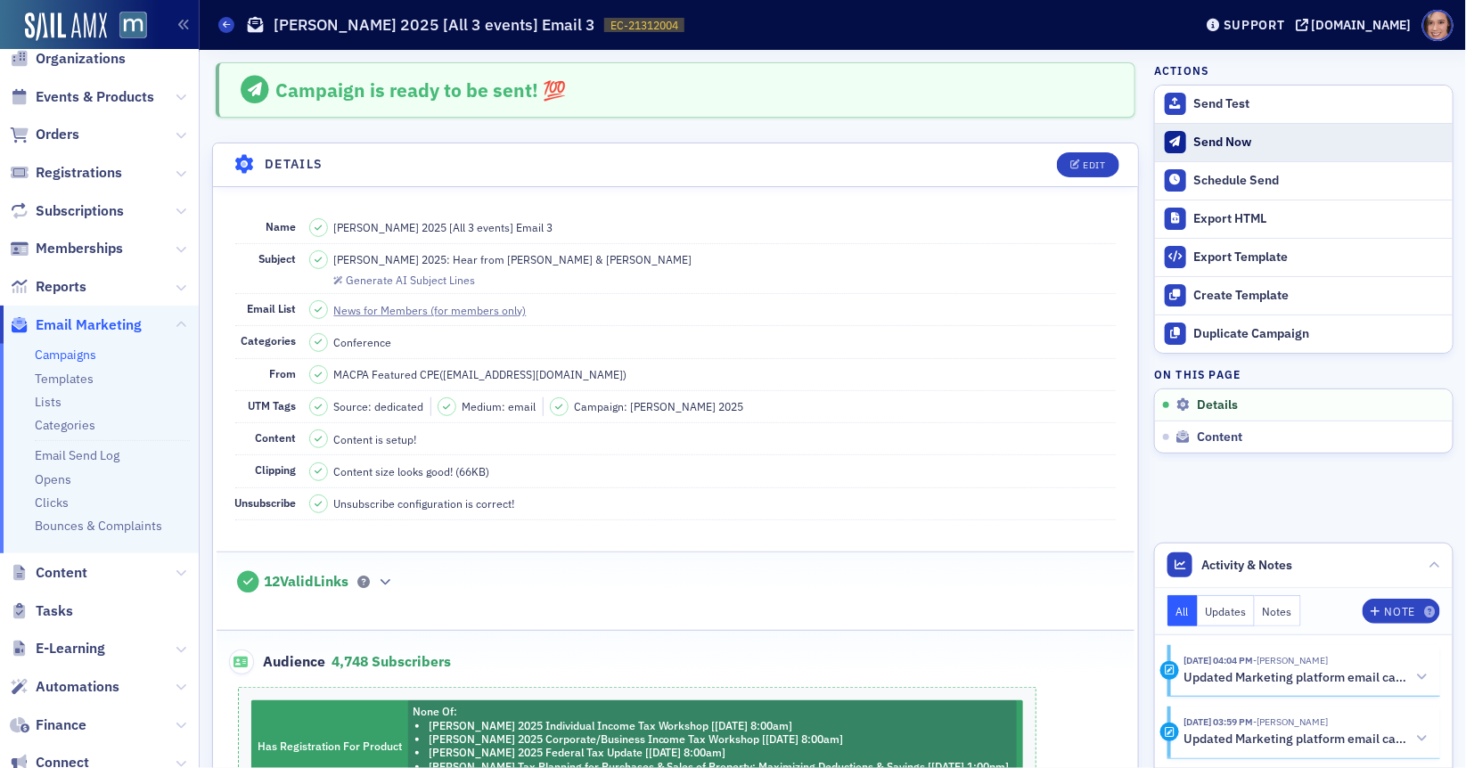
click at [1226, 139] on div "Send Now" at bounding box center [1319, 143] width 250 height 16
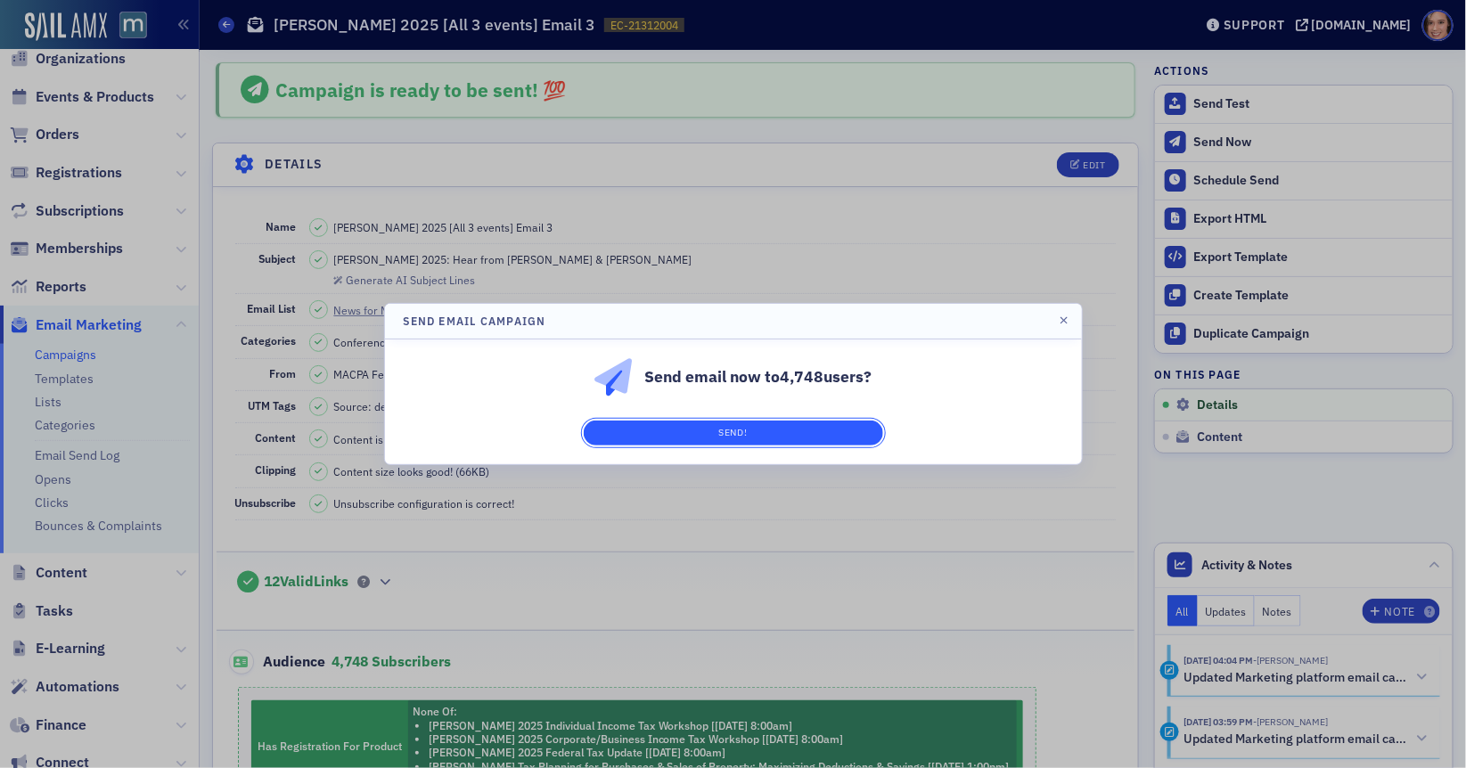
click at [835, 430] on button "Send!" at bounding box center [733, 433] width 299 height 25
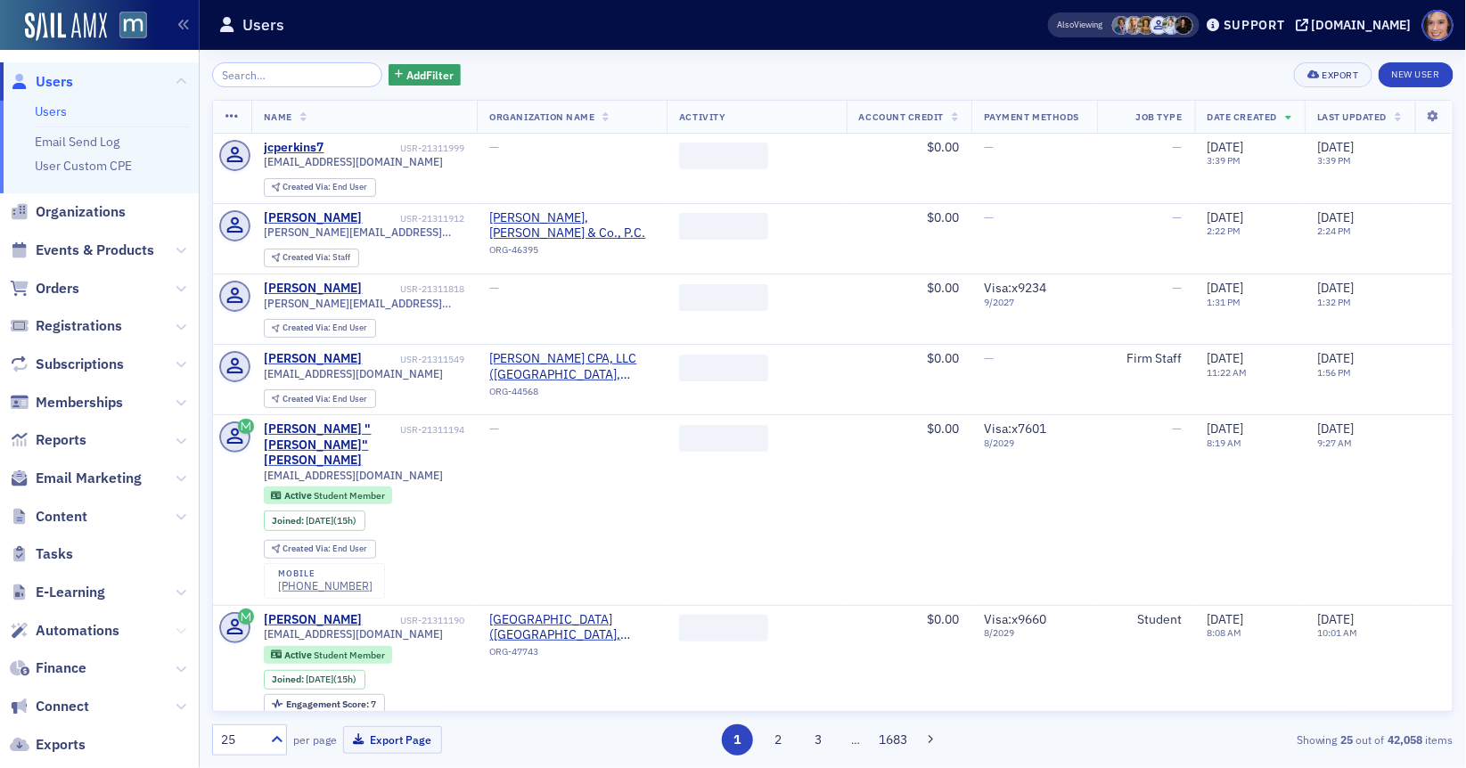
click at [184, 626] on icon at bounding box center [181, 631] width 11 height 11
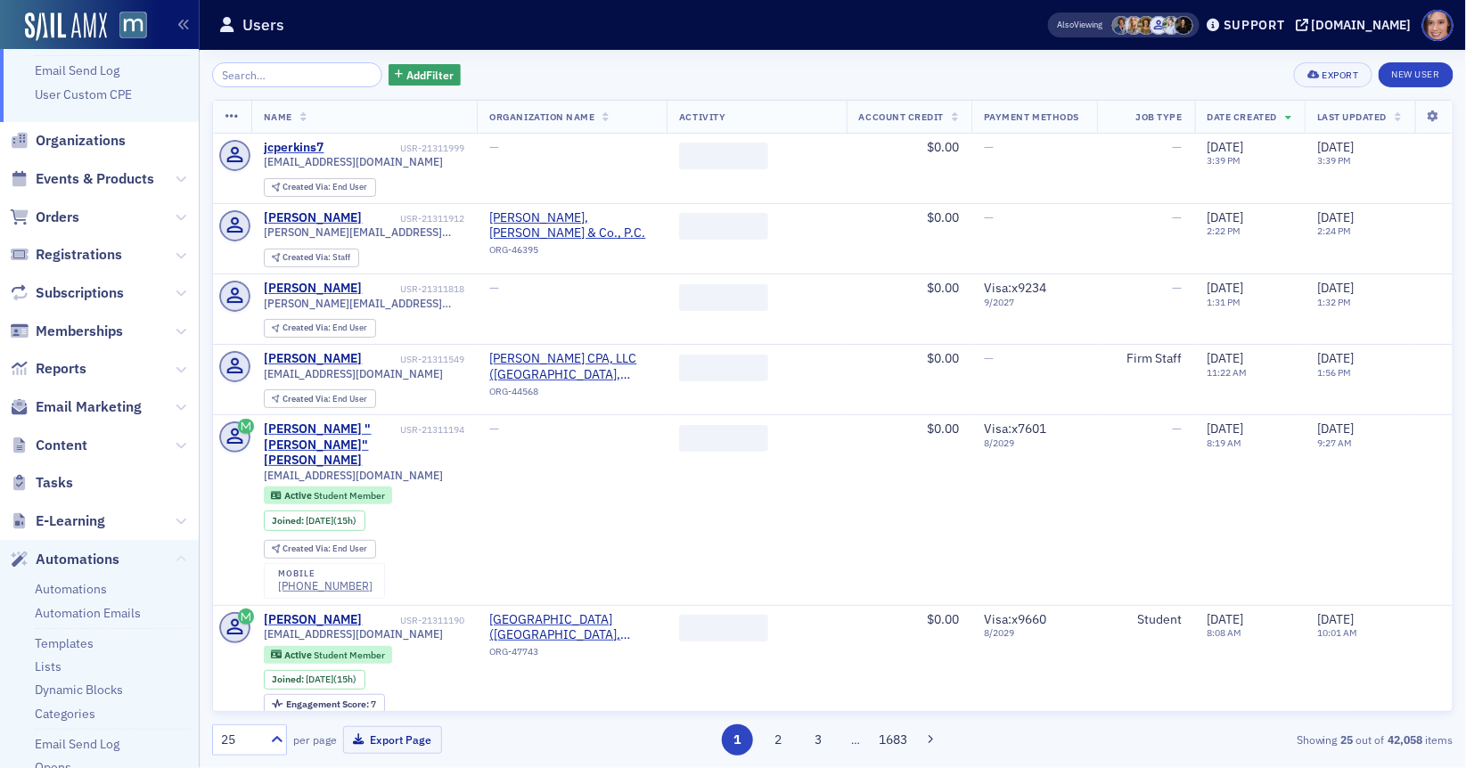
scroll to position [95, 0]
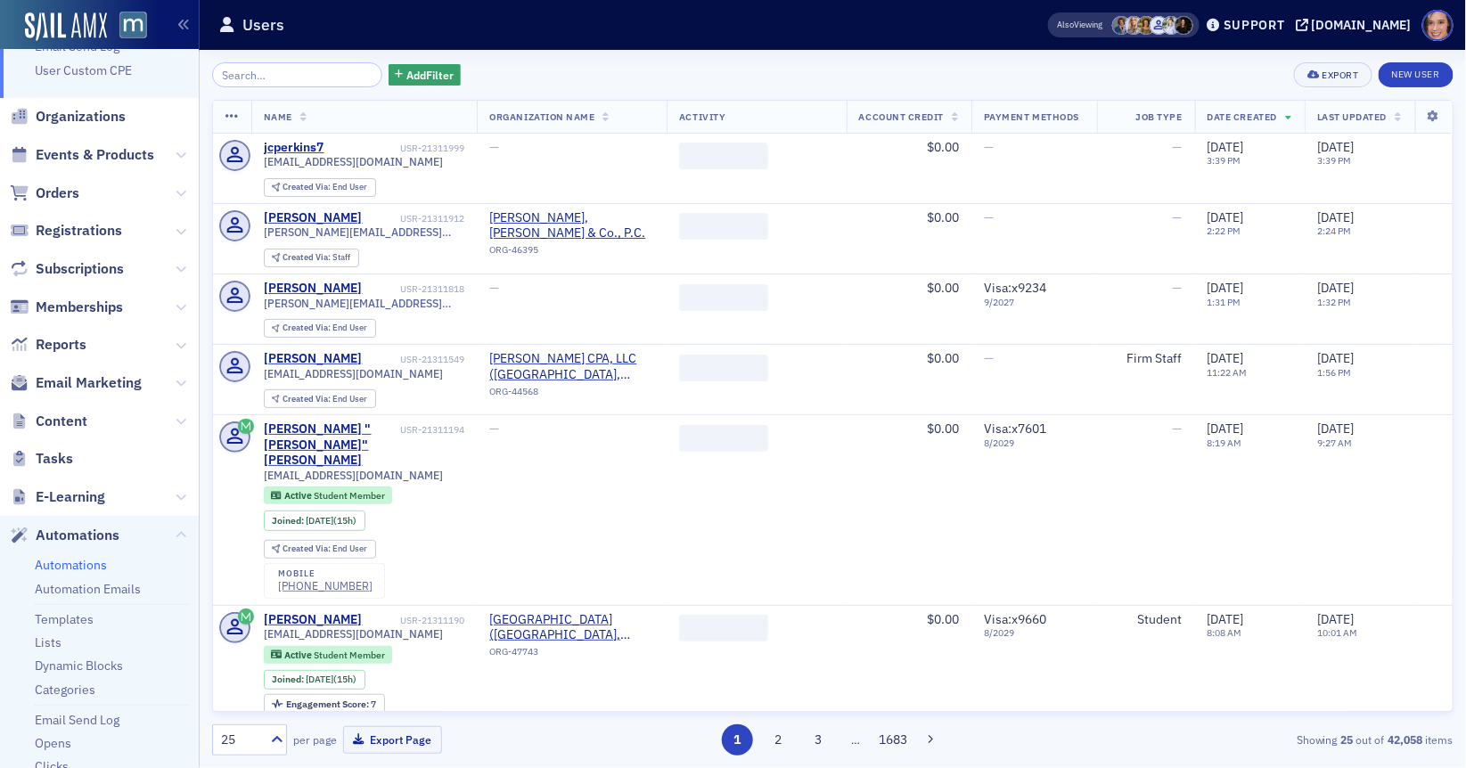
click at [82, 561] on link "Automations" at bounding box center [71, 565] width 72 height 16
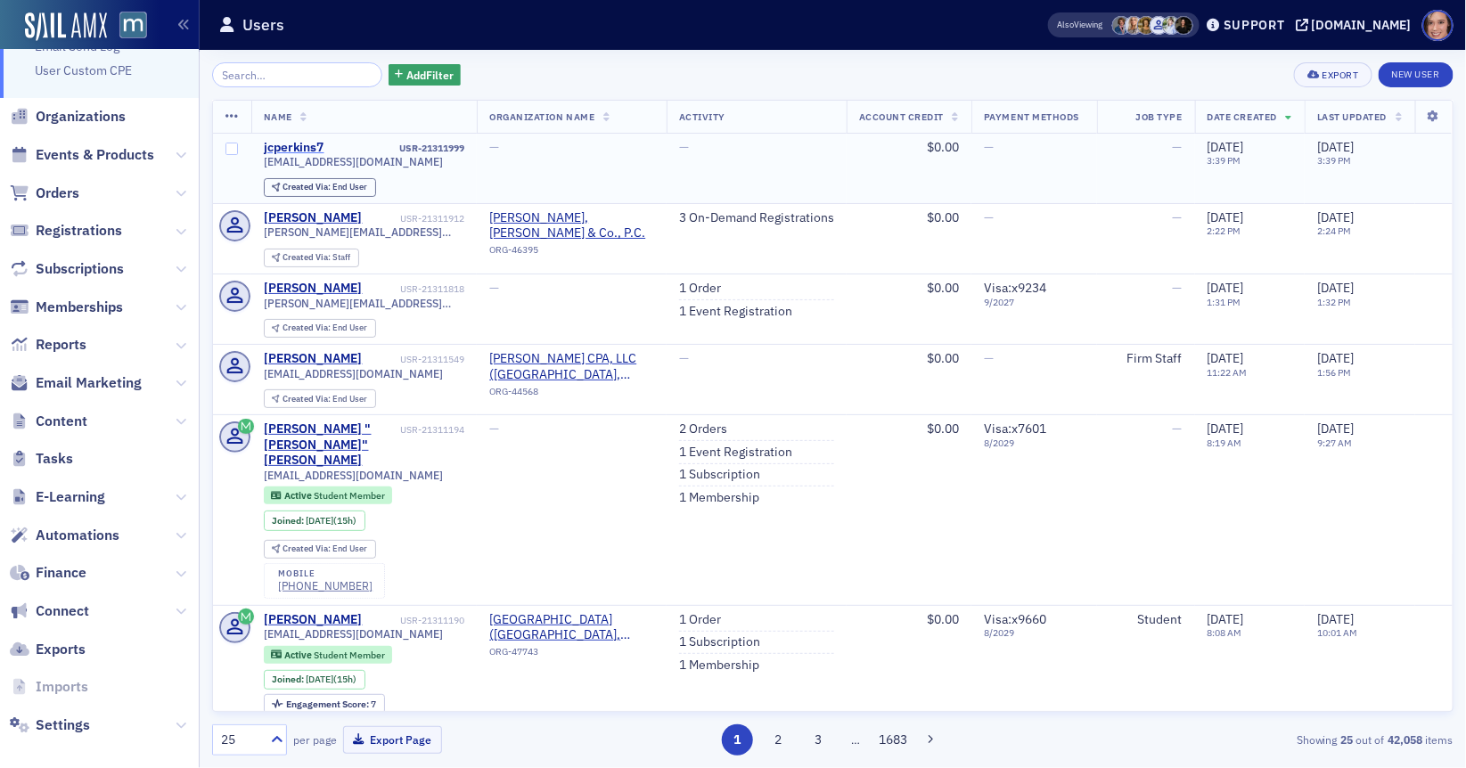
click at [290, 149] on div "jcperkins7" at bounding box center [294, 148] width 61 height 16
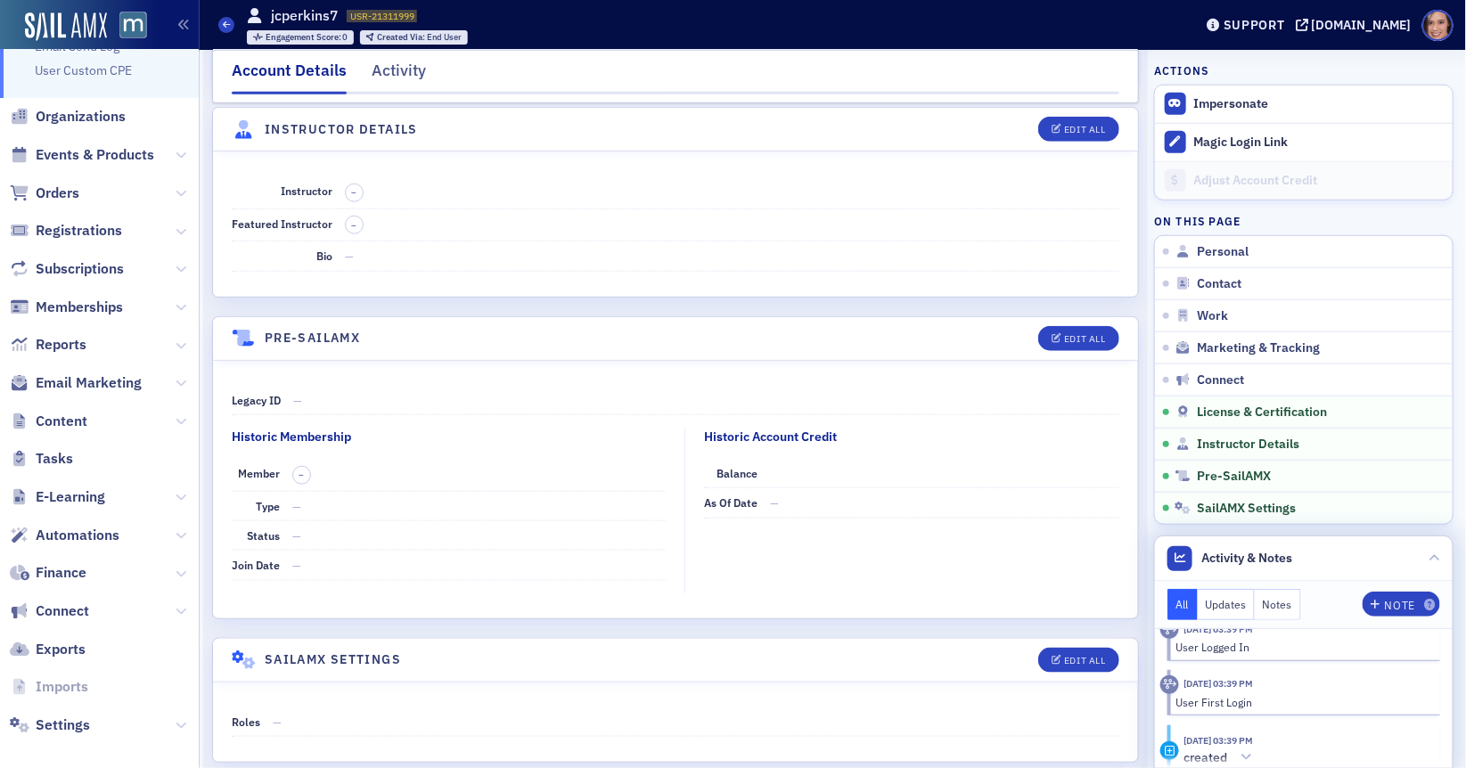
scroll to position [20, 0]
click at [1232, 341] on span "Marketing & Tracking" at bounding box center [1258, 348] width 123 height 16
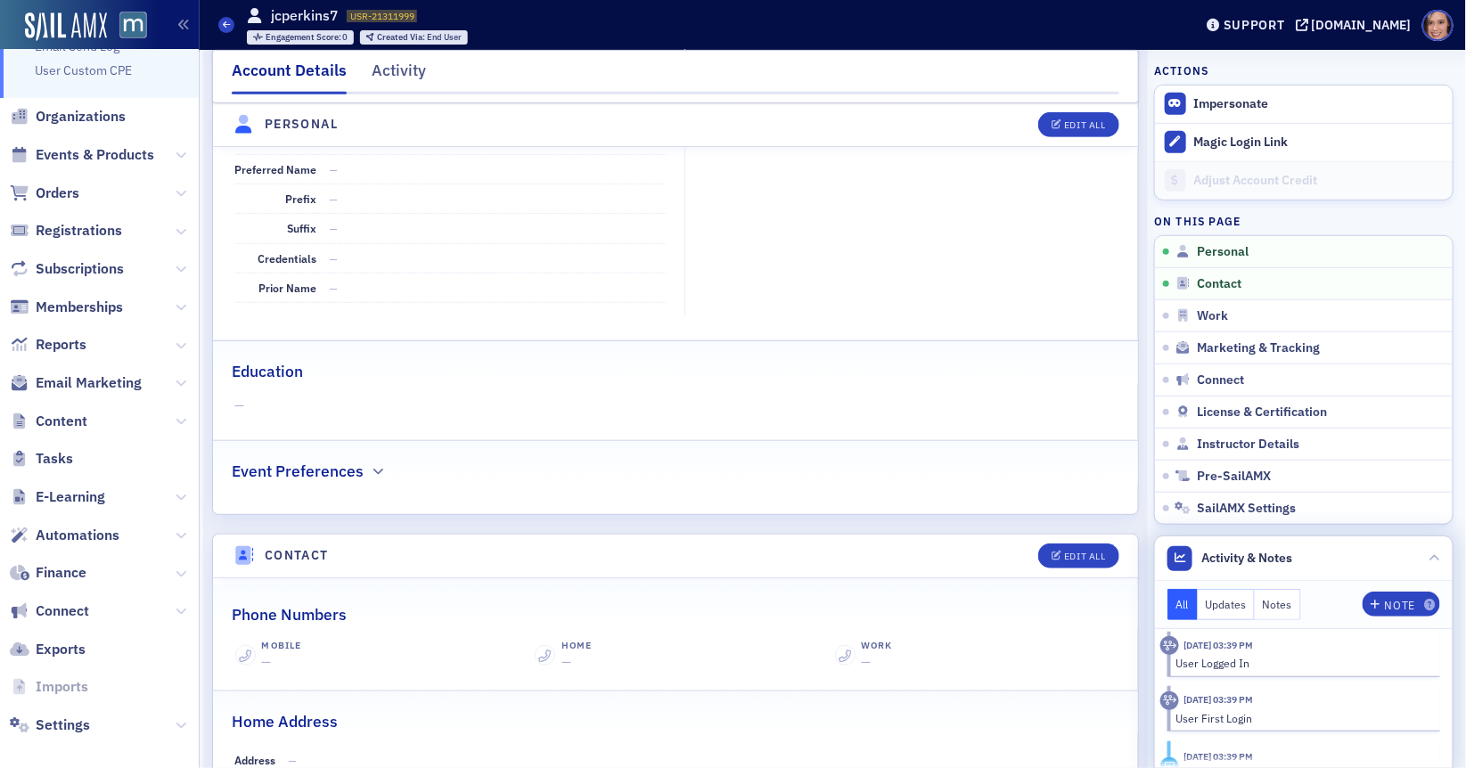
scroll to position [0, 0]
click at [225, 24] on icon at bounding box center [226, 24] width 7 height 8
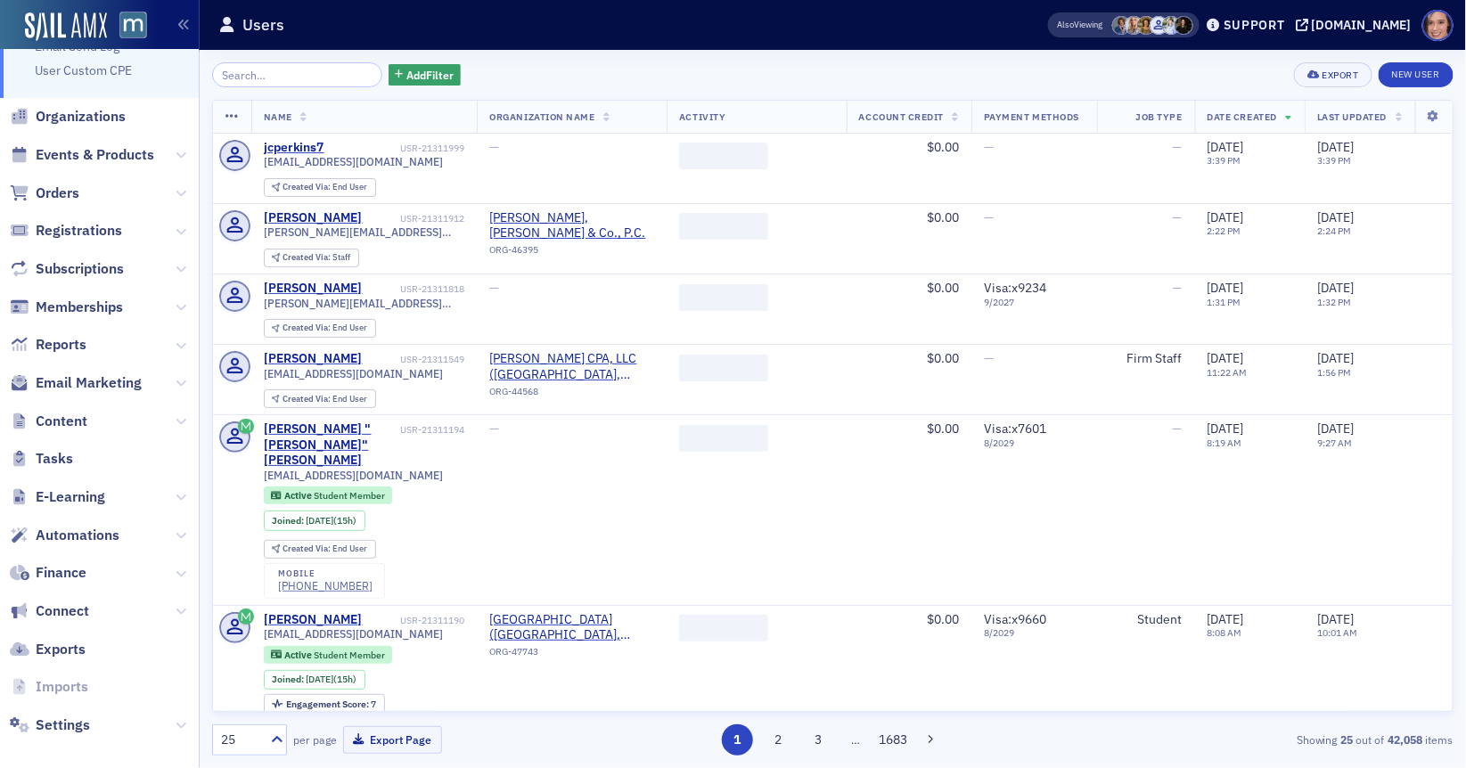
click at [237, 112] on icon at bounding box center [231, 117] width 13 height 14
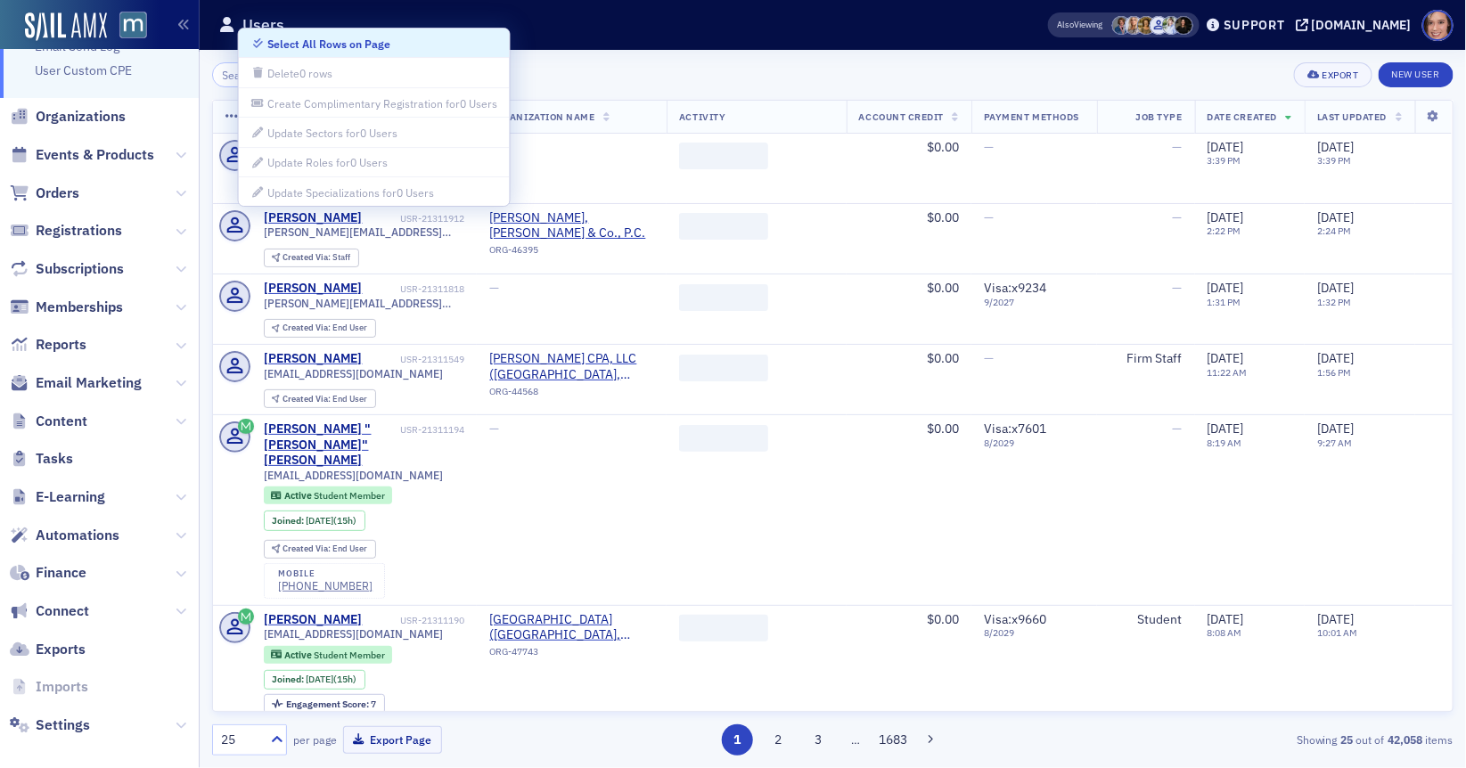
click at [229, 115] on icon at bounding box center [231, 117] width 13 height 14
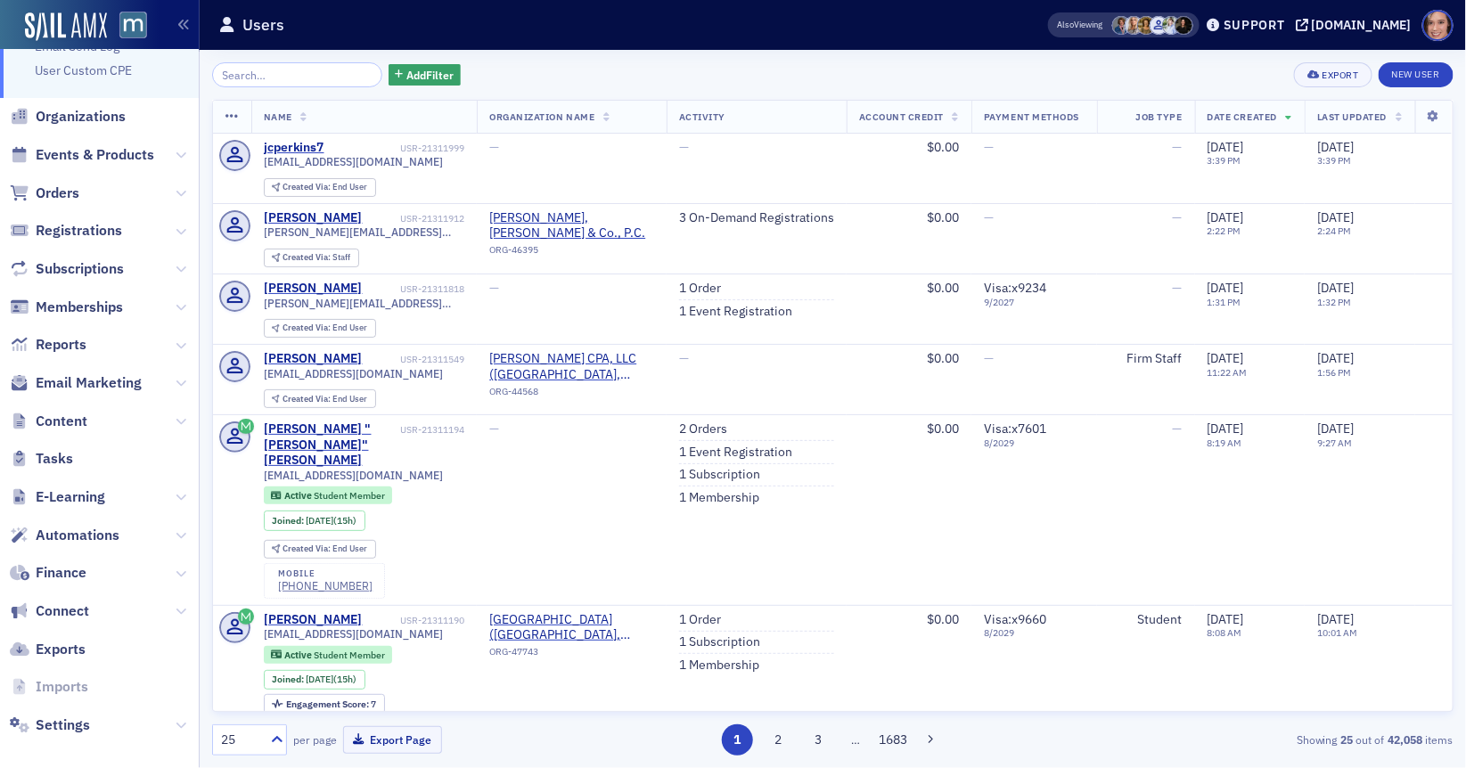
click at [233, 116] on icon at bounding box center [231, 117] width 13 height 14
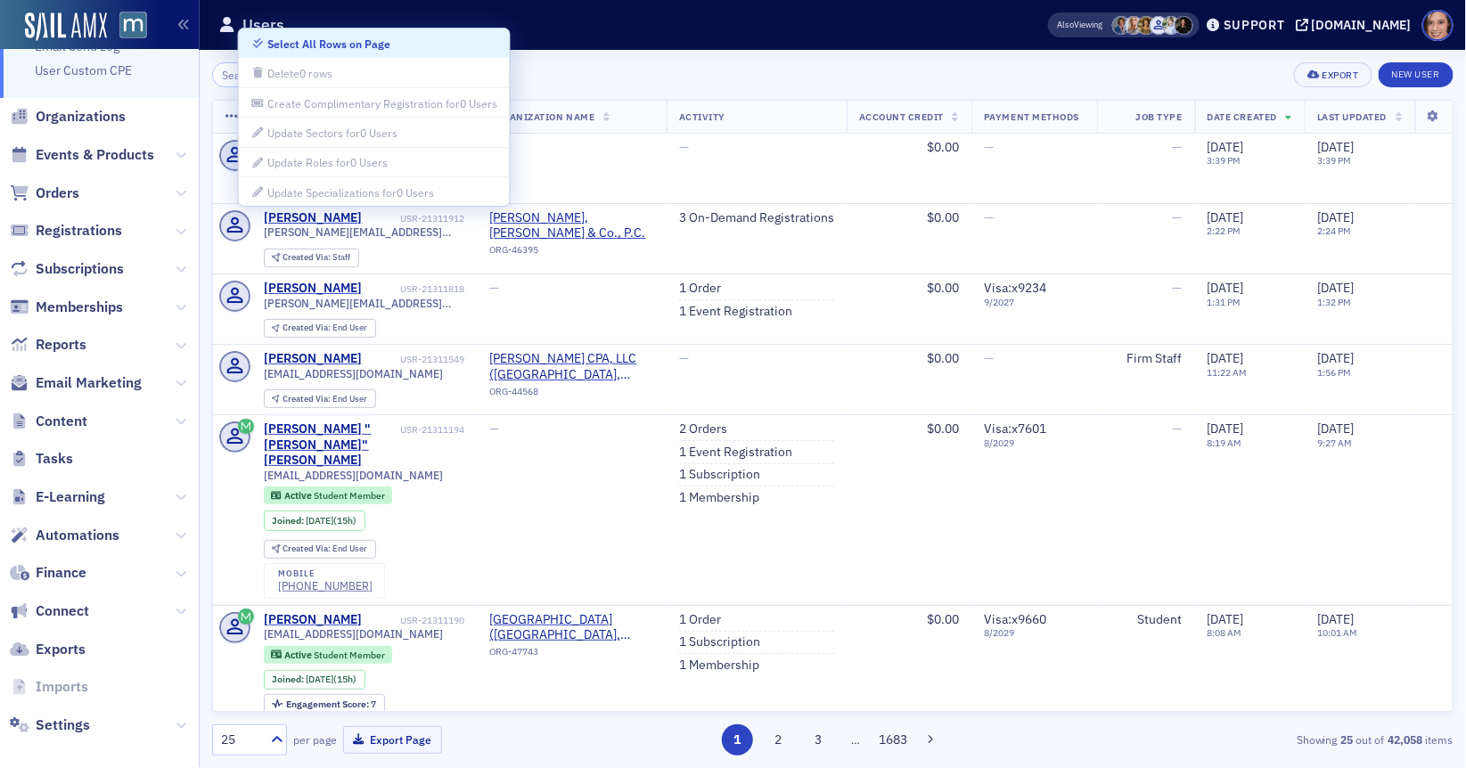
click at [232, 116] on icon at bounding box center [231, 117] width 13 height 14
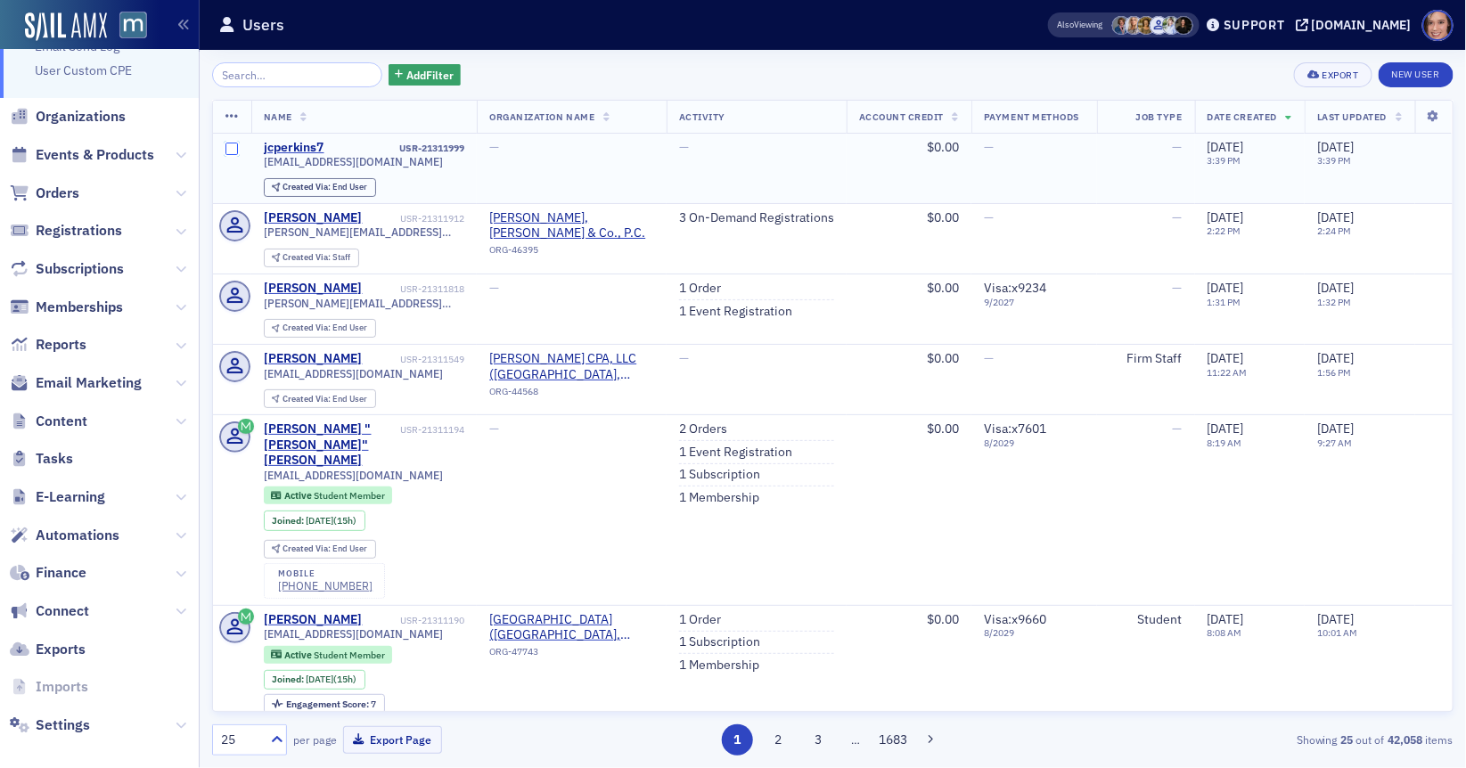
click at [234, 145] on input "checkbox" at bounding box center [231, 149] width 12 height 12
click at [232, 122] on icon at bounding box center [231, 117] width 13 height 14
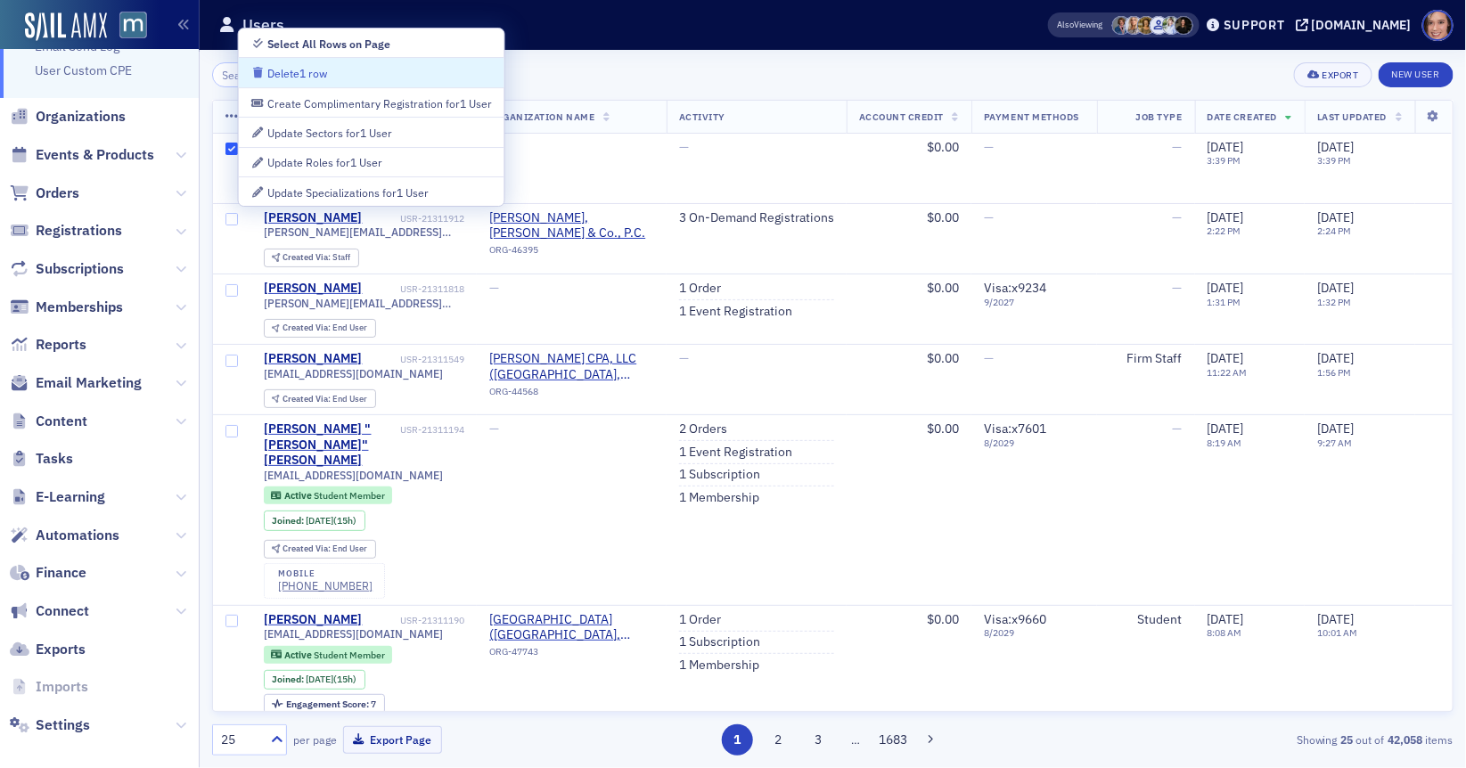
click at [296, 62] on button "Delete 1 row" at bounding box center [372, 71] width 266 height 29
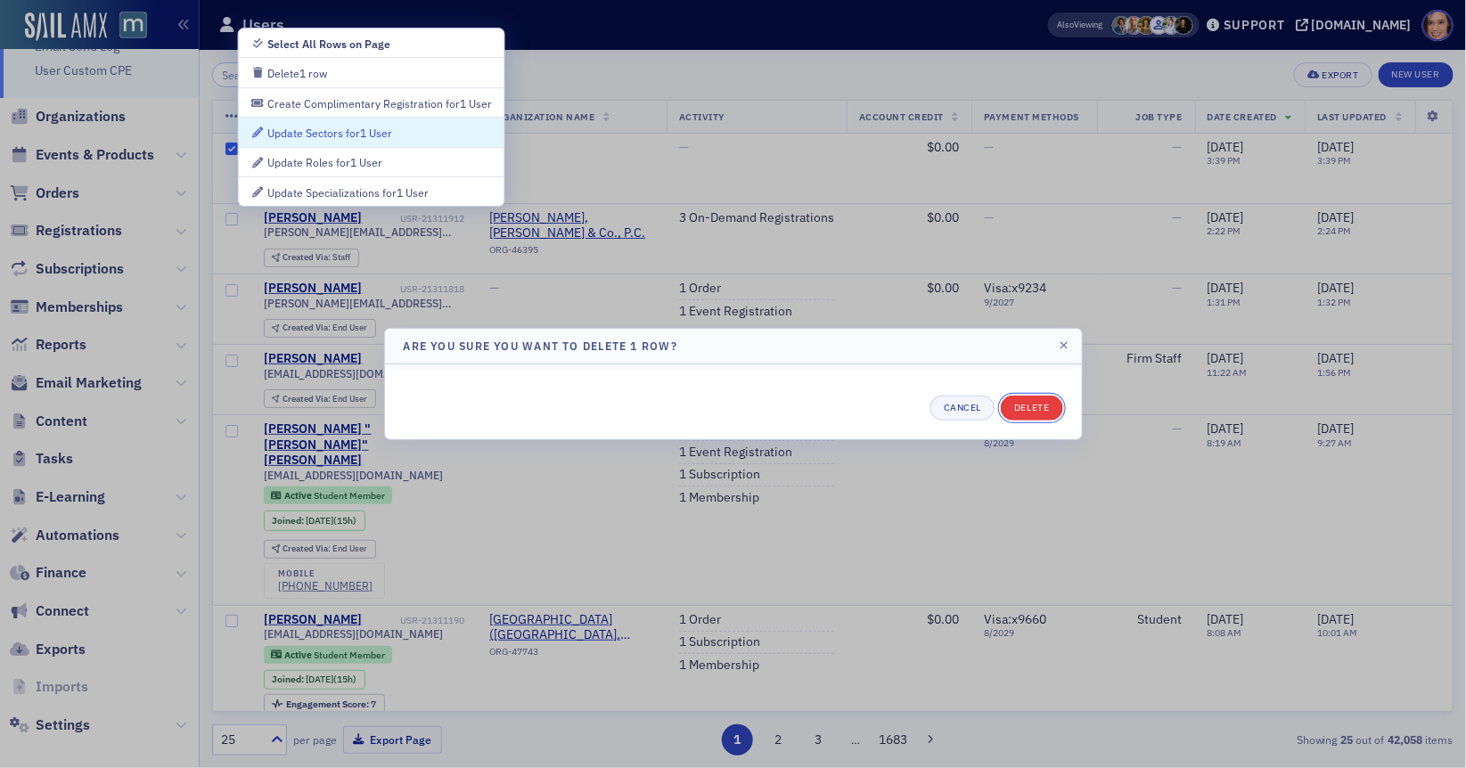
click at [1020, 407] on button "Delete" at bounding box center [1031, 408] width 61 height 25
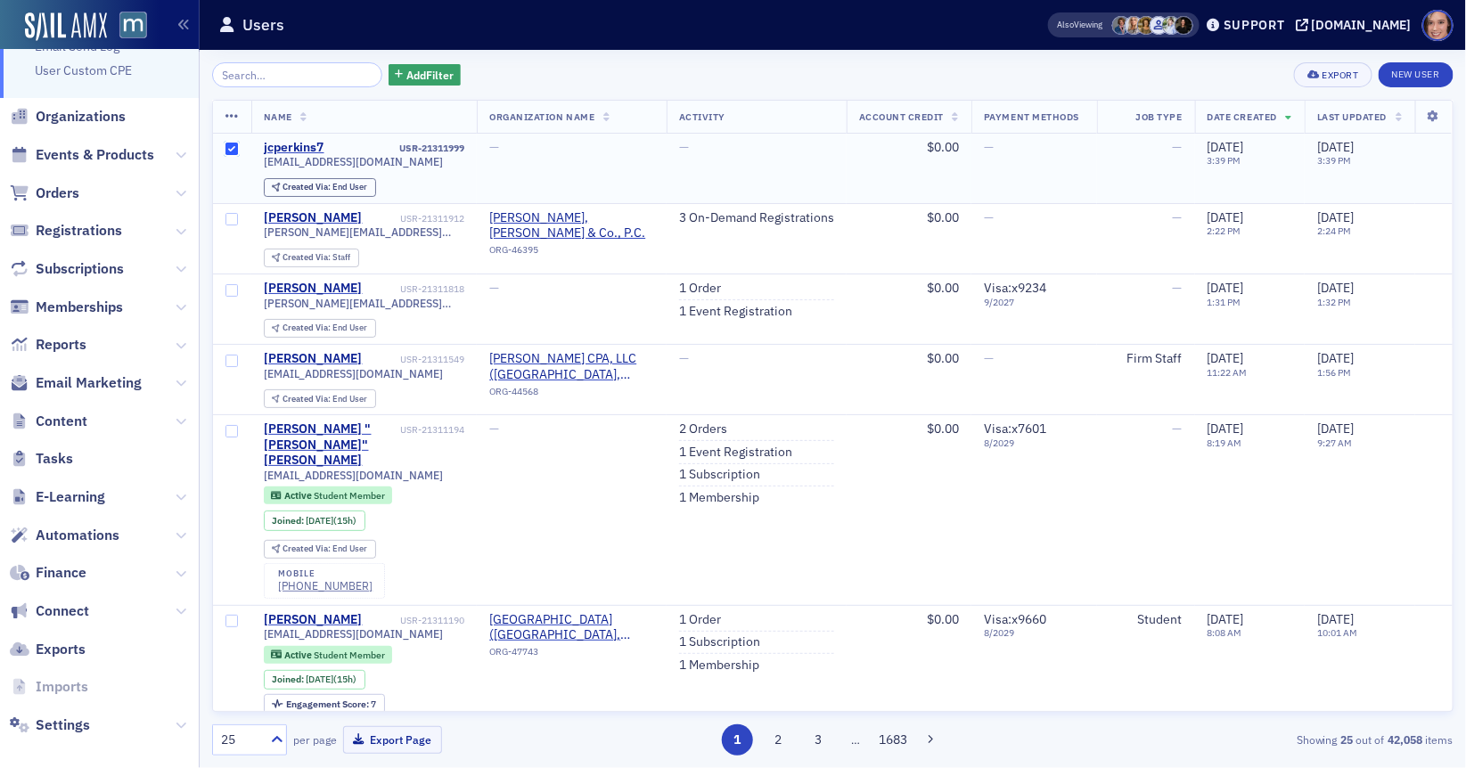
click at [231, 144] on input "checkbox" at bounding box center [231, 149] width 12 height 12
click at [231, 151] on input "checkbox" at bounding box center [231, 149] width 12 height 12
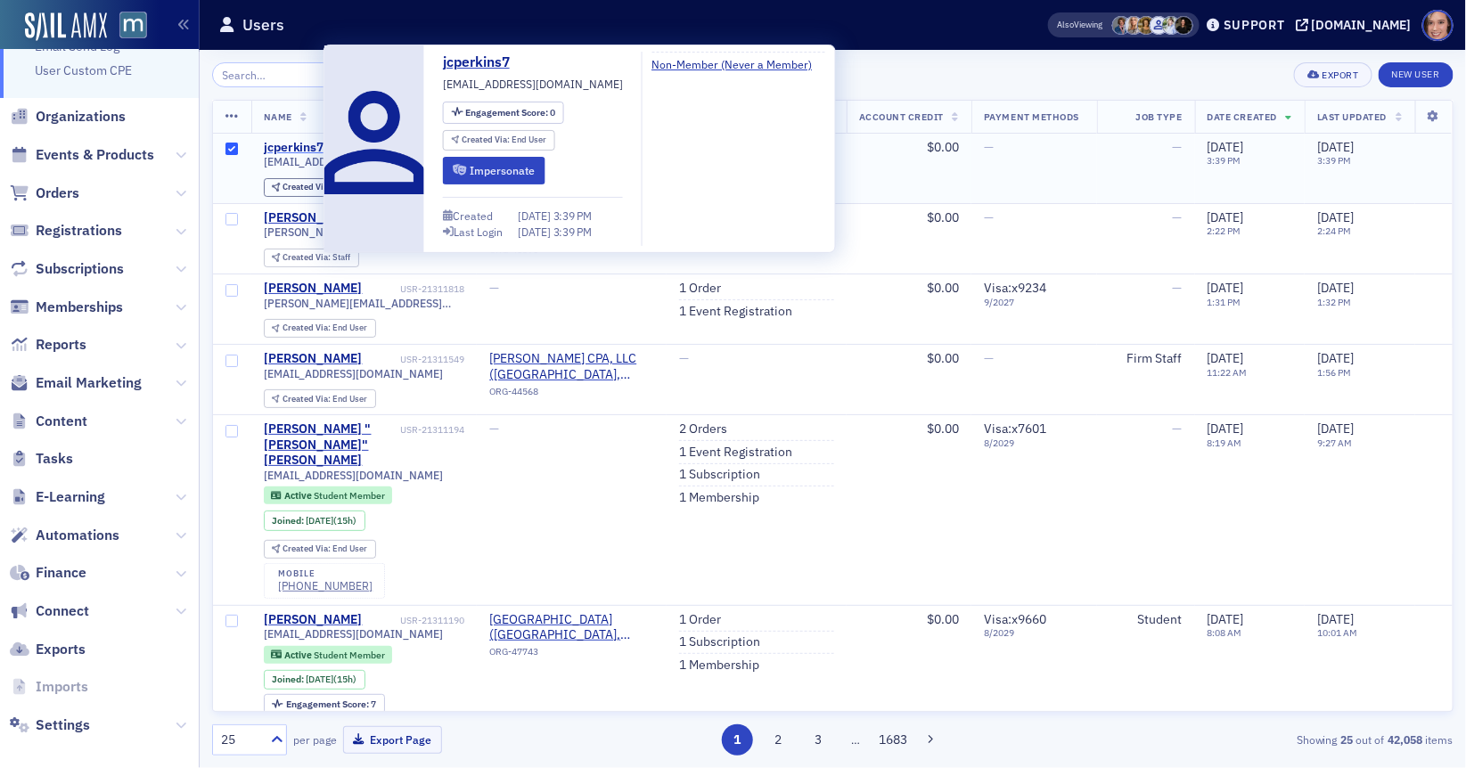
click at [291, 145] on div "jcperkins7" at bounding box center [294, 148] width 61 height 16
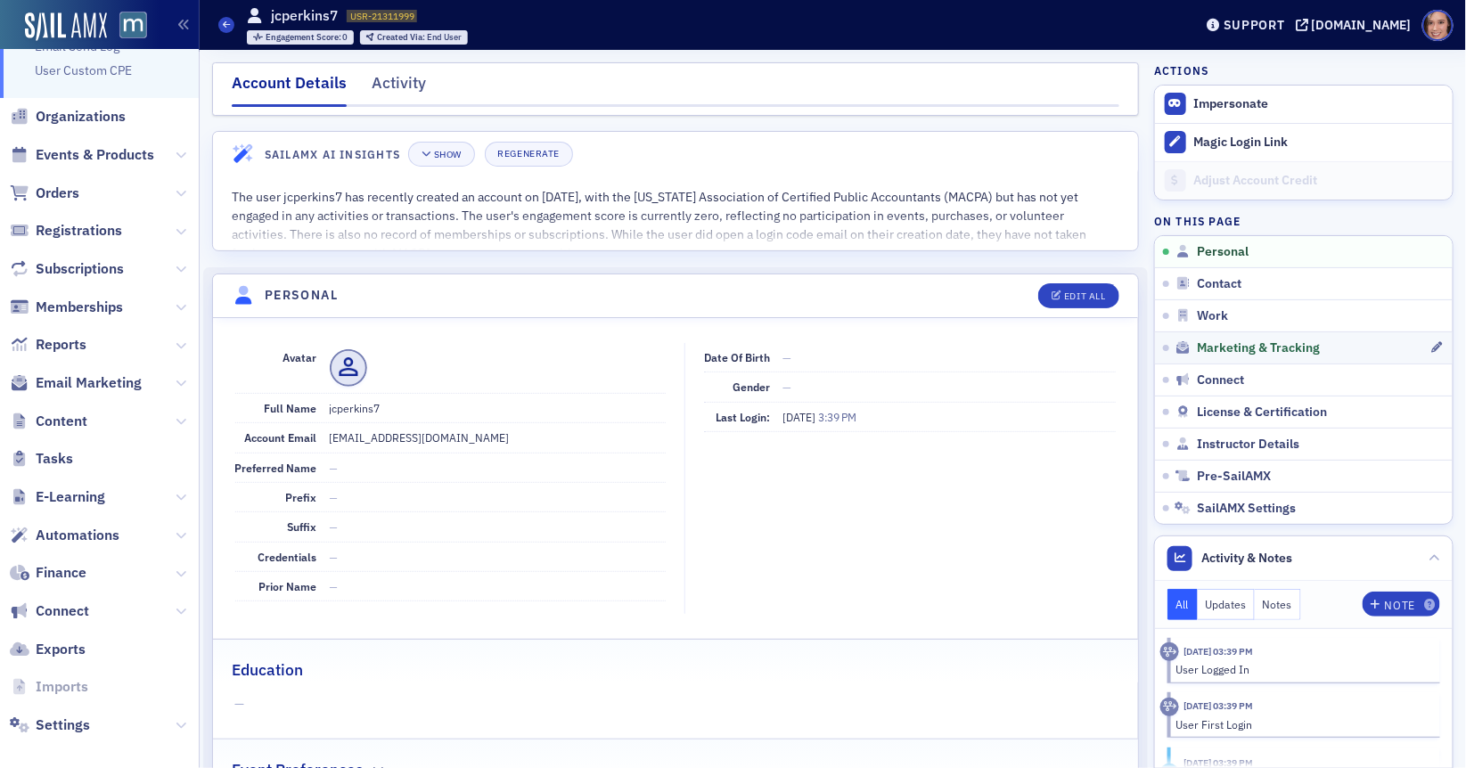
click at [1261, 335] on link "Marketing & Tracking" at bounding box center [1304, 348] width 298 height 32
click at [1061, 300] on button "Edit All" at bounding box center [1078, 295] width 80 height 25
select select "US"
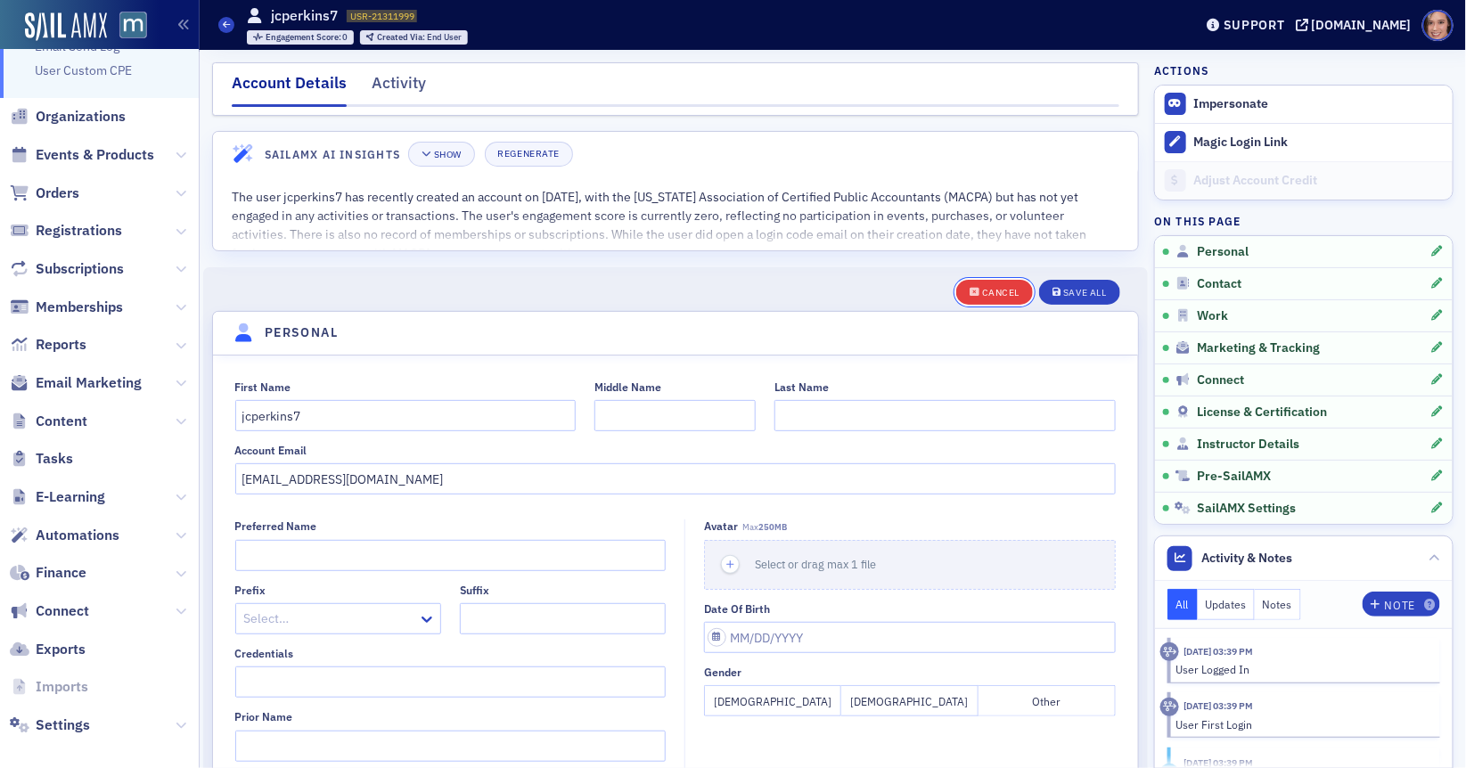
click at [988, 290] on div "Cancel" at bounding box center [1000, 293] width 37 height 10
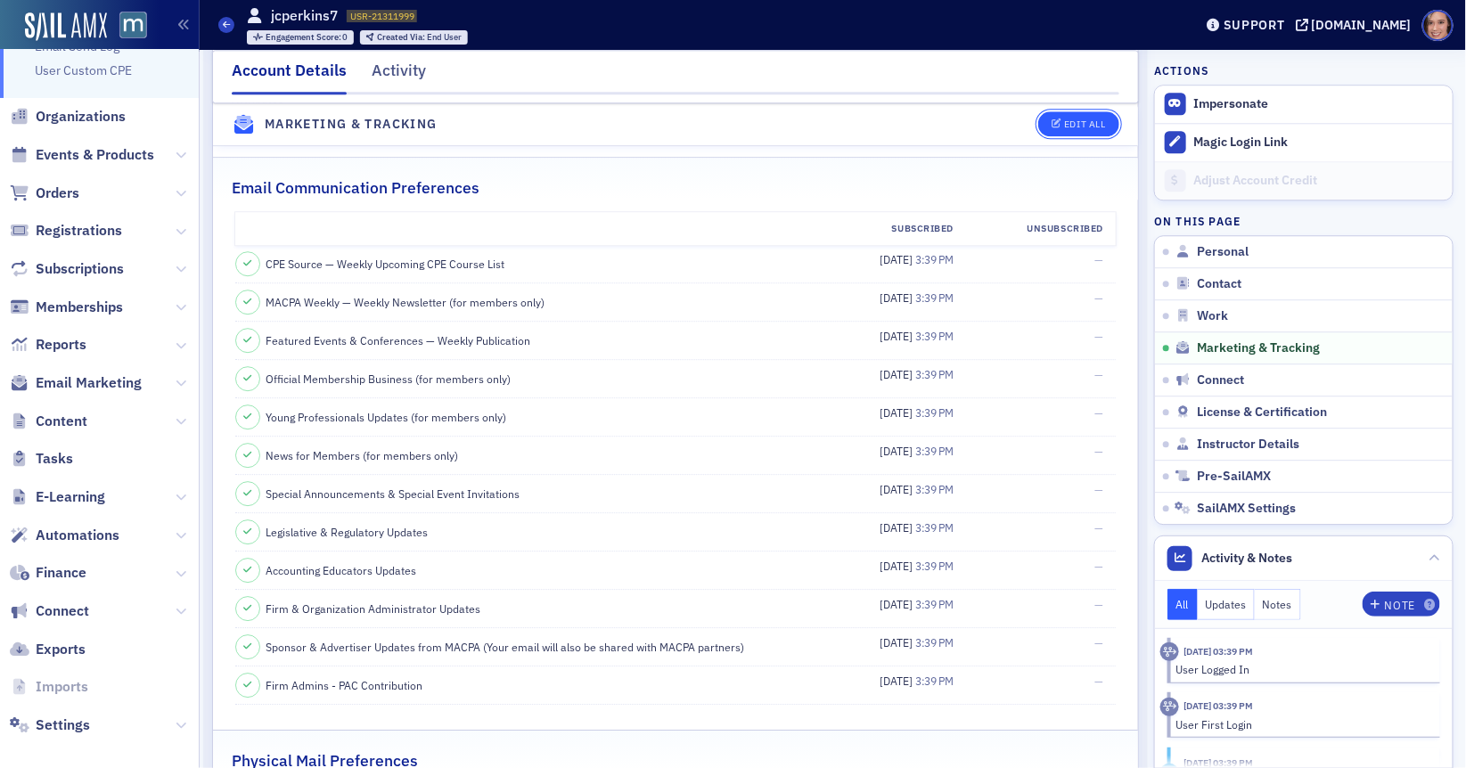
click at [1065, 135] on button "Edit All" at bounding box center [1078, 124] width 80 height 25
select select "US"
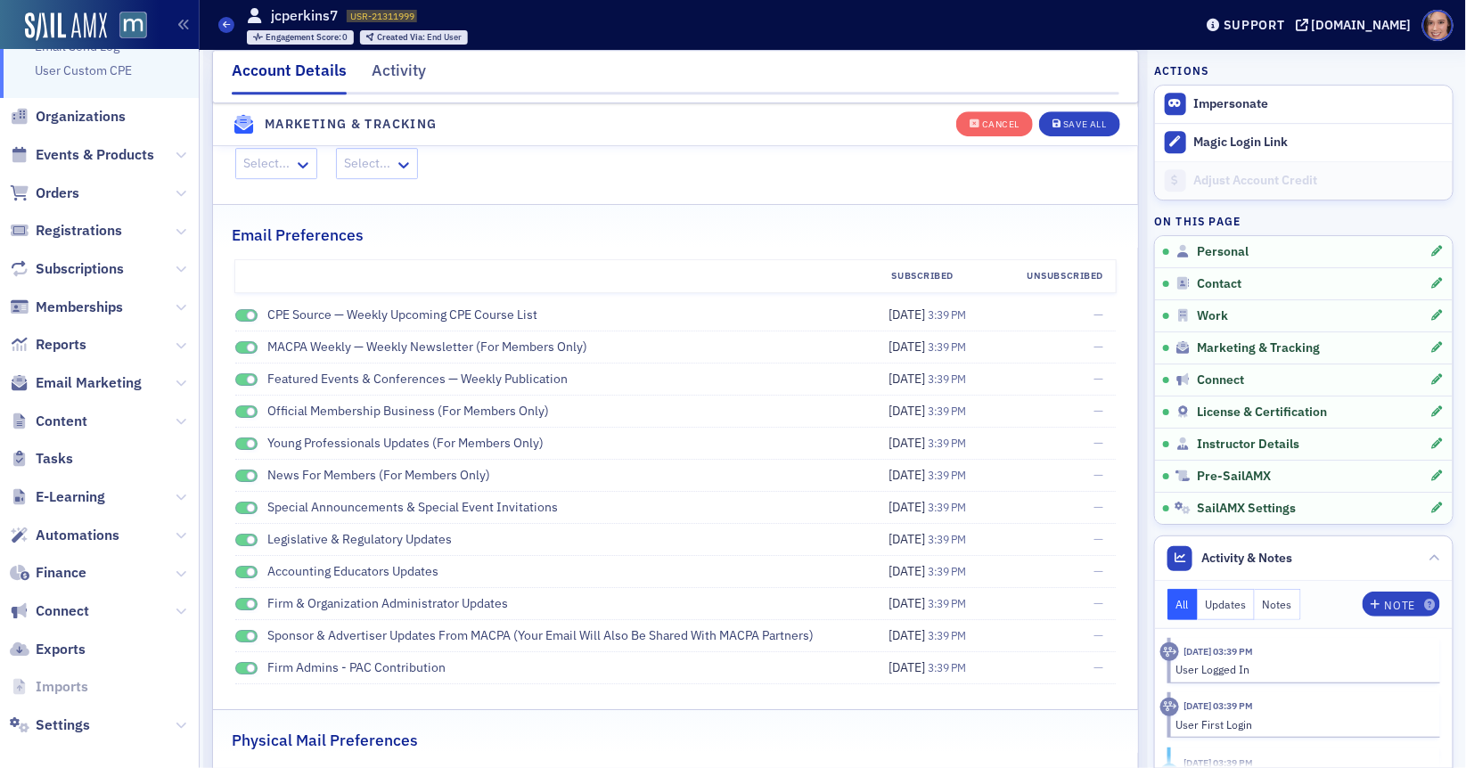
scroll to position [2140, 0]
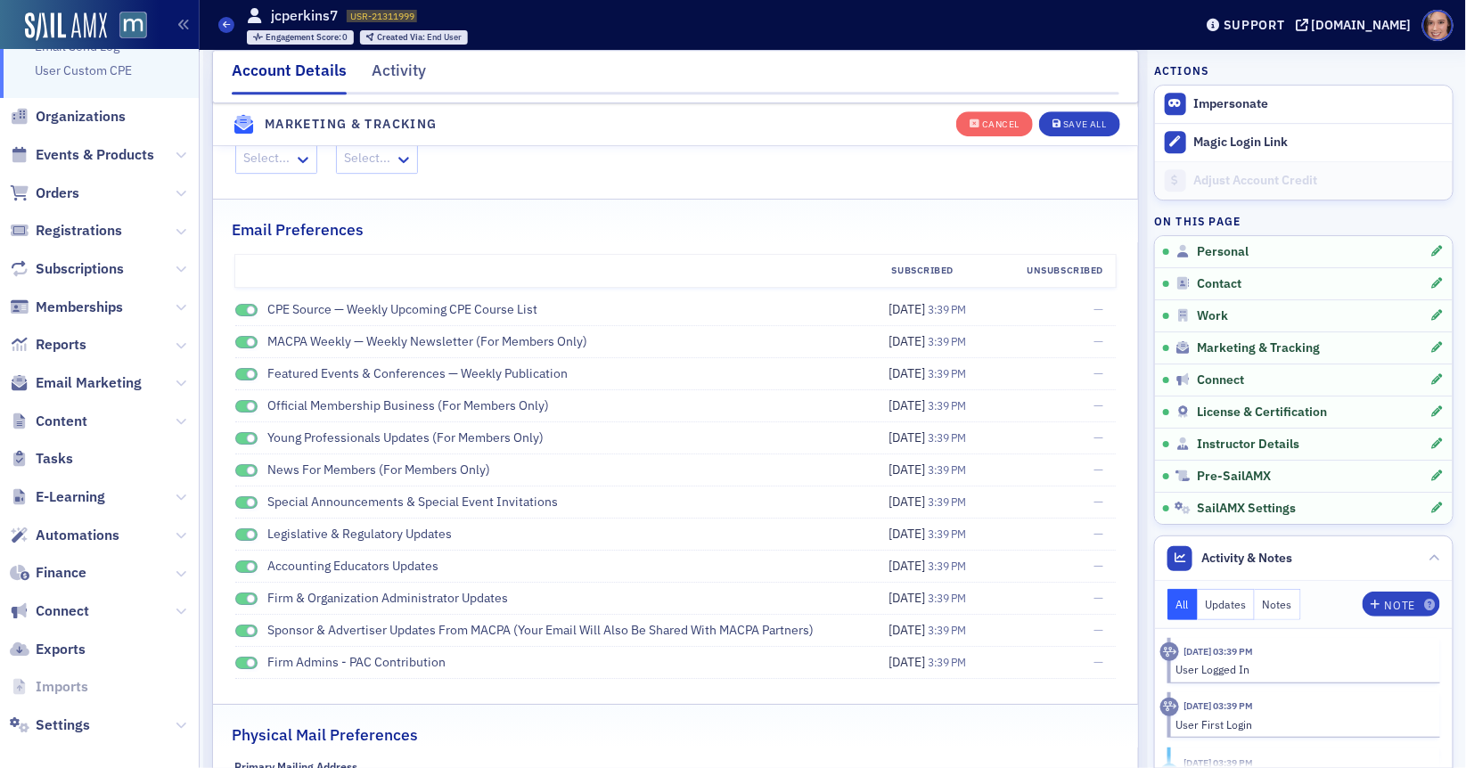
click at [243, 304] on span at bounding box center [246, 310] width 23 height 13
click at [243, 336] on span at bounding box center [246, 342] width 23 height 13
click at [250, 370] on span at bounding box center [251, 375] width 10 height 10
click at [250, 402] on span at bounding box center [251, 407] width 10 height 10
click at [250, 434] on span at bounding box center [251, 439] width 10 height 10
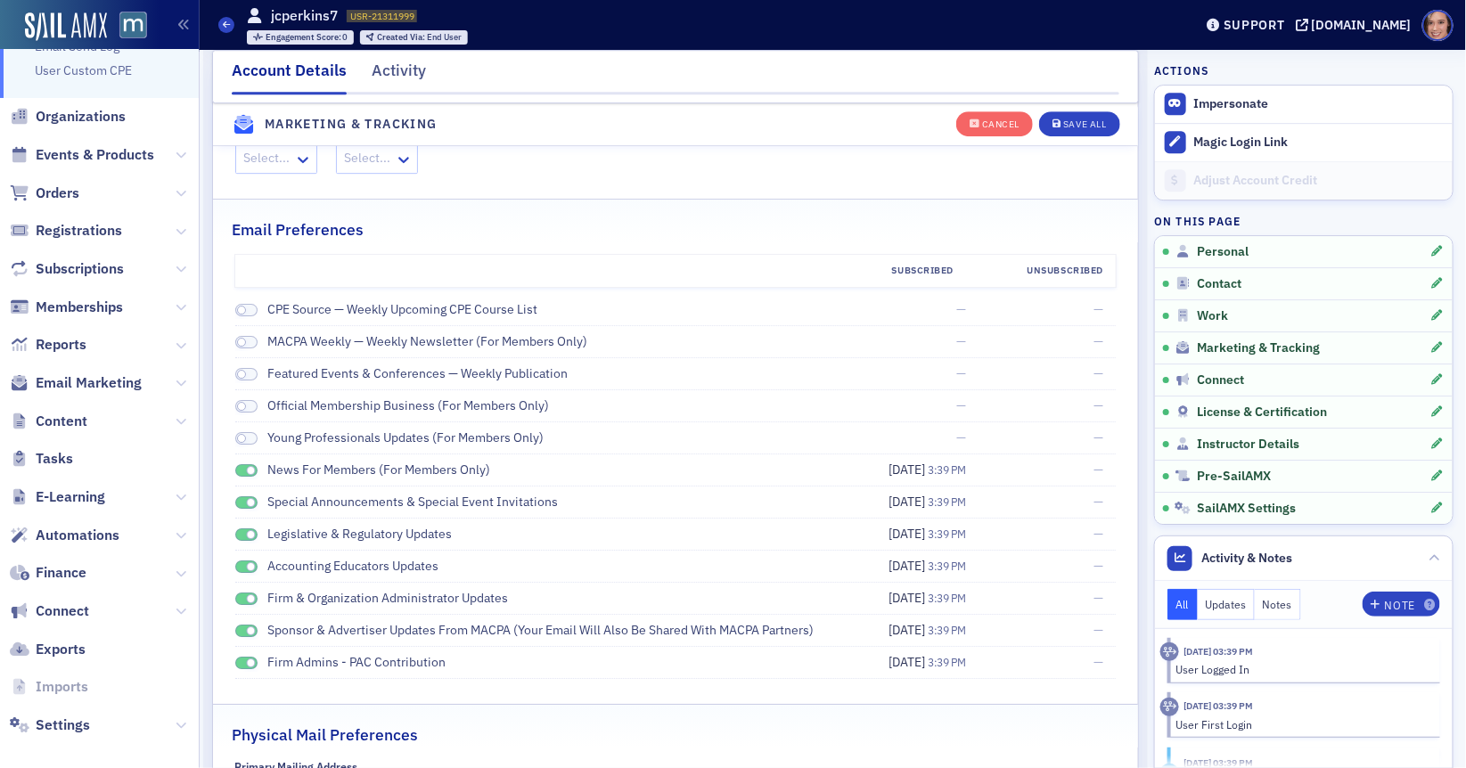
click at [250, 466] on span at bounding box center [251, 471] width 10 height 10
click at [250, 498] on span at bounding box center [251, 503] width 10 height 10
click at [244, 529] on span at bounding box center [246, 535] width 23 height 13
click at [247, 562] on span at bounding box center [251, 567] width 10 height 10
click at [247, 594] on span at bounding box center [251, 599] width 10 height 10
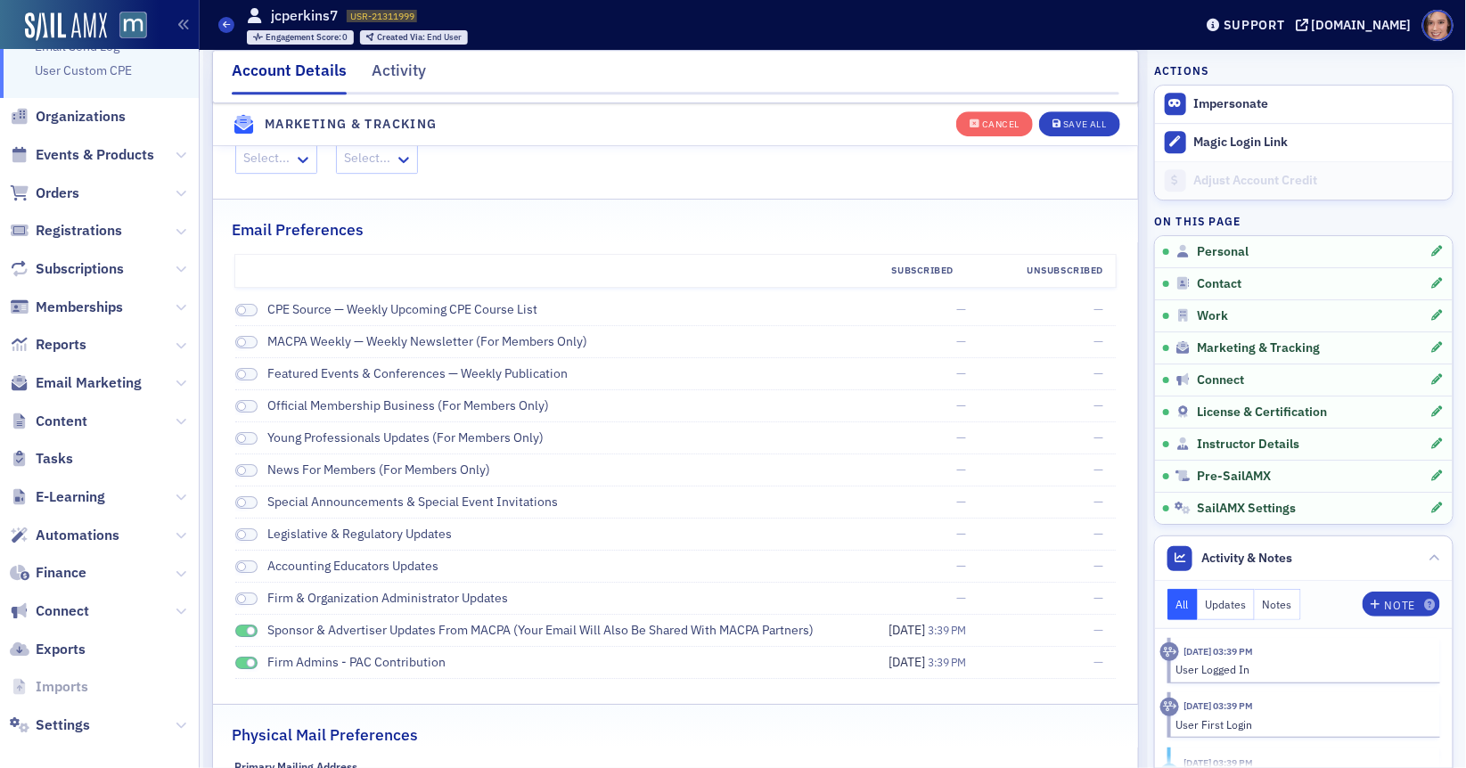
click at [247, 627] on span at bounding box center [251, 632] width 10 height 10
click at [250, 655] on div "Firm Admins - PAC Contribution" at bounding box center [538, 662] width 607 height 19
click at [248, 659] on span at bounding box center [251, 664] width 10 height 10
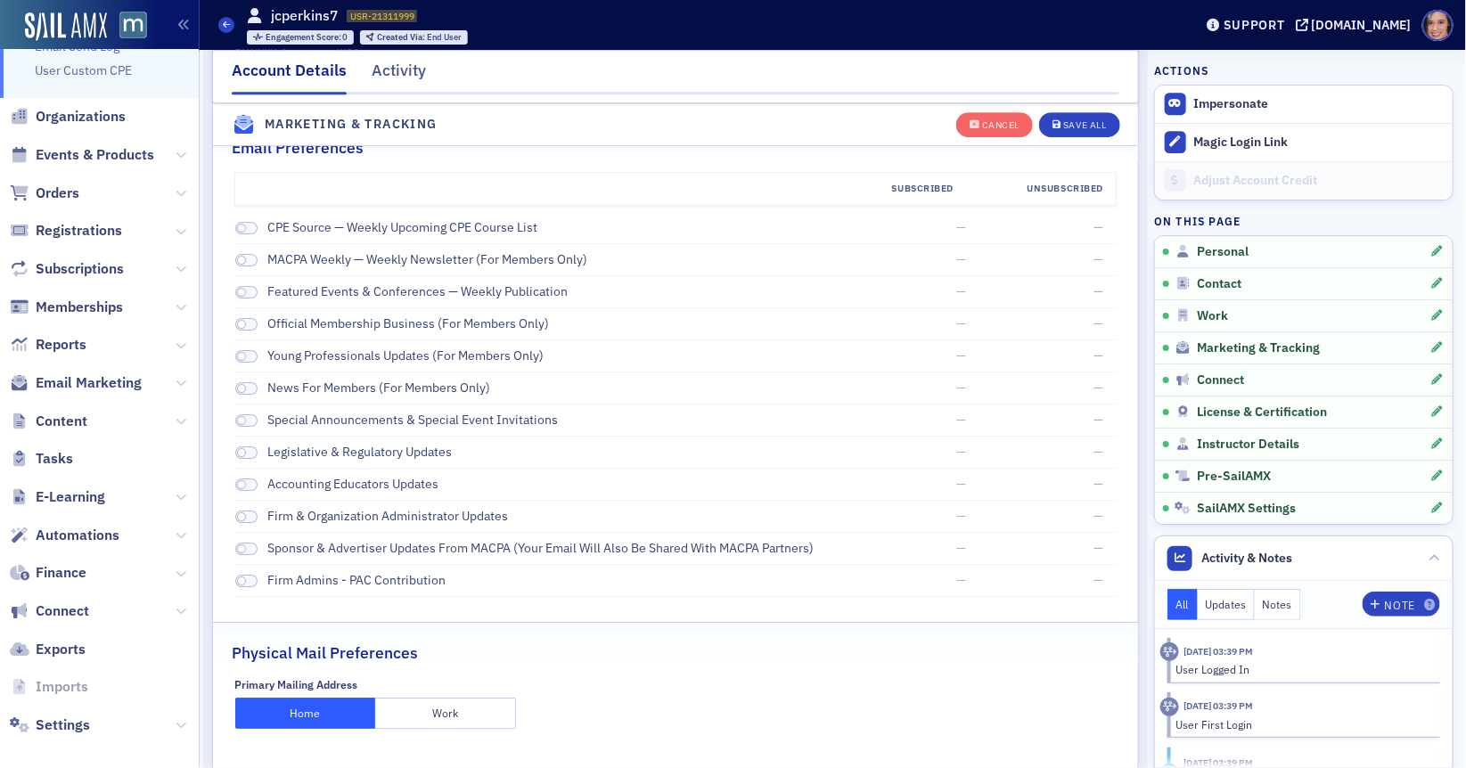
scroll to position [2332, 0]
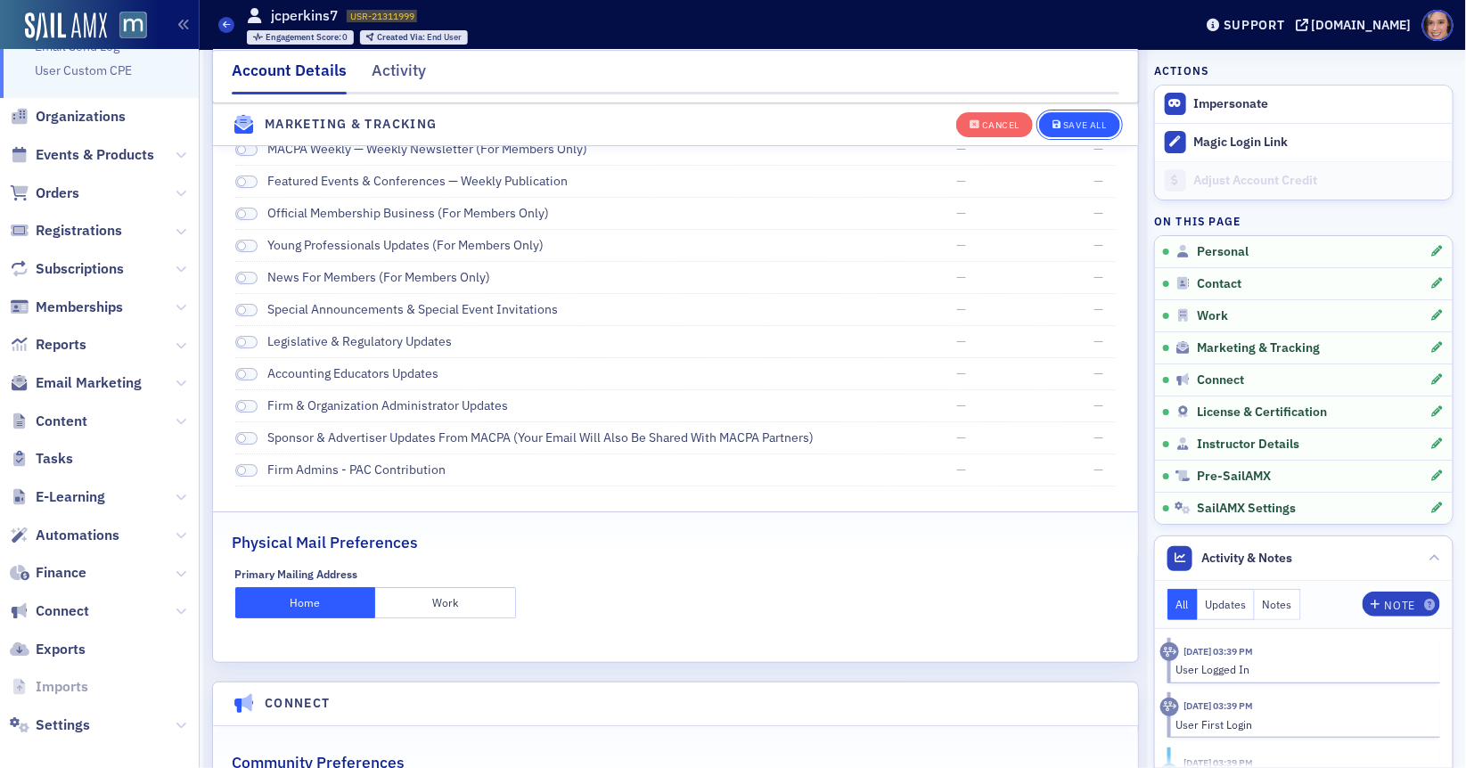
click at [1055, 131] on button "Save All" at bounding box center [1079, 123] width 80 height 25
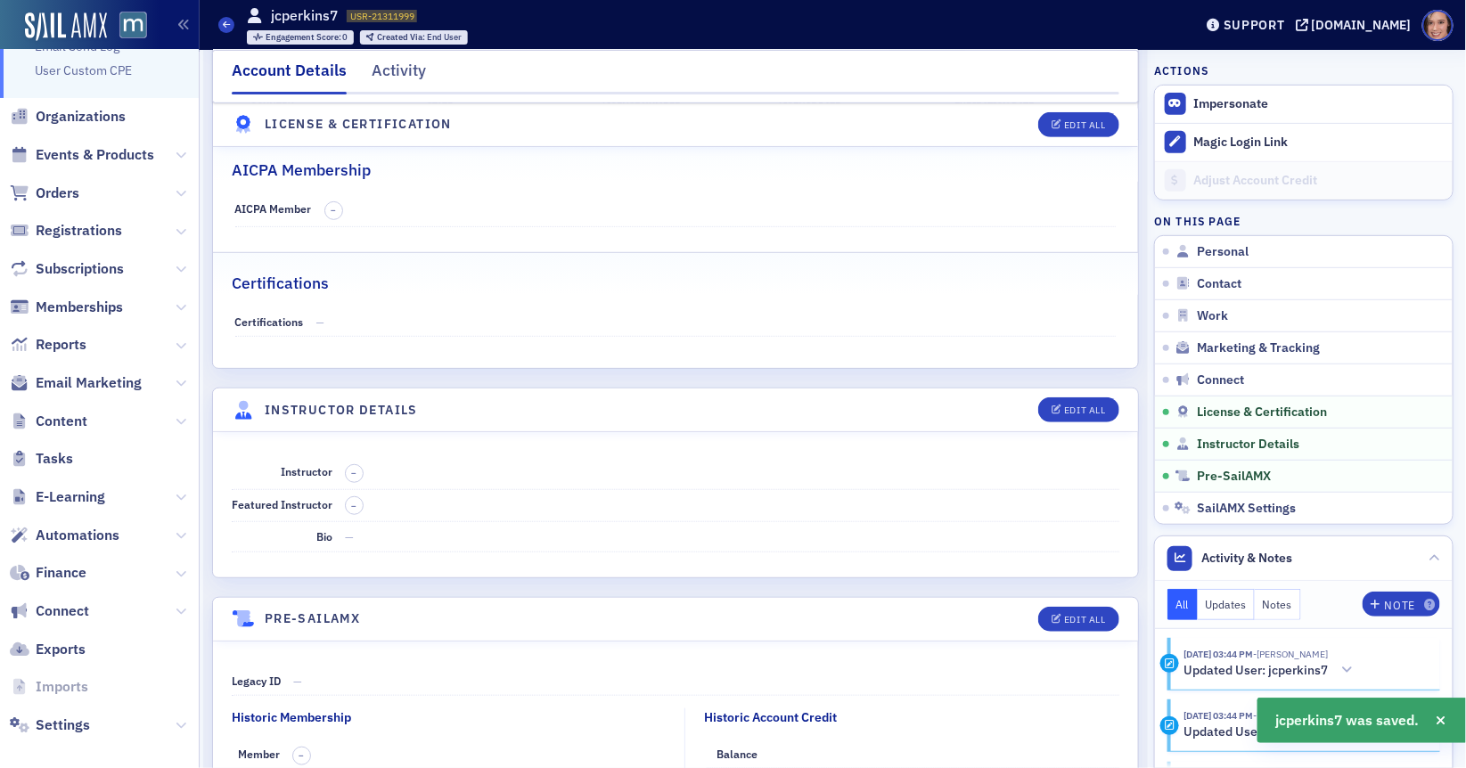
scroll to position [3194, 0]
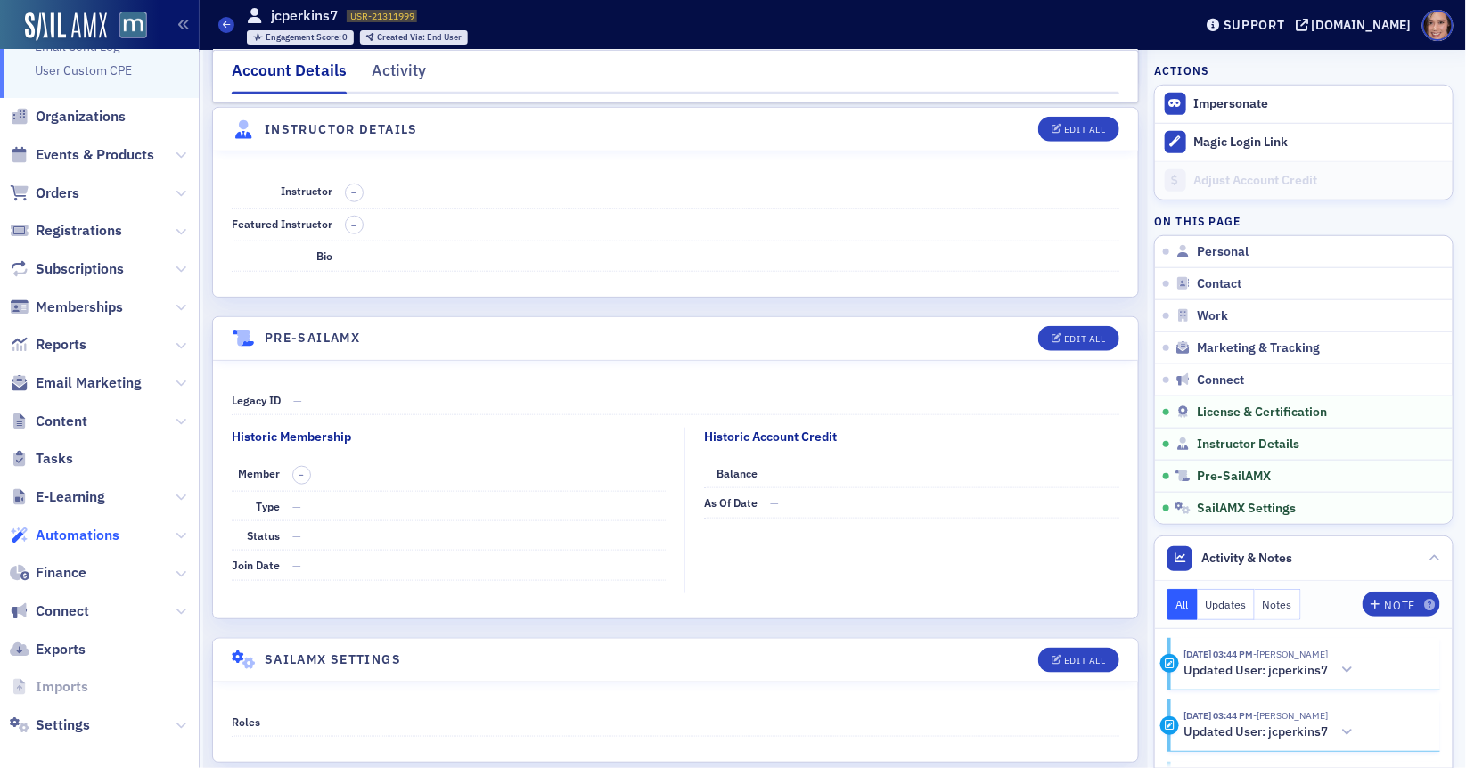
click at [104, 537] on span "Automations" at bounding box center [78, 536] width 84 height 20
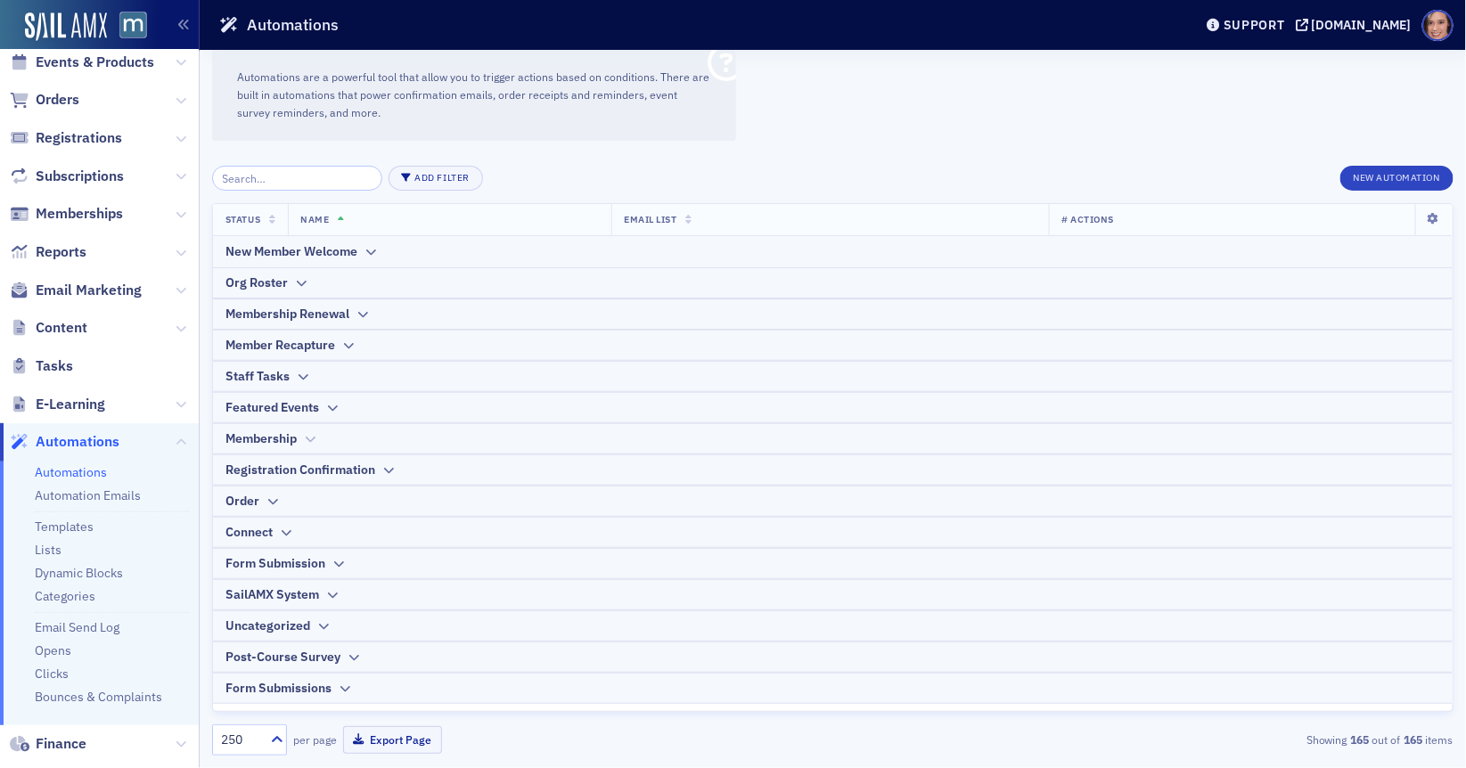
click at [311, 436] on icon at bounding box center [309, 439] width 13 height 11
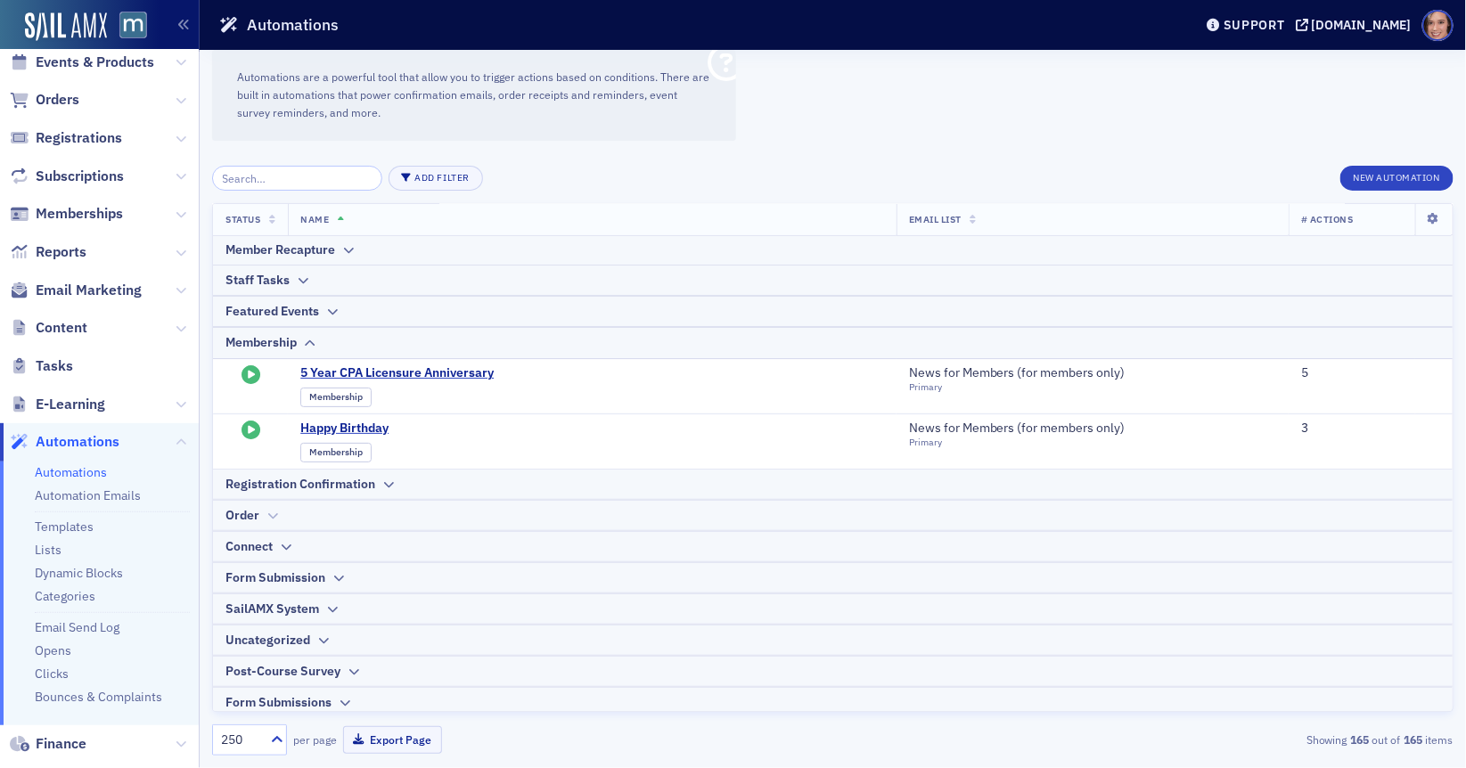
scroll to position [99, 0]
click at [307, 634] on div "Uncategorized" at bounding box center [267, 637] width 85 height 19
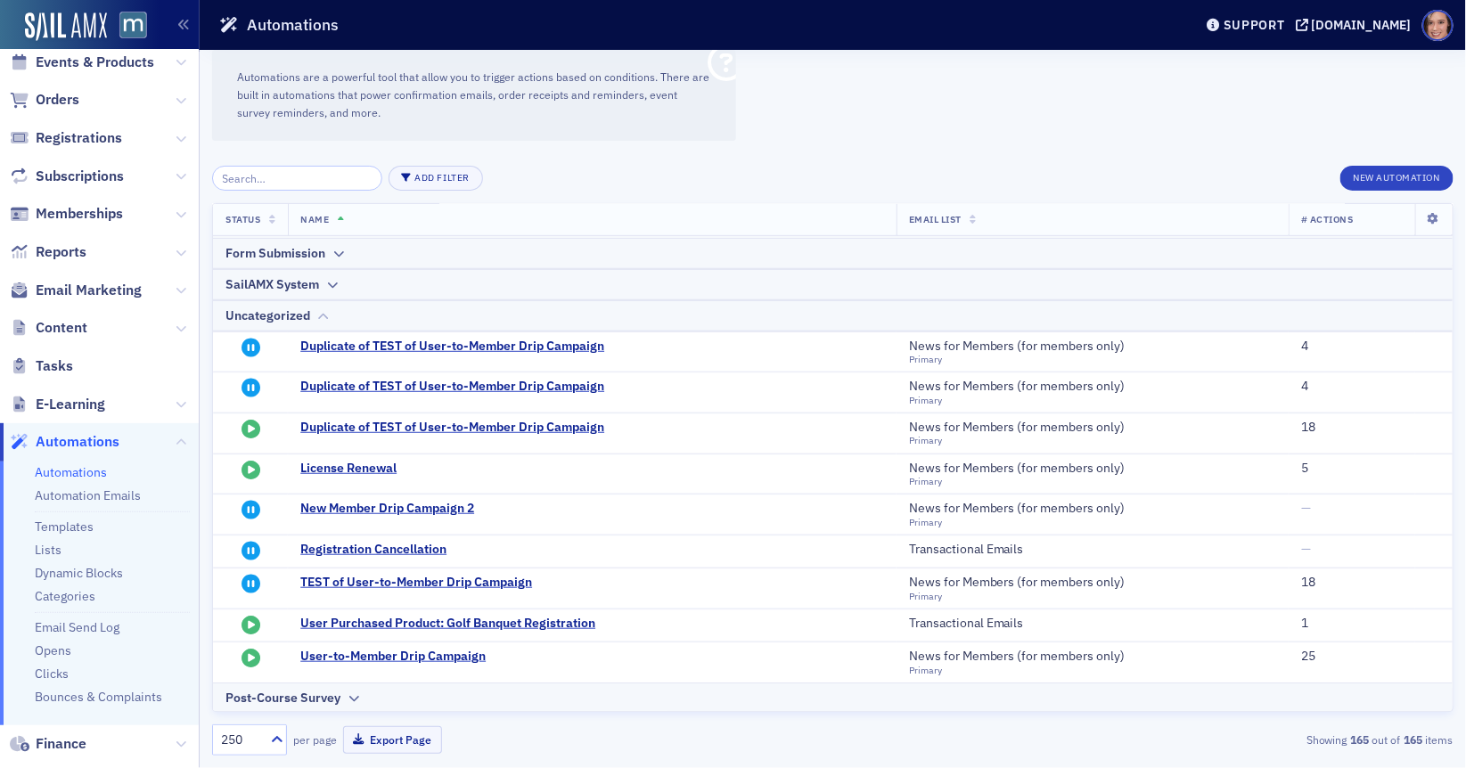
scroll to position [445, 0]
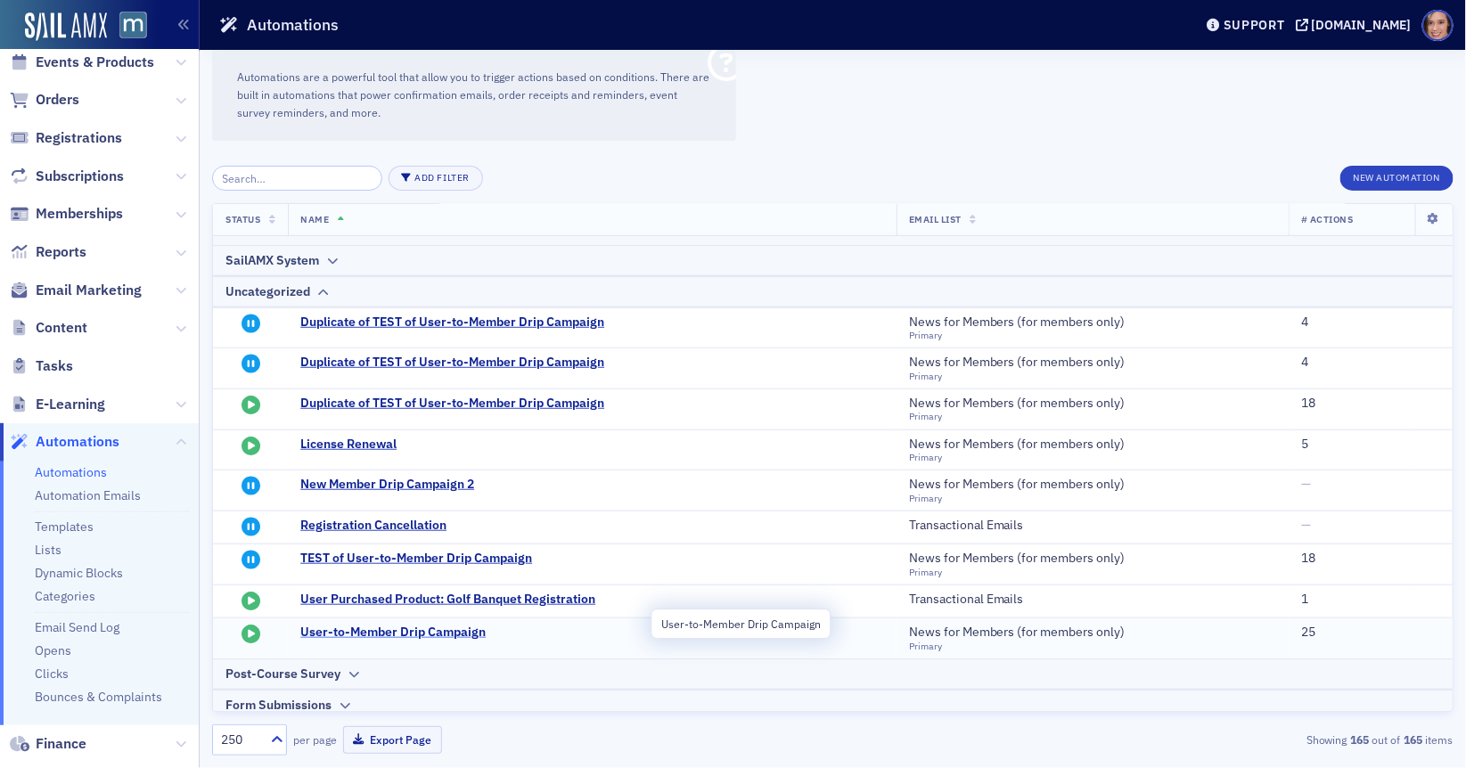
click at [340, 625] on span "User-to-Member Drip Campaign" at bounding box center [474, 633] width 349 height 16
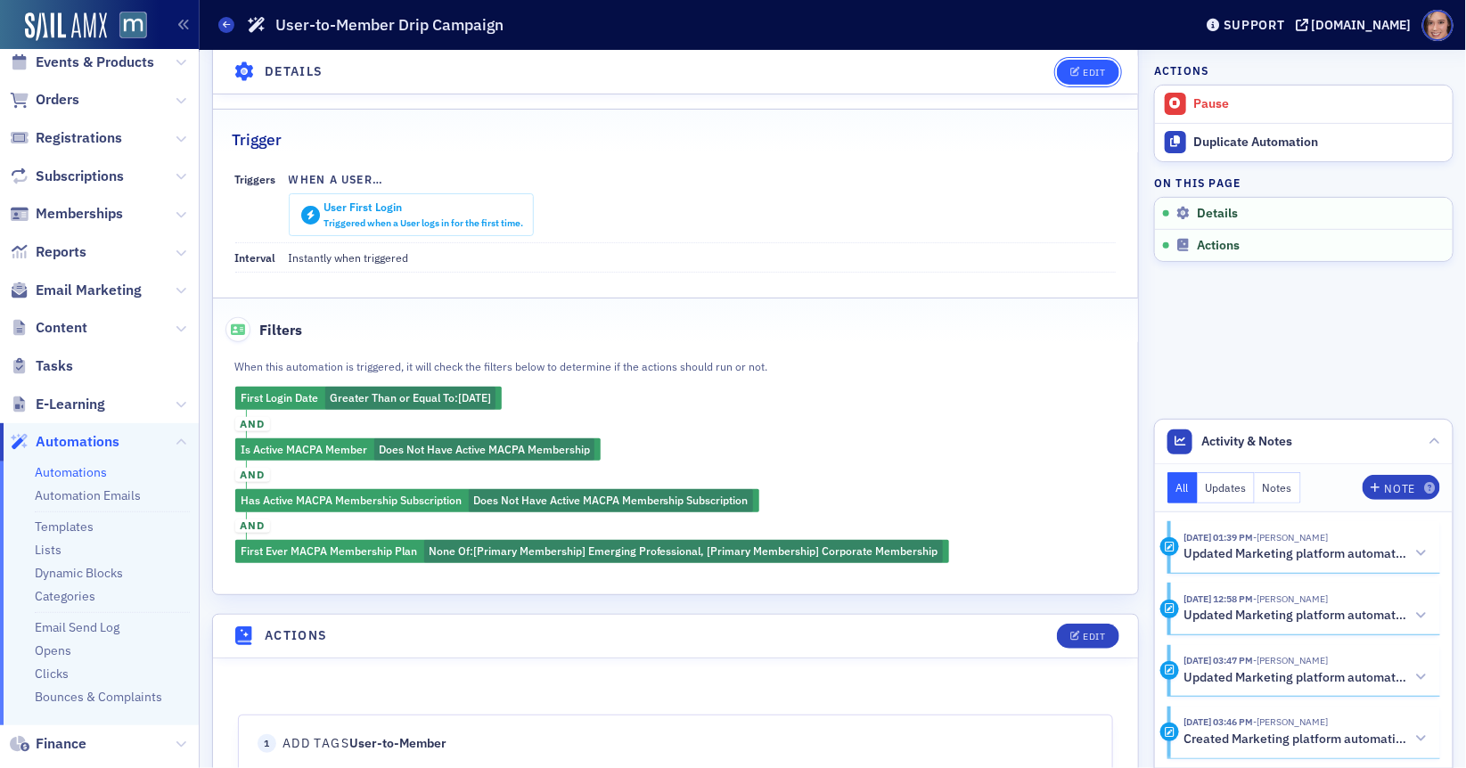
click at [1094, 70] on div "Edit" at bounding box center [1094, 72] width 22 height 10
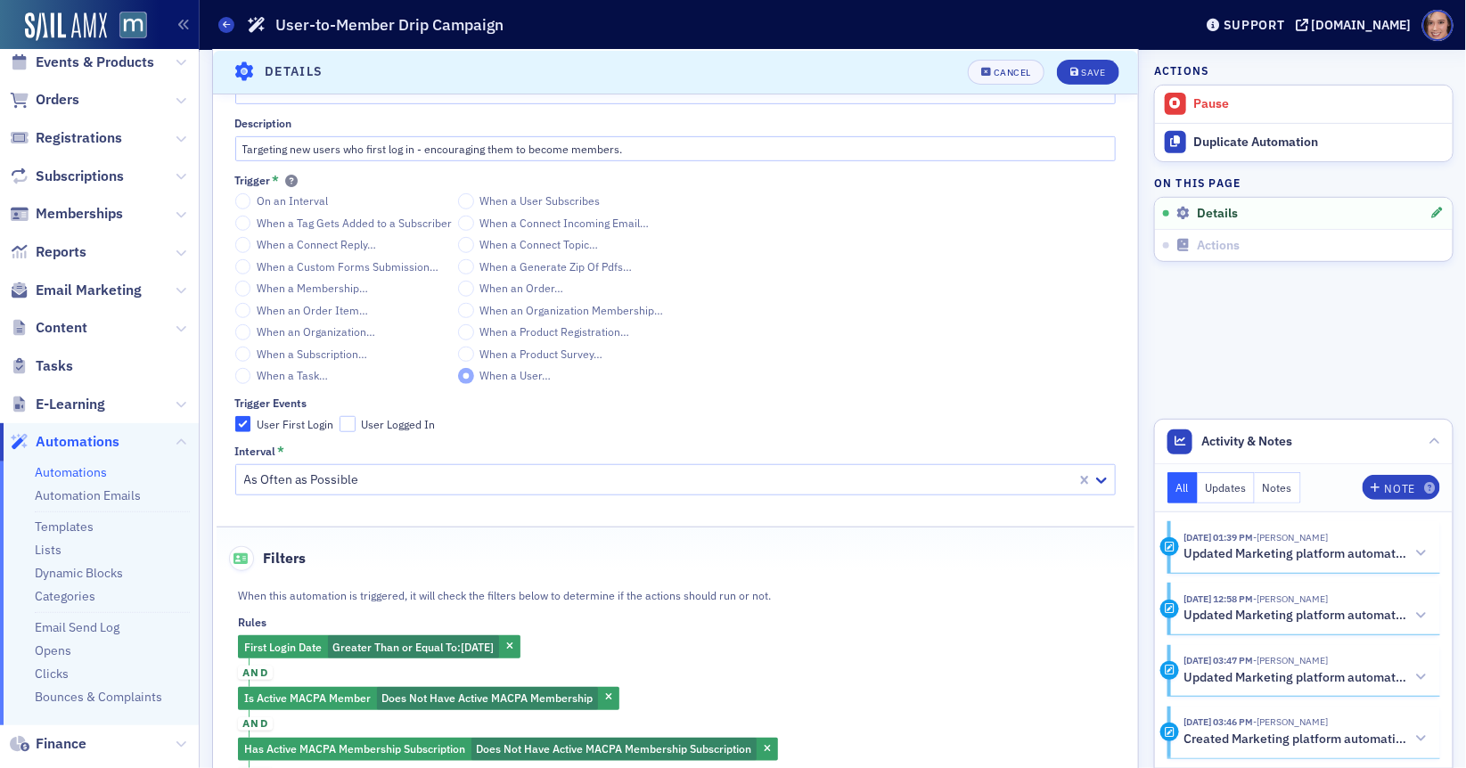
scroll to position [594, 0]
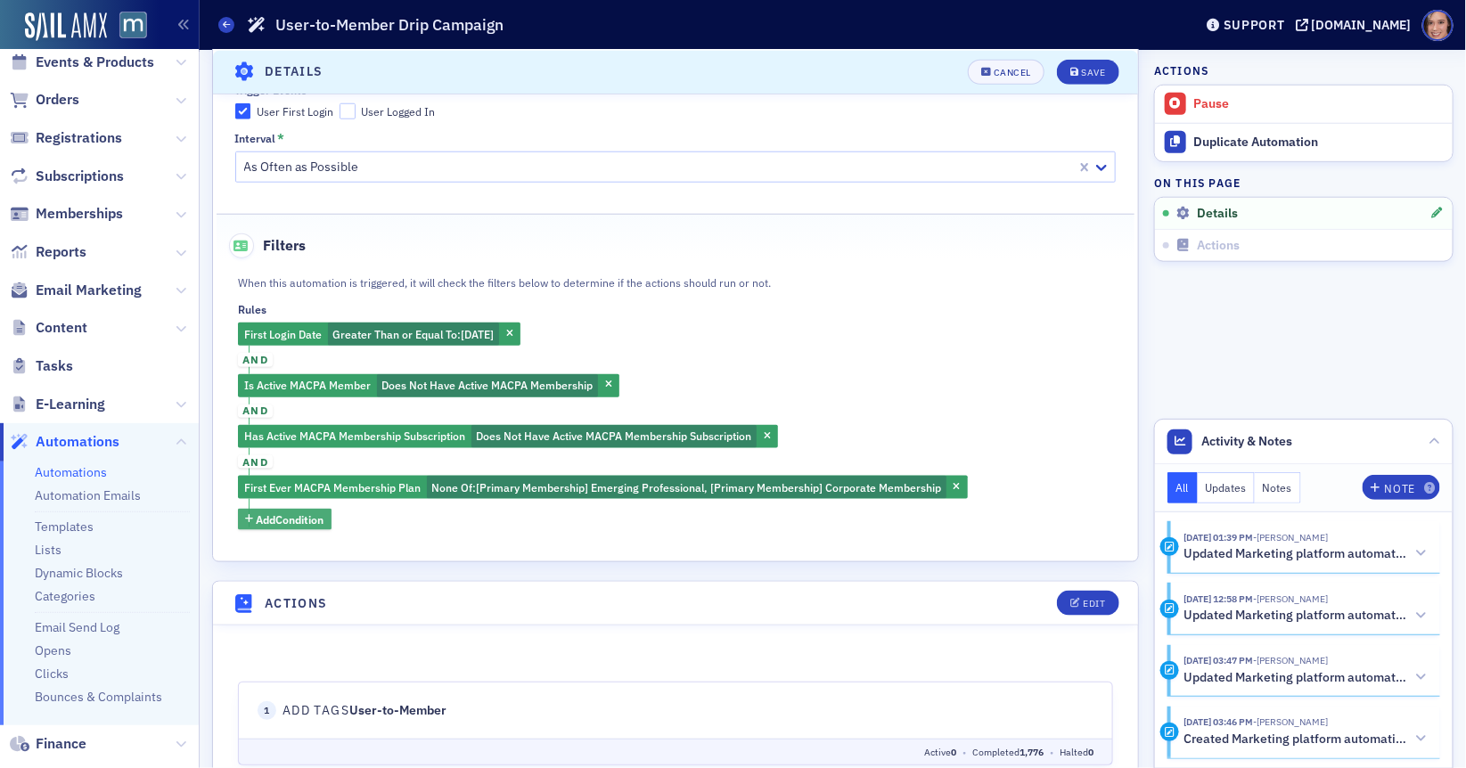
click at [304, 520] on span "Add Condition" at bounding box center [291, 520] width 68 height 16
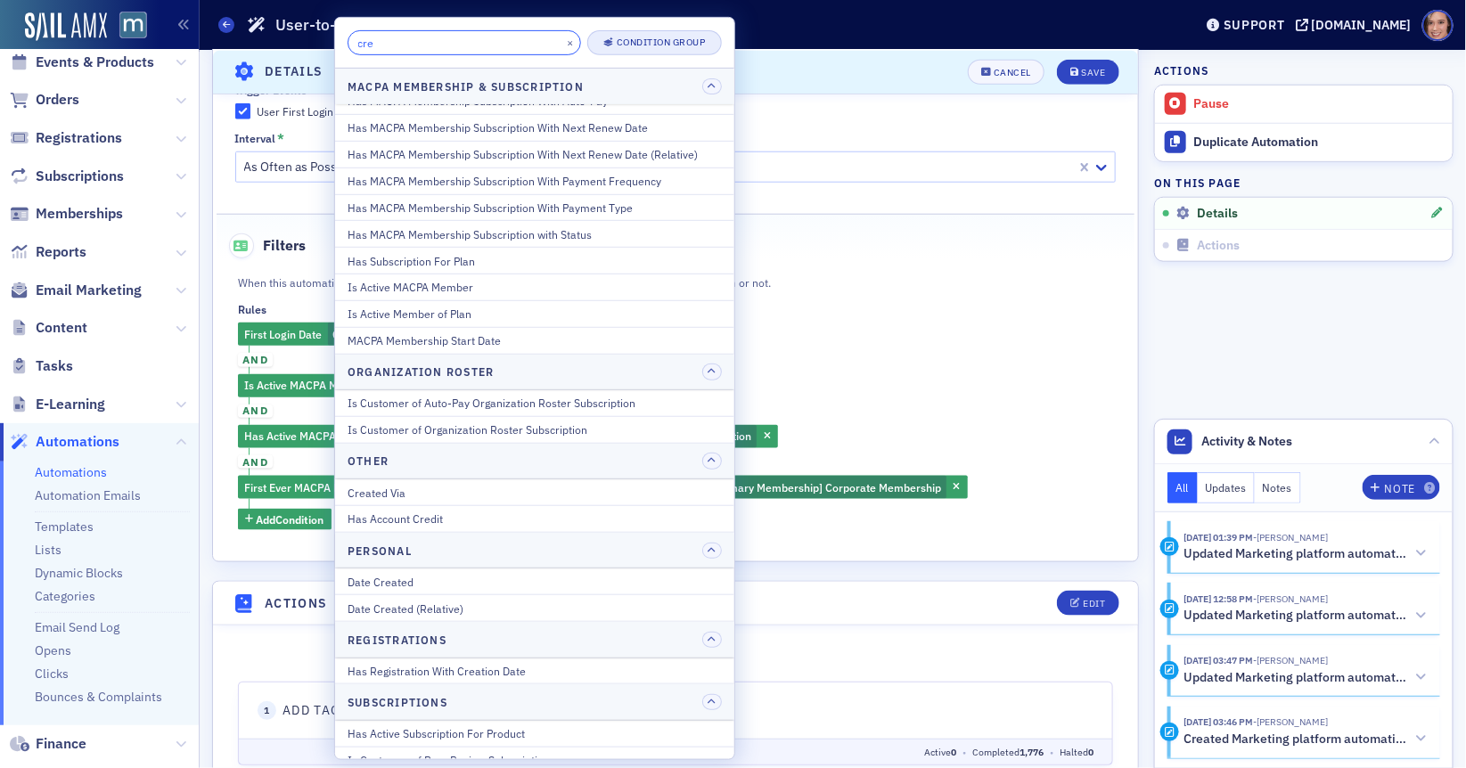
scroll to position [0, 0]
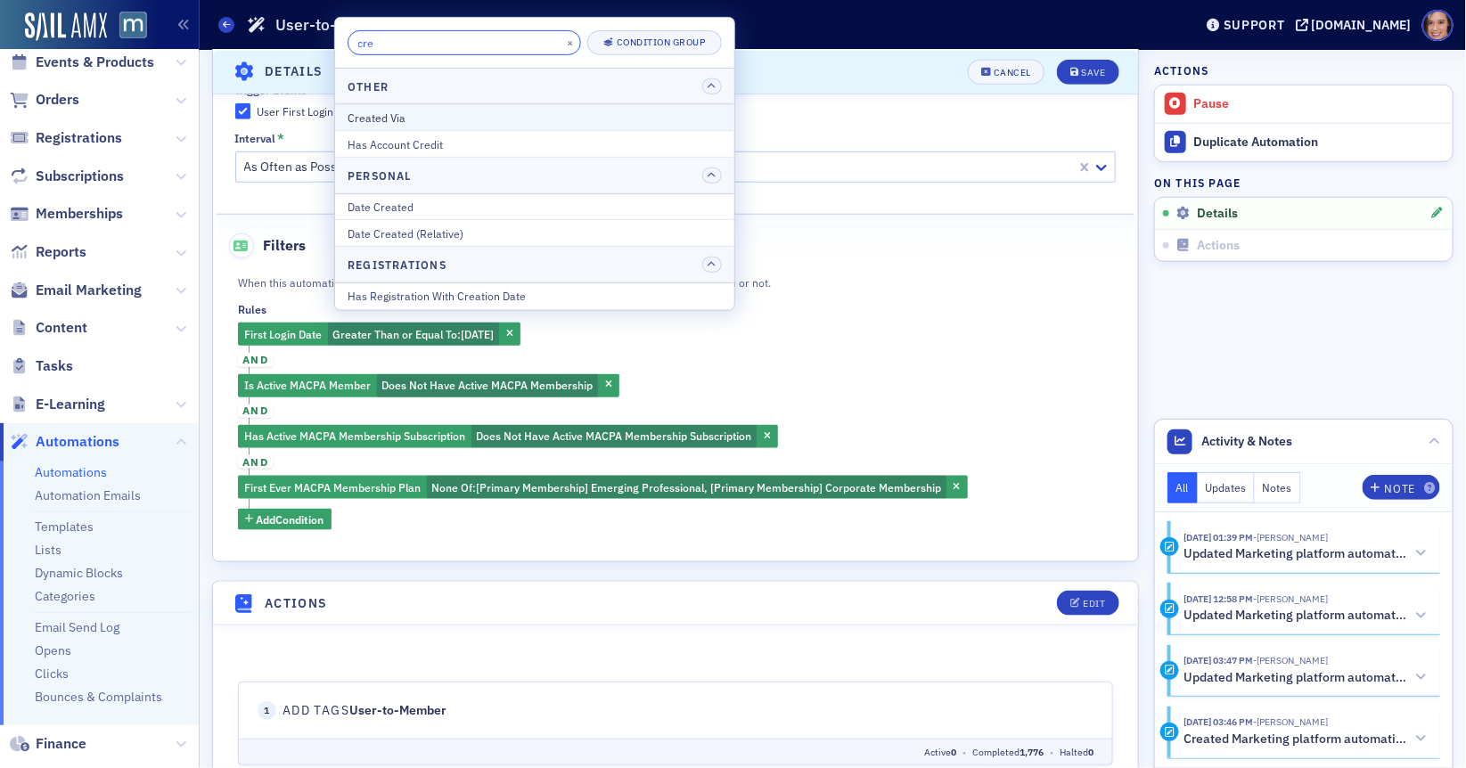
type input "cre"
click at [507, 122] on div "Created Via" at bounding box center [535, 118] width 374 height 16
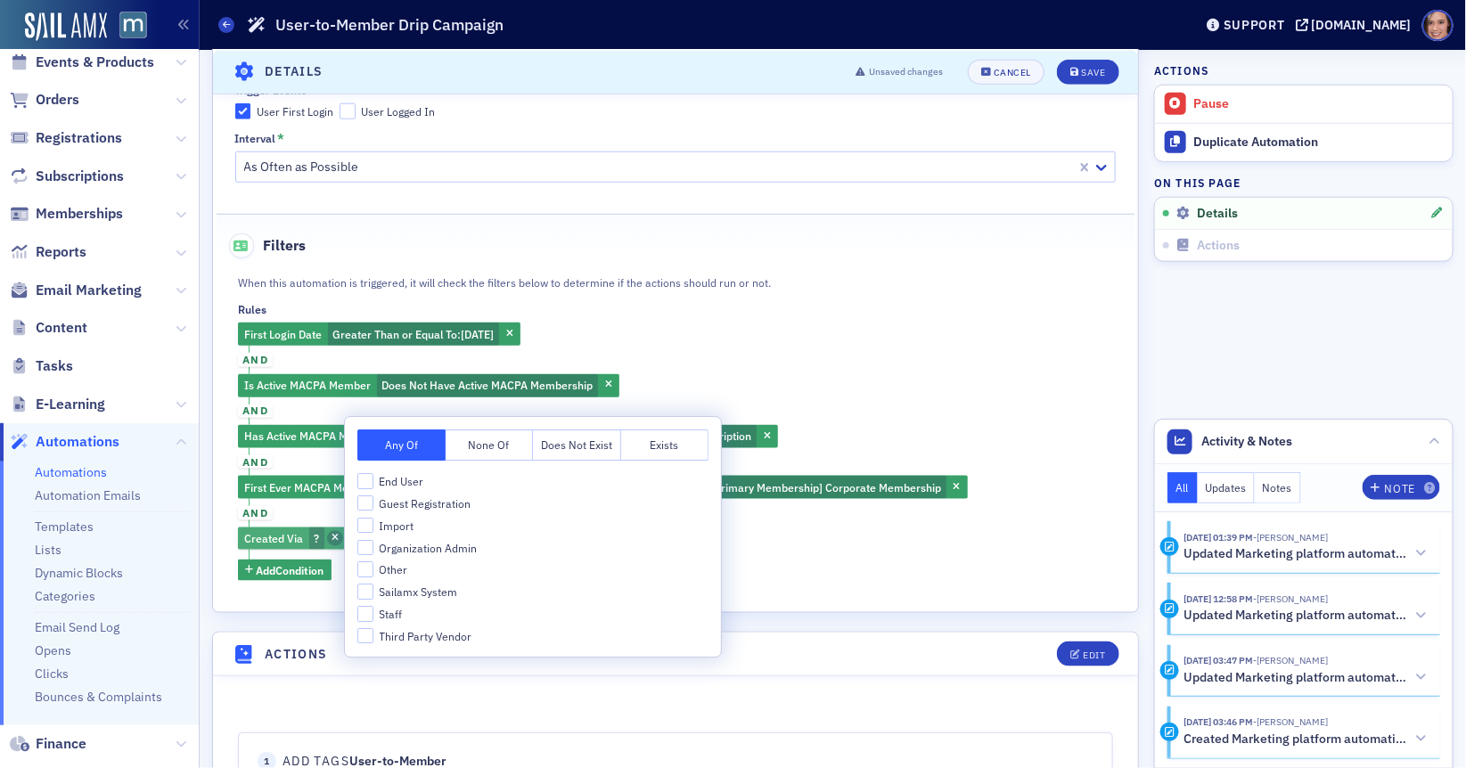
click at [338, 533] on span "button" at bounding box center [335, 539] width 16 height 16
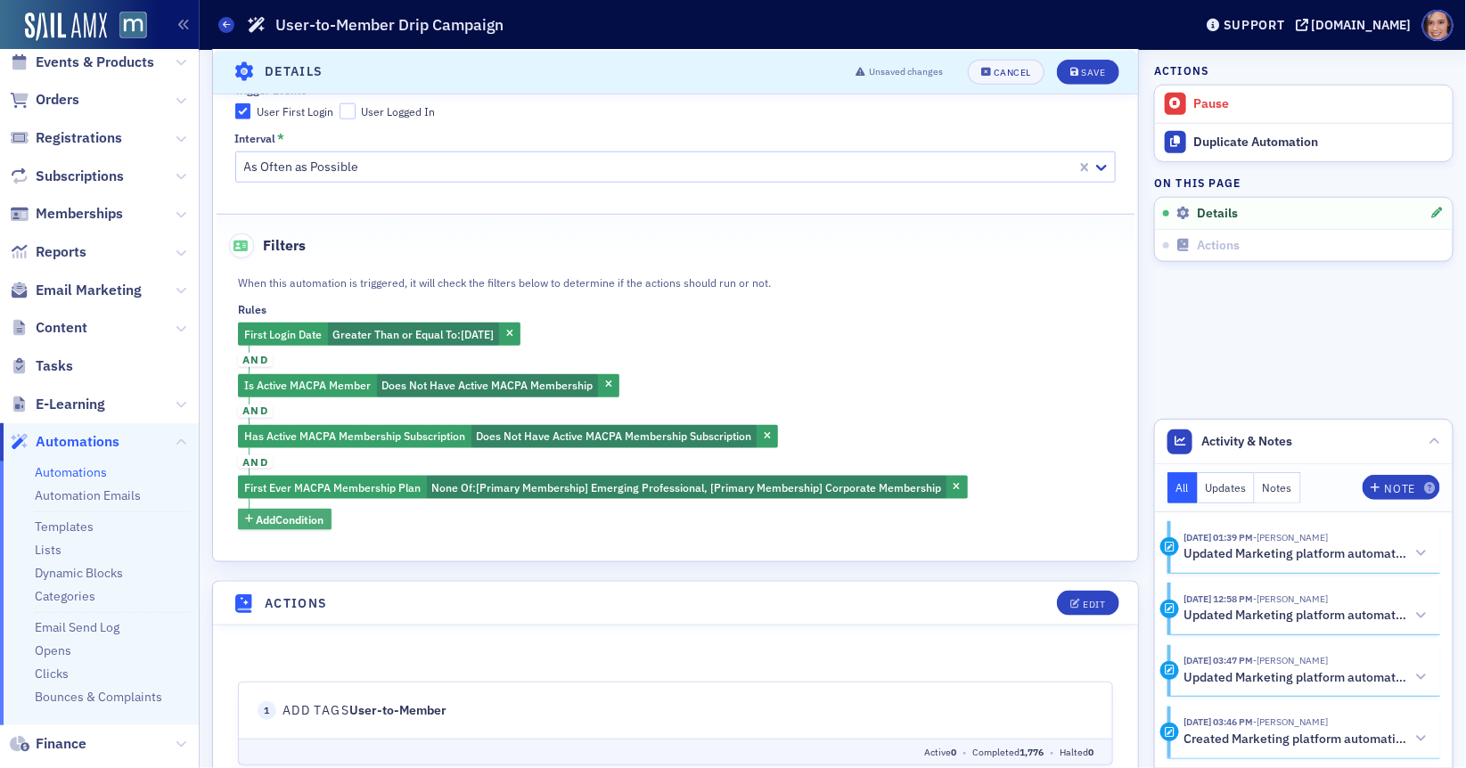
click at [316, 520] on span "Add Condition" at bounding box center [291, 520] width 68 height 16
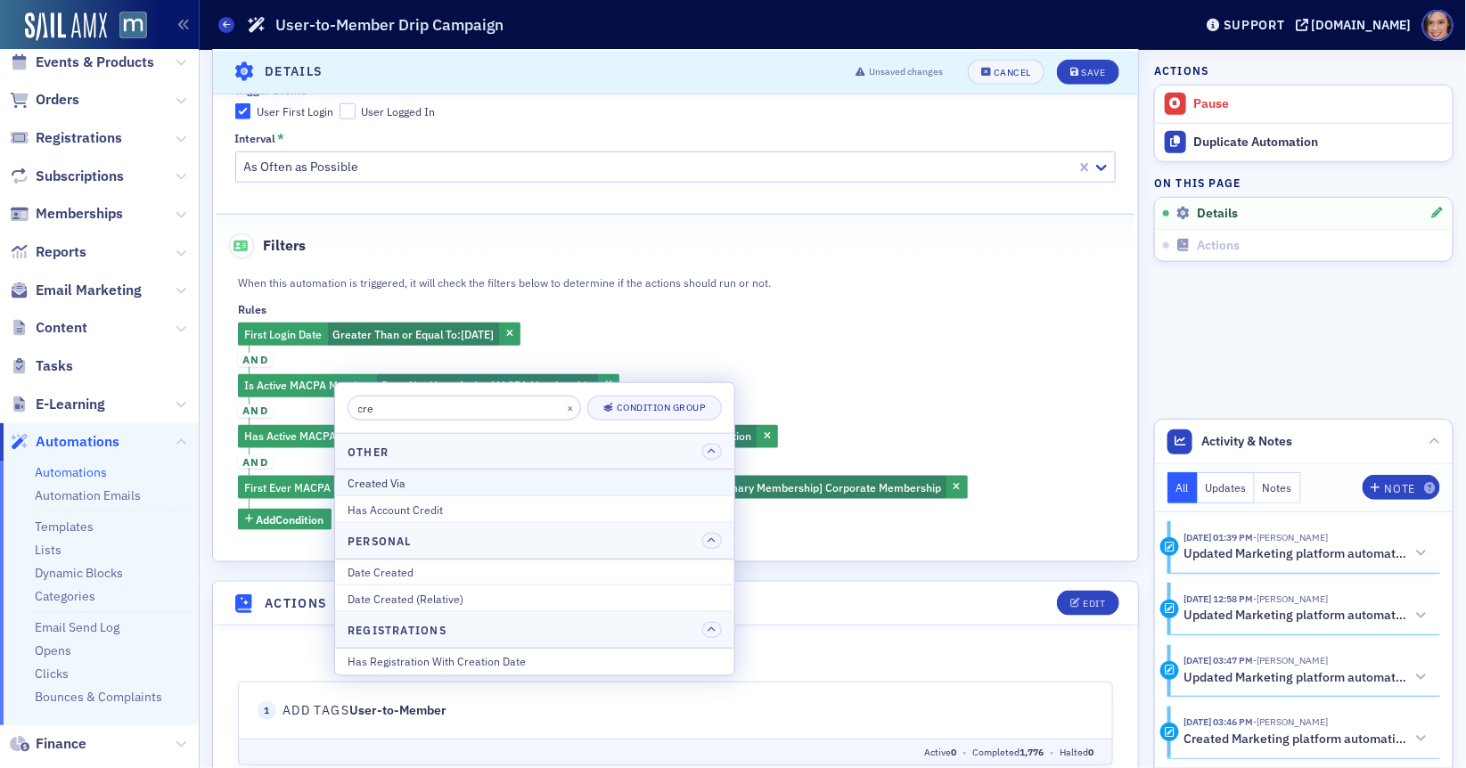
click at [463, 490] on button "Created Via" at bounding box center [534, 483] width 399 height 26
